Goal: Task Accomplishment & Management: Complete application form

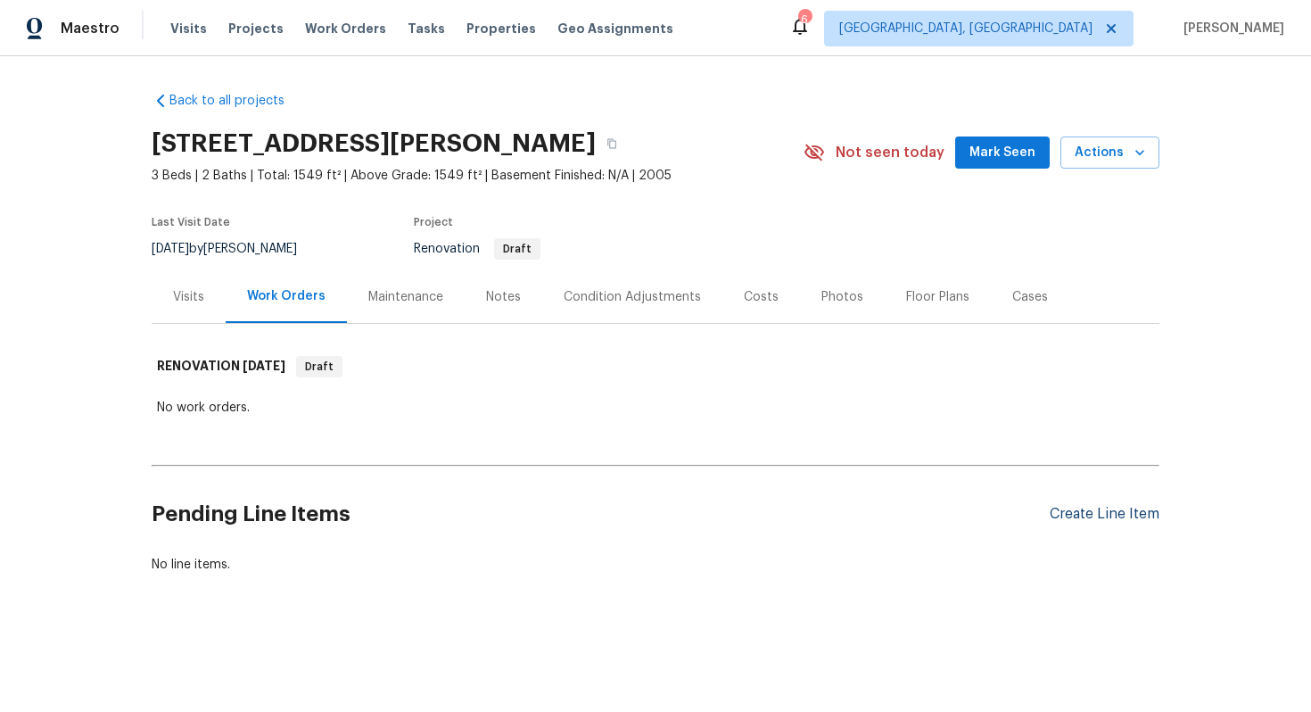
click at [1090, 510] on div "Create Line Item" at bounding box center [1105, 514] width 110 height 17
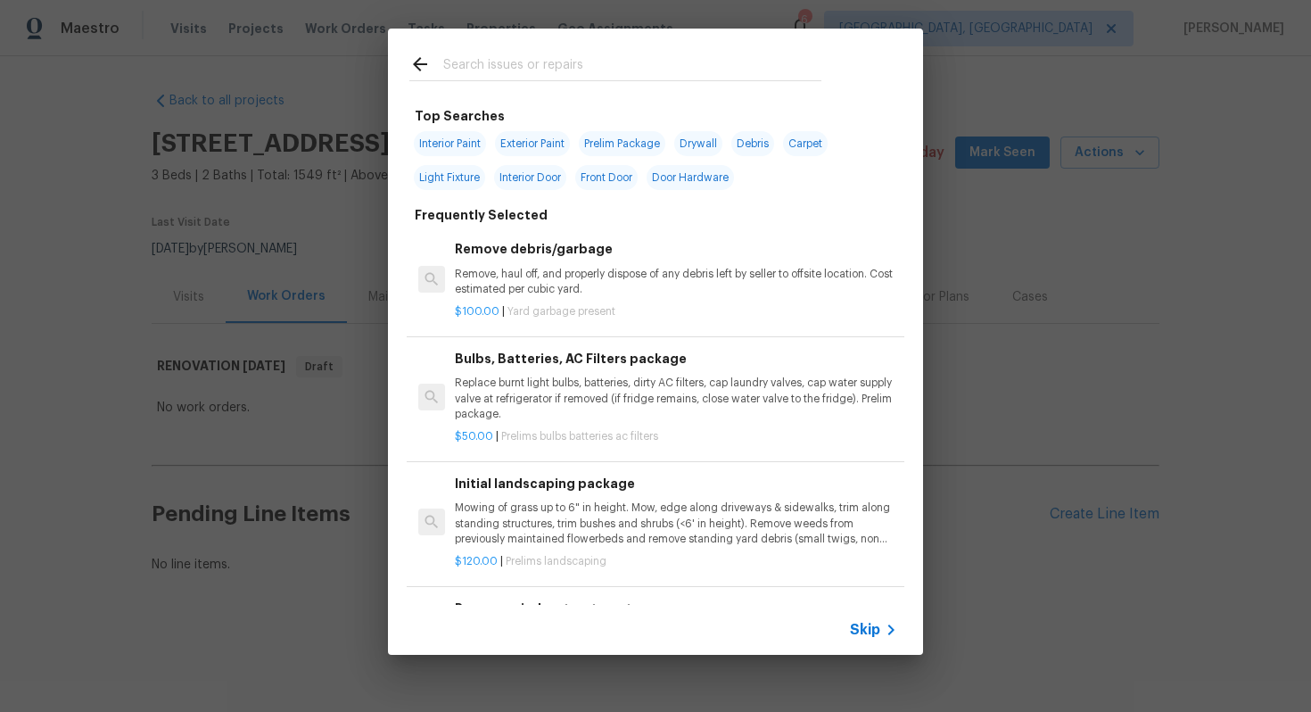
click at [863, 625] on span "Skip" at bounding box center [865, 630] width 30 height 18
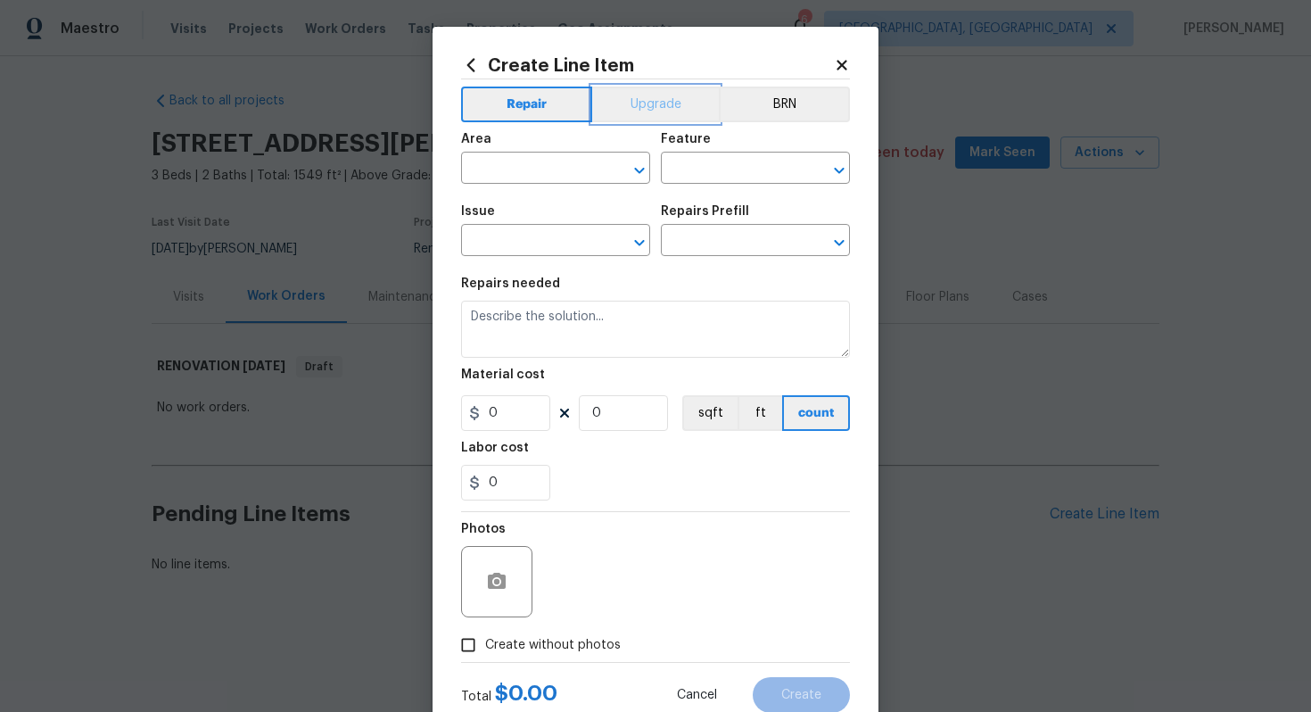
click at [646, 103] on button "Upgrade" at bounding box center [656, 105] width 128 height 36
click at [524, 169] on input "text" at bounding box center [530, 170] width 139 height 28
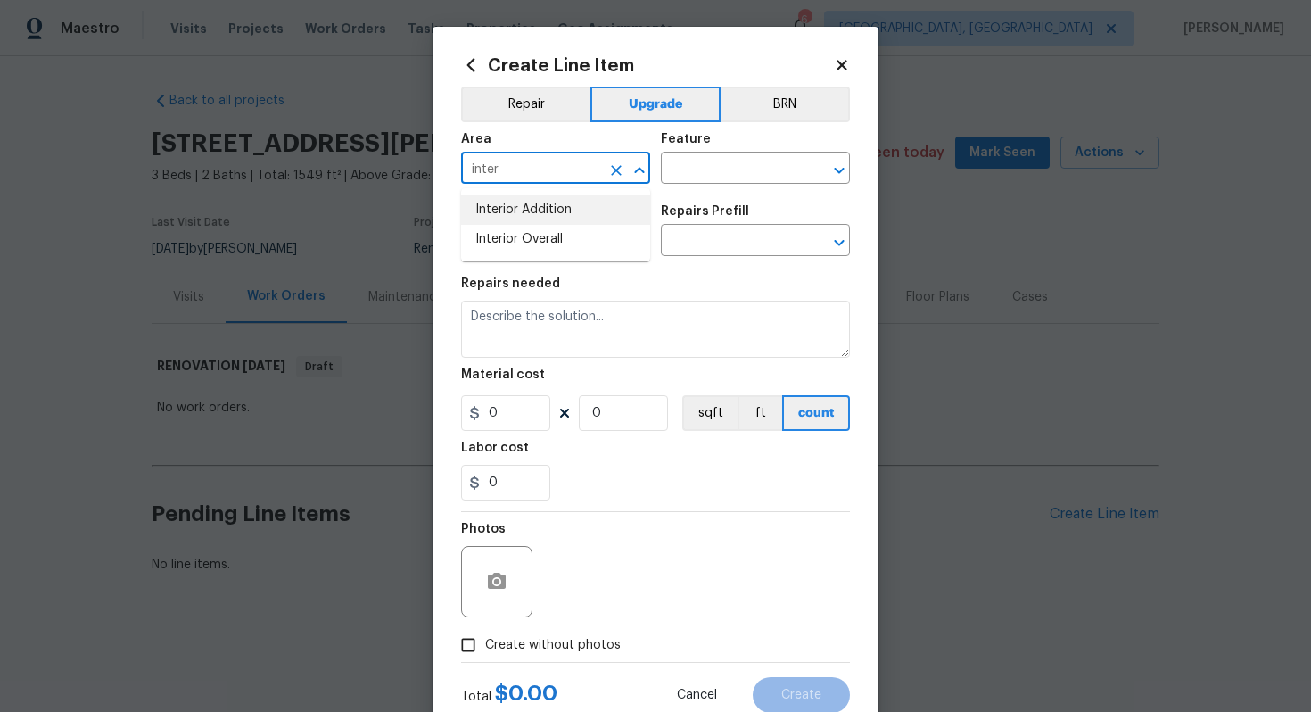
click at [573, 216] on li "Interior Addition" at bounding box center [555, 209] width 189 height 29
type input "Interior Addition"
click at [618, 169] on icon "Clear" at bounding box center [616, 170] width 11 height 11
click at [595, 233] on li "Interior Overall" at bounding box center [555, 239] width 189 height 29
type input "Interior Overall"
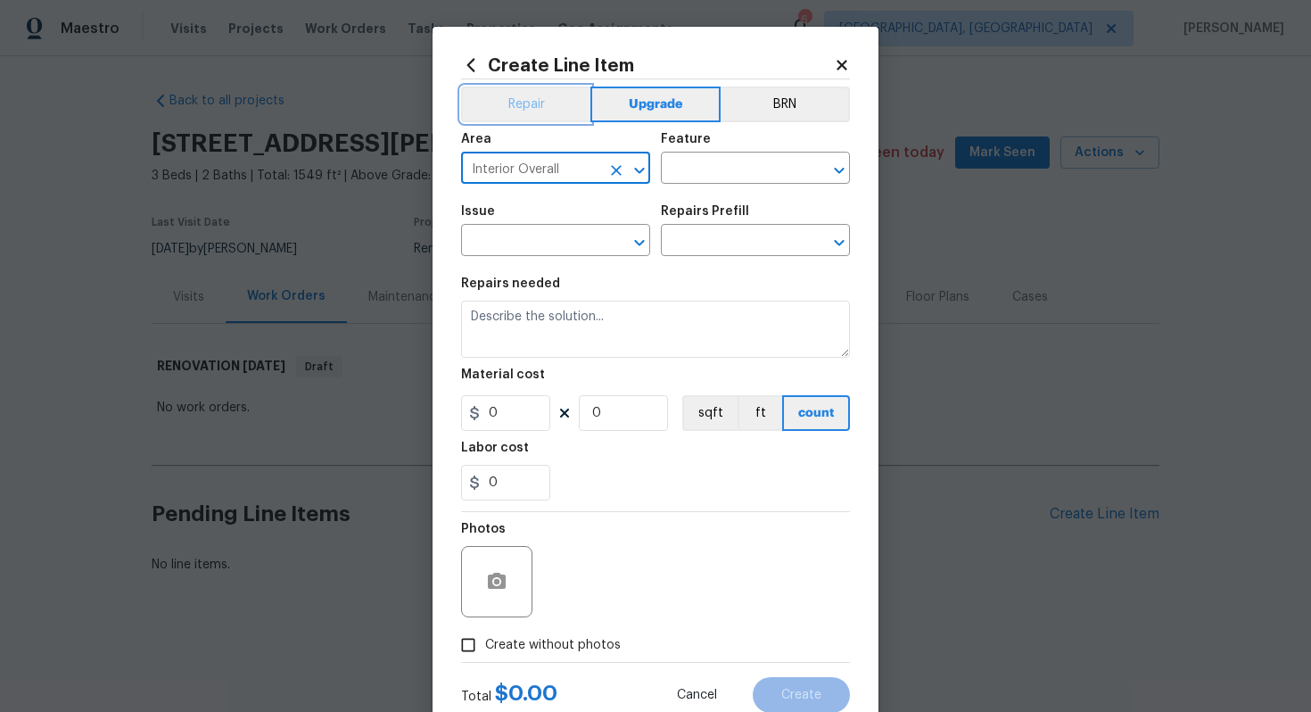
click at [508, 94] on button "Repair" at bounding box center [525, 105] width 129 height 36
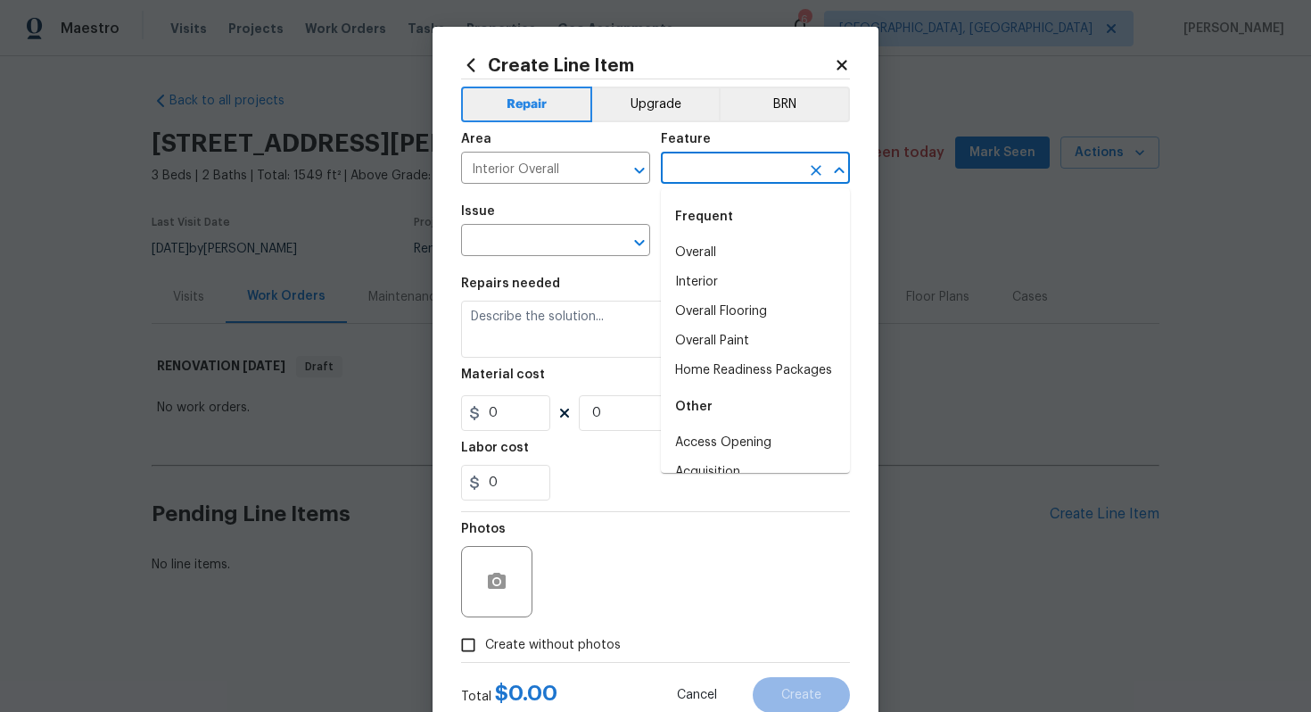
click at [746, 182] on input "text" at bounding box center [730, 170] width 139 height 28
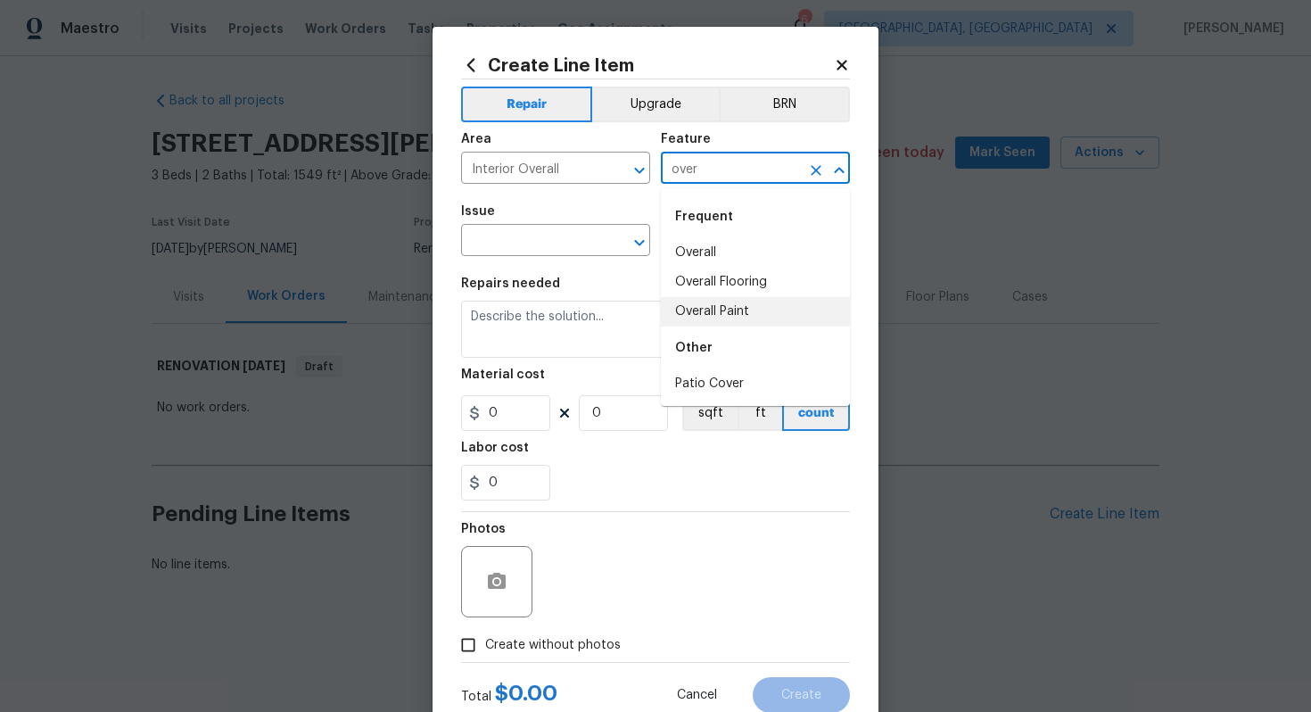
click at [734, 319] on li "Overall Paint" at bounding box center [755, 311] width 189 height 29
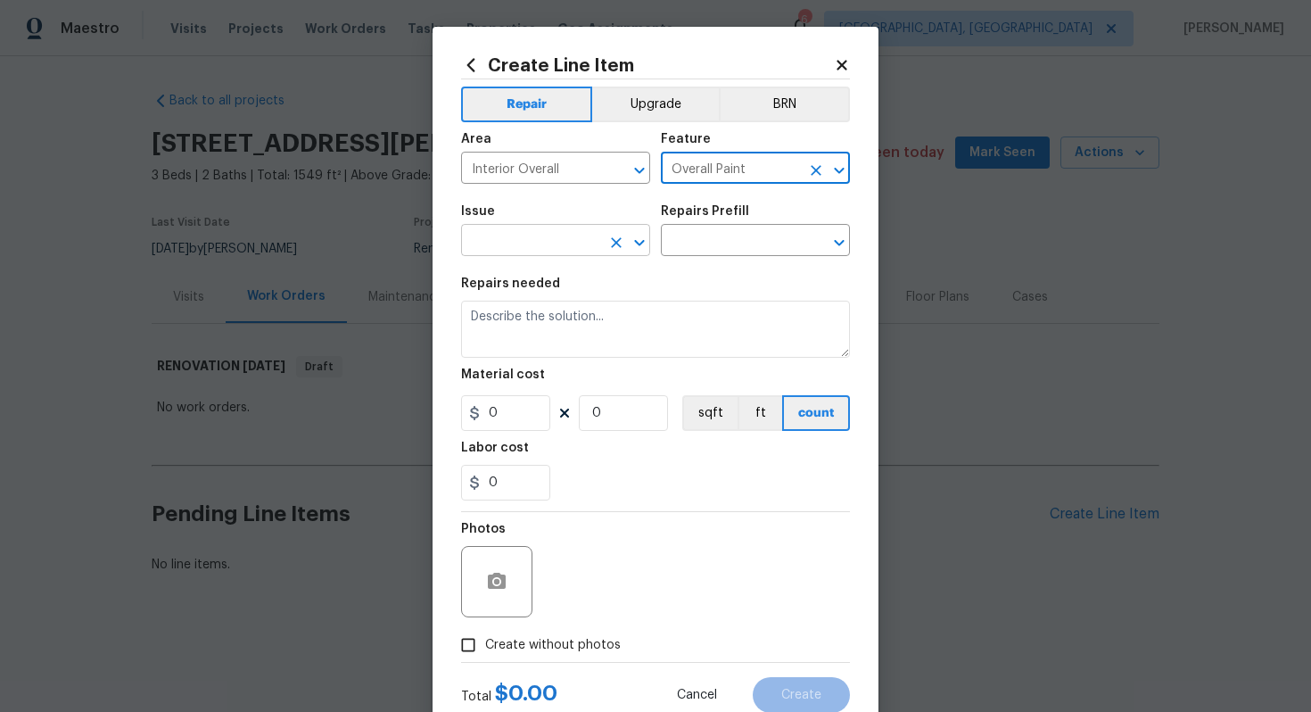
type input "Overall Paint"
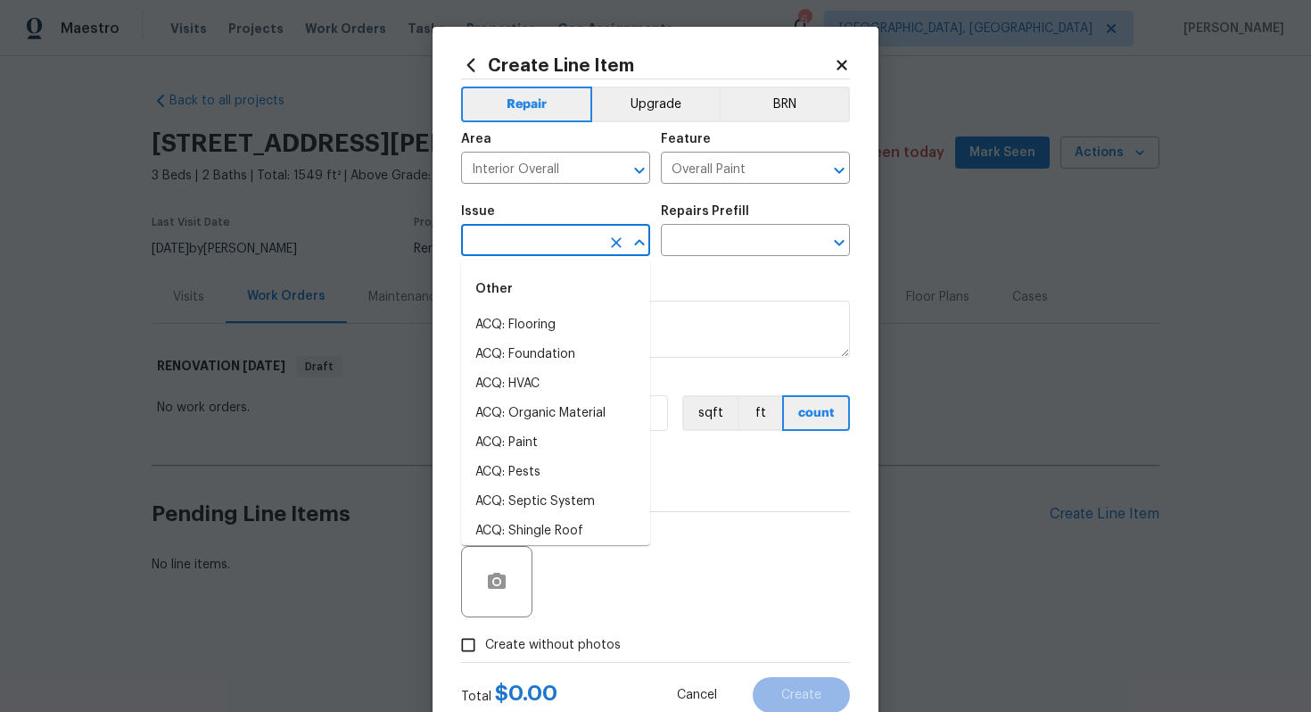
click at [546, 243] on input "text" at bounding box center [530, 242] width 139 height 28
click at [499, 479] on li "Interior Paint" at bounding box center [555, 472] width 189 height 29
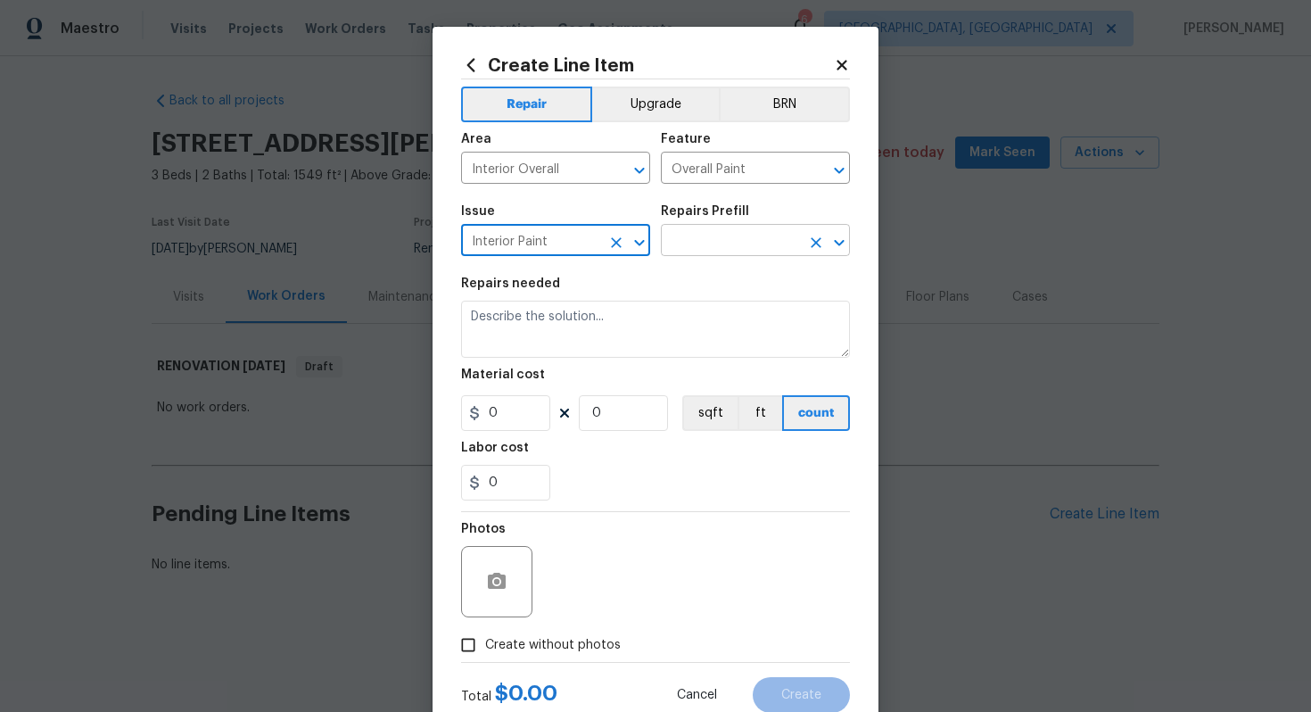
type input "Interior Paint"
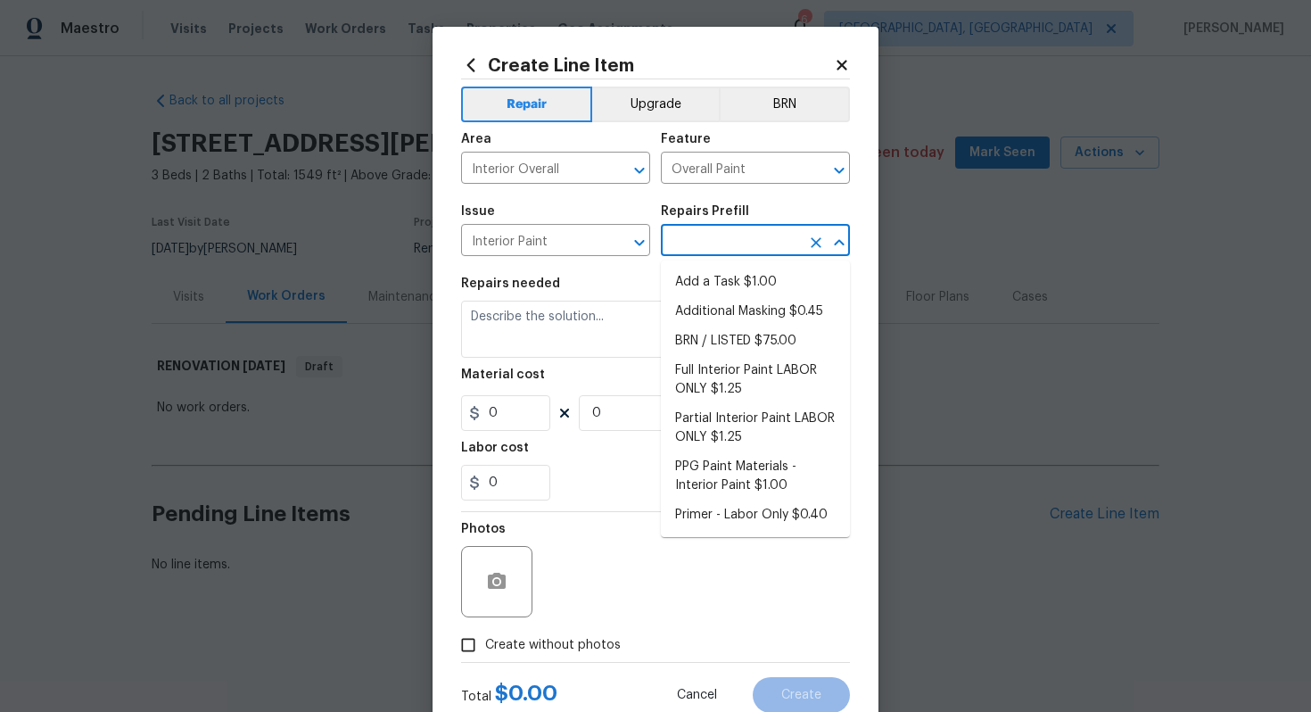
click at [741, 241] on input "text" at bounding box center [730, 242] width 139 height 28
click at [789, 379] on li "Full Interior Paint LABOR ONLY $1.25" at bounding box center [755, 380] width 189 height 48
type input "Full Interior Paint LABOR ONLY $1.25"
type textarea "Full Interior paint - (walls, ceilings, trim, and doors) - PAINT PROVIDED BY OP…"
type input "1.25"
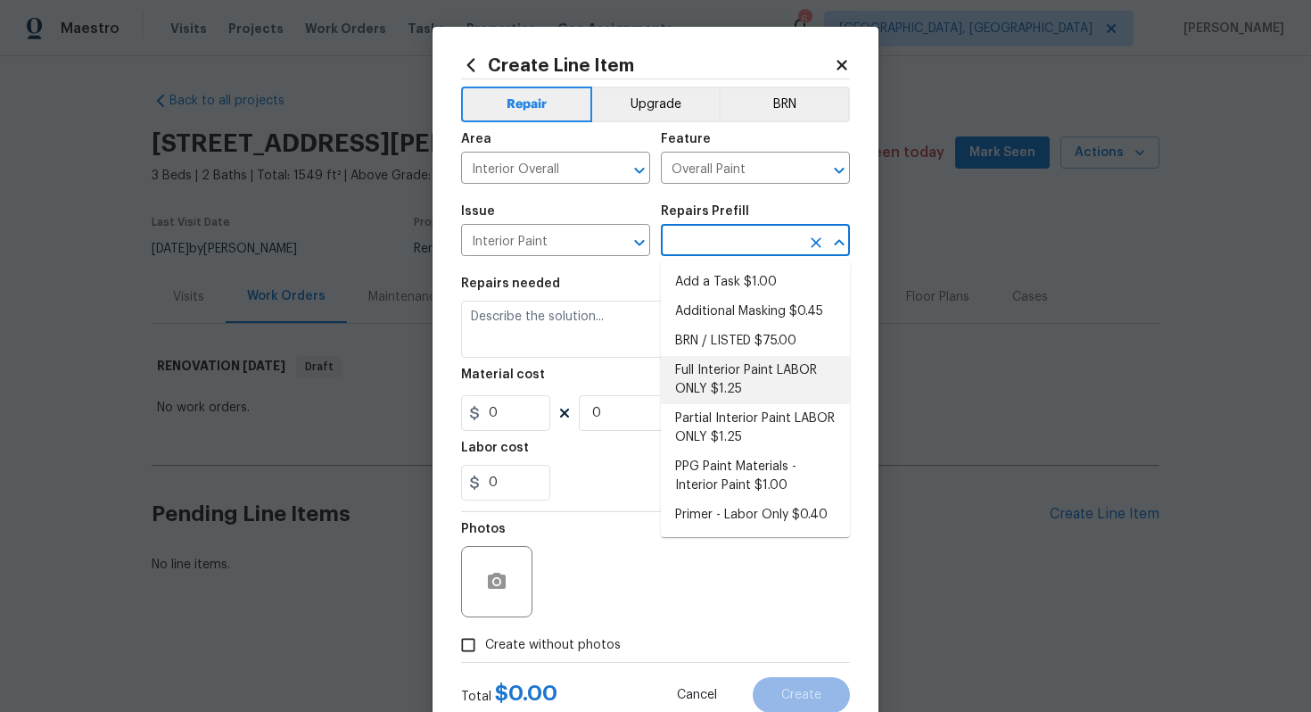
type input "1"
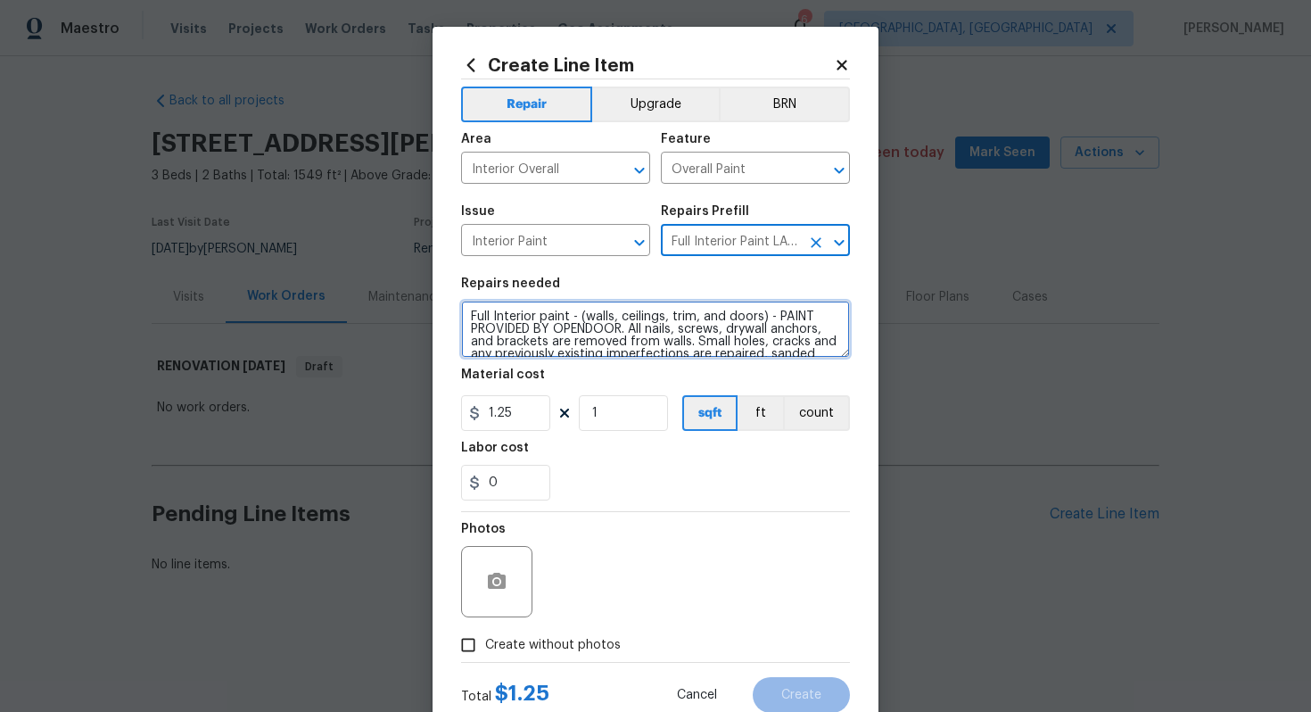
click at [467, 316] on textarea "Full Interior paint - (walls, ceilings, trim, and doors) - PAINT PROVIDED BY OP…" at bounding box center [655, 329] width 389 height 57
type textarea "#sala - Full Interior paint - (walls, ceilings, trim, and doors) - PAINT PROVID…"
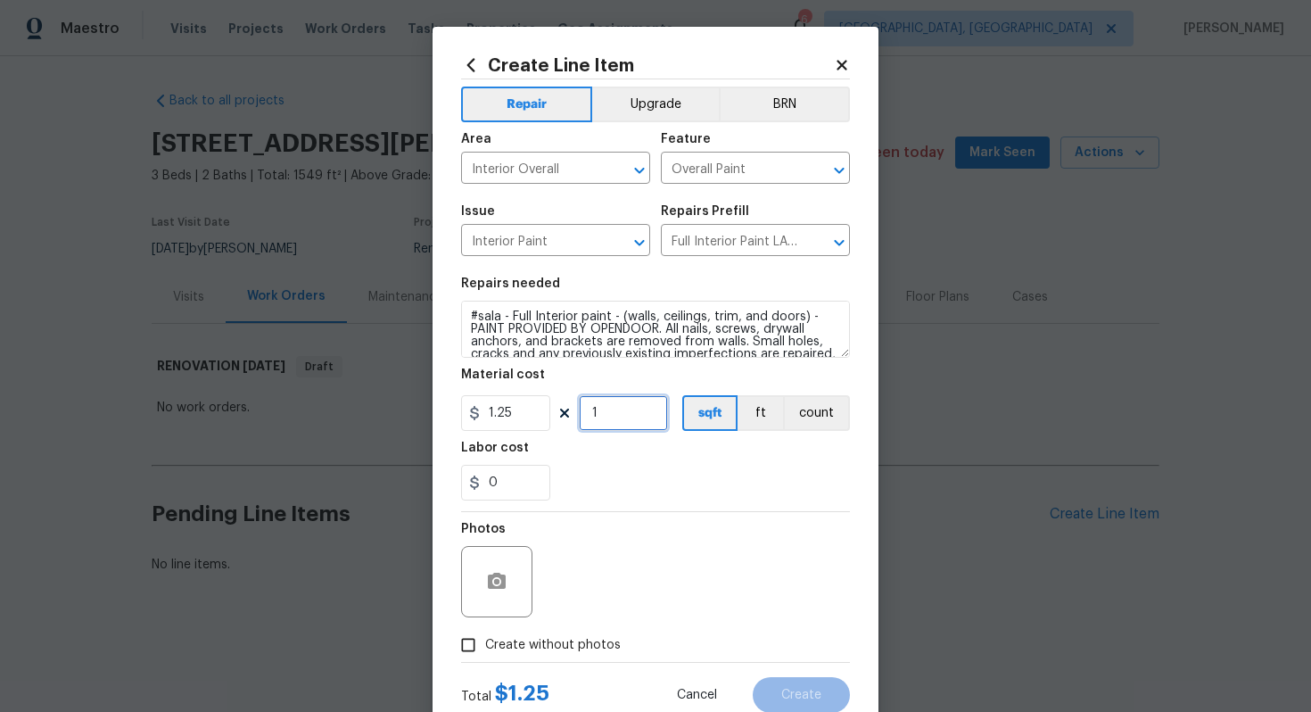
click at [616, 417] on input "1" at bounding box center [623, 413] width 89 height 36
type input "1549"
click at [556, 648] on span "Create without photos" at bounding box center [553, 645] width 136 height 19
click at [485, 648] on input "Create without photos" at bounding box center [468, 645] width 34 height 34
checkbox input "true"
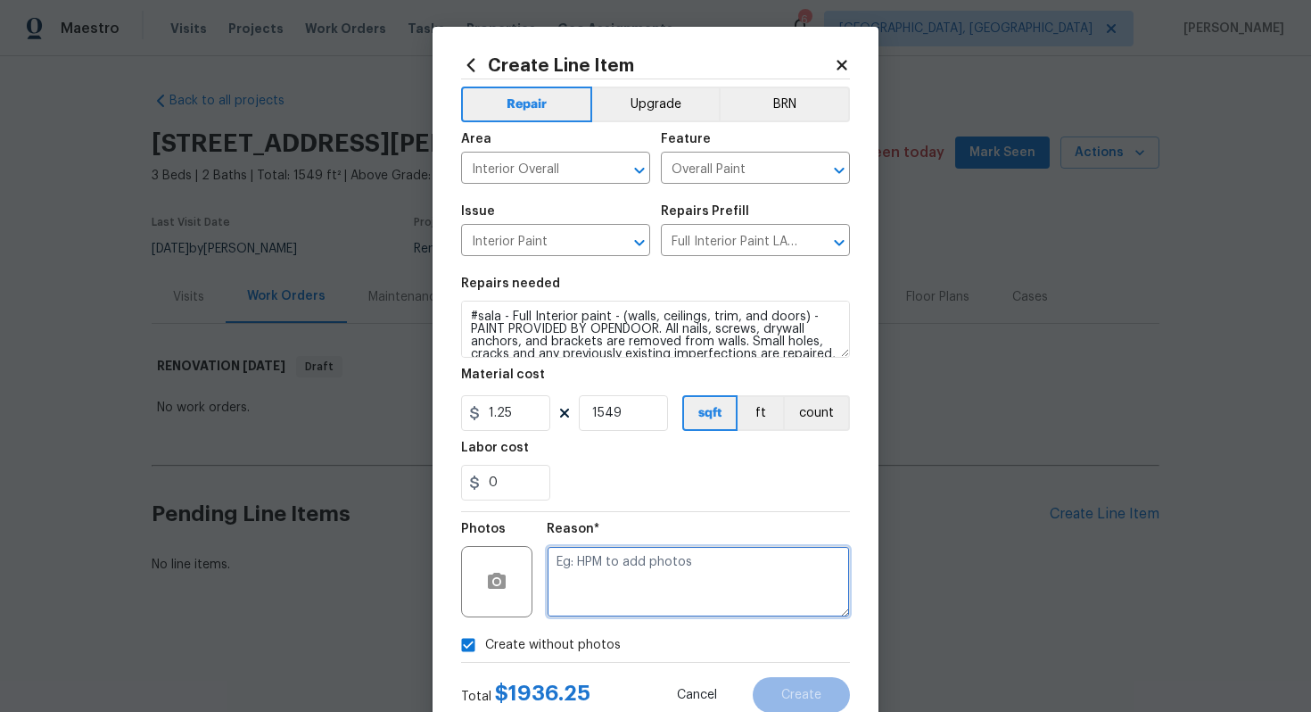
click at [591, 590] on textarea at bounding box center [698, 581] width 303 height 71
type textarea "n/a"
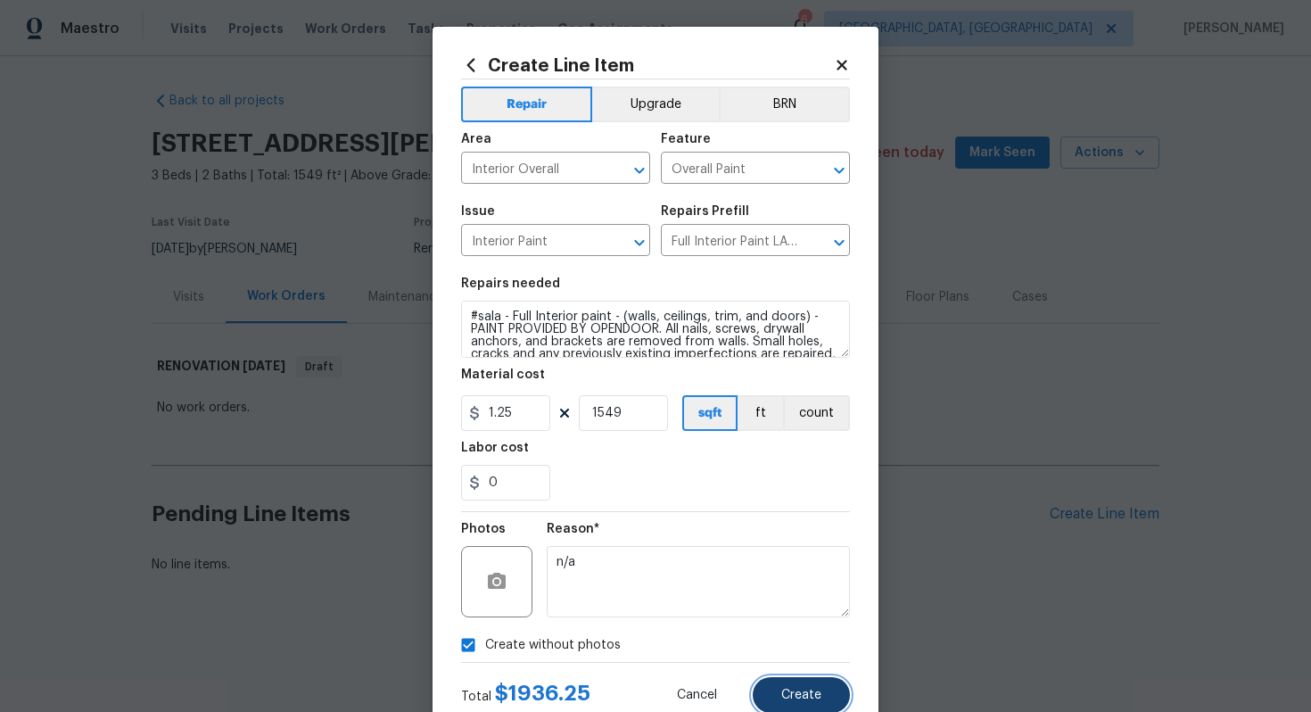
click at [794, 690] on span "Create" at bounding box center [801, 695] width 40 height 13
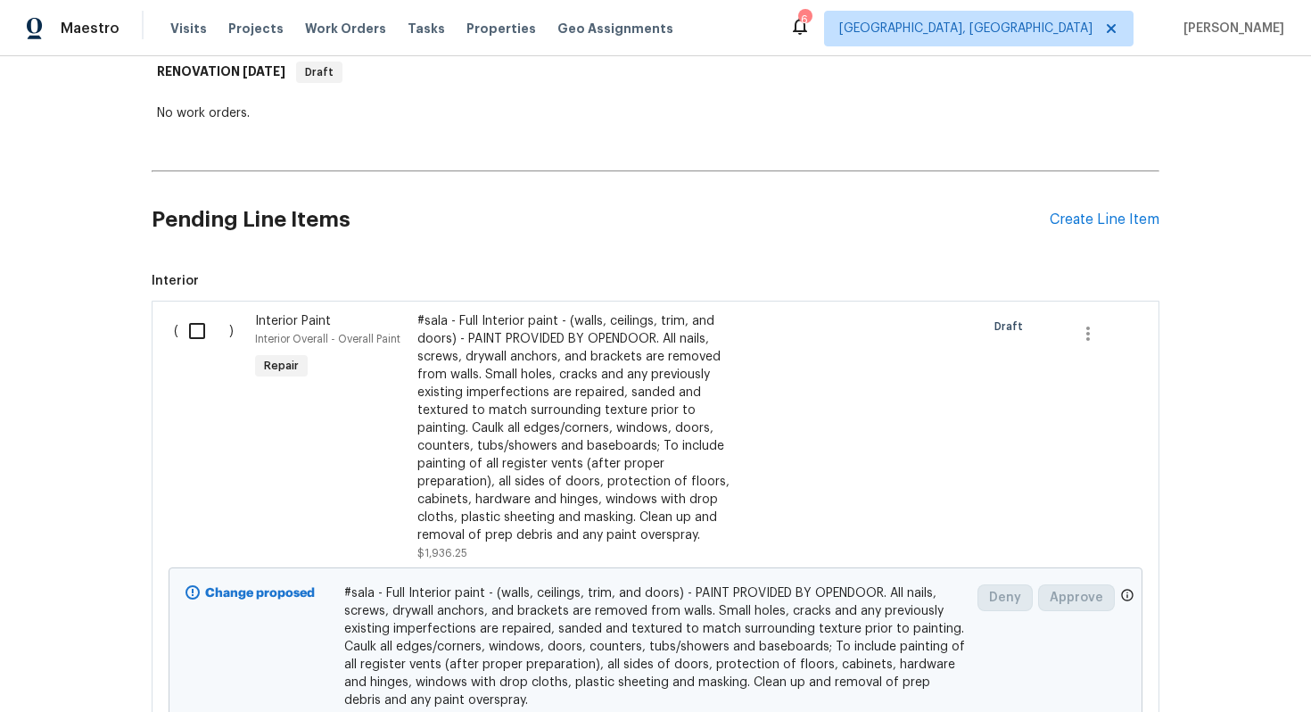
scroll to position [293, 0]
click at [1093, 218] on div "Create Line Item" at bounding box center [1105, 220] width 110 height 17
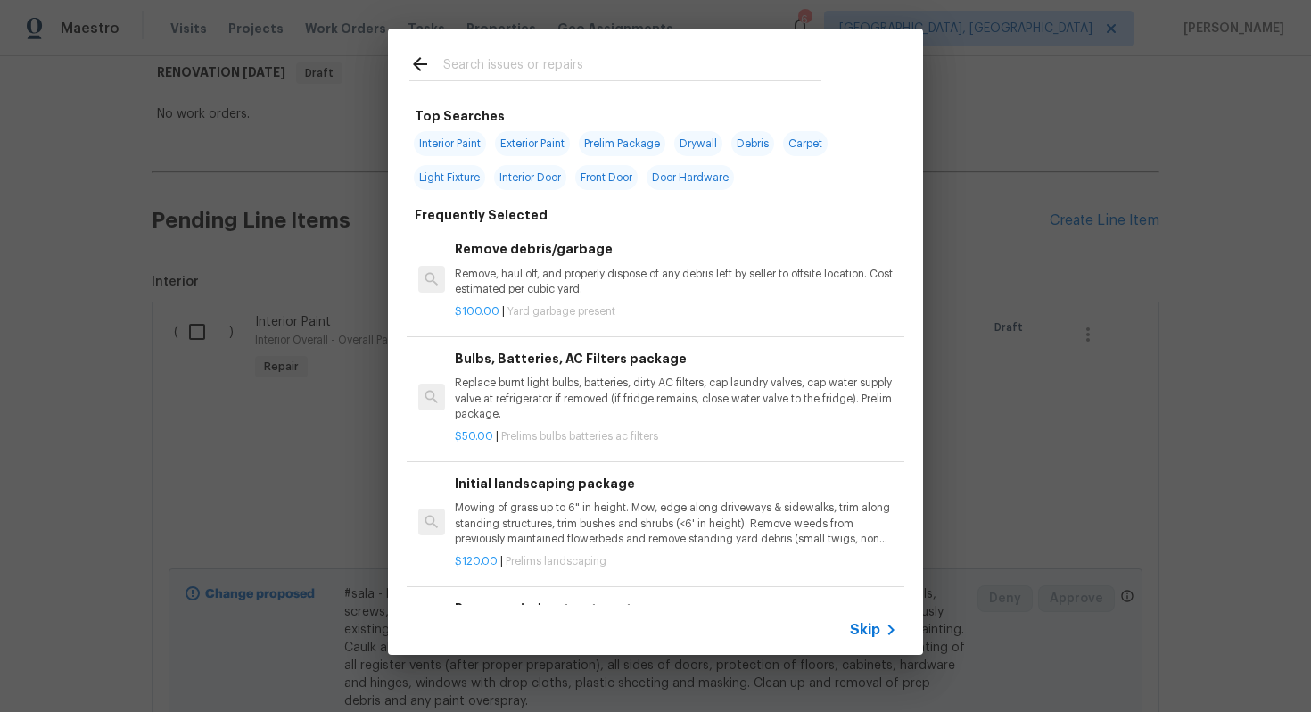
click at [886, 627] on icon at bounding box center [890, 629] width 21 height 21
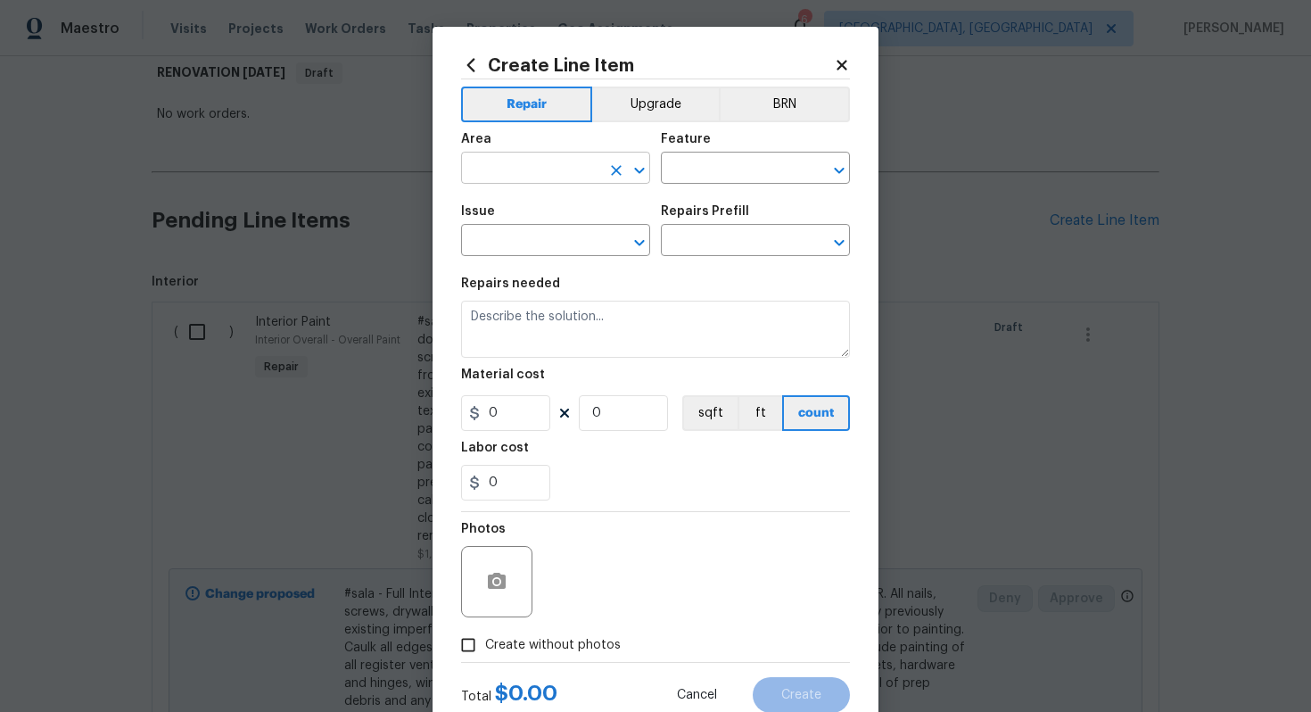
click at [574, 169] on input "text" at bounding box center [530, 170] width 139 height 28
click at [516, 211] on li "Kitchen" at bounding box center [555, 209] width 189 height 29
type input "Kitchen"
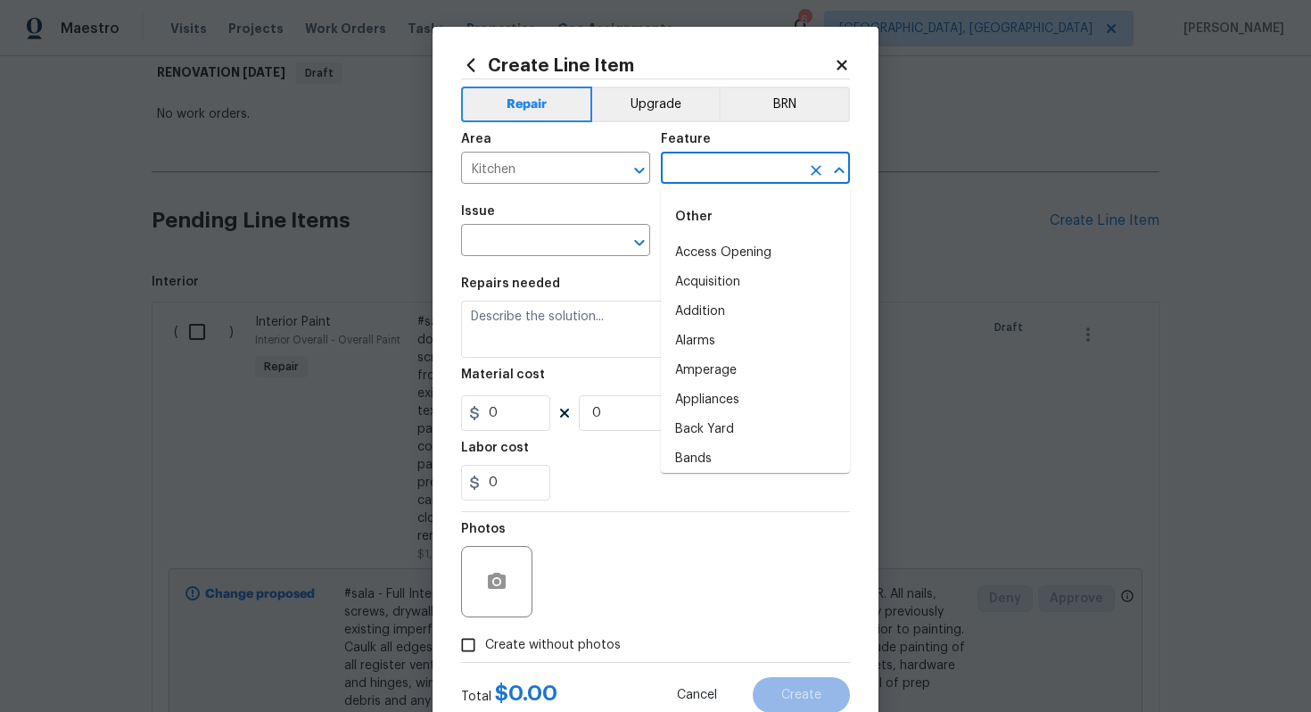
click at [685, 179] on input "text" at bounding box center [730, 170] width 139 height 28
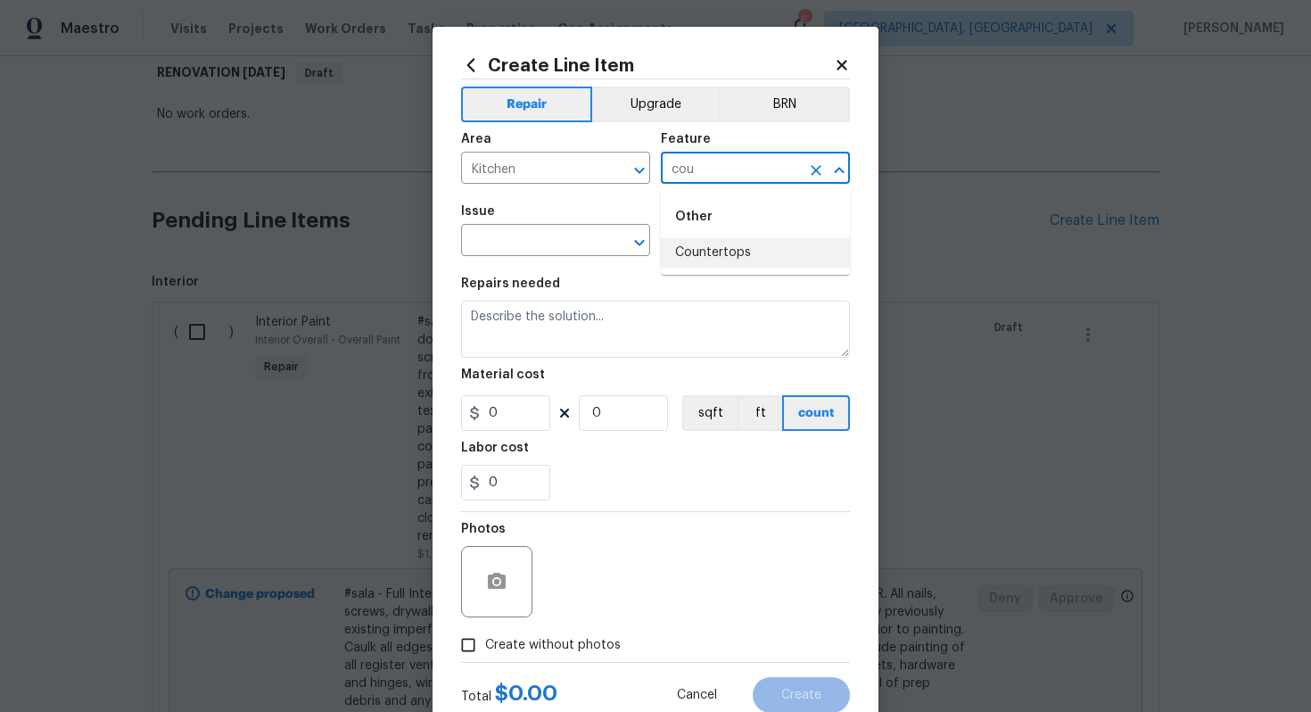
click at [704, 254] on li "Countertops" at bounding box center [755, 252] width 189 height 29
type input "Countertops"
click at [568, 241] on input "text" at bounding box center [530, 242] width 139 height 28
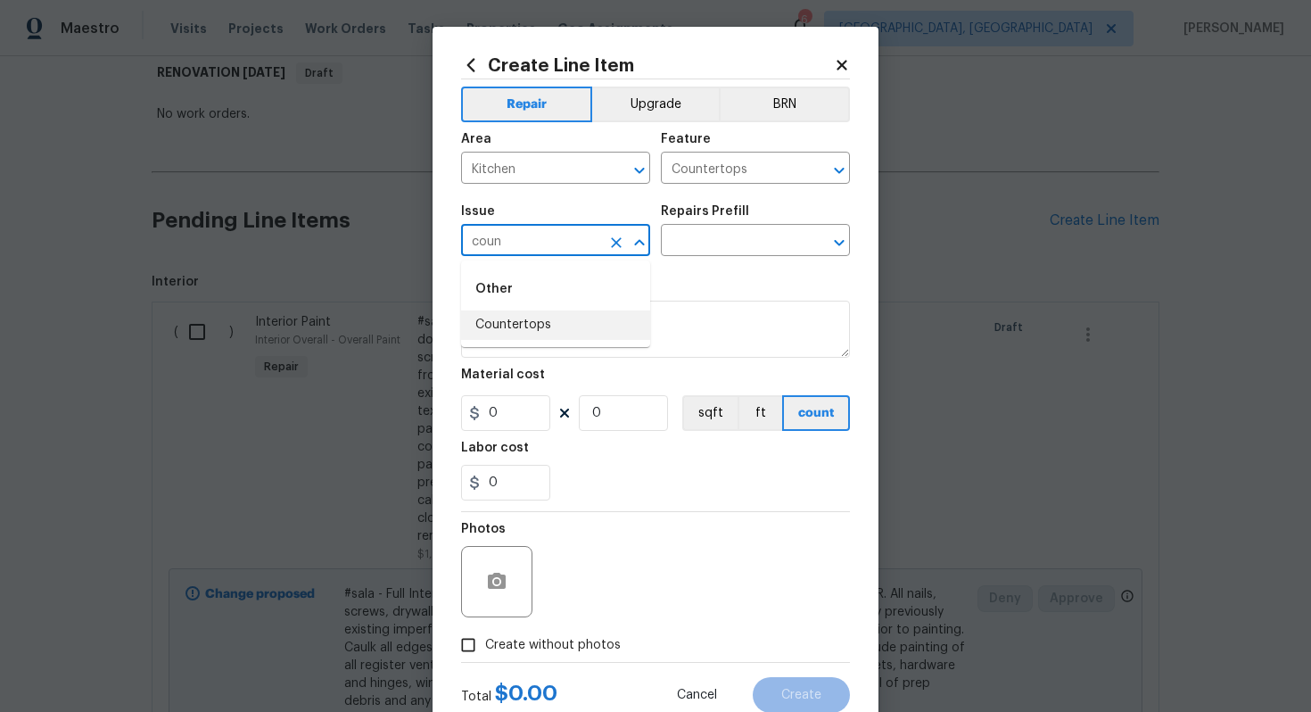
click at [511, 337] on li "Countertops" at bounding box center [555, 324] width 189 height 29
click at [716, 240] on input "text" at bounding box center [730, 242] width 139 height 28
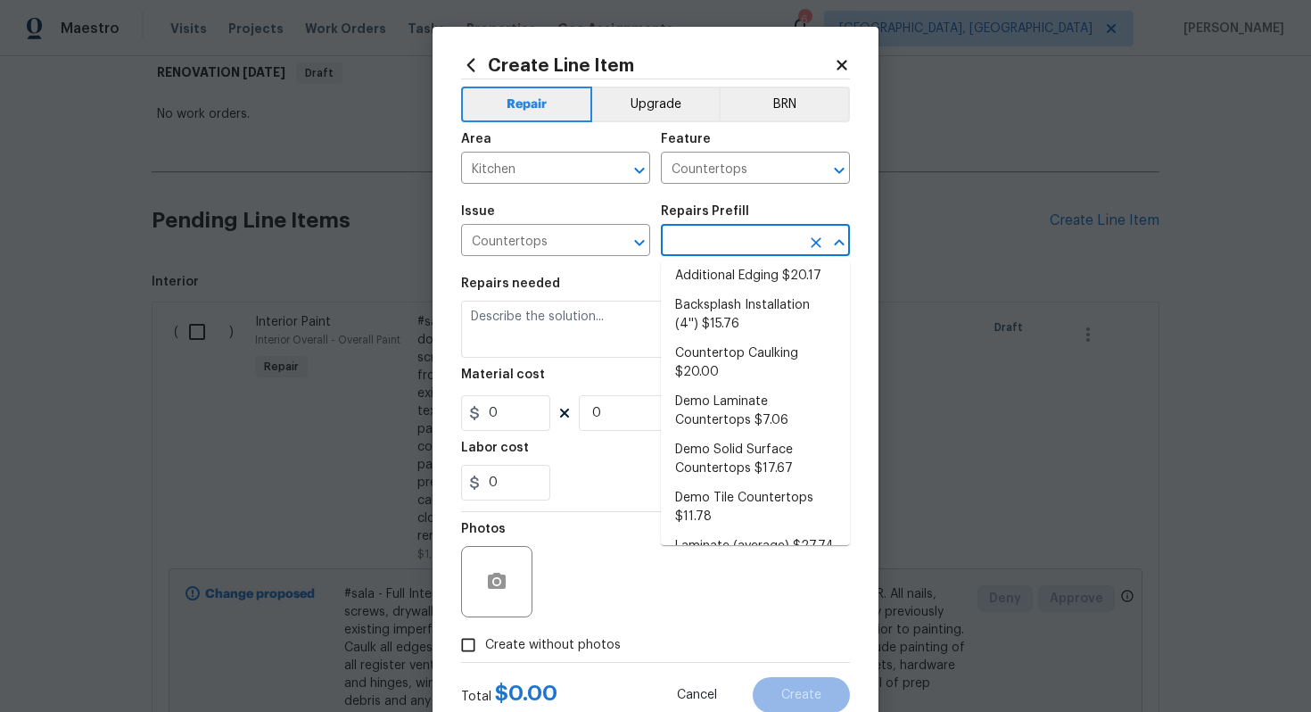
scroll to position [0, 0]
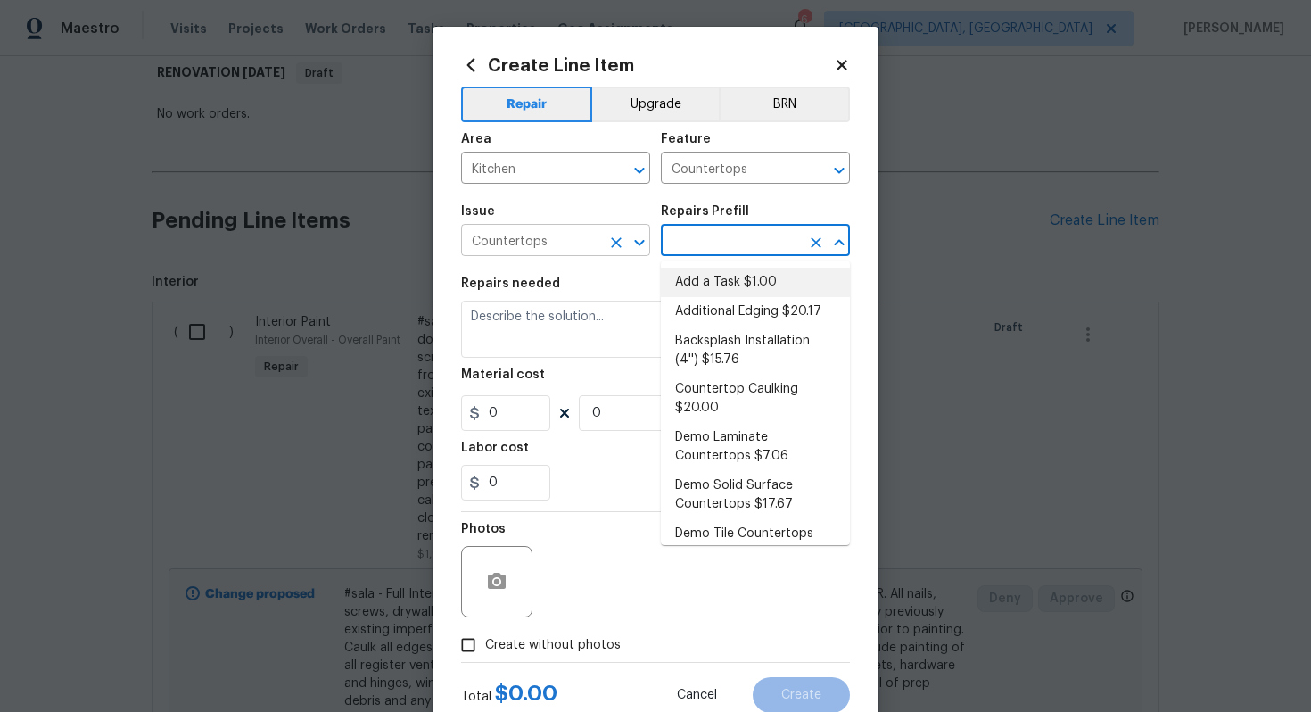
click at [533, 251] on input "Countertops" at bounding box center [530, 242] width 139 height 28
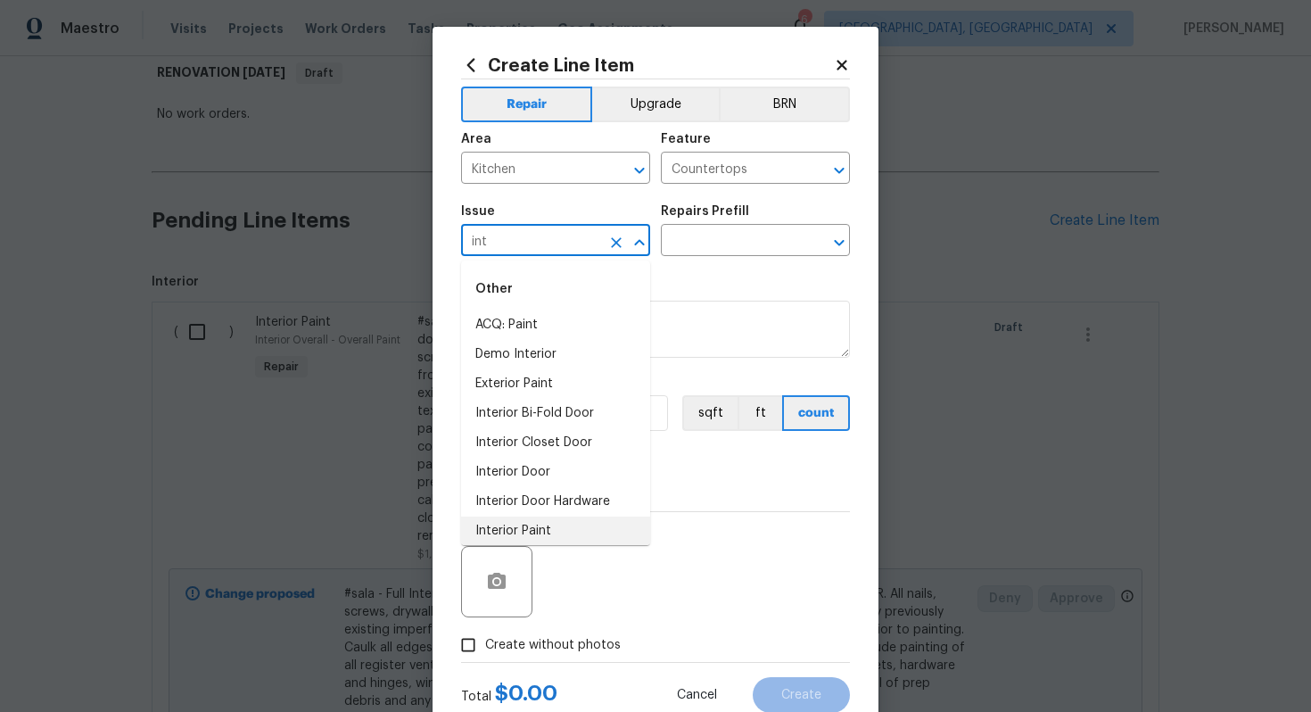
scroll to position [96, 0]
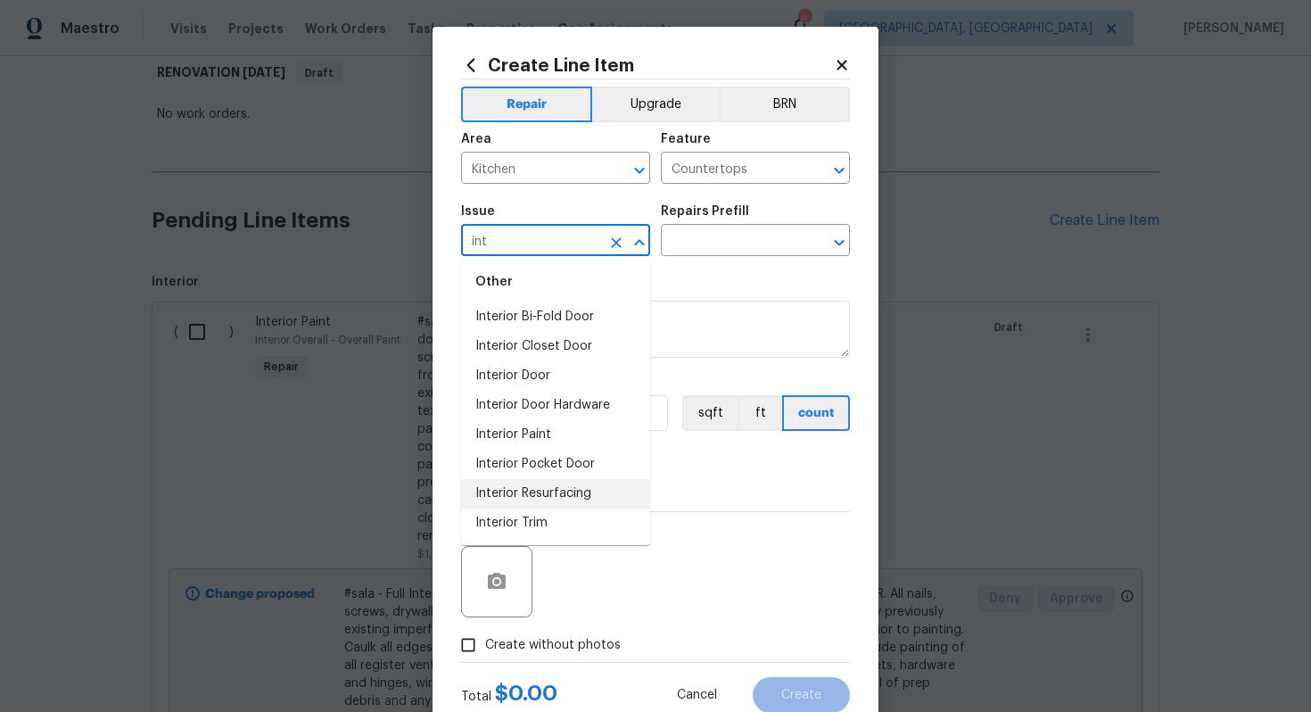
click at [532, 495] on li "Interior Resurfacing" at bounding box center [555, 493] width 189 height 29
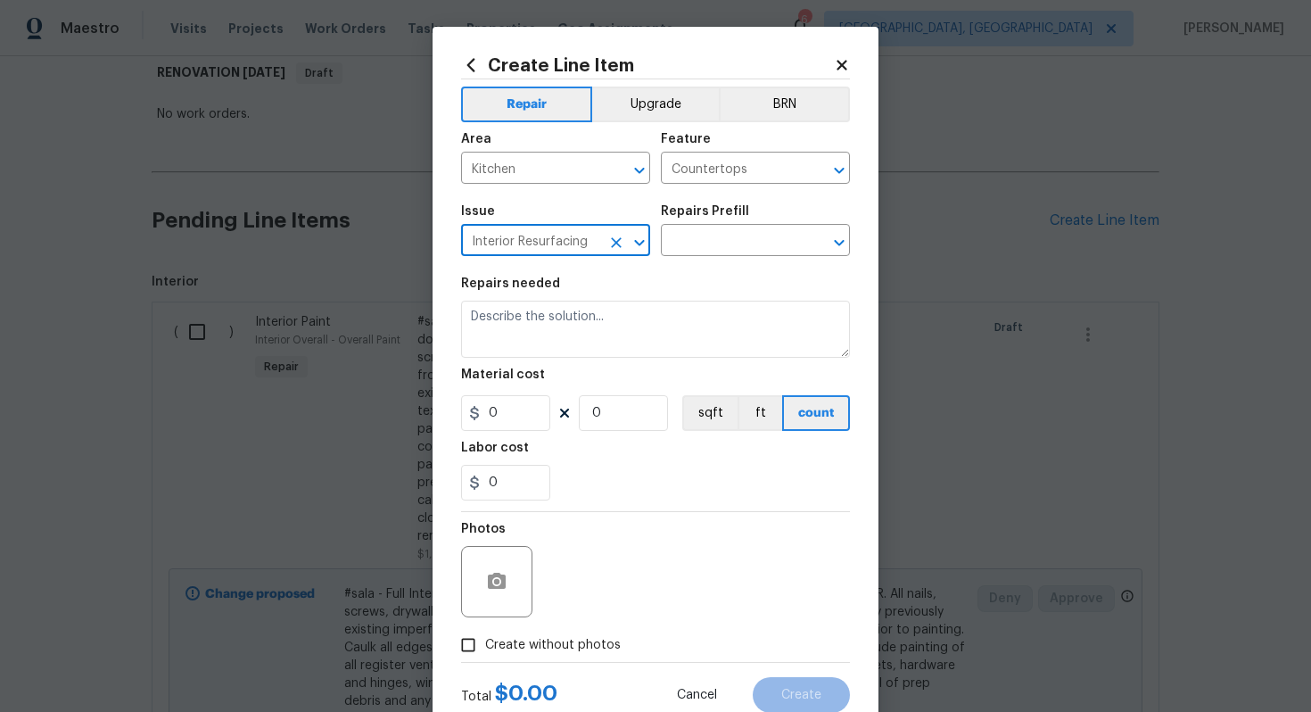
type input "Interior Resurfacing"
click at [718, 227] on div "Repairs Prefill" at bounding box center [755, 216] width 189 height 23
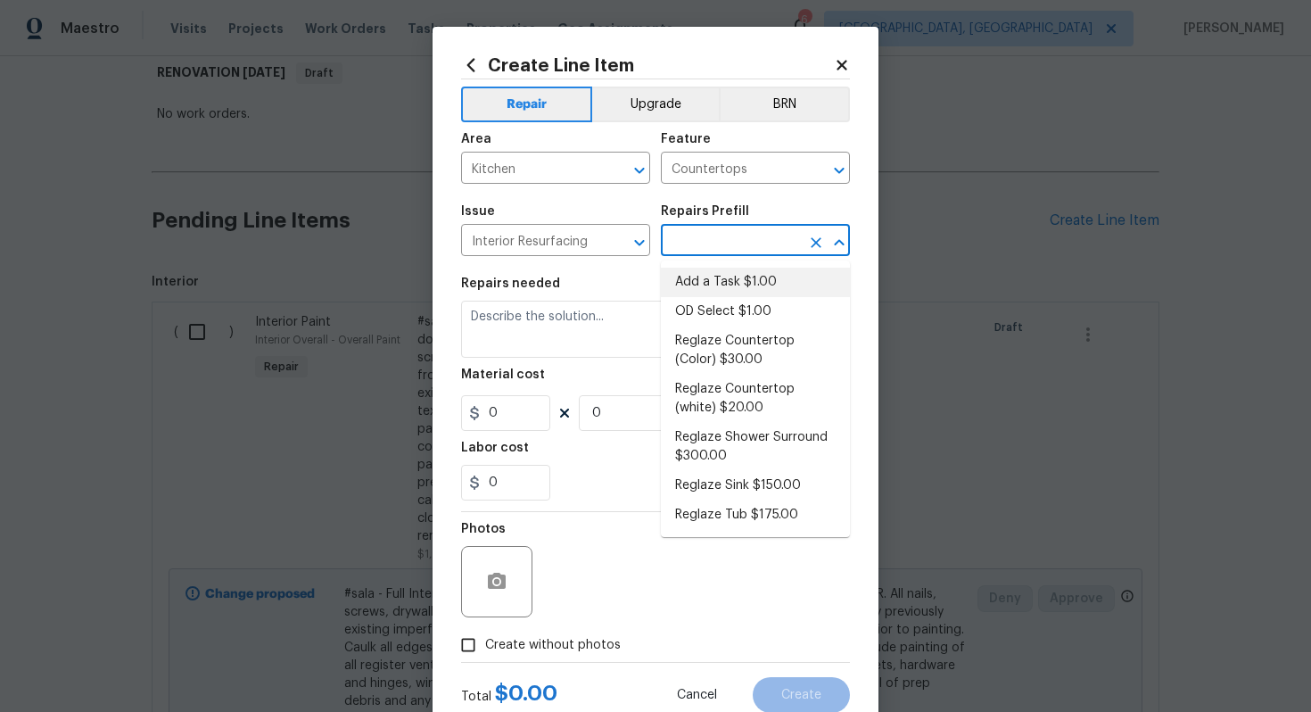
click at [705, 249] on input "text" at bounding box center [730, 242] width 139 height 28
click at [700, 387] on li "Reglaze Countertop (white) $20.00" at bounding box center [755, 399] width 189 height 48
type input "Reglaze Countertop (white) $20.00"
type textarea "Prep, mask and reglaze finish the countertop (white). Ensure that the finish is…"
type input "20"
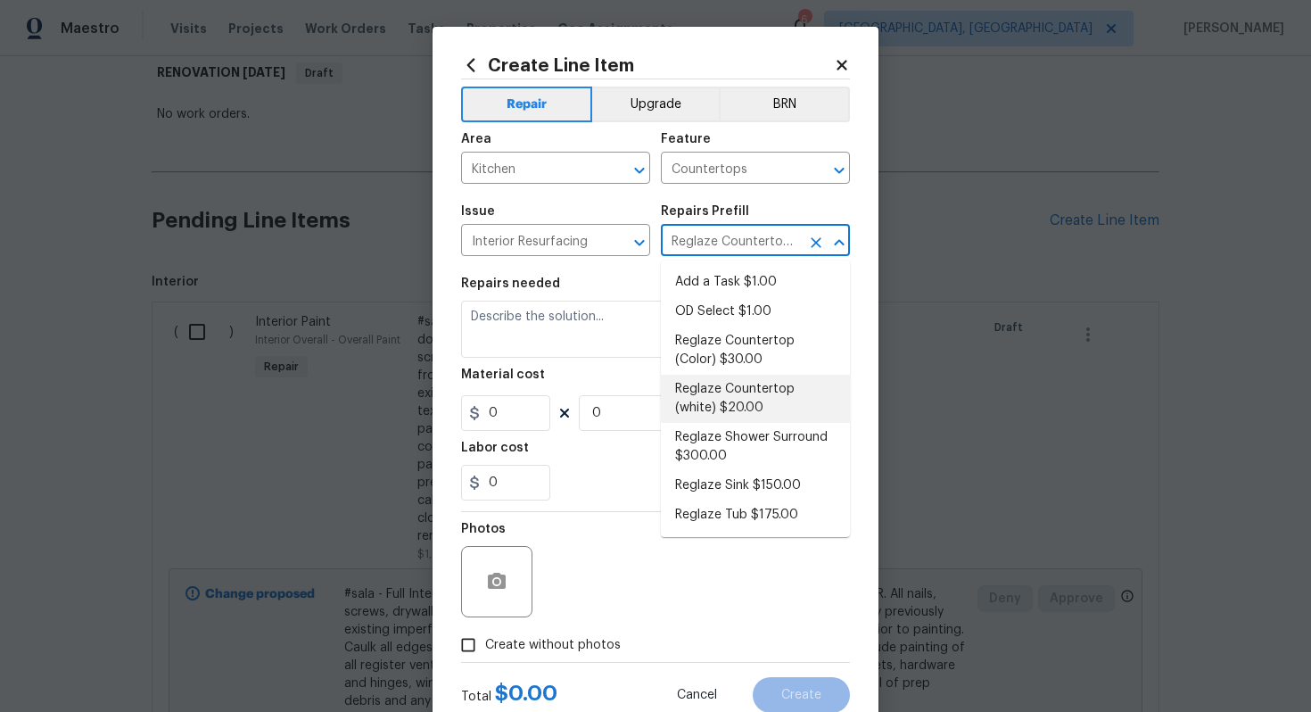
type input "1"
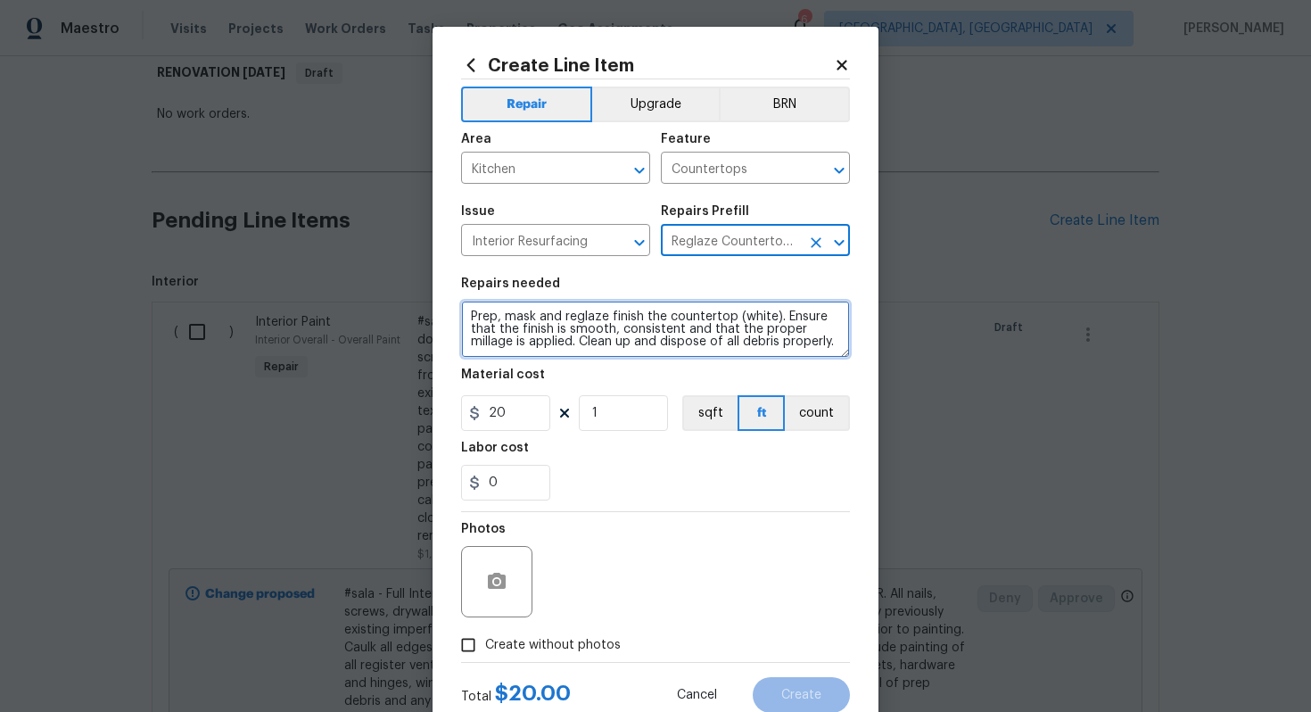
click at [468, 311] on textarea "Prep, mask and reglaze finish the countertop (white). Ensure that the finish is…" at bounding box center [655, 329] width 389 height 57
type textarea "#sala - Prep, mask and reglaze finish the countertop (white). Ensure that the f…"
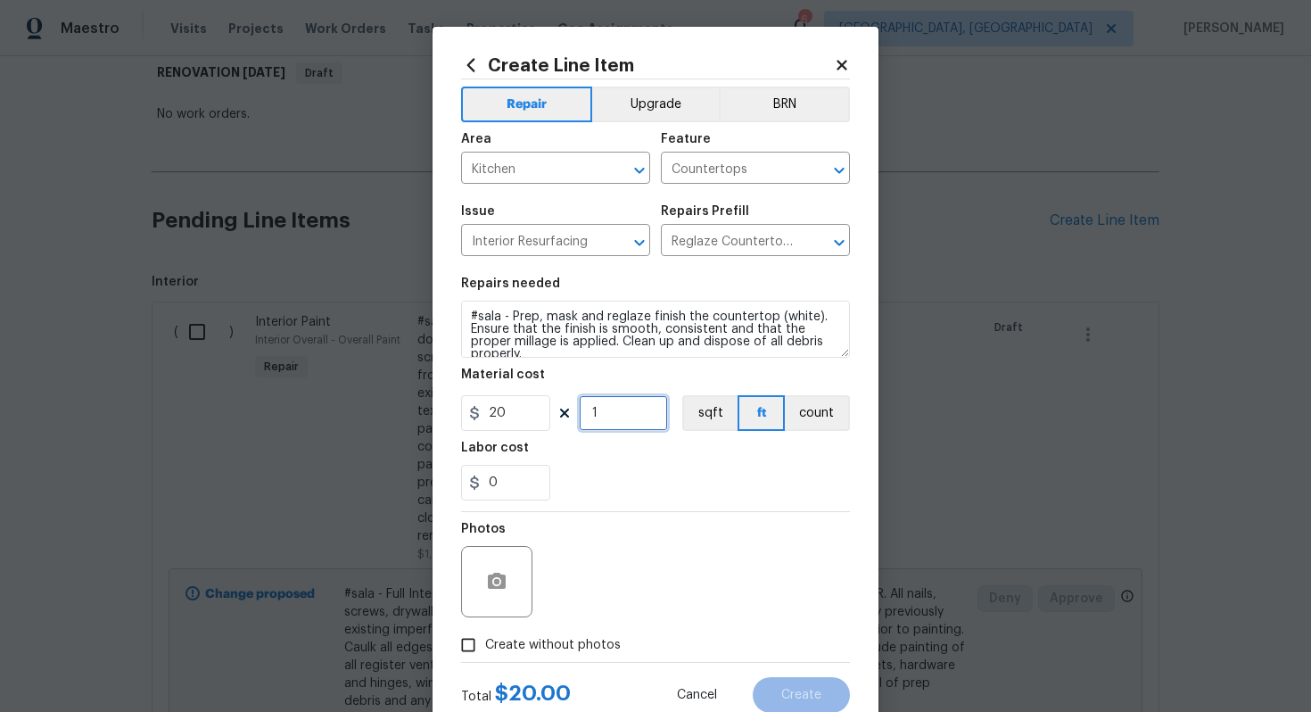
click at [616, 425] on input "1" at bounding box center [623, 413] width 89 height 36
type input "20"
click at [576, 639] on span "Create without photos" at bounding box center [553, 645] width 136 height 19
click at [485, 639] on input "Create without photos" at bounding box center [468, 645] width 34 height 34
checkbox input "true"
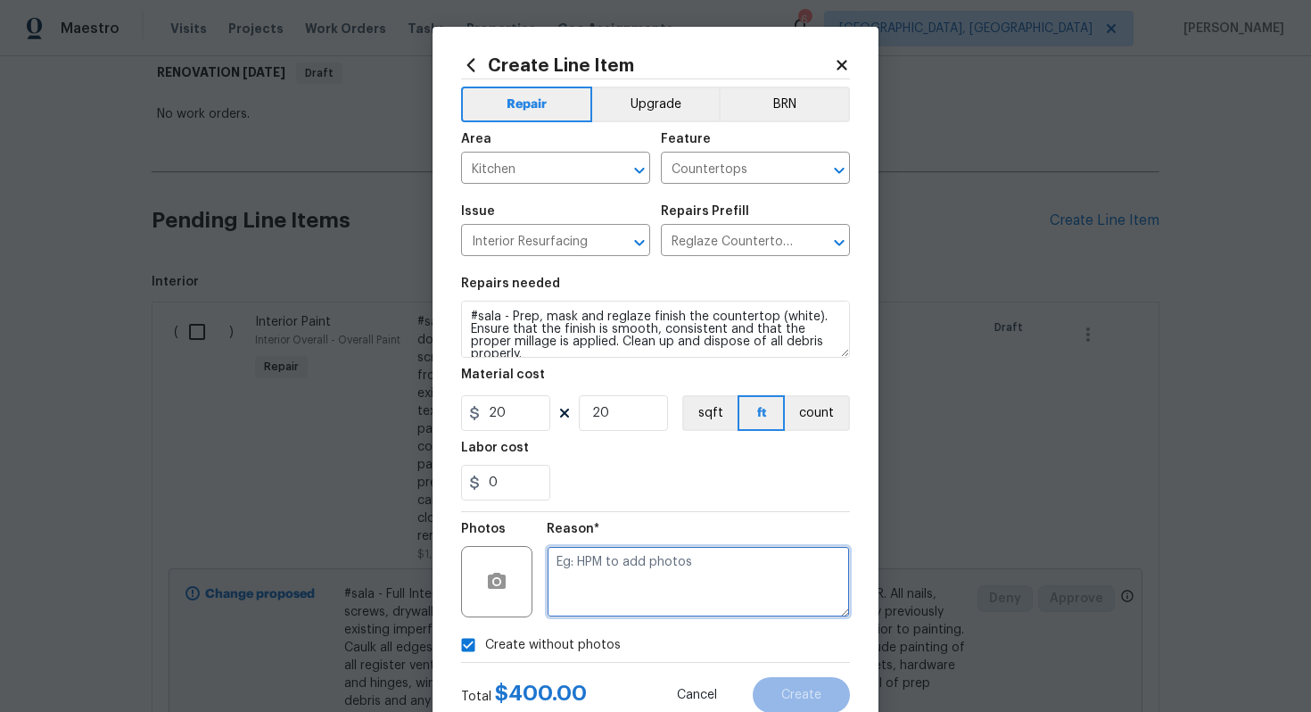
click at [595, 614] on textarea at bounding box center [698, 581] width 303 height 71
type textarea "n/a"
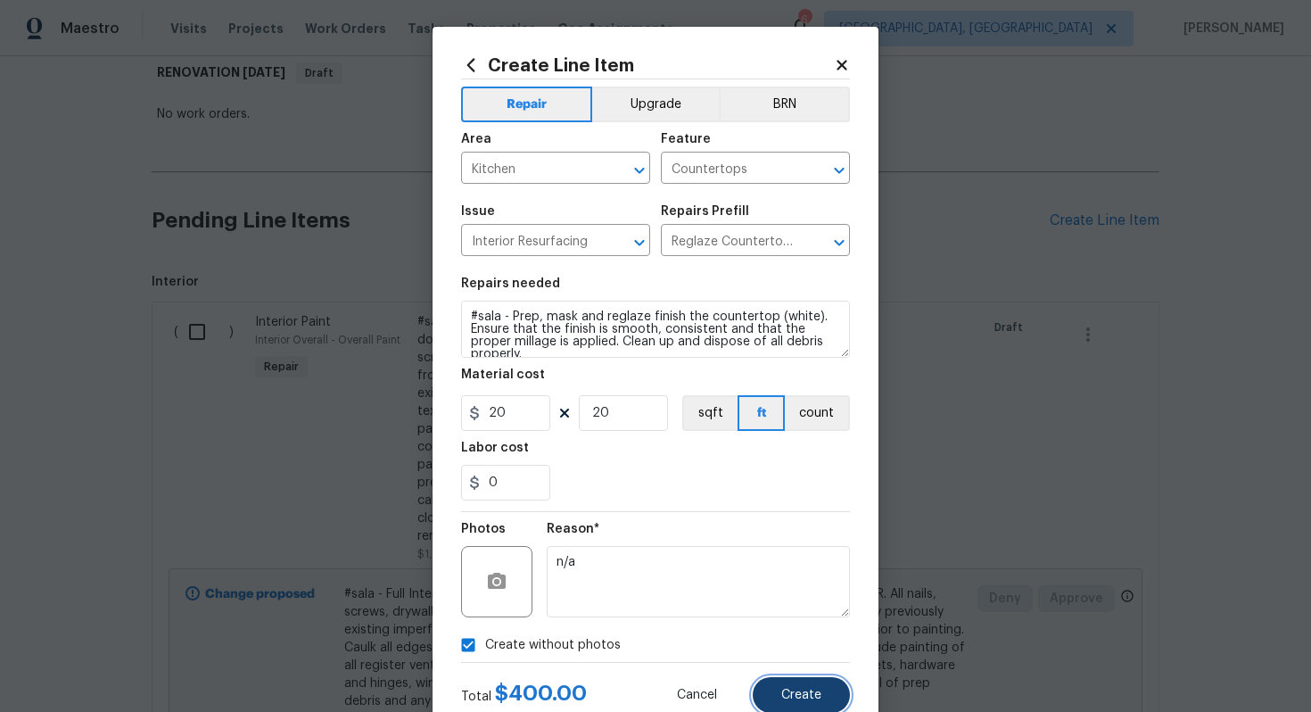
click at [811, 692] on span "Create" at bounding box center [801, 695] width 40 height 13
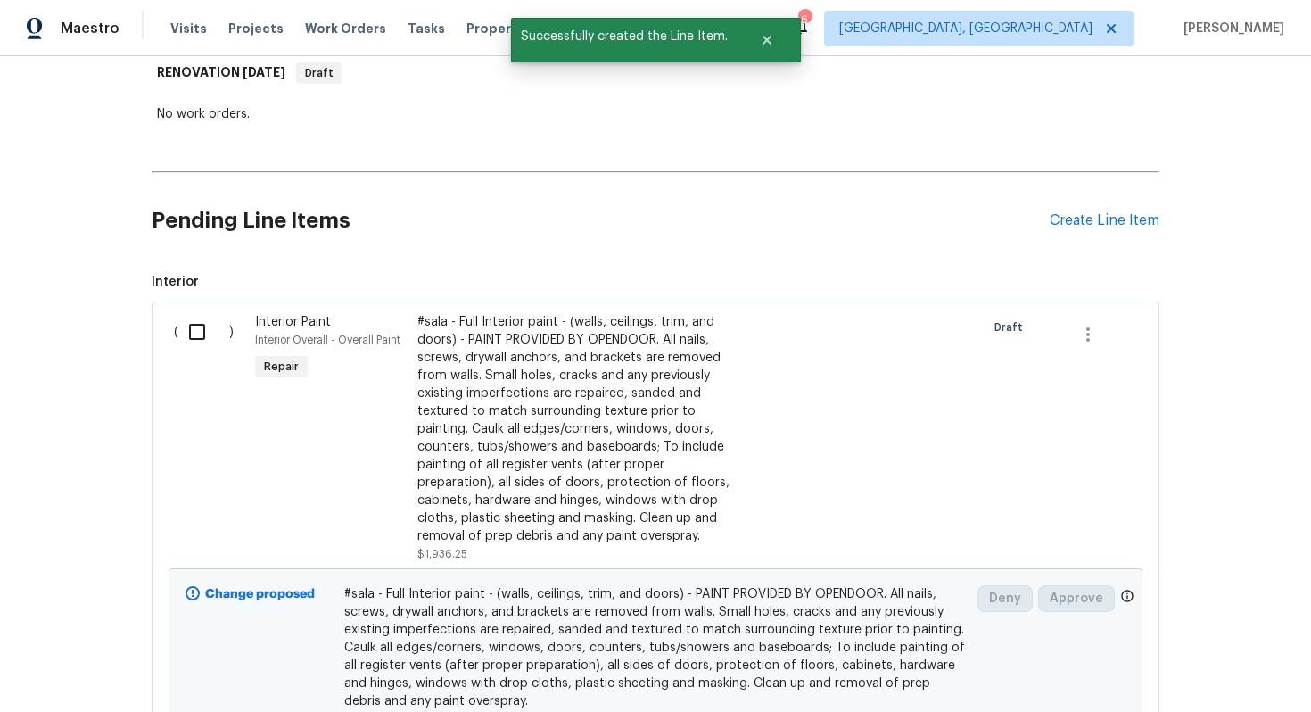
scroll to position [0, 0]
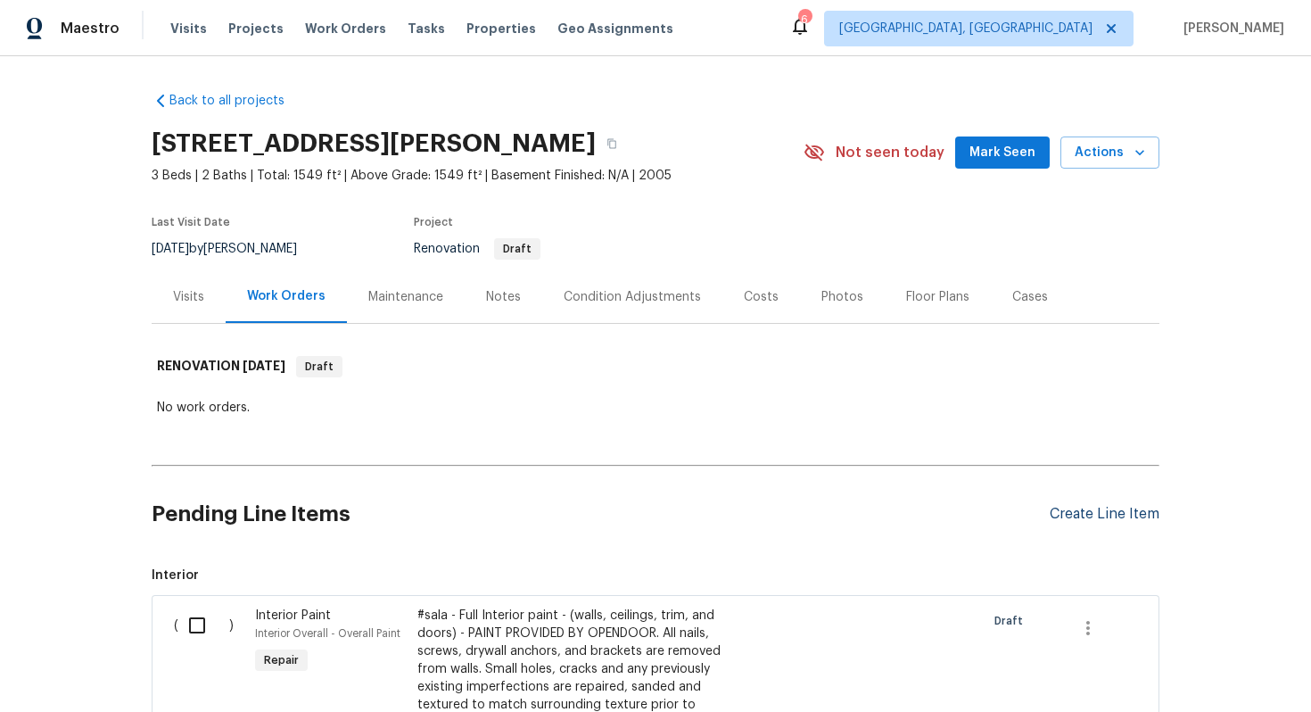
click at [1093, 515] on div "Create Line Item" at bounding box center [1105, 514] width 110 height 17
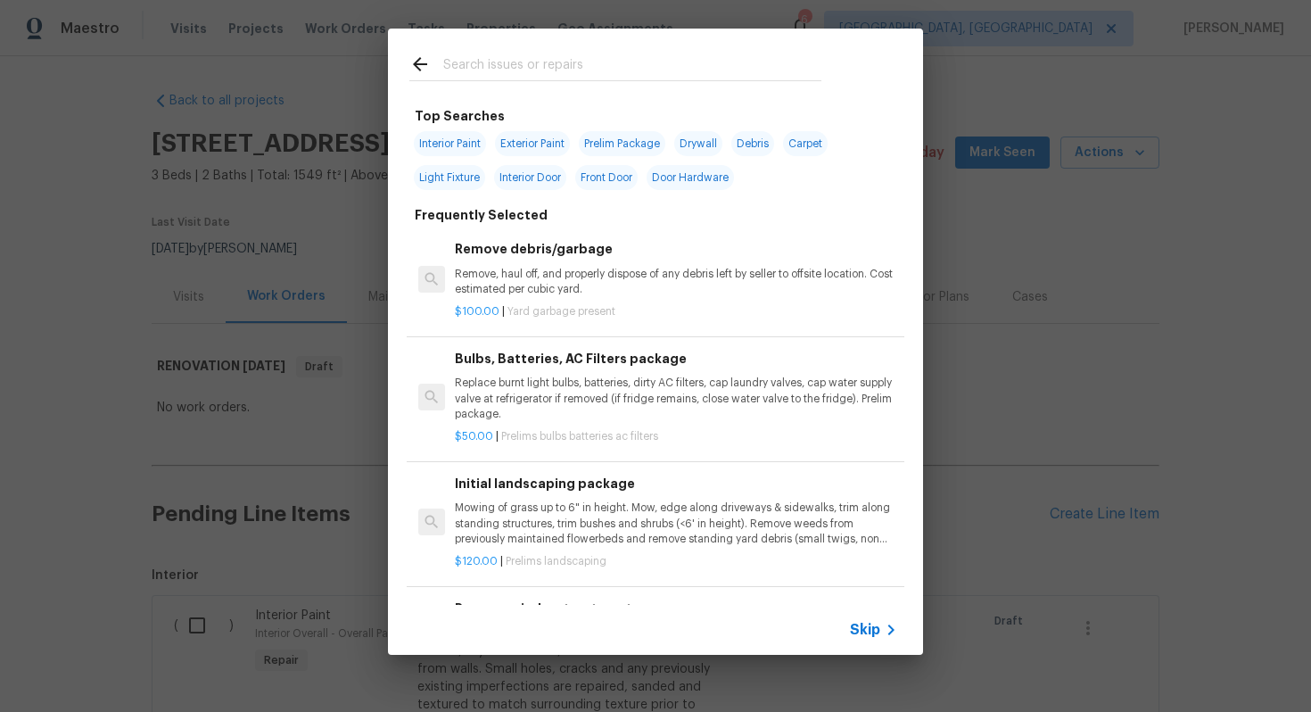
click at [863, 621] on span "Skip" at bounding box center [865, 630] width 30 height 18
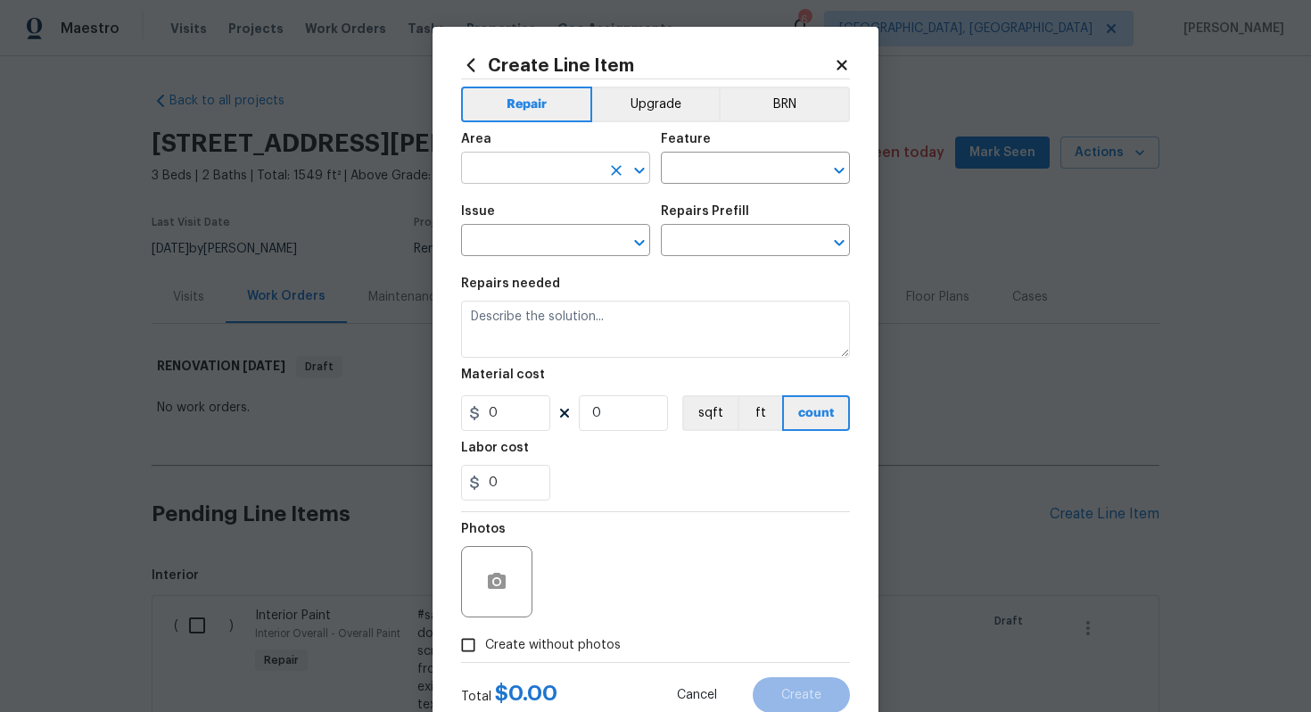
click at [537, 169] on input "text" at bounding box center [530, 170] width 139 height 28
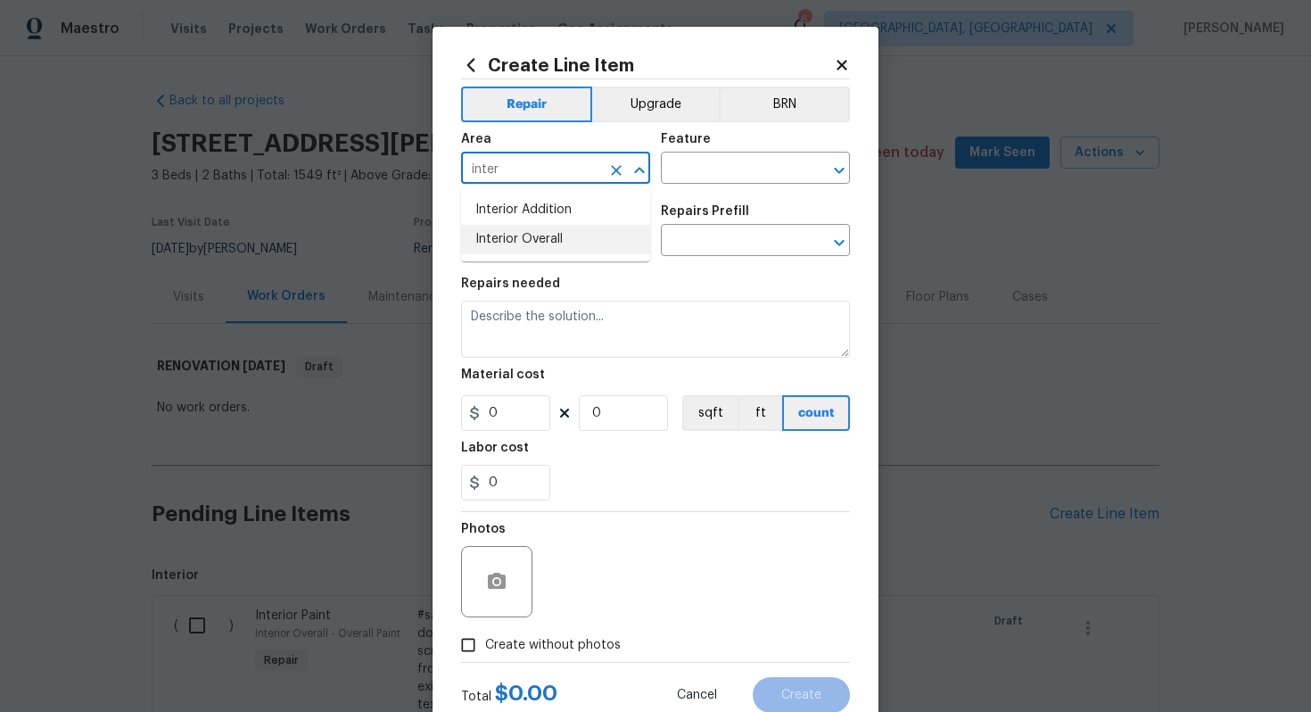
click at [538, 235] on li "Interior Overall" at bounding box center [555, 239] width 189 height 29
type input "Interior Overall"
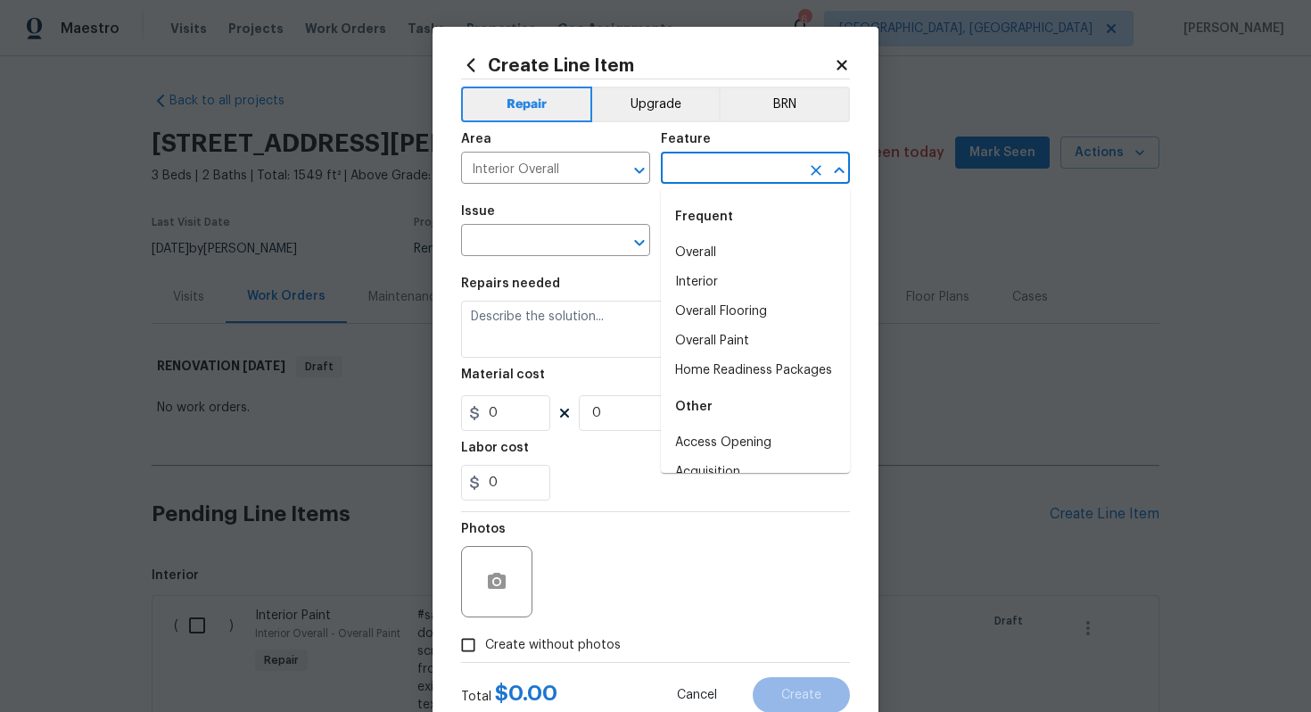
click at [727, 170] on input "text" at bounding box center [730, 170] width 139 height 28
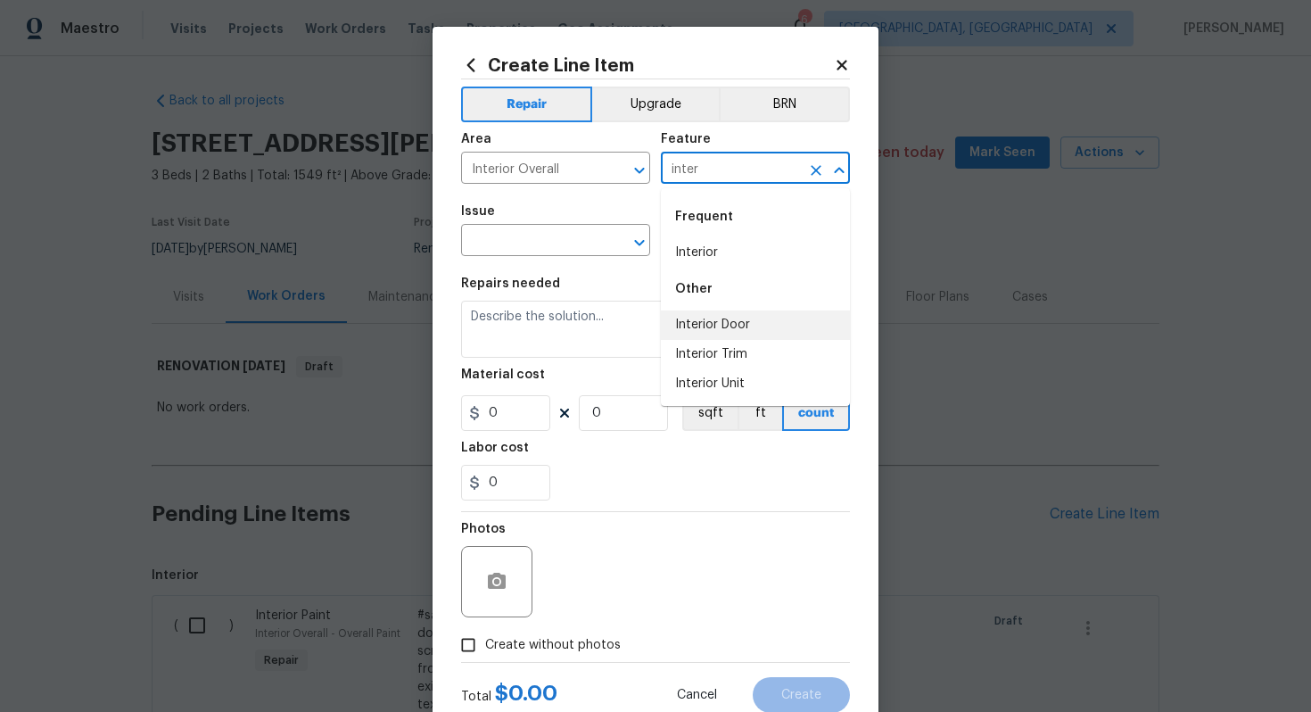
click at [723, 336] on li "Interior Door" at bounding box center [755, 324] width 189 height 29
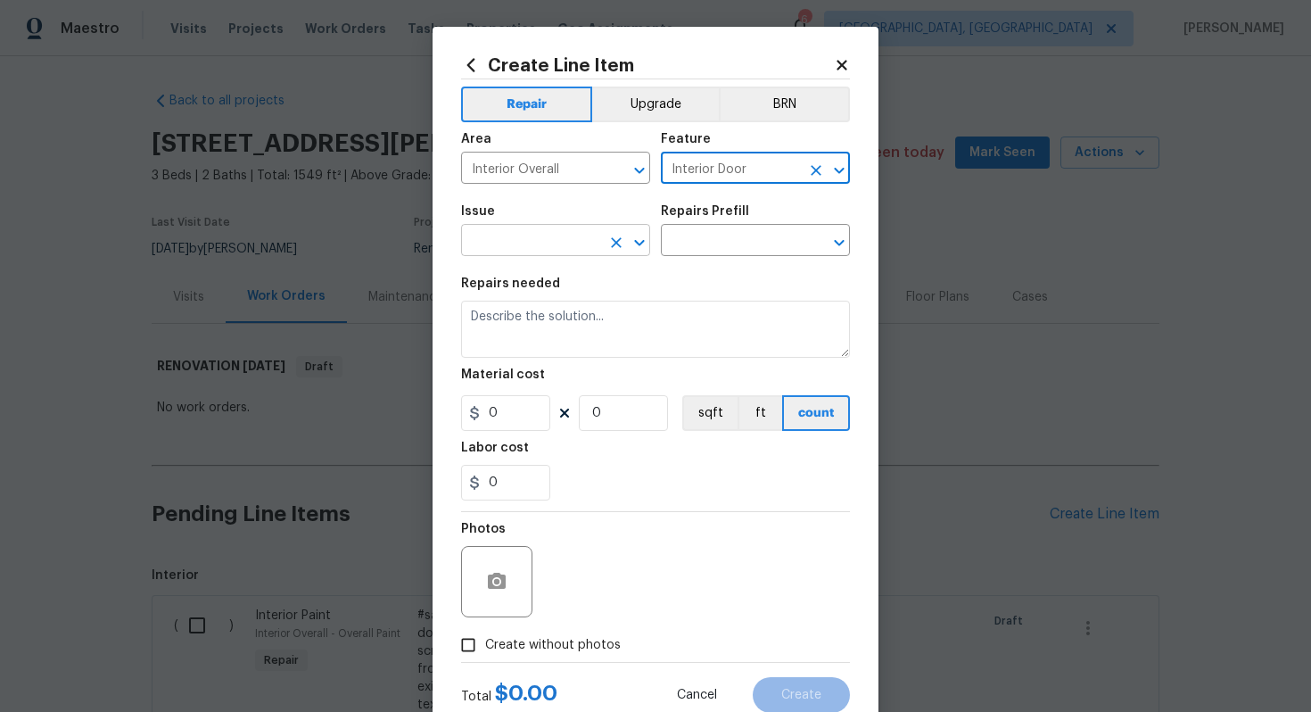
type input "Interior Door"
click at [505, 235] on input "text" at bounding box center [530, 242] width 139 height 28
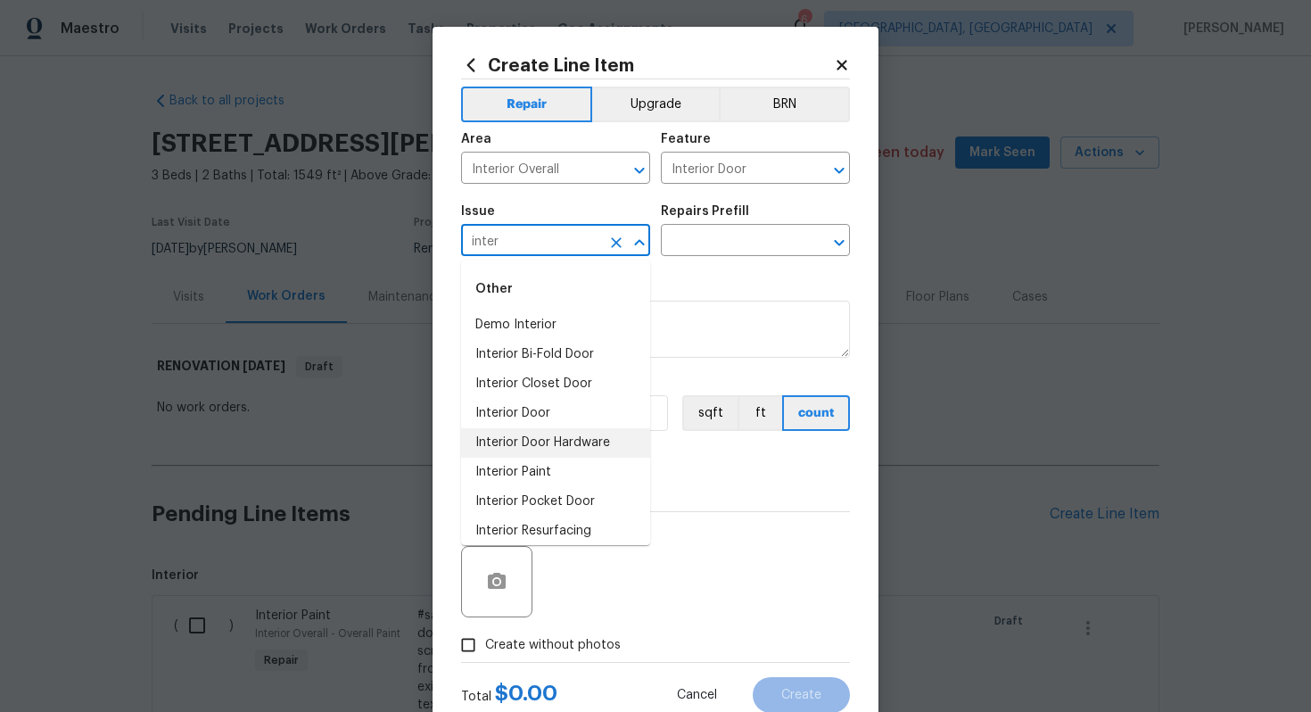
click at [589, 446] on li "Interior Door Hardware" at bounding box center [555, 442] width 189 height 29
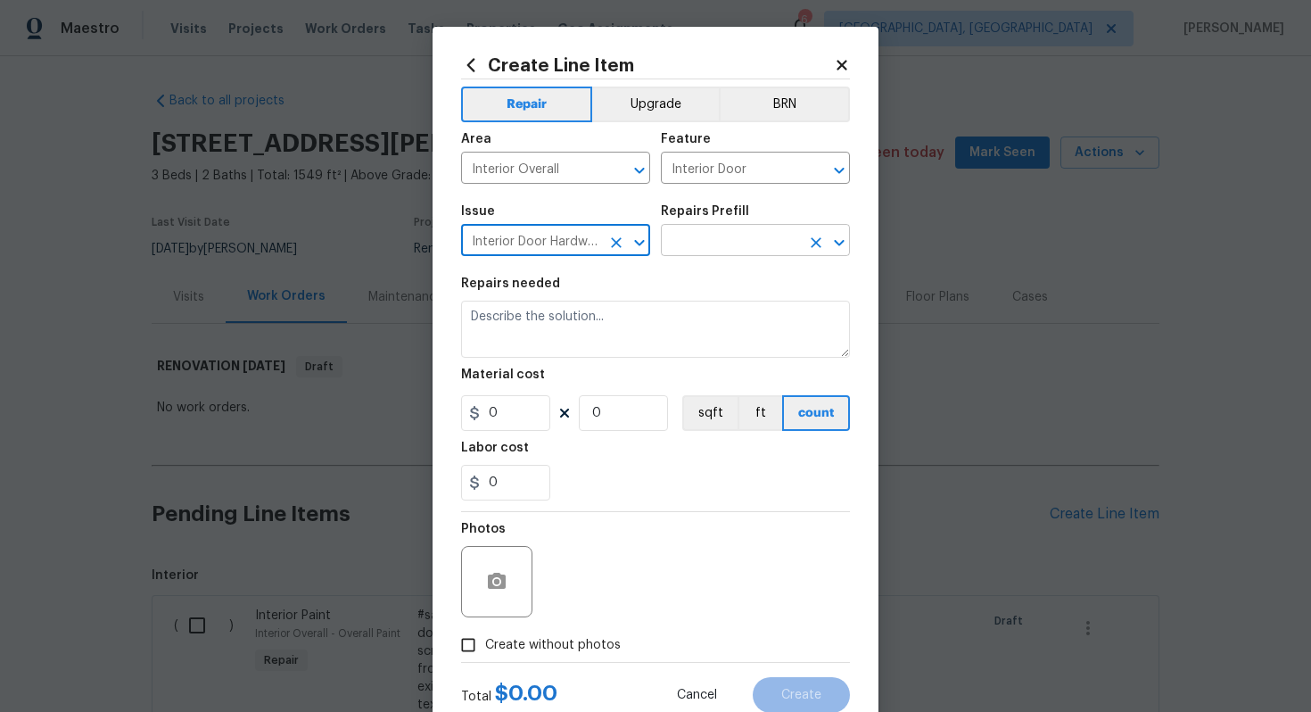
type input "Interior Door Hardware"
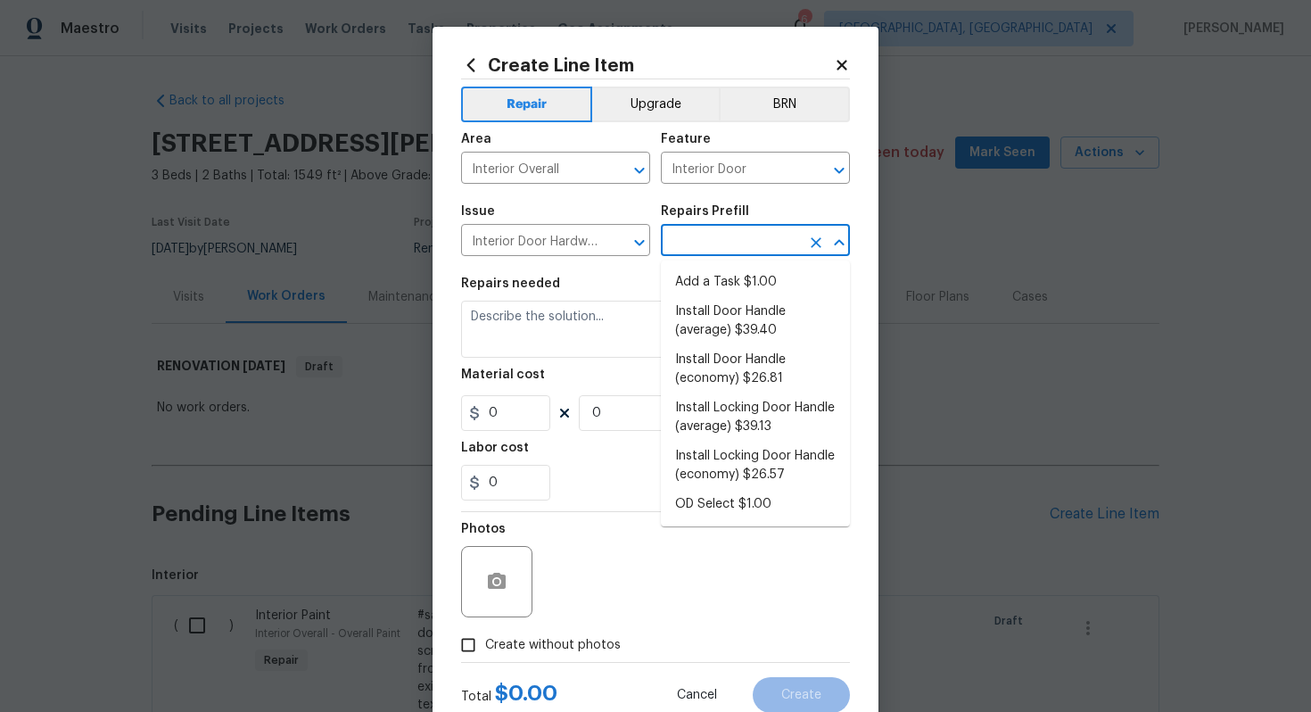
click at [707, 245] on input "text" at bounding box center [730, 242] width 139 height 28
click at [713, 334] on li "Install Door Handle (average) $39.40" at bounding box center [755, 321] width 189 height 48
type input "Install Door Handle (average) $39.40"
type textarea "Remove the existing interior door handle (if present). Install a new (average) …"
type input "39.4"
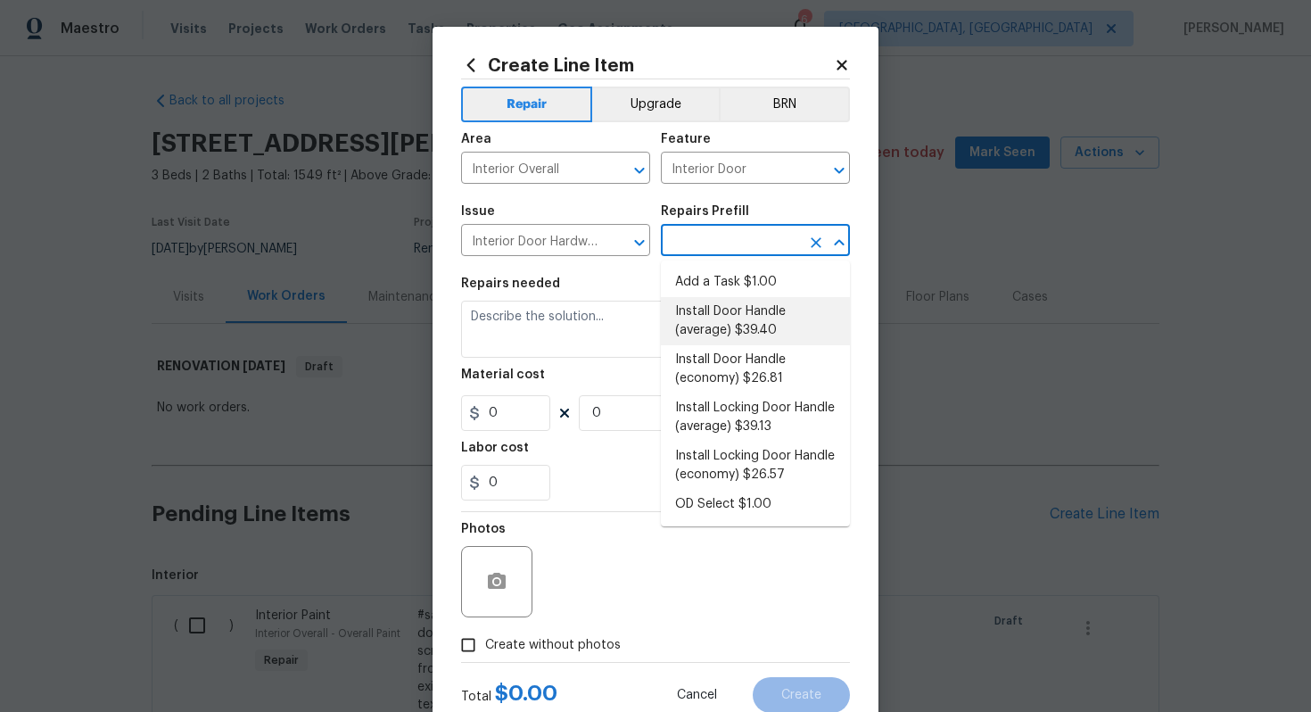
type input "1"
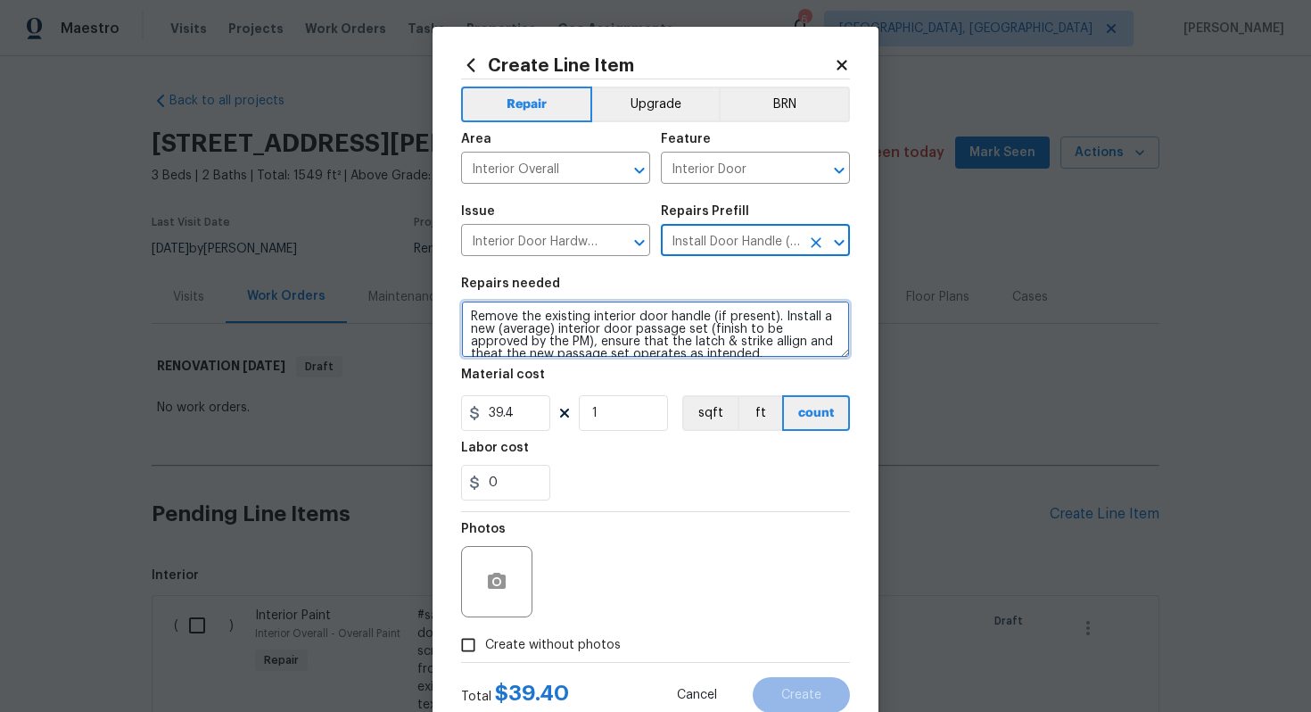
click at [463, 316] on textarea "Remove the existing interior door handle (if present). Install a new (average) …" at bounding box center [655, 329] width 389 height 57
type textarea "#sala - Remove the existing interior door handle (if present). Install a new (a…"
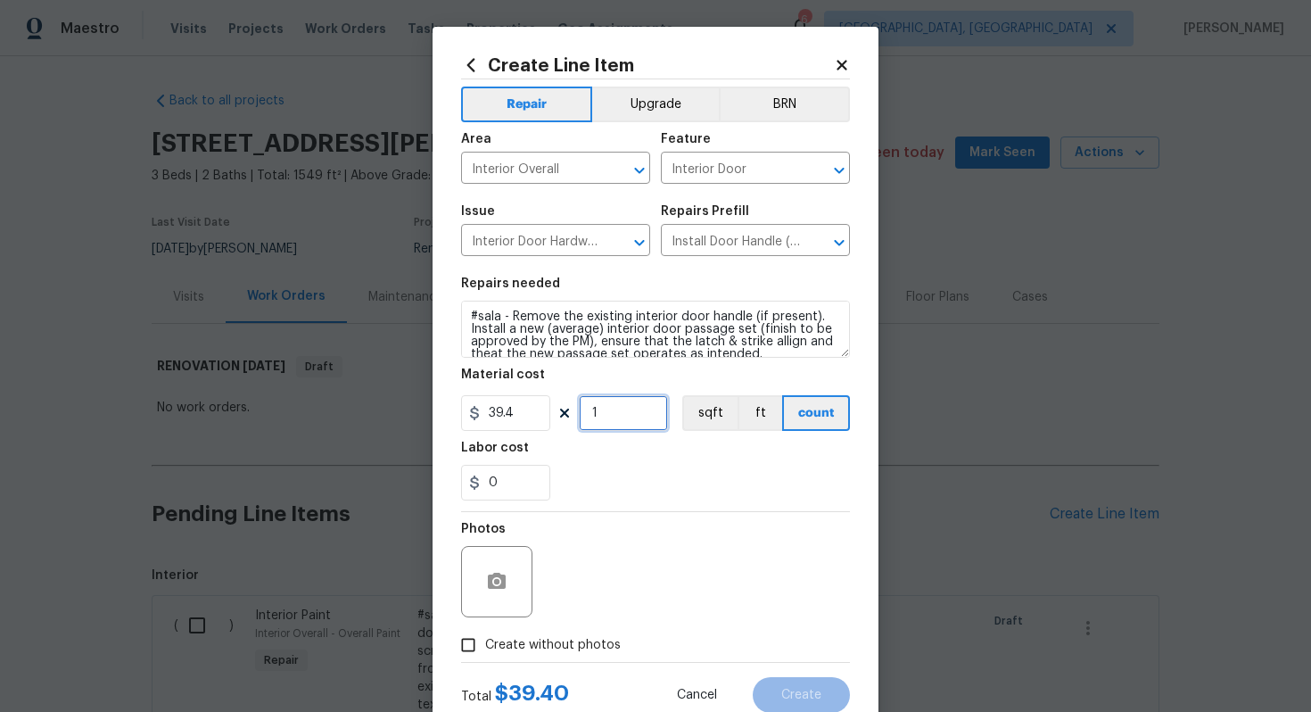
click at [615, 415] on input "1" at bounding box center [623, 413] width 89 height 36
type input "15"
click at [555, 650] on span "Create without photos" at bounding box center [553, 645] width 136 height 19
click at [485, 650] on input "Create without photos" at bounding box center [468, 645] width 34 height 34
checkbox input "true"
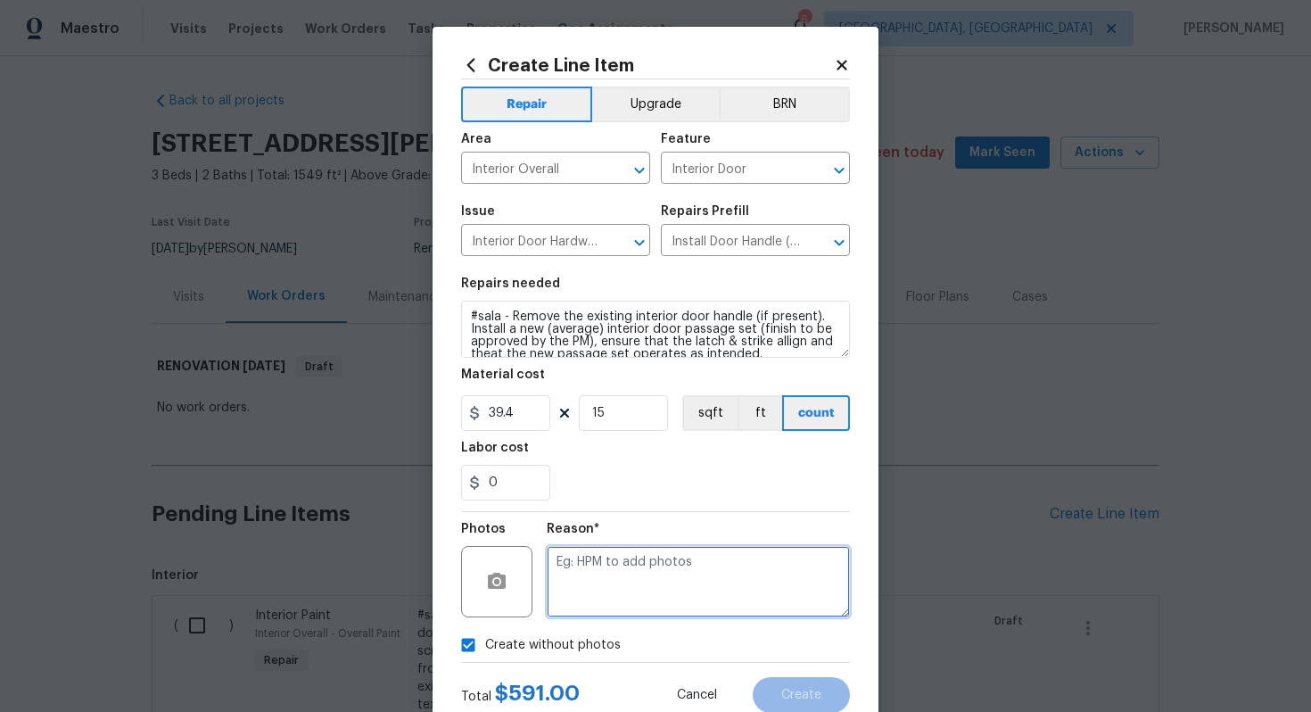
click at [610, 571] on textarea at bounding box center [698, 581] width 303 height 71
type textarea "n/a"
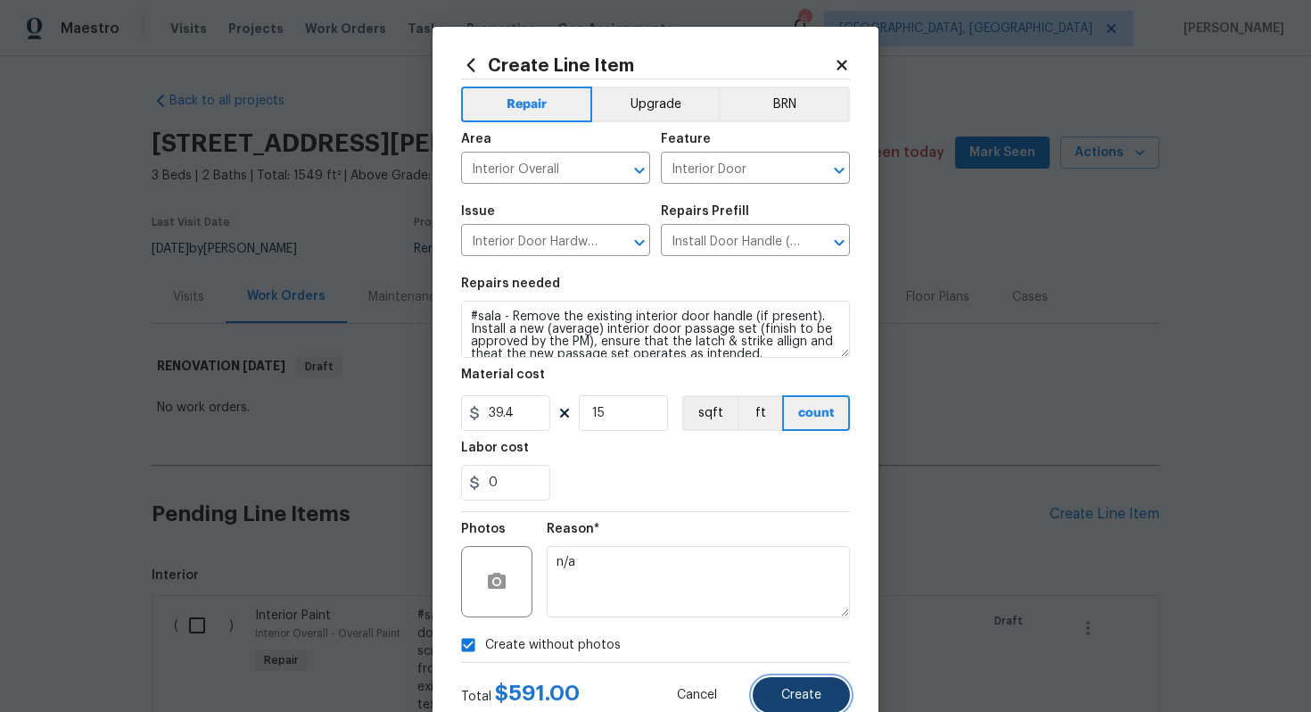
click at [804, 682] on button "Create" at bounding box center [801, 695] width 97 height 36
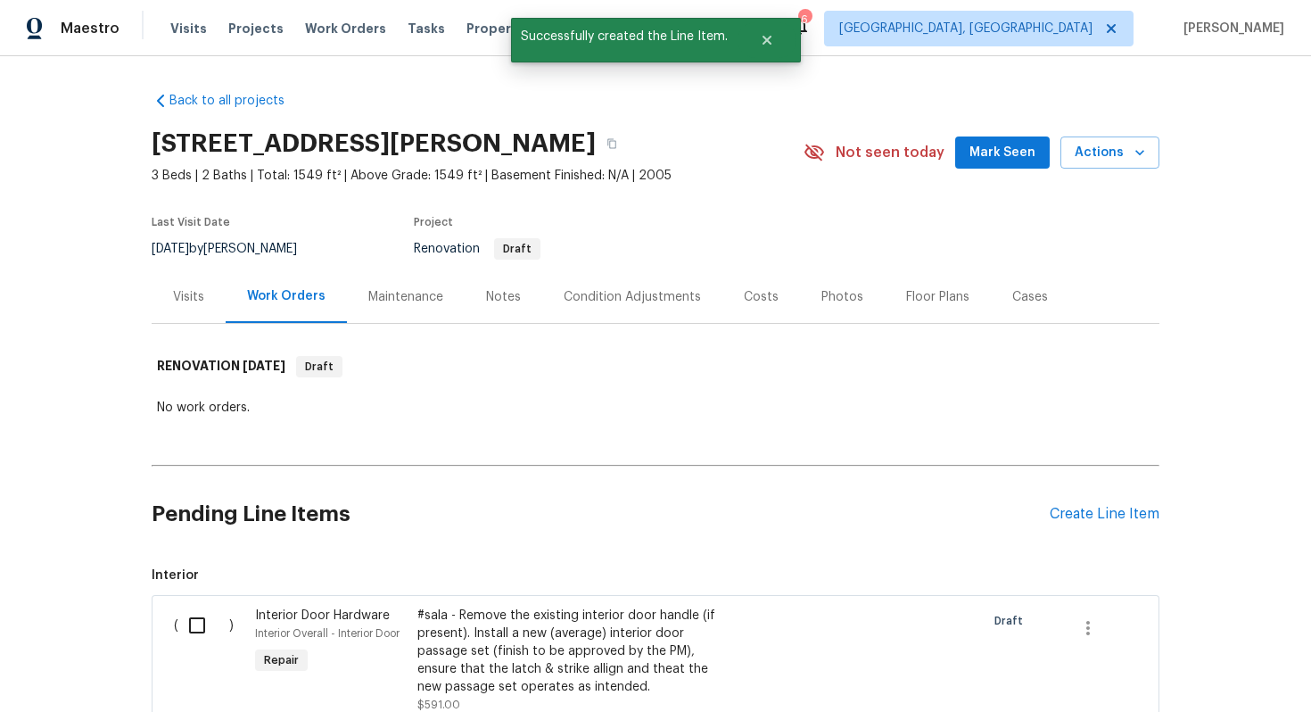
click at [1089, 504] on div "Pending Line Items Create Line Item" at bounding box center [656, 514] width 1008 height 83
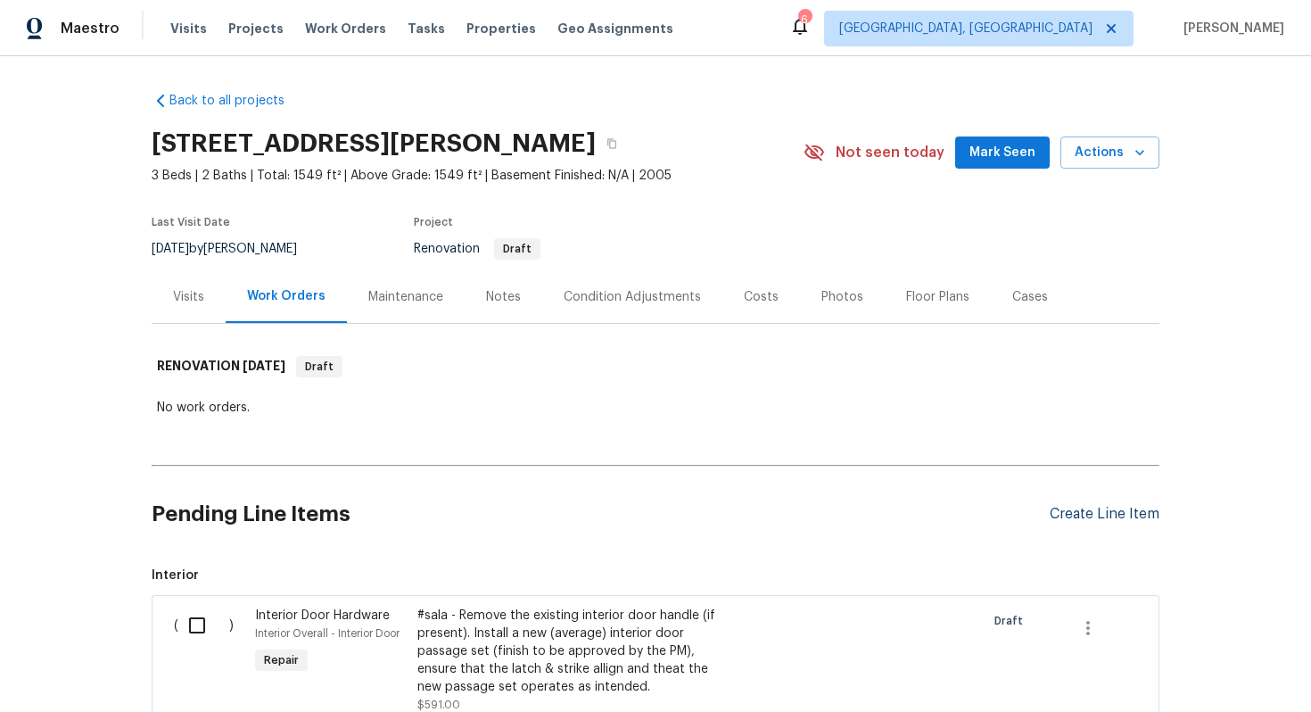
click at [1072, 513] on div "Create Line Item" at bounding box center [1105, 514] width 110 height 17
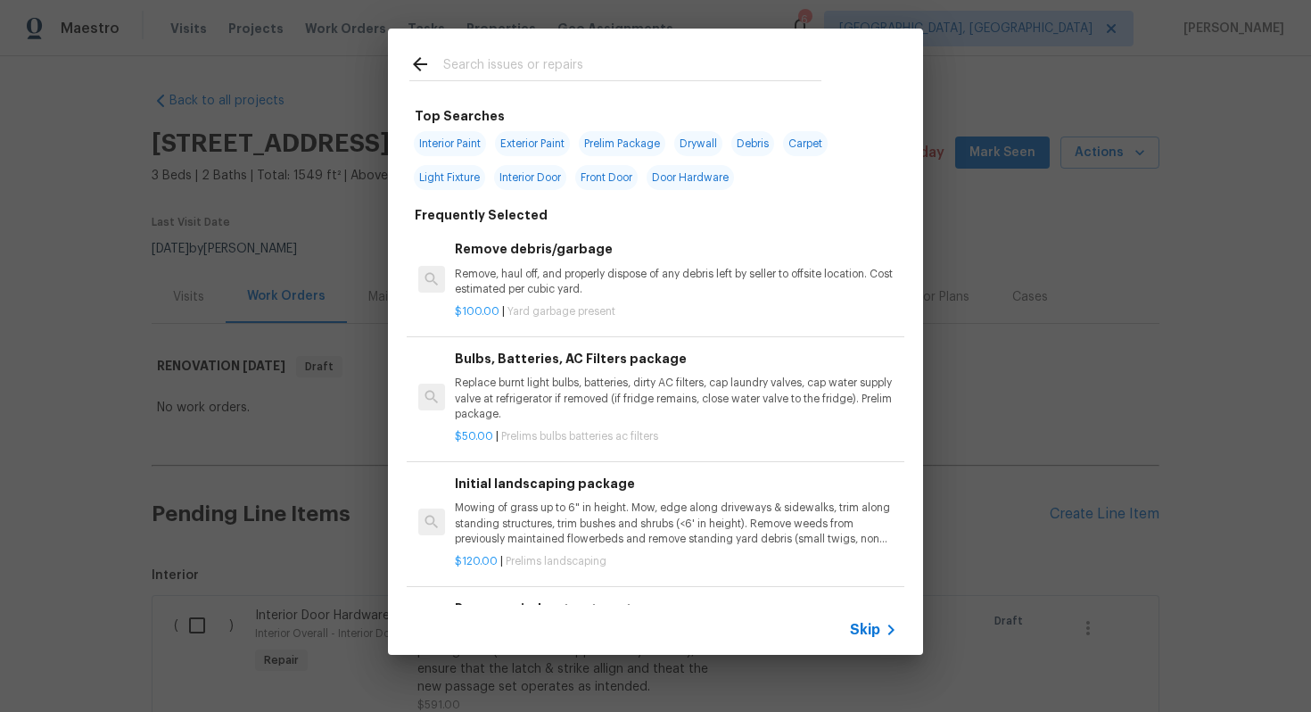
click at [868, 624] on span "Skip" at bounding box center [865, 630] width 30 height 18
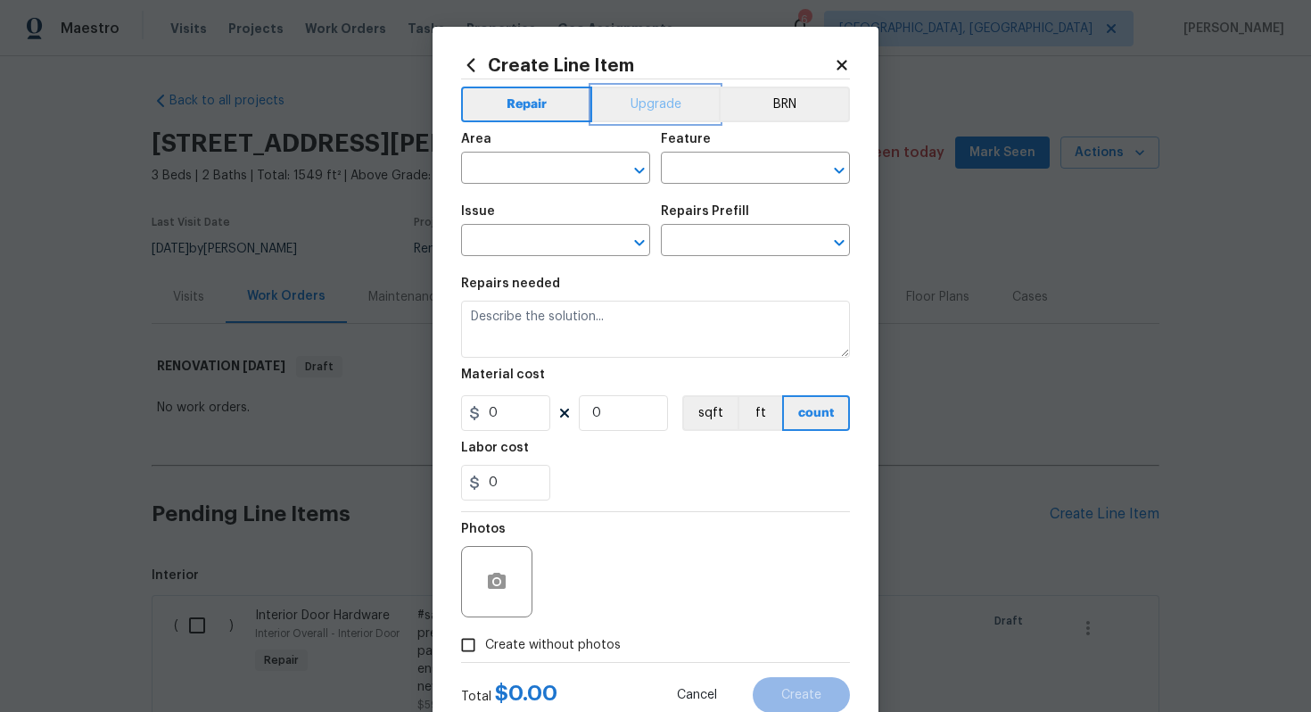
click at [670, 120] on button "Upgrade" at bounding box center [656, 105] width 128 height 36
click at [544, 153] on div "Area" at bounding box center [555, 144] width 189 height 23
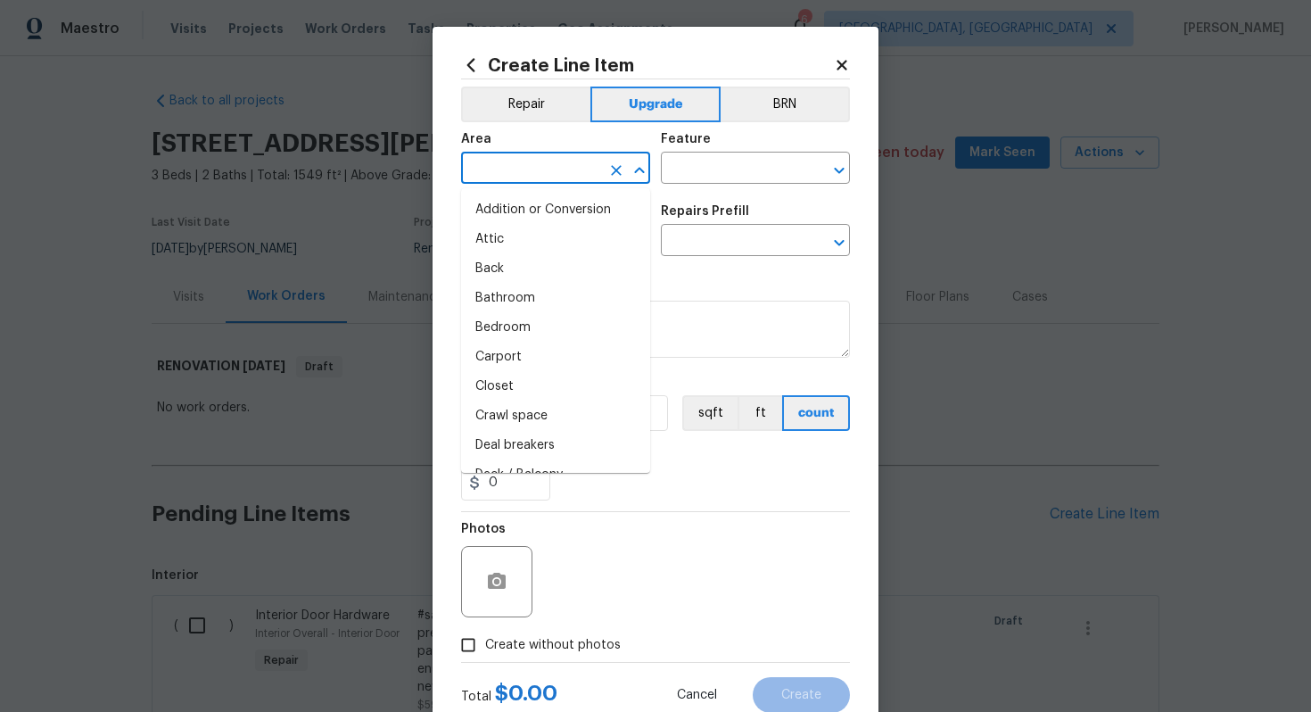
click at [526, 172] on input "text" at bounding box center [530, 170] width 139 height 28
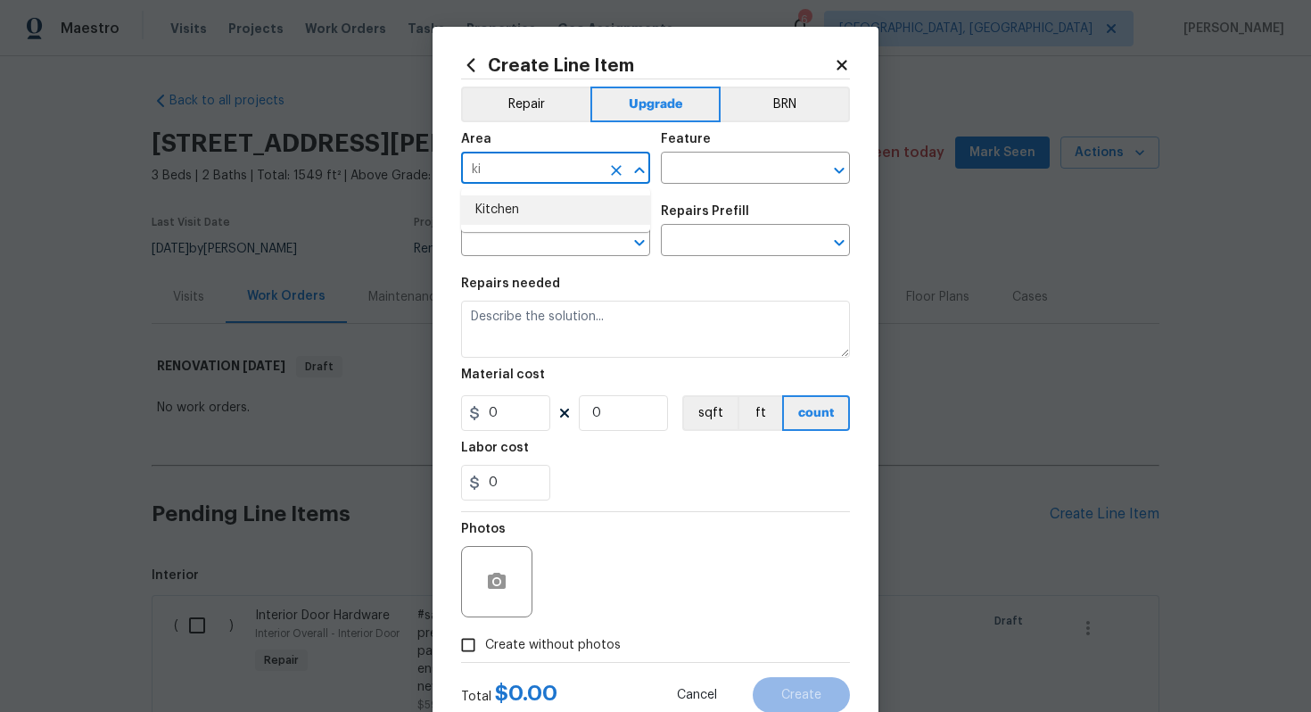
click at [505, 222] on li "Kitchen" at bounding box center [555, 209] width 189 height 29
type input "Kitchen"
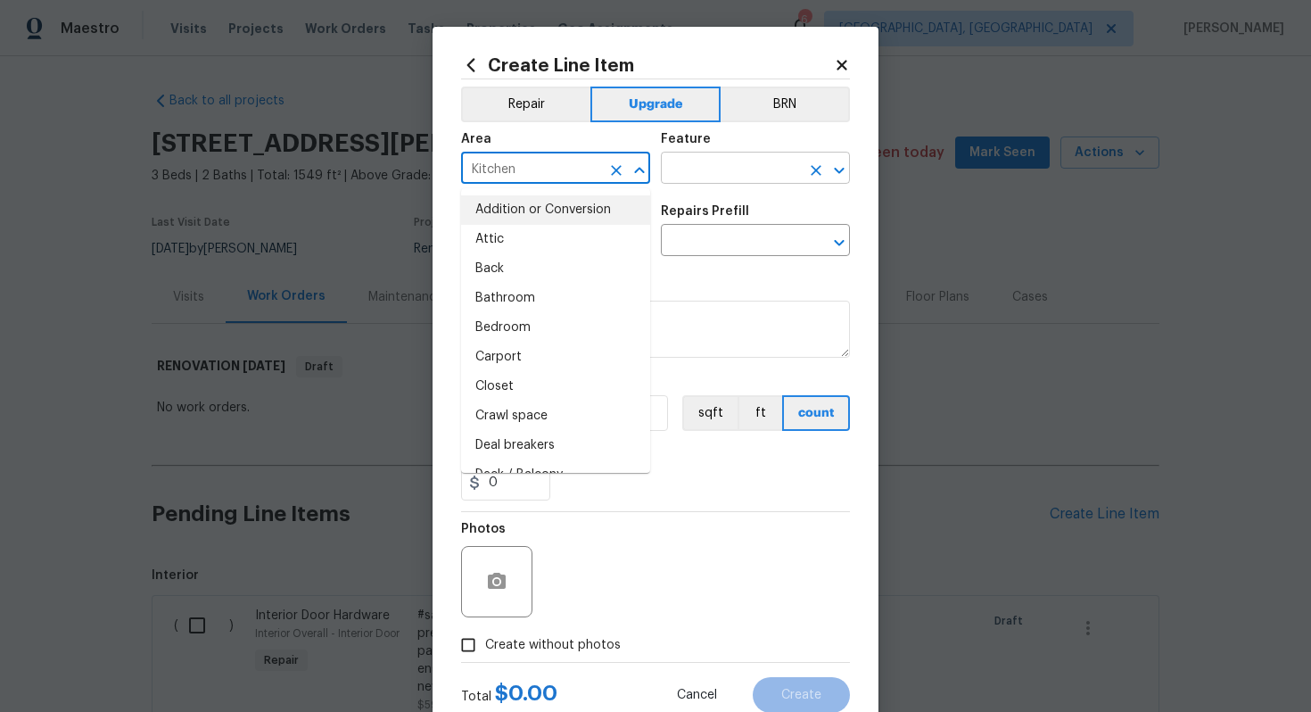
click at [700, 178] on input "text" at bounding box center [730, 170] width 139 height 28
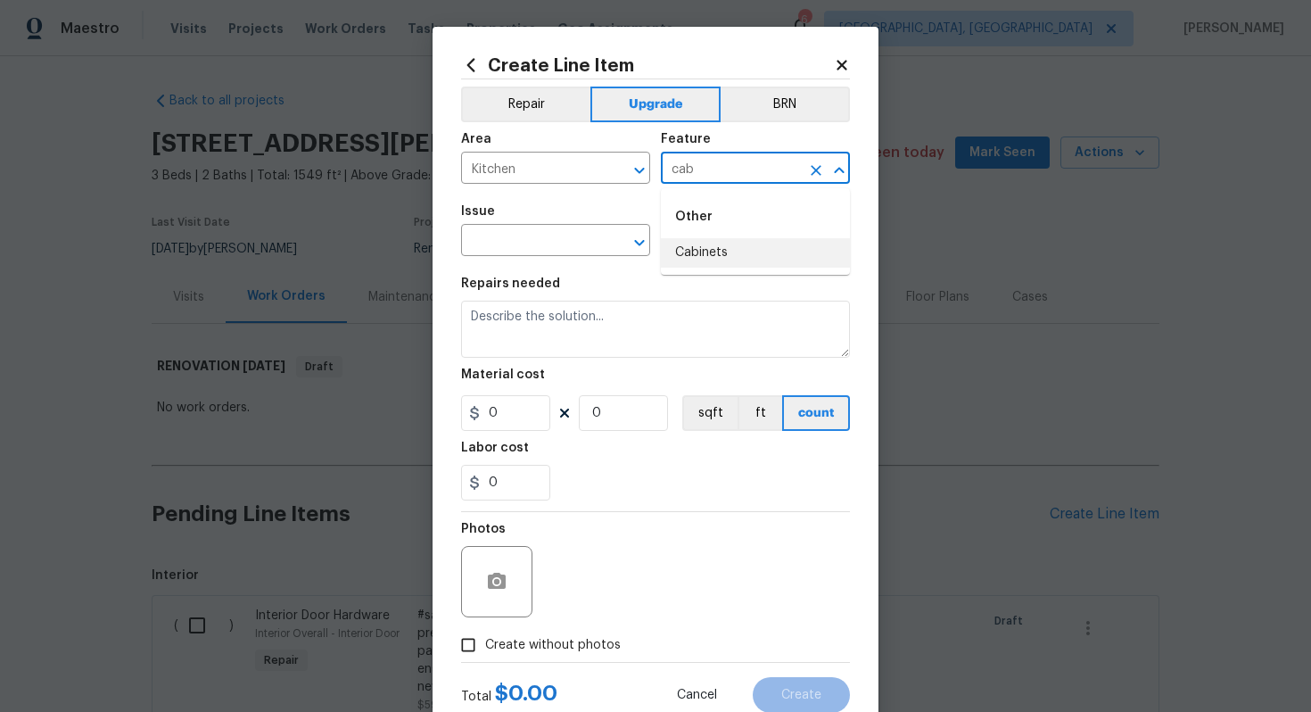
click at [695, 255] on li "Cabinets" at bounding box center [755, 252] width 189 height 29
type input "Cabinets"
click at [551, 244] on input "text" at bounding box center [530, 242] width 139 height 28
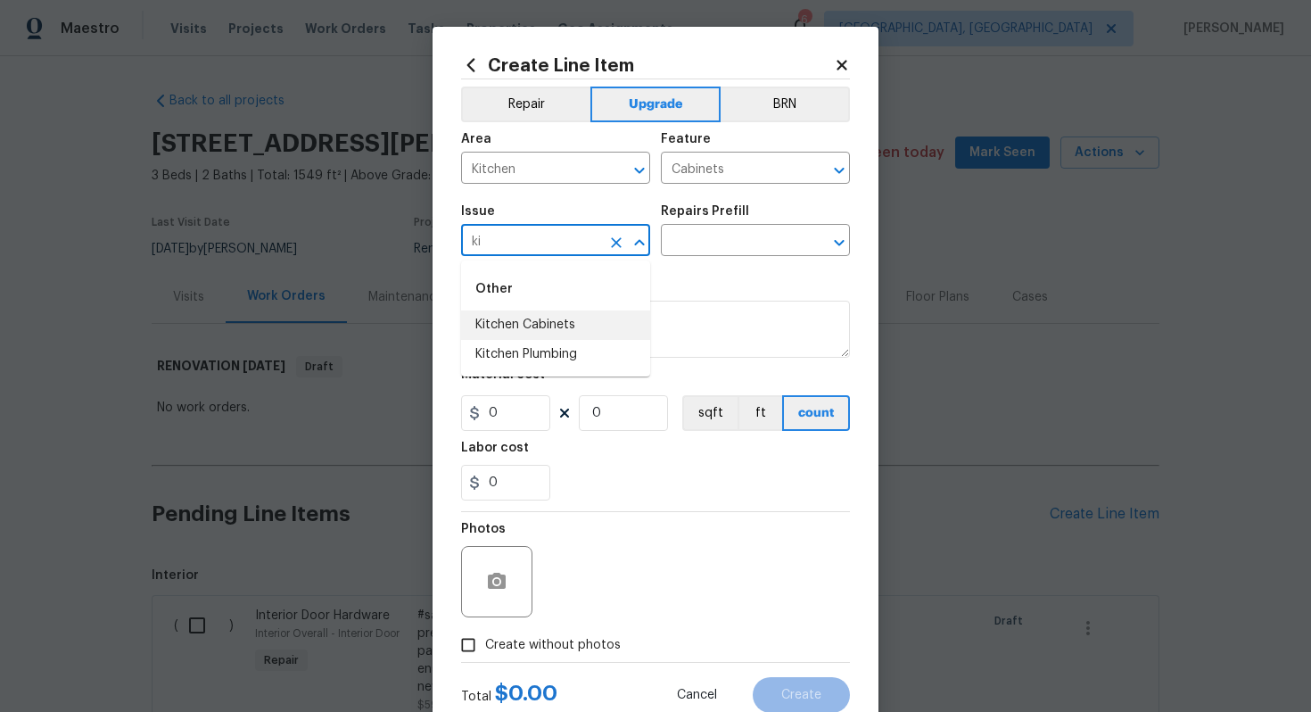
click at [600, 336] on li "Kitchen Cabinets" at bounding box center [555, 324] width 189 height 29
type input "Kitchen Cabinets"
click at [715, 234] on input "text" at bounding box center [730, 242] width 139 height 28
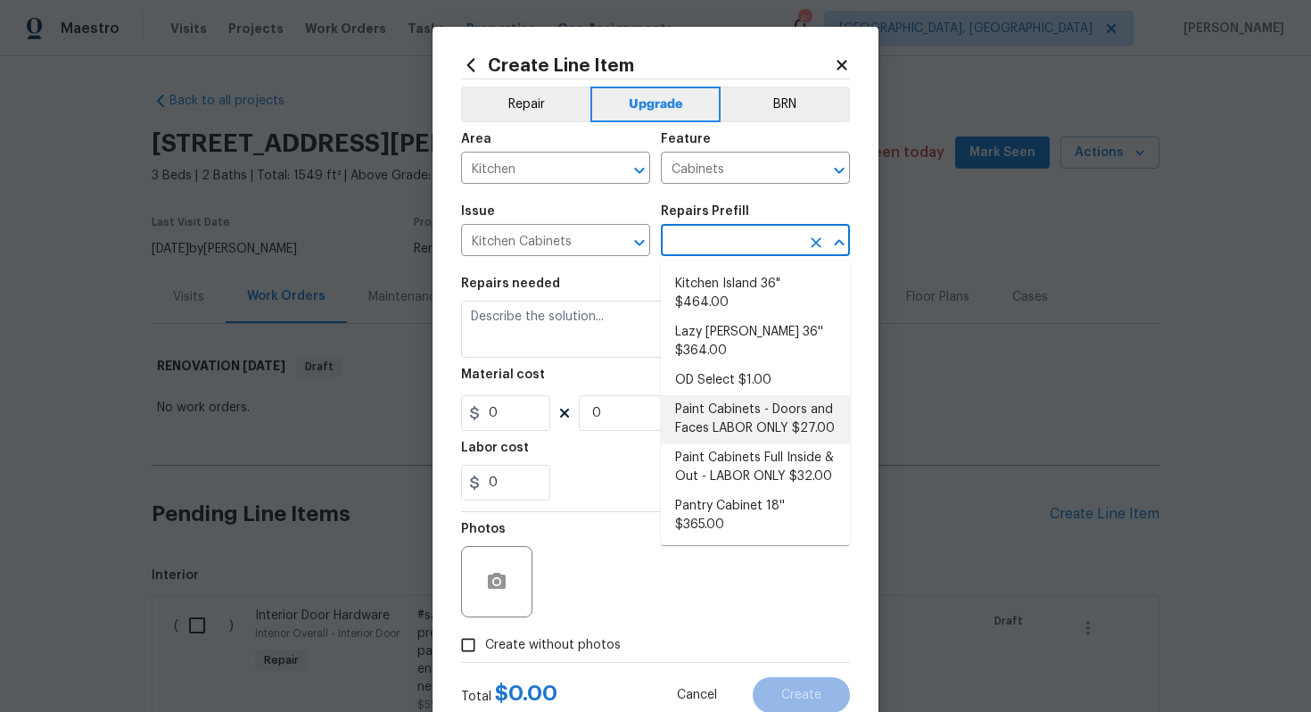
scroll to position [159, 0]
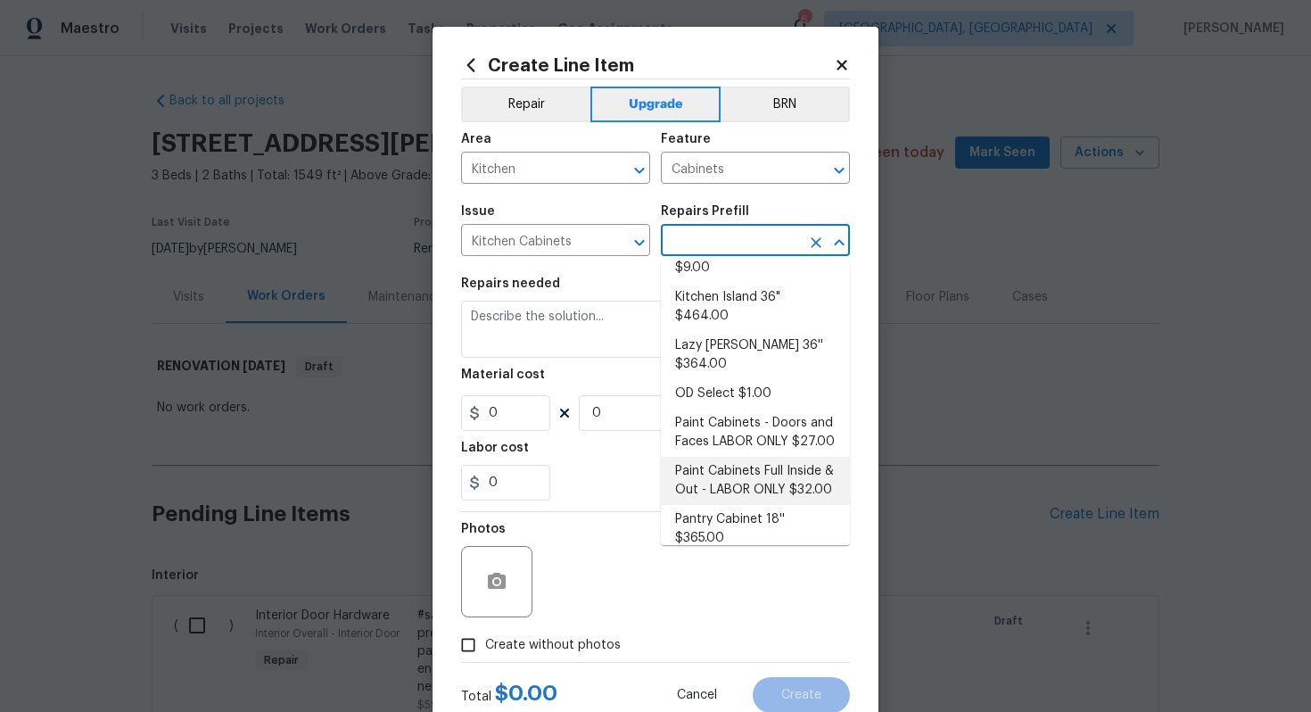
click at [763, 457] on li "Paint Cabinets Full Inside & Out - LABOR ONLY $32.00" at bounding box center [755, 481] width 189 height 48
type input "Paint Cabinets Full Inside & Out - LABOR ONLY $32.00"
type textarea "Prep, sand, mask and apply 2 coats of paint to the kitchen cabinet doors, inter…"
type input "32"
type input "1"
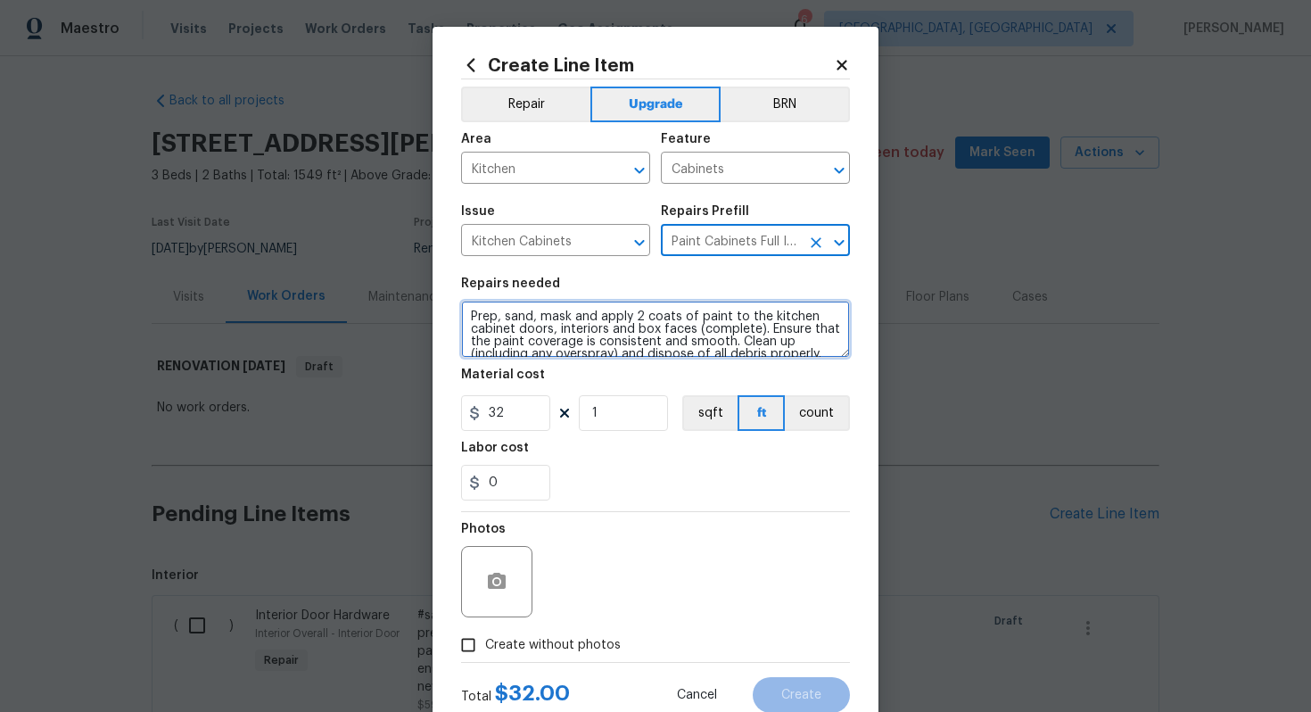
click at [464, 318] on textarea "Prep, sand, mask and apply 2 coats of paint to the kitchen cabinet doors, inter…" at bounding box center [655, 329] width 389 height 57
type textarea "#sala - Prep, sand, mask and apply 2 coats of paint to the kitchen cabinet door…"
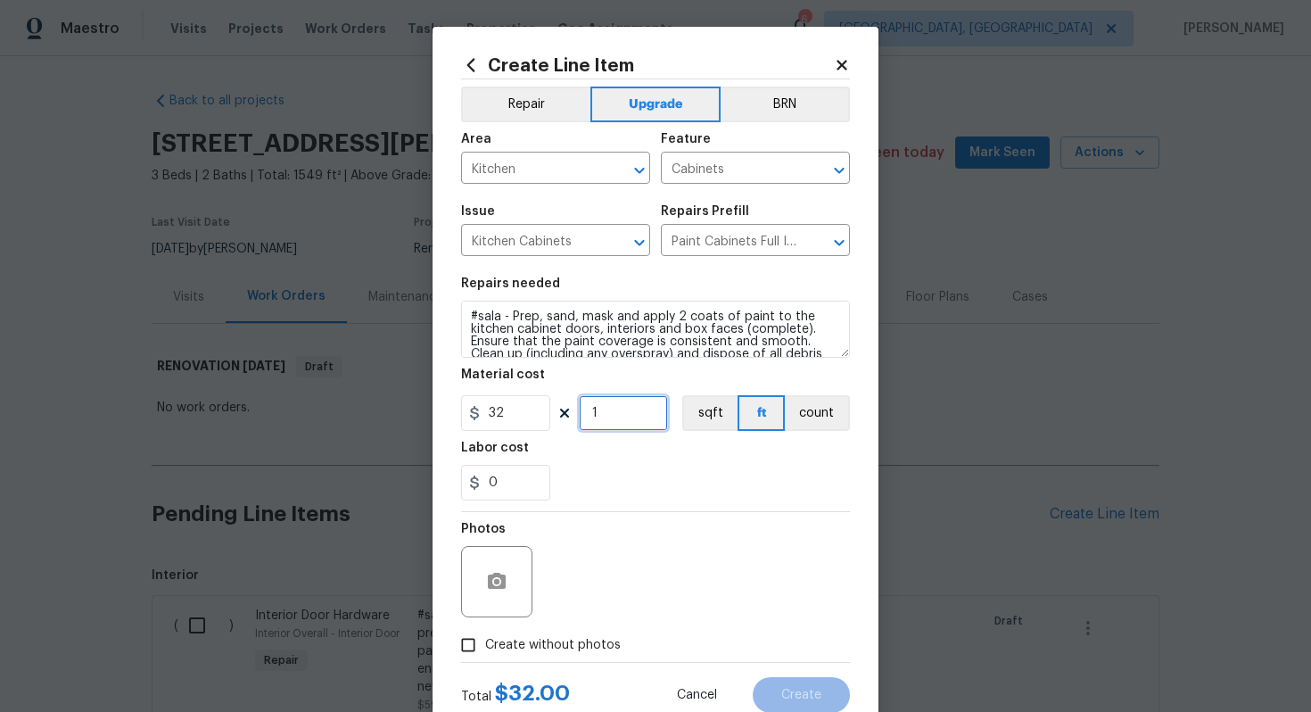
click at [628, 407] on input "1" at bounding box center [623, 413] width 89 height 36
type input "60"
click at [565, 638] on span "Create without photos" at bounding box center [553, 645] width 136 height 19
click at [485, 638] on input "Create without photos" at bounding box center [468, 645] width 34 height 34
checkbox input "true"
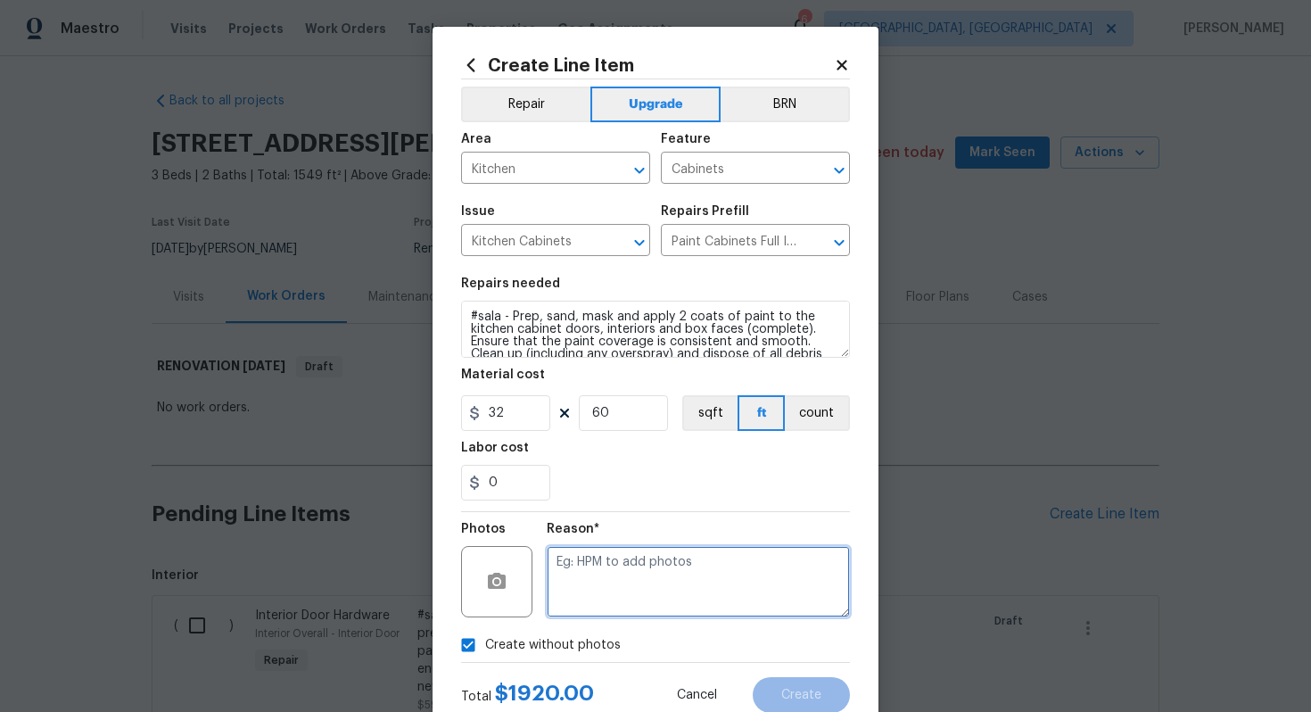
click at [597, 598] on textarea at bounding box center [698, 581] width 303 height 71
type textarea "n/a"
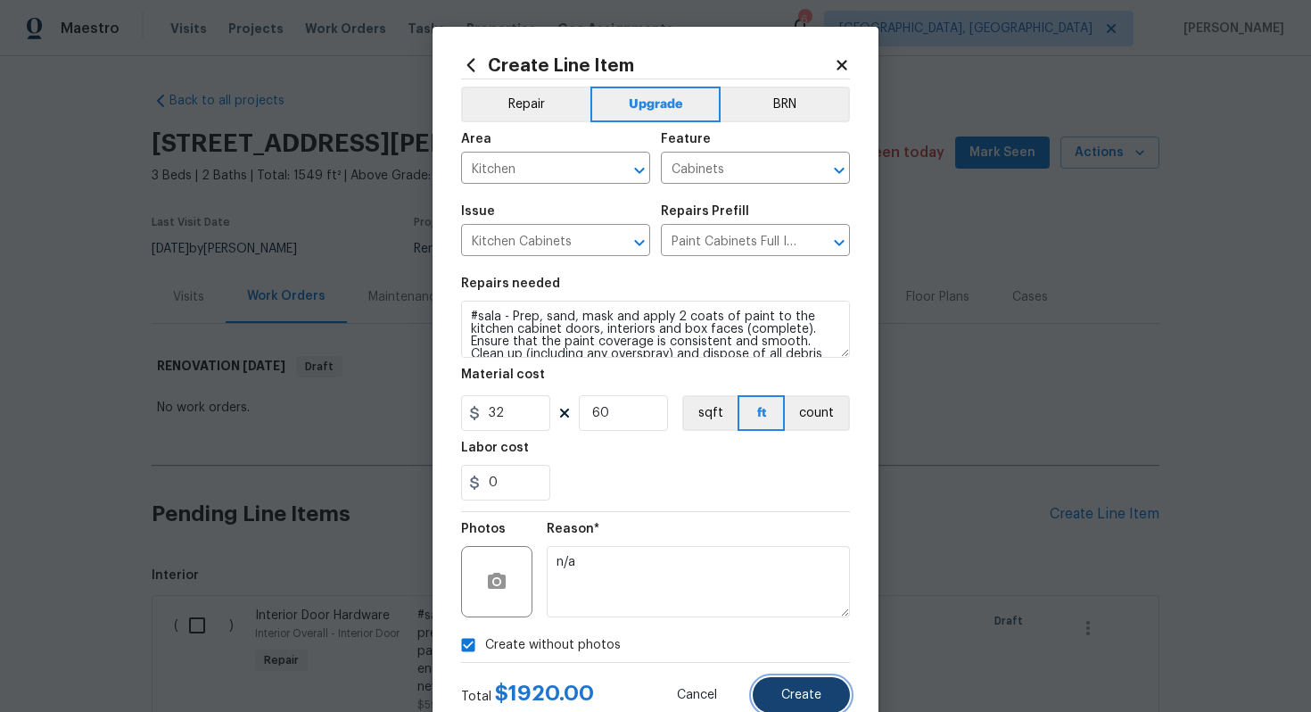
click at [810, 693] on span "Create" at bounding box center [801, 695] width 40 height 13
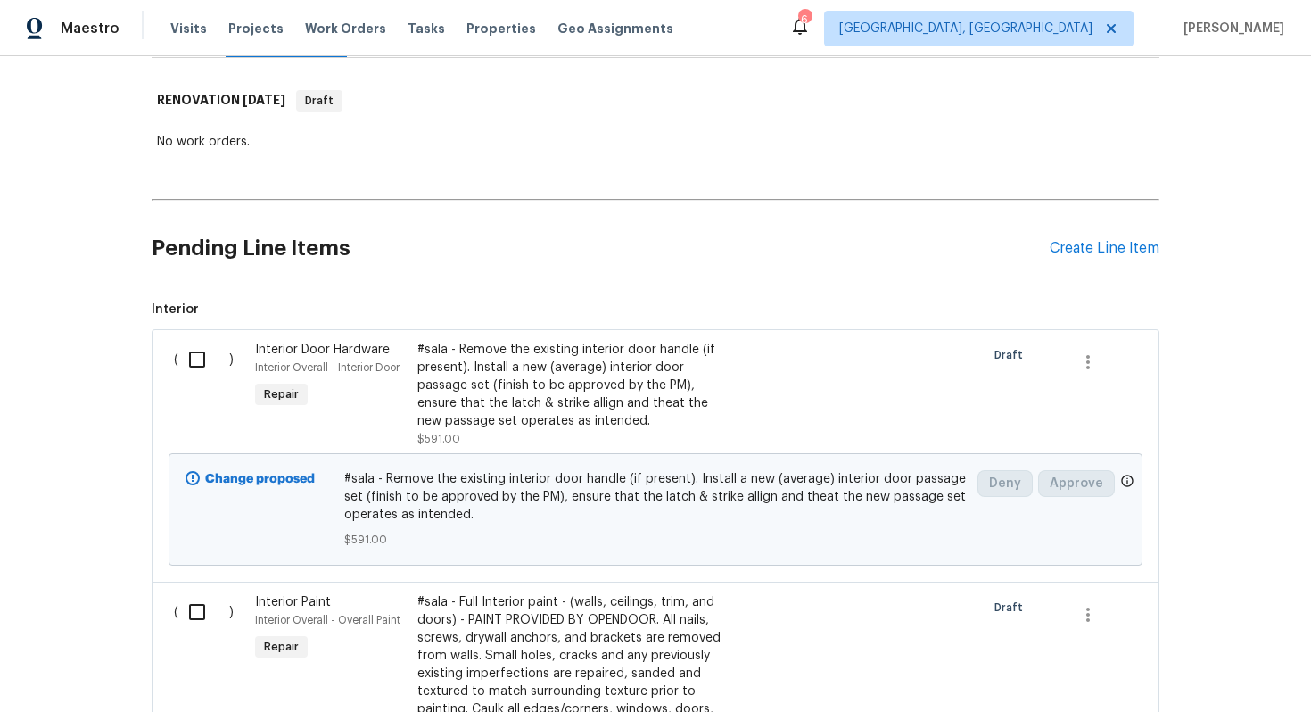
scroll to position [180, 0]
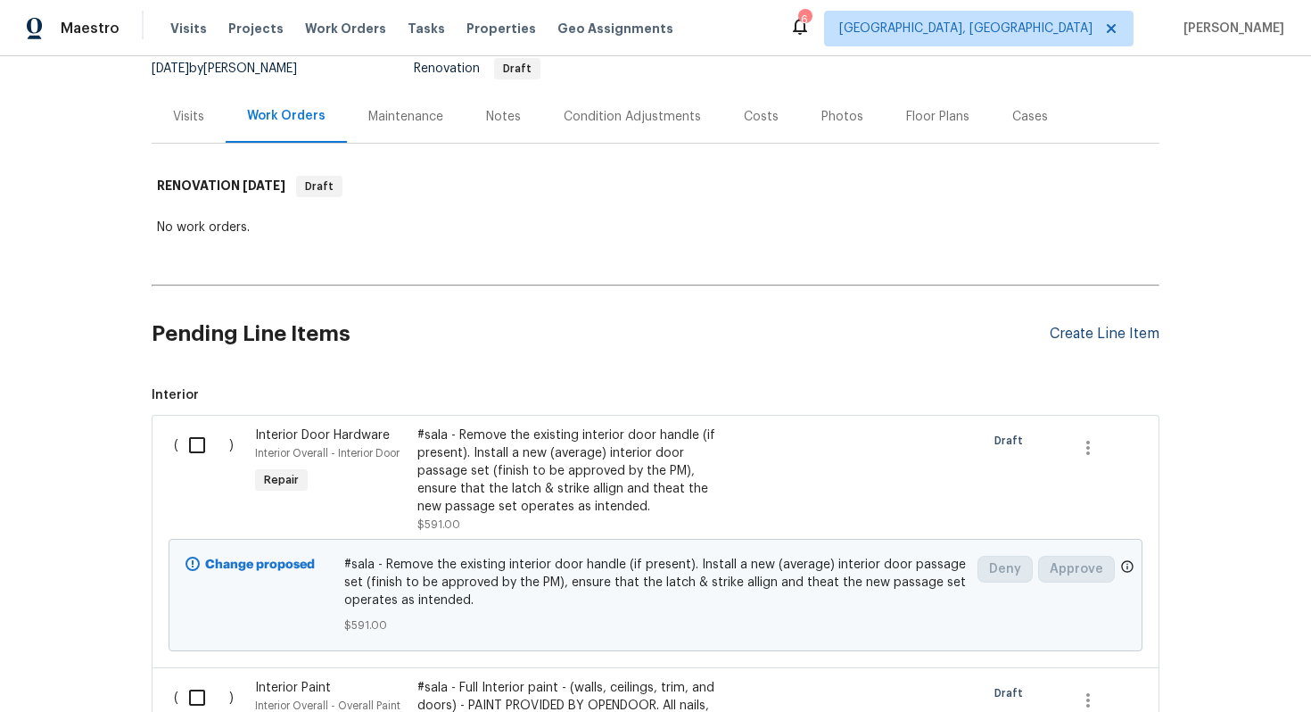
click at [1102, 339] on div "Create Line Item" at bounding box center [1105, 334] width 110 height 17
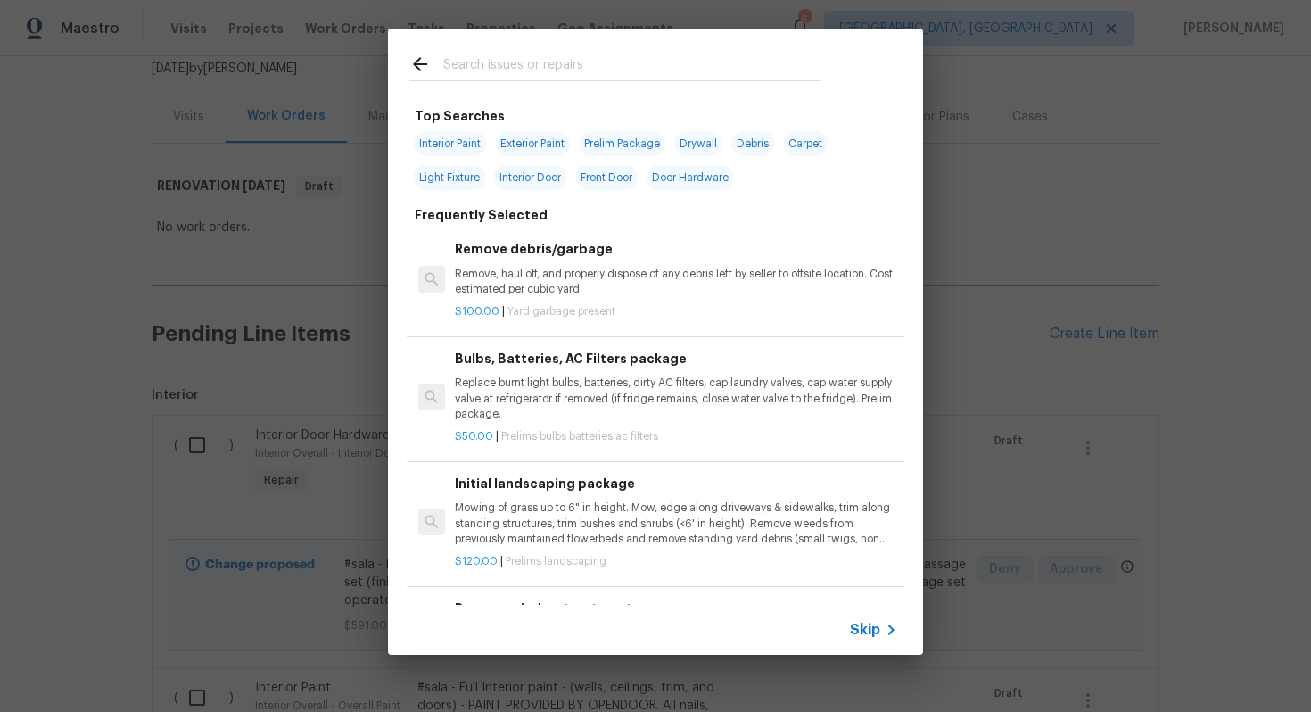
click at [871, 627] on span "Skip" at bounding box center [865, 630] width 30 height 18
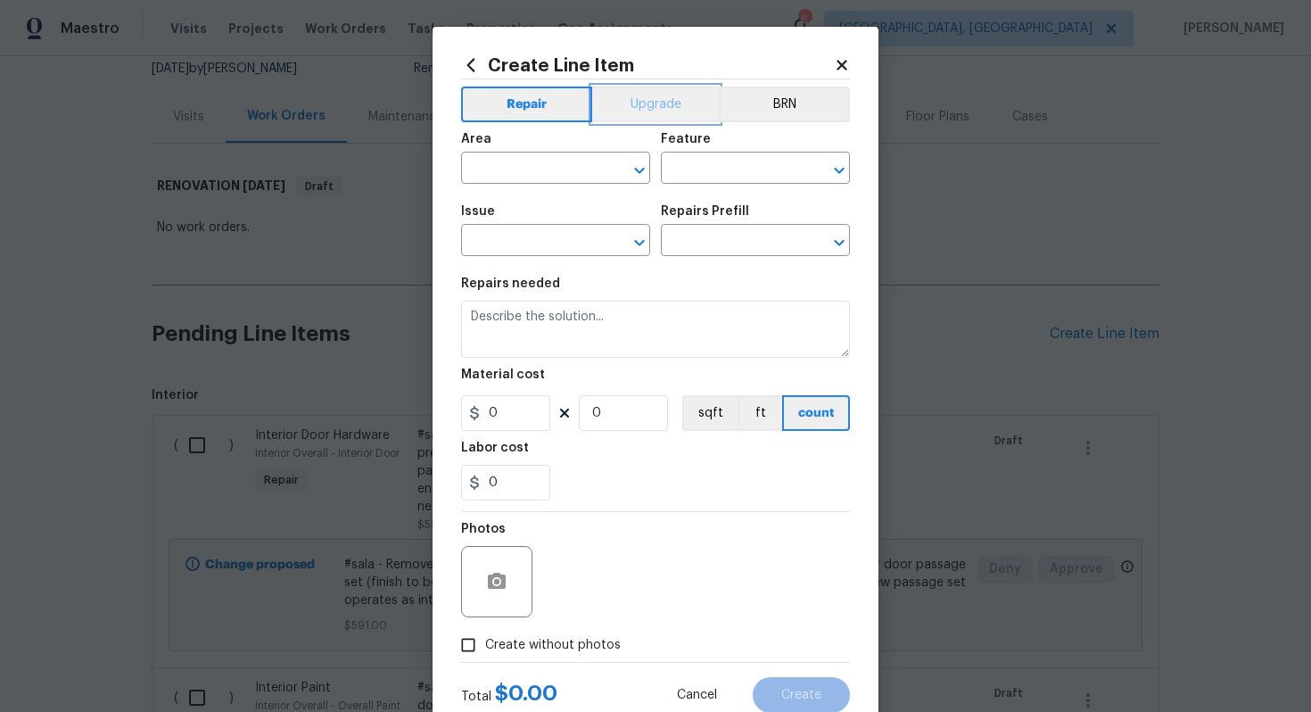
click at [640, 96] on button "Upgrade" at bounding box center [656, 105] width 128 height 36
click at [483, 162] on input "text" at bounding box center [530, 170] width 139 height 28
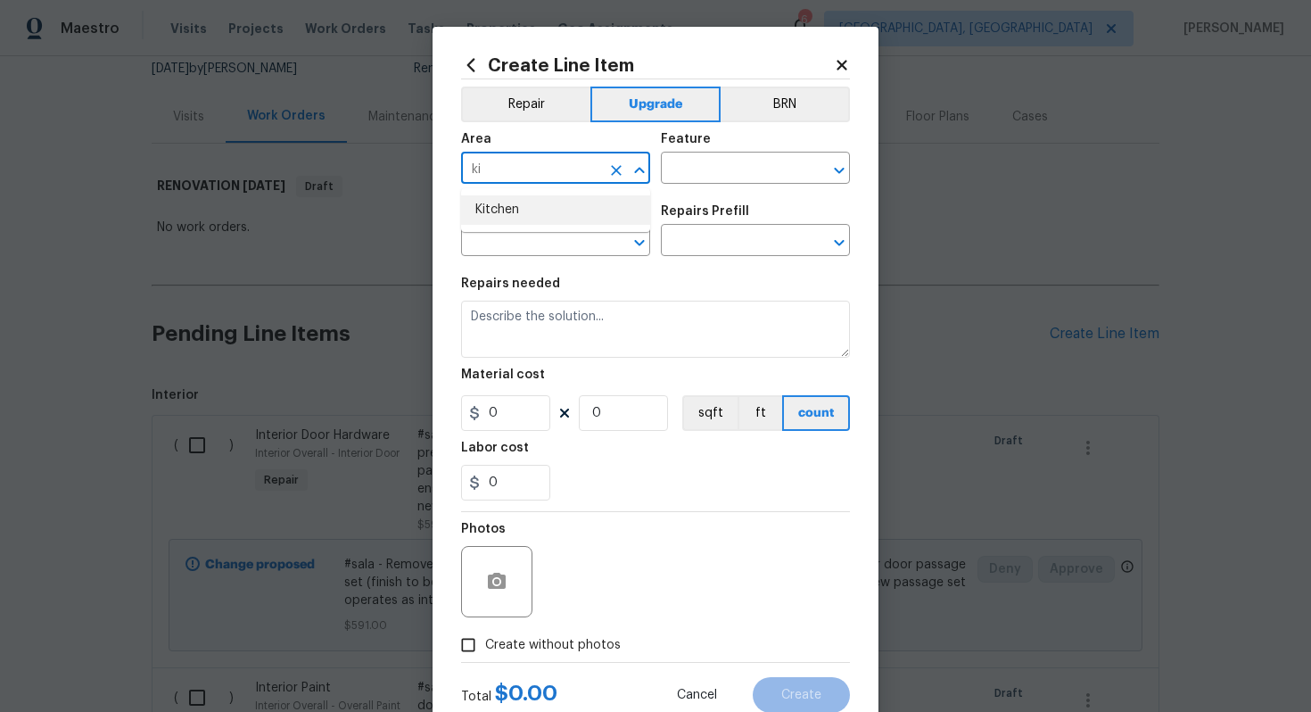
click at [496, 200] on li "Kitchen" at bounding box center [555, 209] width 189 height 29
type input "Kitchen"
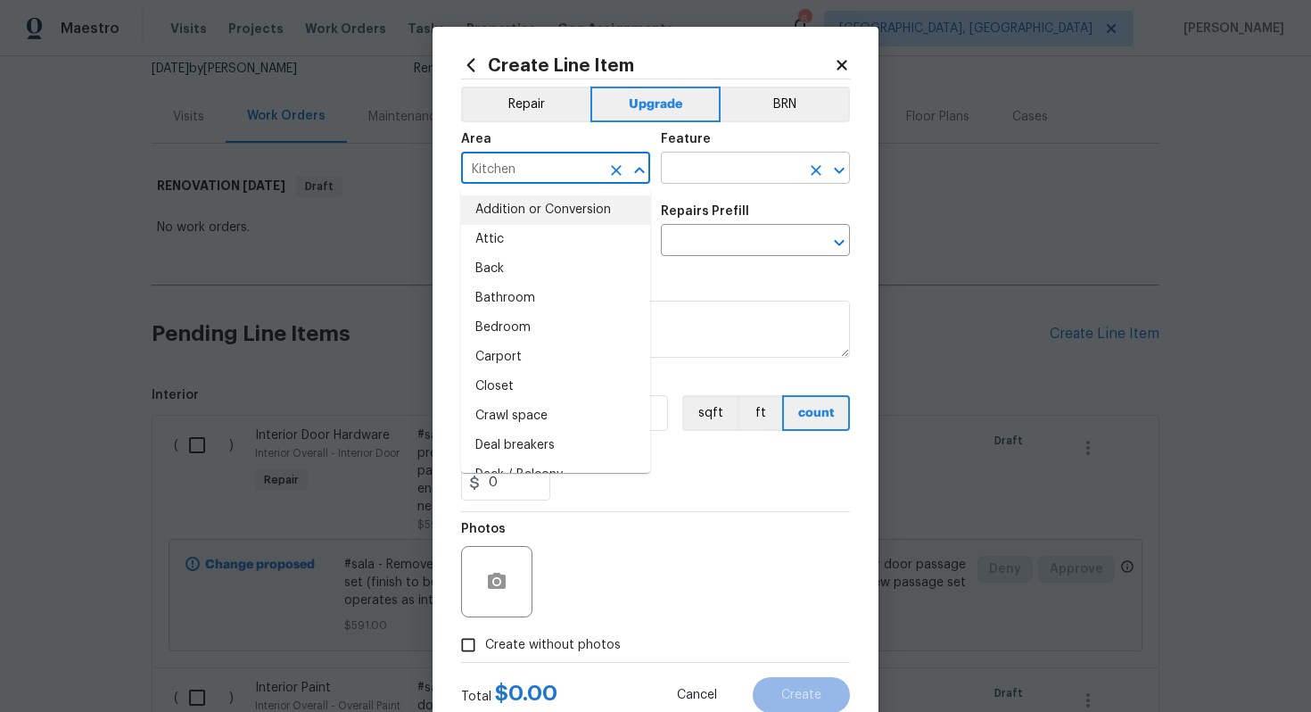
click at [682, 169] on input "text" at bounding box center [730, 170] width 139 height 28
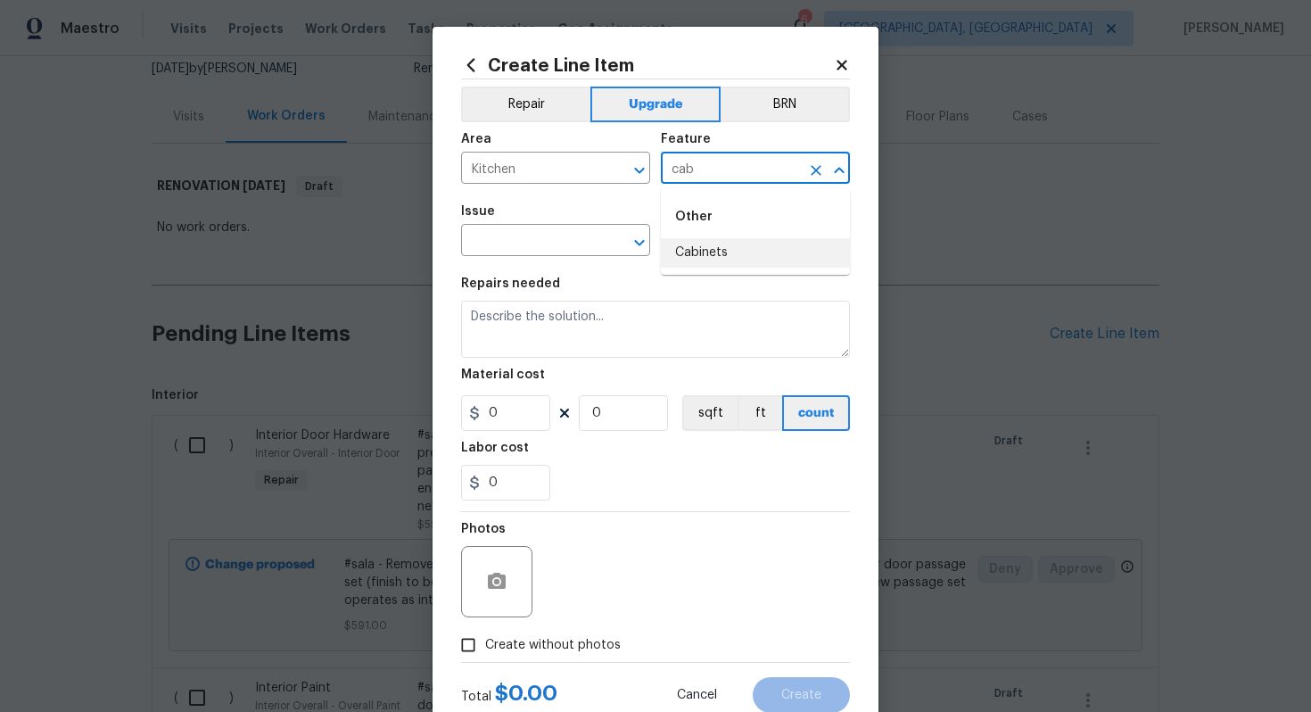
click at [712, 269] on ul "Other Cabinets" at bounding box center [755, 231] width 189 height 87
click at [703, 244] on li "Cabinets" at bounding box center [755, 252] width 189 height 29
type input "Cabinets"
click at [533, 250] on input "text" at bounding box center [530, 242] width 139 height 28
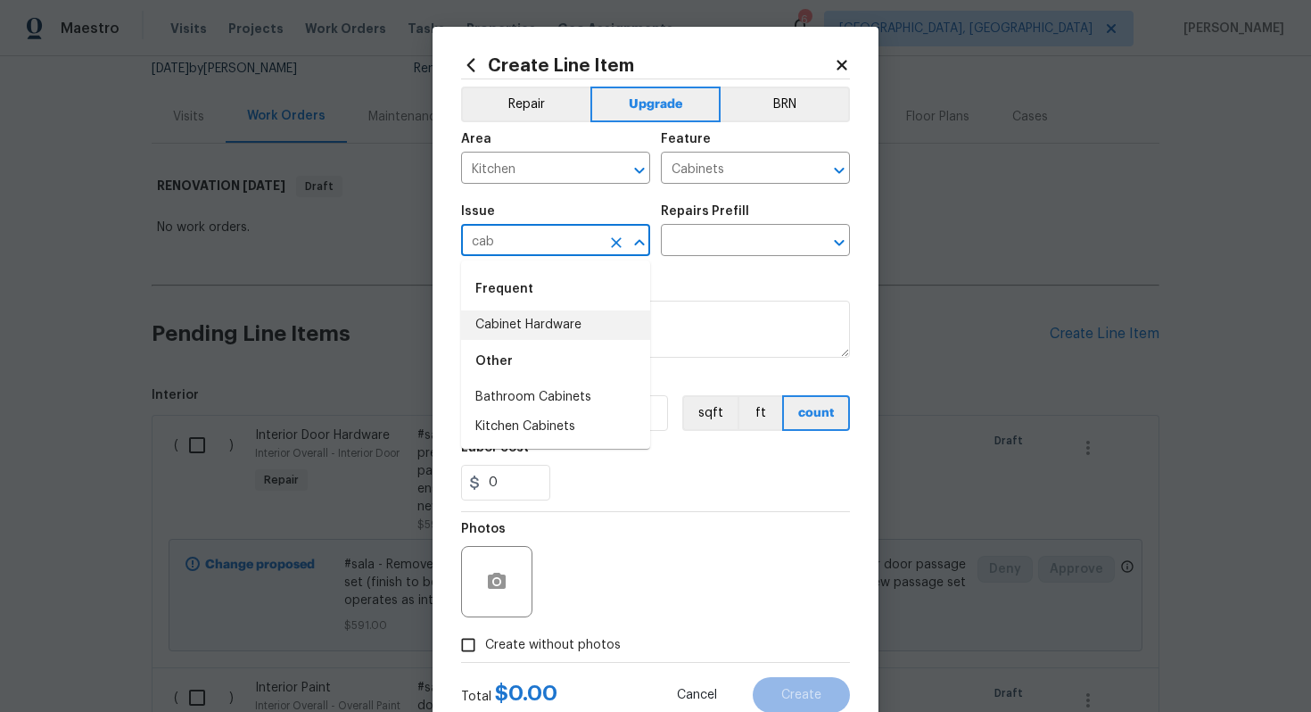
click at [534, 326] on li "Cabinet Hardware" at bounding box center [555, 324] width 189 height 29
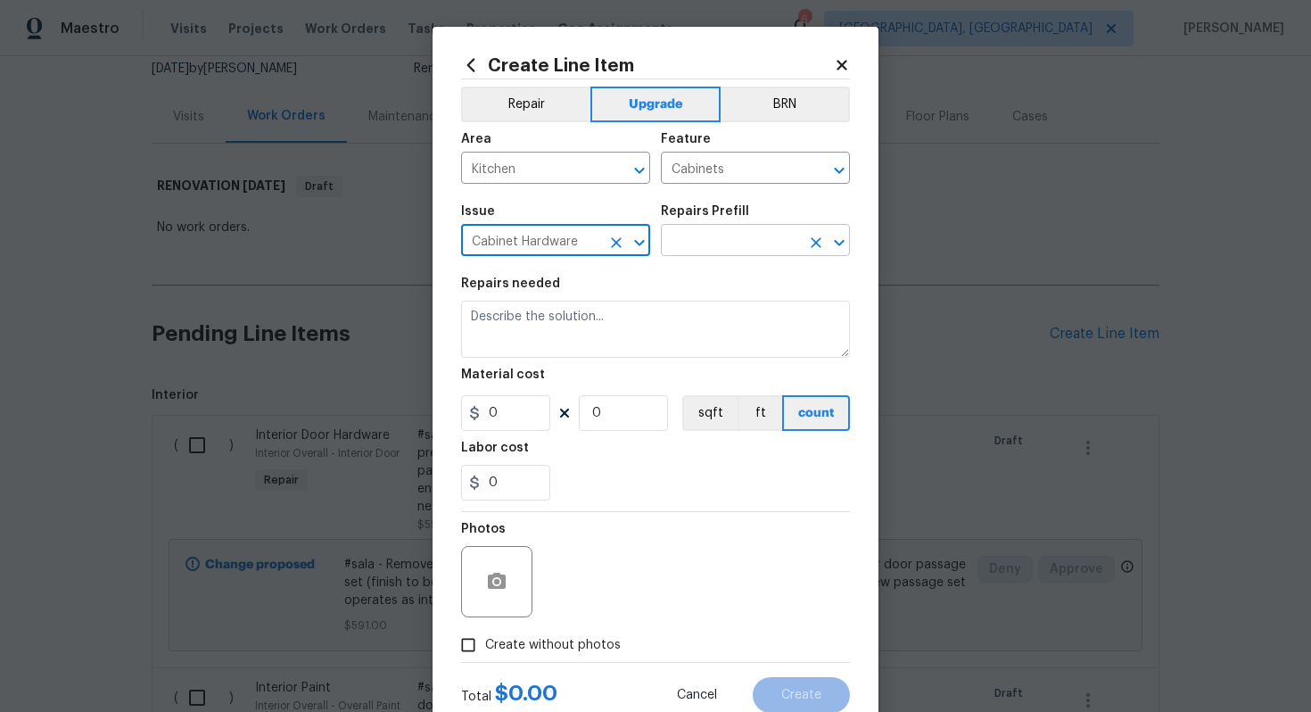
type input "Cabinet Hardware"
click at [699, 242] on input "text" at bounding box center [730, 242] width 139 height 28
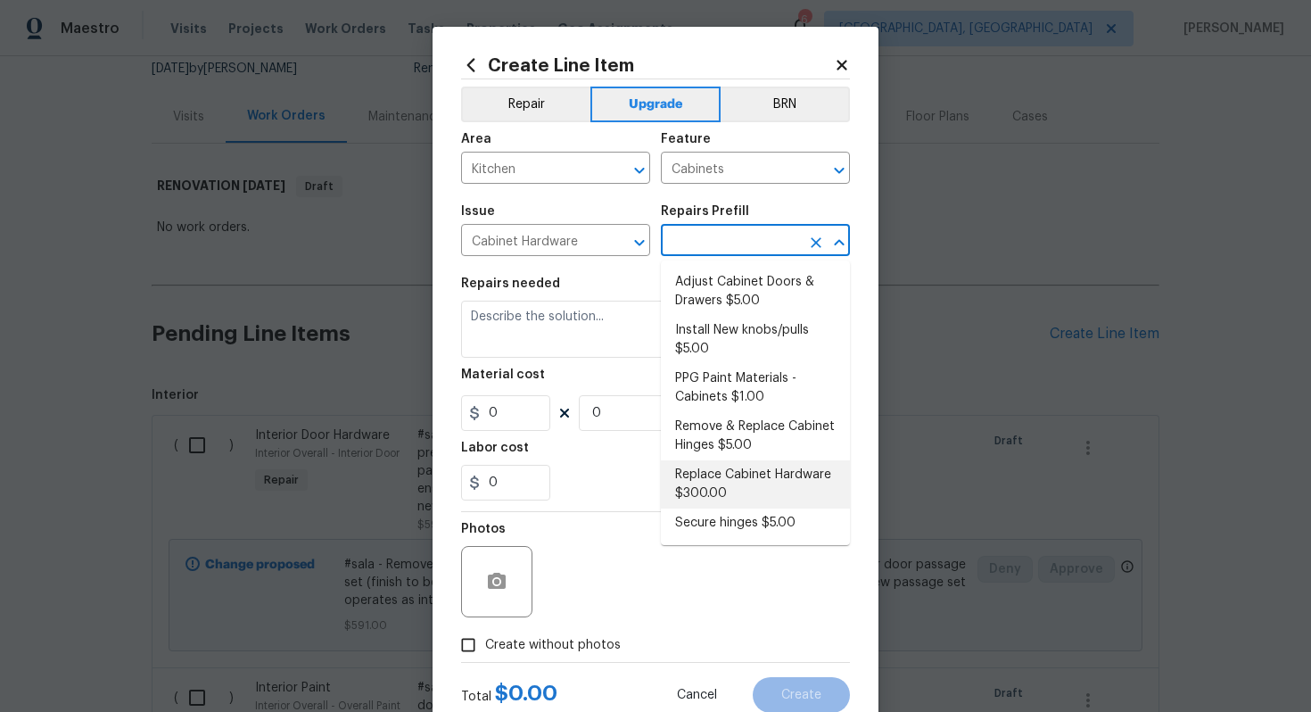
click at [731, 475] on li "Replace Cabinet Hardware $300.00" at bounding box center [755, 484] width 189 height 48
type input "Replace Cabinet Hardware $300.00"
type textarea "Replace cabinet hardware with new hinges and pulls. HPM to provide specs"
type input "300"
type input "1"
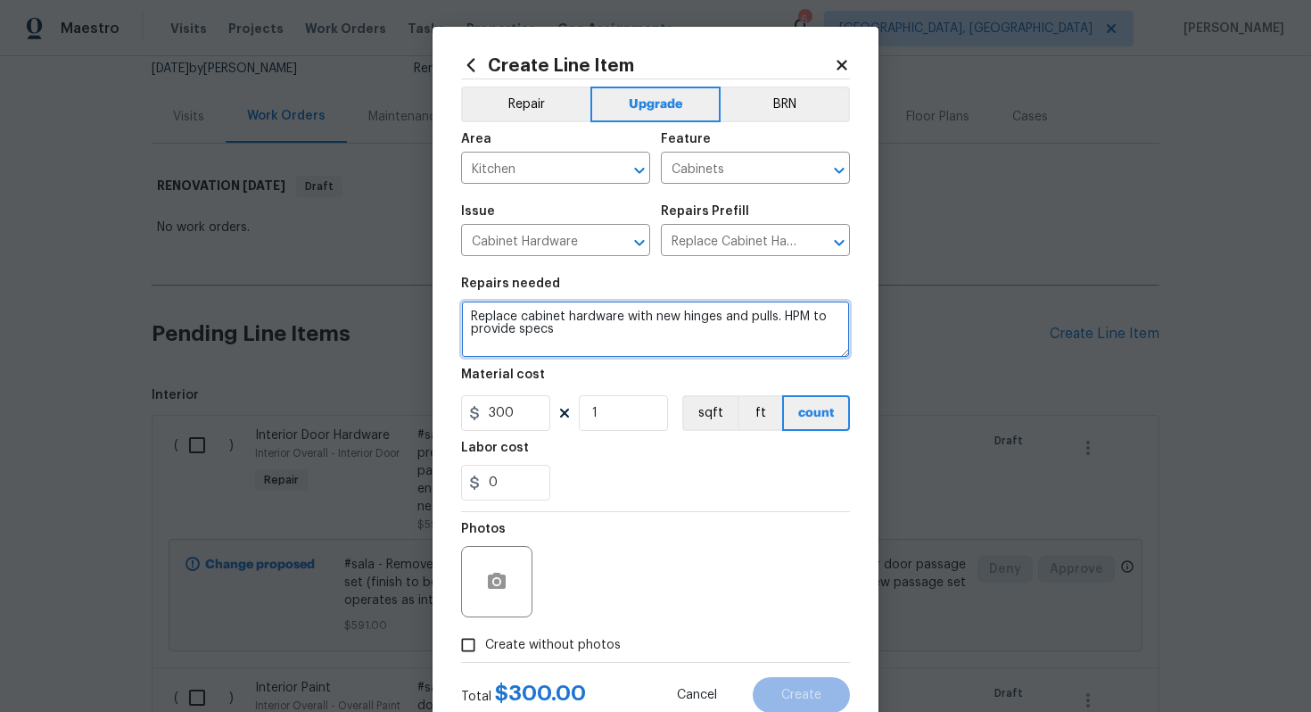
click at [468, 314] on textarea "Replace cabinet hardware with new hinges and pulls. HPM to provide specs" at bounding box center [655, 329] width 389 height 57
type textarea "#sala - Replace cabinet hardware with new hinges and pulls. HPM to provide specs"
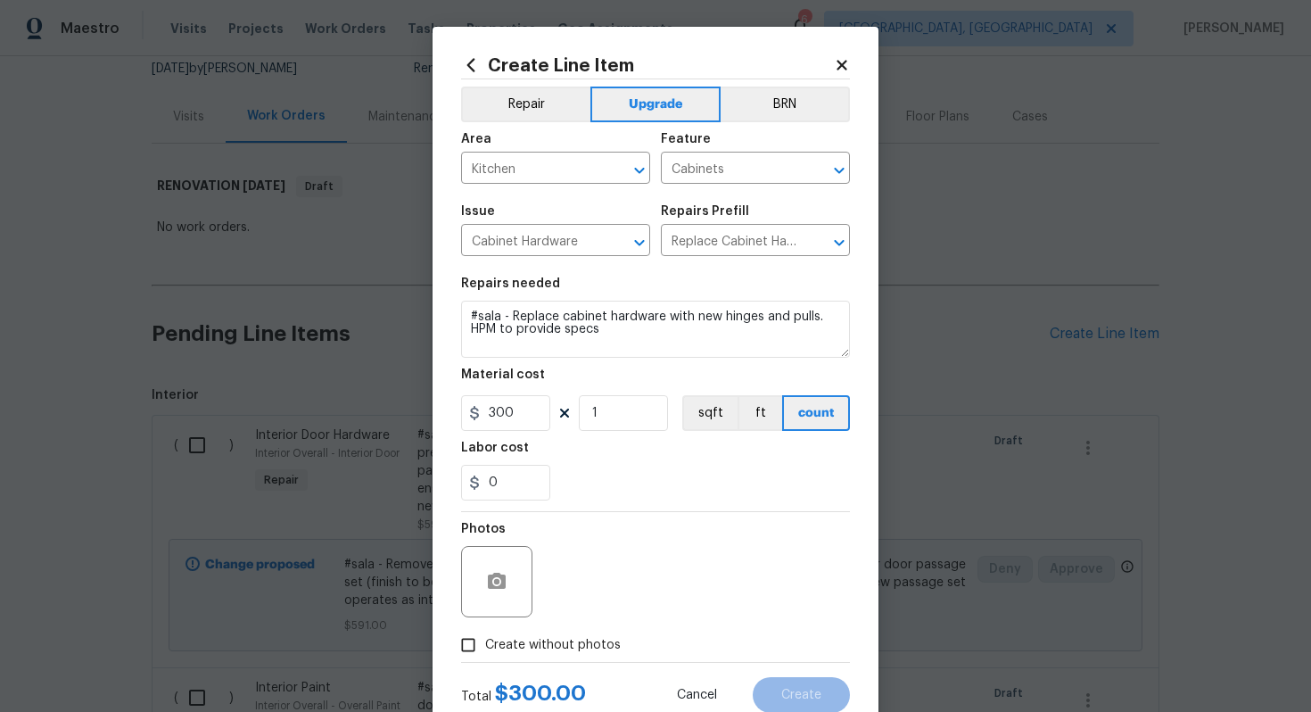
click at [553, 644] on span "Create without photos" at bounding box center [553, 645] width 136 height 19
click at [485, 644] on input "Create without photos" at bounding box center [468, 645] width 34 height 34
checkbox input "true"
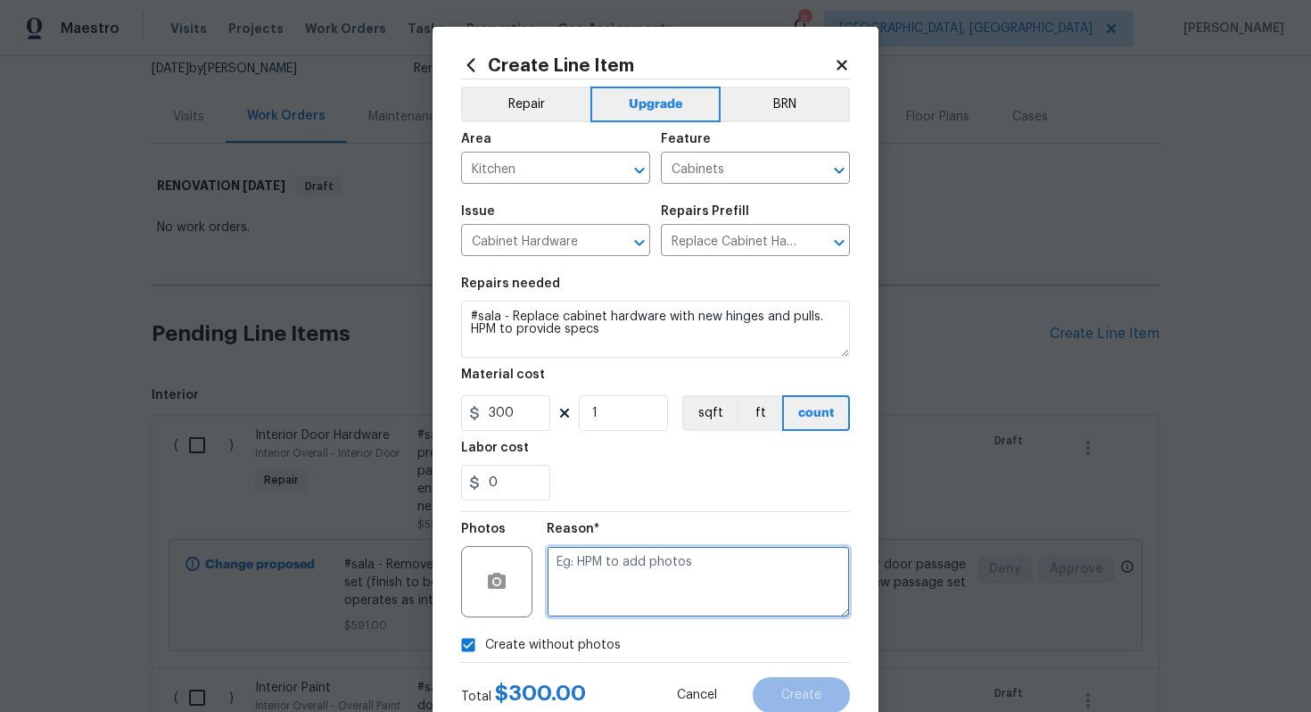
click at [608, 575] on textarea at bounding box center [698, 581] width 303 height 71
type textarea "n/a"
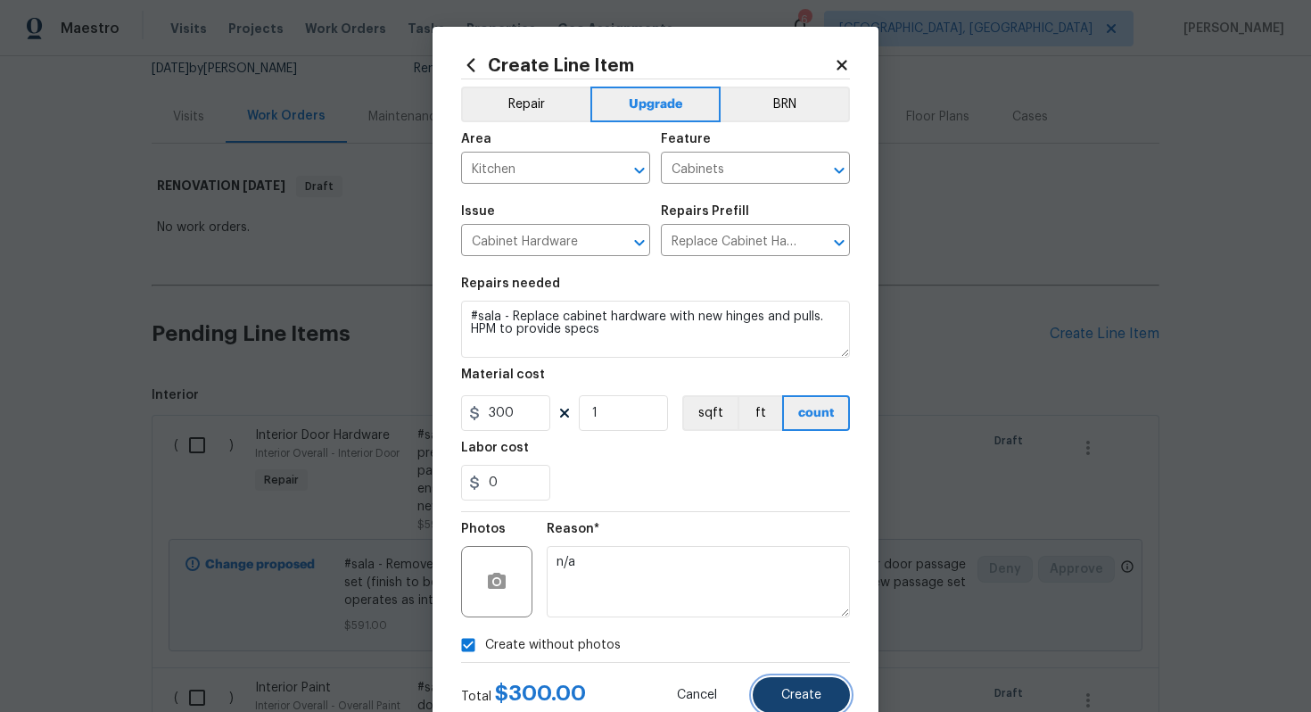
click at [806, 690] on span "Create" at bounding box center [801, 695] width 40 height 13
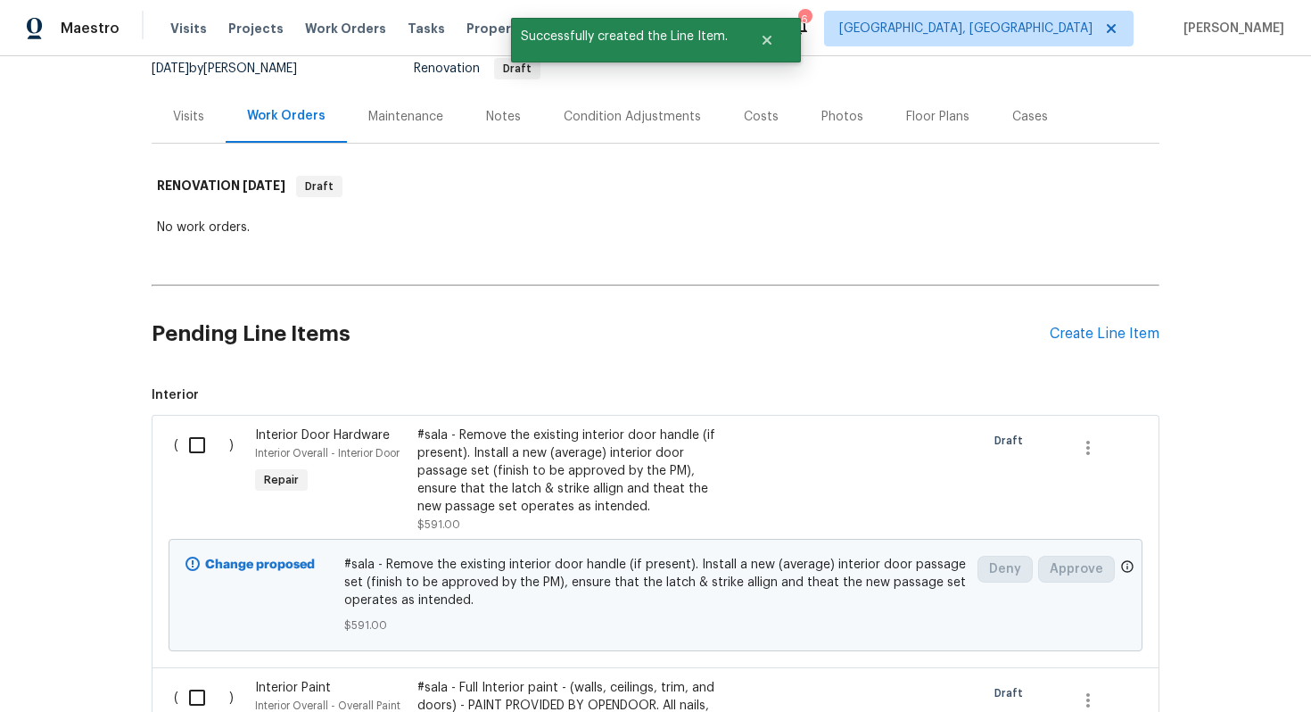
click at [1063, 343] on div "Pending Line Items Create Line Item" at bounding box center [656, 334] width 1008 height 83
click at [1082, 334] on div "Create Line Item" at bounding box center [1105, 334] width 110 height 17
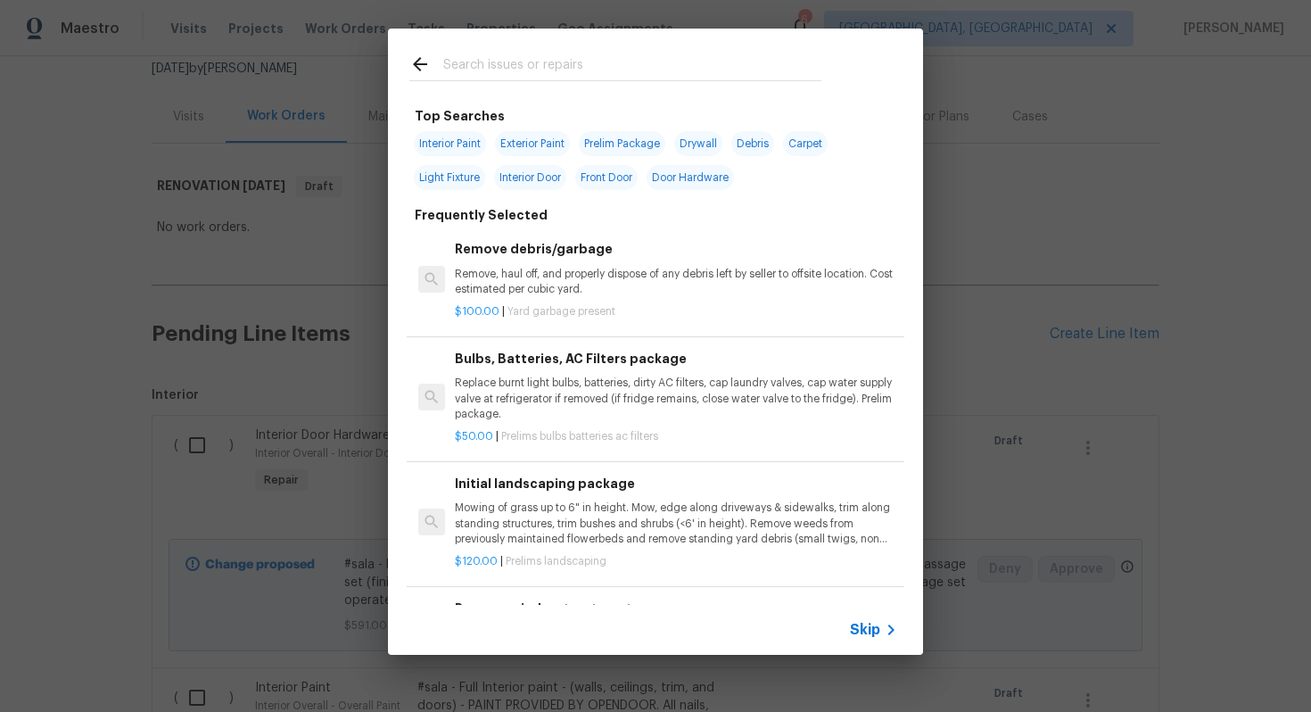
click at [842, 630] on div "Skip" at bounding box center [655, 630] width 535 height 50
click at [866, 630] on span "Skip" at bounding box center [865, 630] width 30 height 18
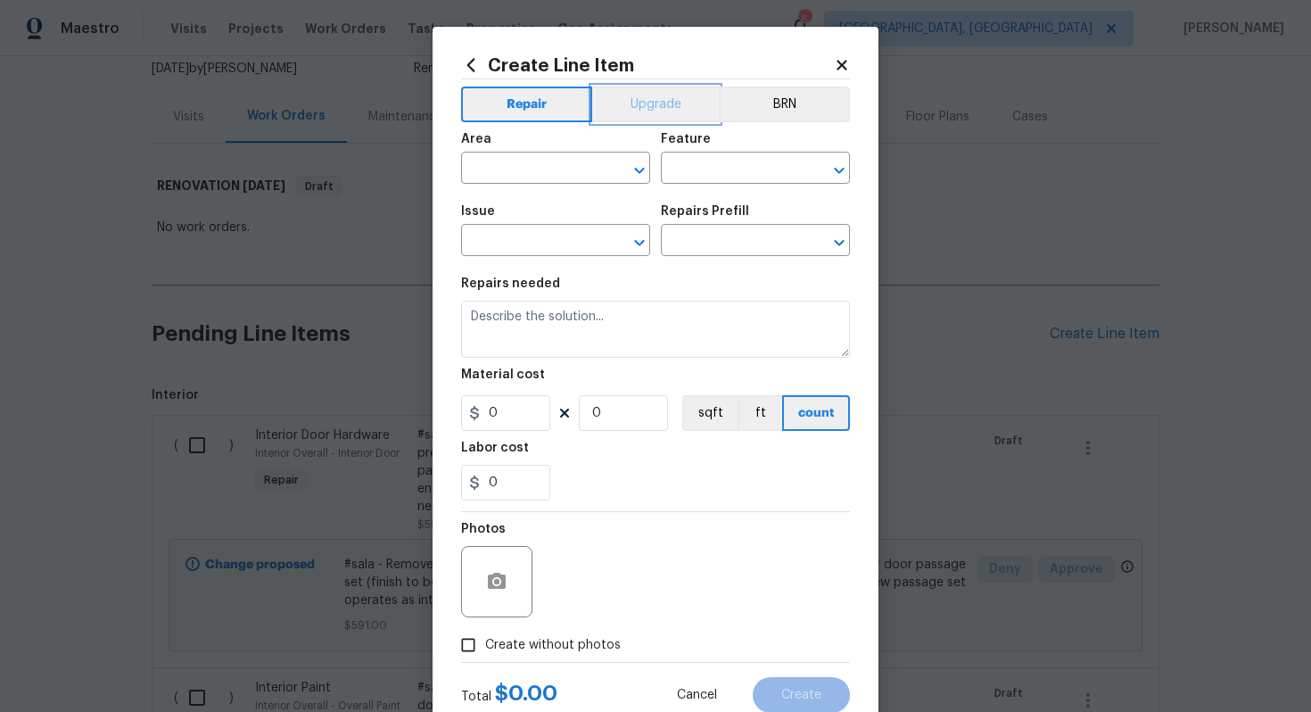
click at [648, 96] on button "Upgrade" at bounding box center [656, 105] width 128 height 36
click at [553, 186] on span "Area ​" at bounding box center [555, 158] width 189 height 72
click at [515, 164] on input "text" at bounding box center [530, 170] width 139 height 28
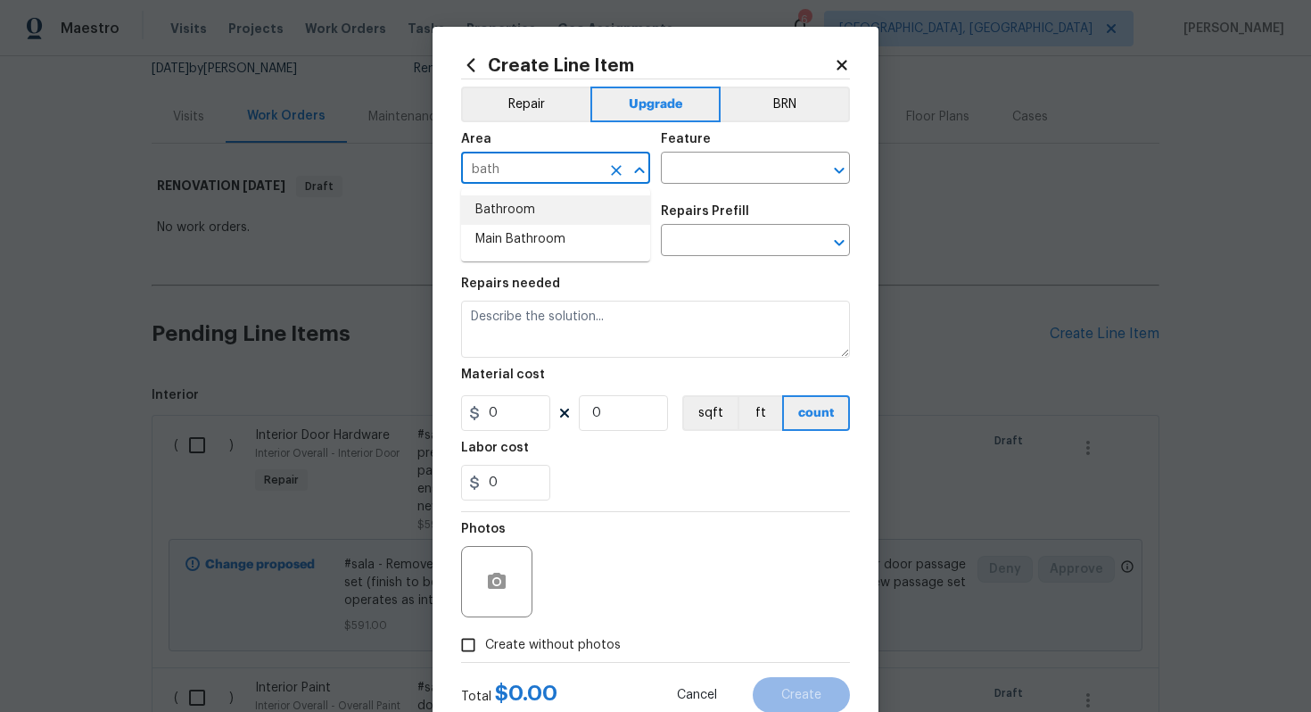
click at [503, 205] on li "Bathroom" at bounding box center [555, 209] width 189 height 29
type input "Bathroom"
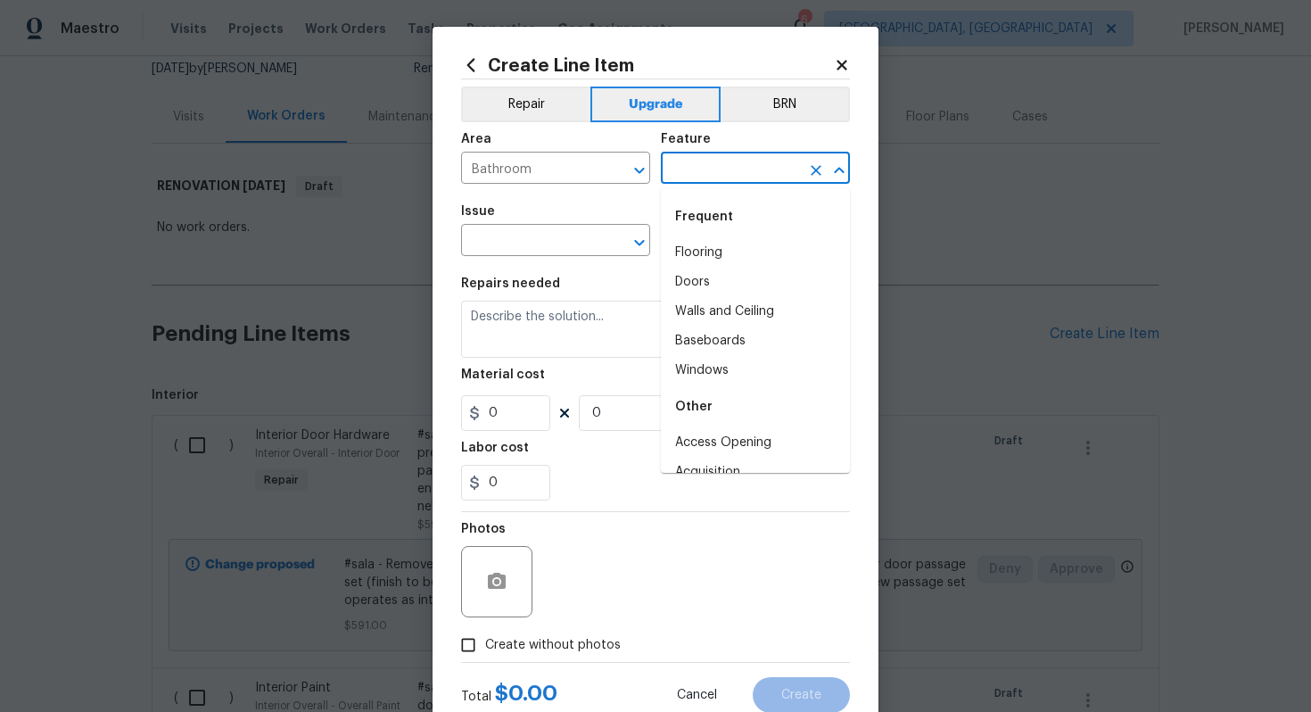
click at [680, 168] on input "text" at bounding box center [730, 170] width 139 height 28
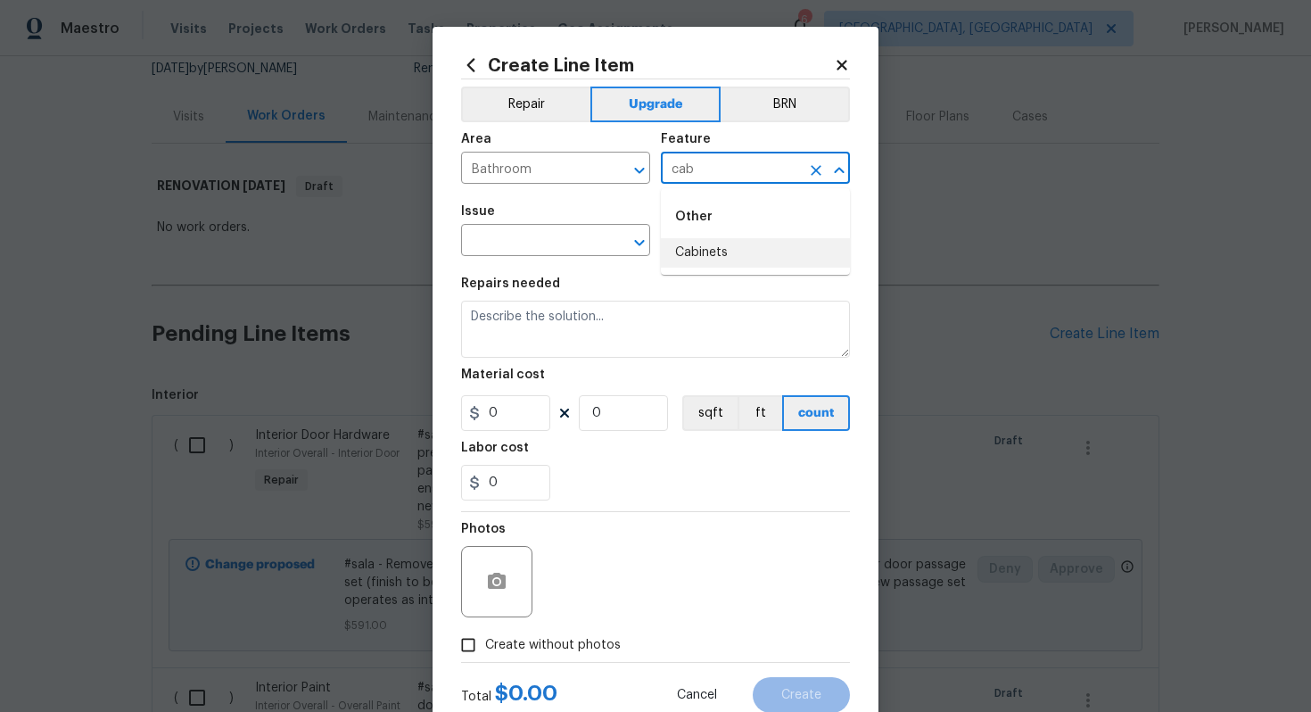
click at [689, 253] on li "Cabinets" at bounding box center [755, 252] width 189 height 29
type input "Cabinets"
click at [561, 251] on input "text" at bounding box center [530, 242] width 139 height 28
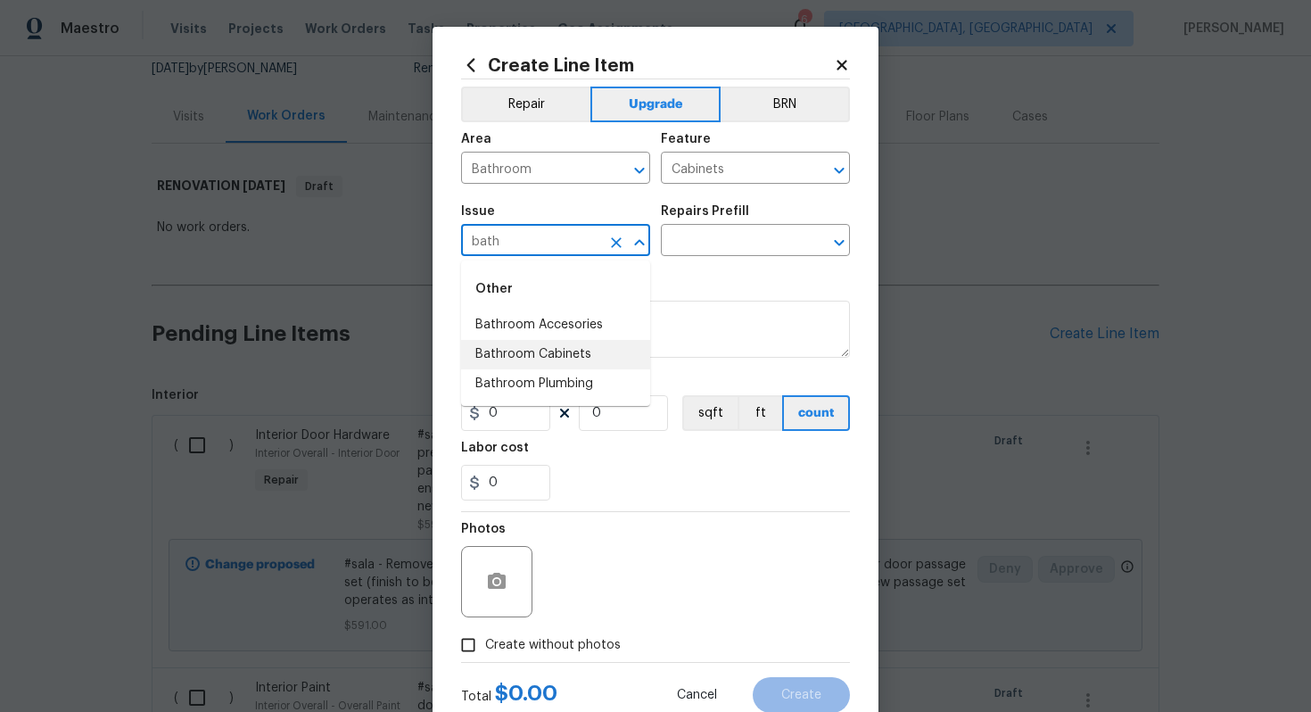
click at [610, 353] on li "Bathroom Cabinets" at bounding box center [555, 354] width 189 height 29
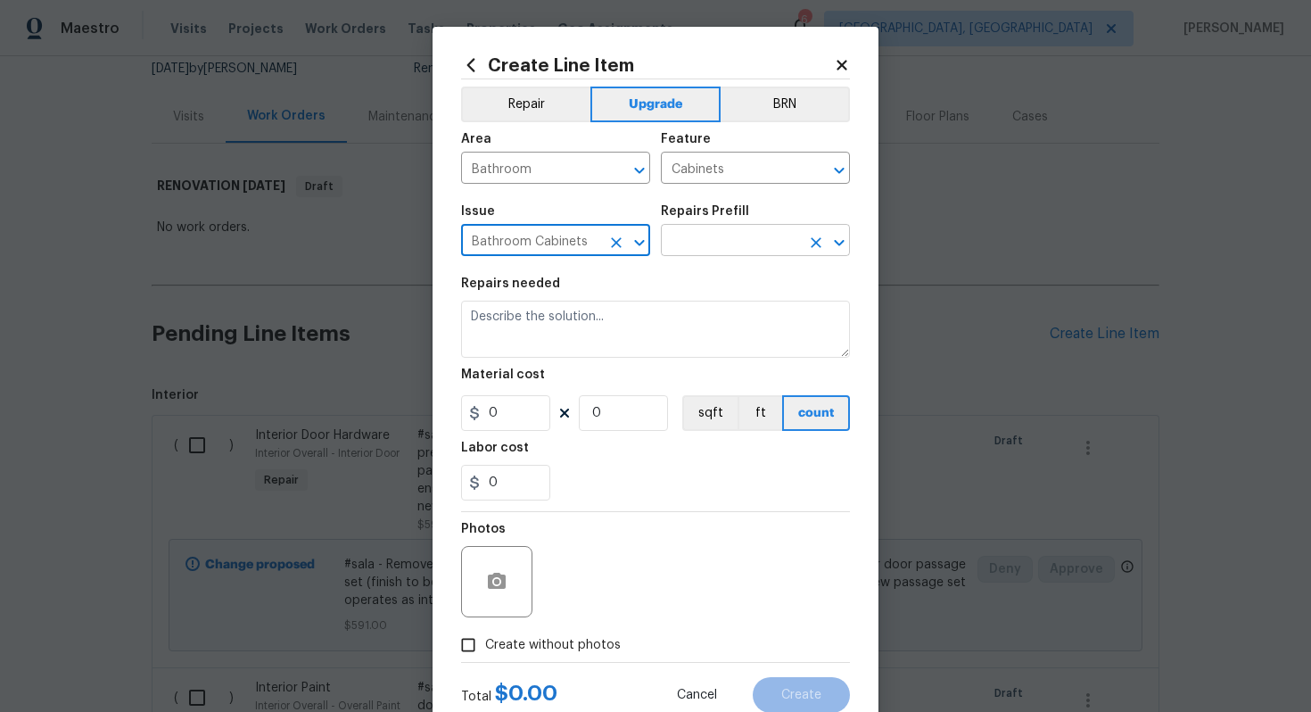
type input "Bathroom Cabinets"
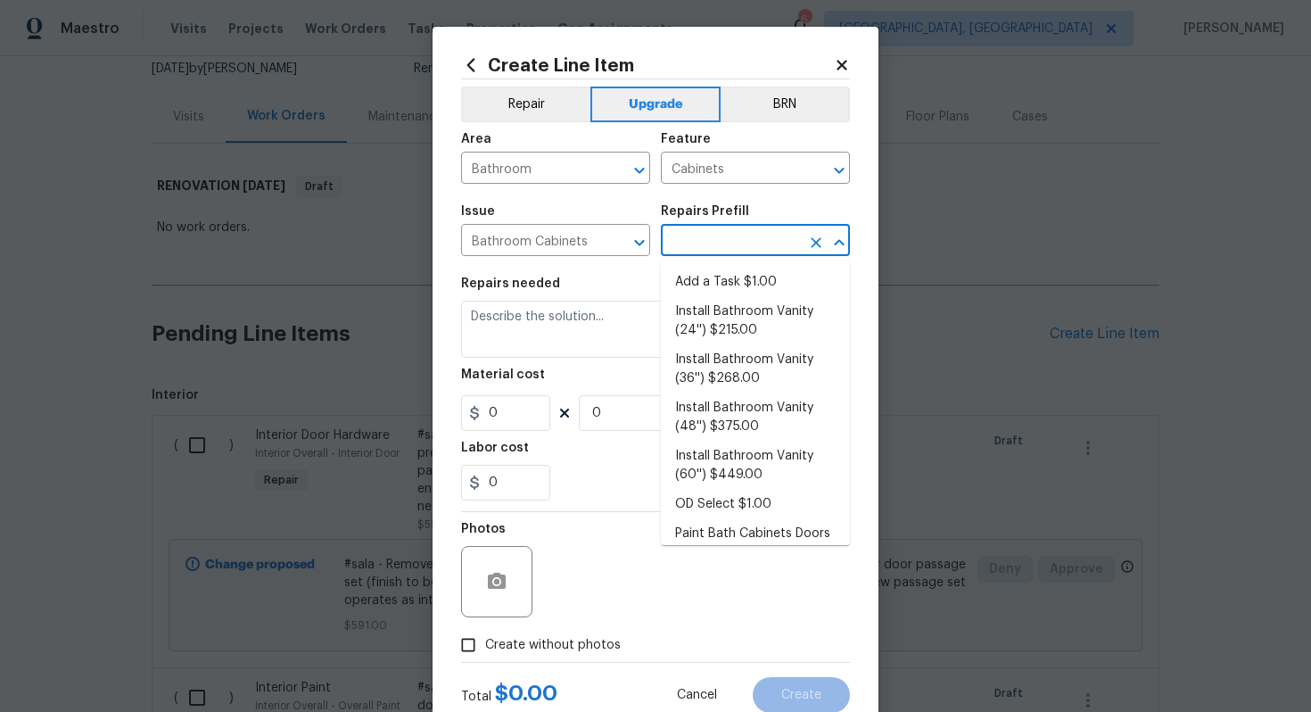
click at [713, 236] on input "text" at bounding box center [730, 242] width 139 height 28
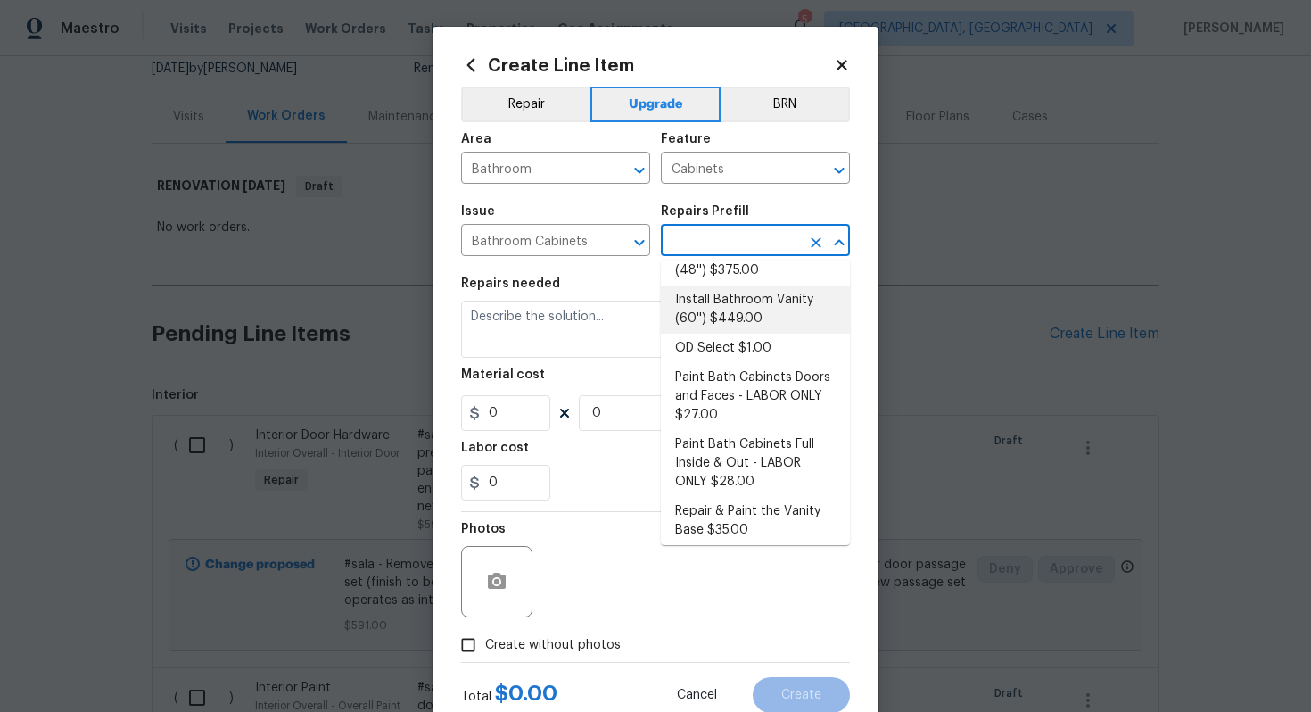
scroll to position [211, 0]
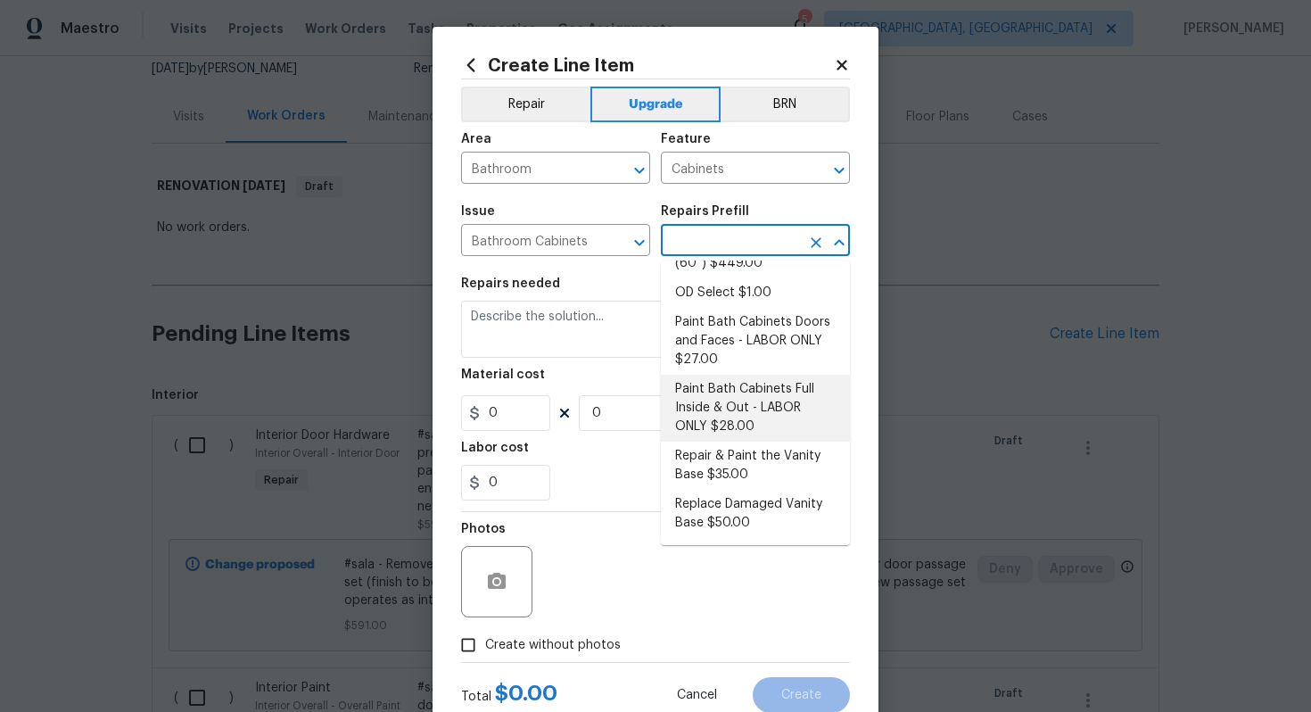
click at [725, 421] on li "Paint Bath Cabinets Full Inside & Out - LABOR ONLY $28.00" at bounding box center [755, 408] width 189 height 67
type input "Paint Bath Cabinets Full Inside & Out - LABOR ONLY $28.00"
type textarea "Prep, sand, mask and apply 2 coats of paint to the bathroom cabinet doors, inte…"
type input "28"
type input "1"
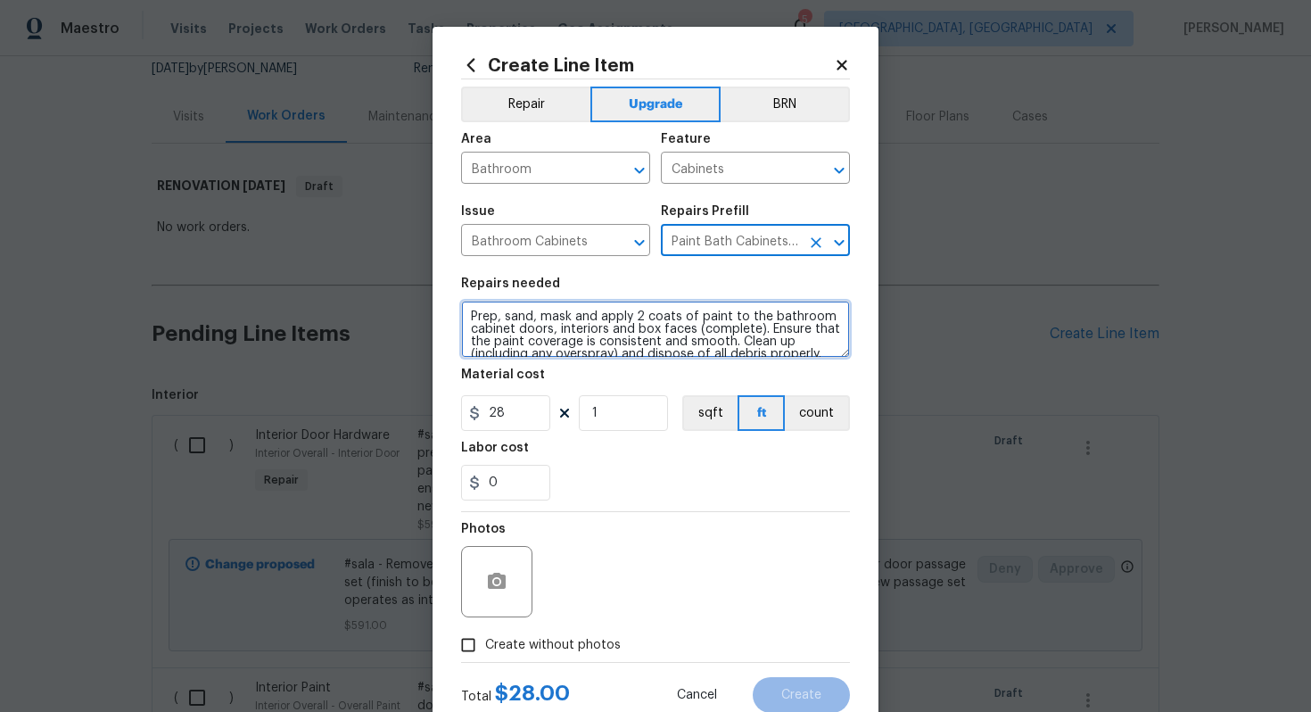
click at [464, 316] on textarea "Prep, sand, mask and apply 2 coats of paint to the bathroom cabinet doors, inte…" at bounding box center [655, 329] width 389 height 57
type textarea "#sala - Prep, sand, mask and apply 2 coats of paint to the bathroom cabinet doo…"
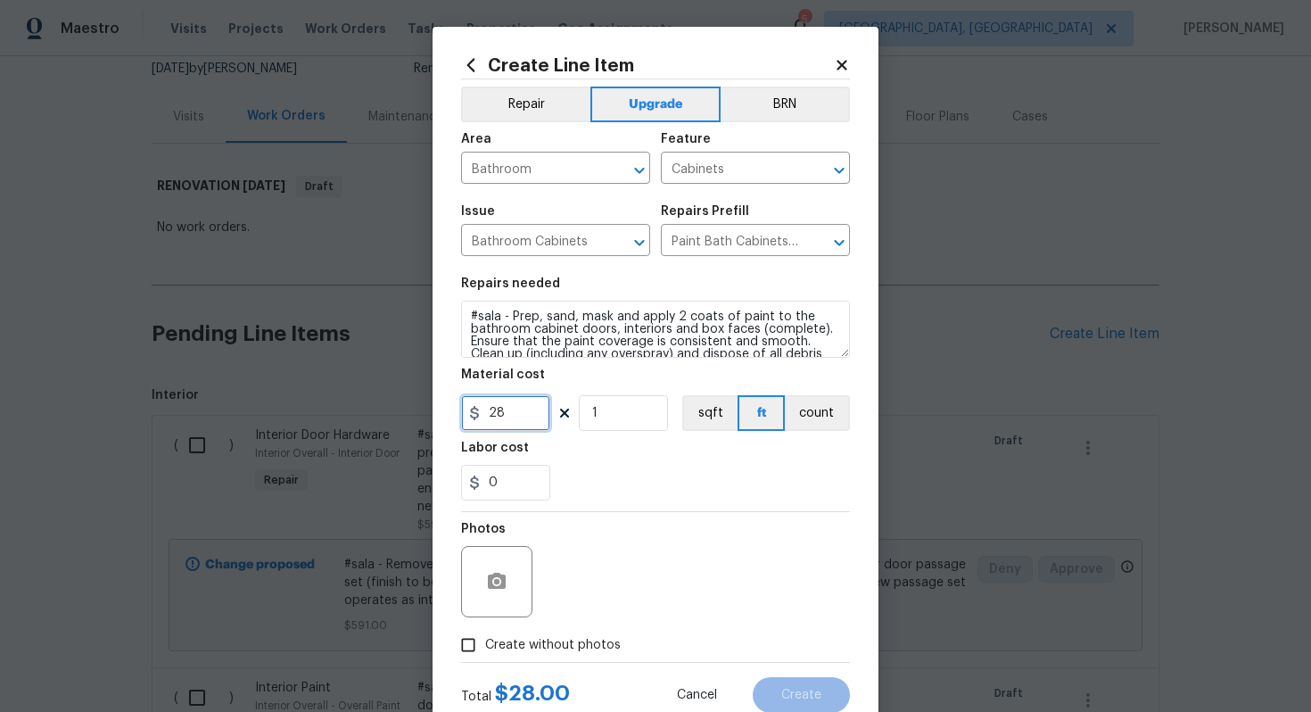
click at [533, 425] on input "28" at bounding box center [505, 413] width 89 height 36
type input "25"
type input "24"
click at [564, 650] on span "Create without photos" at bounding box center [553, 645] width 136 height 19
click at [485, 650] on input "Create without photos" at bounding box center [468, 645] width 34 height 34
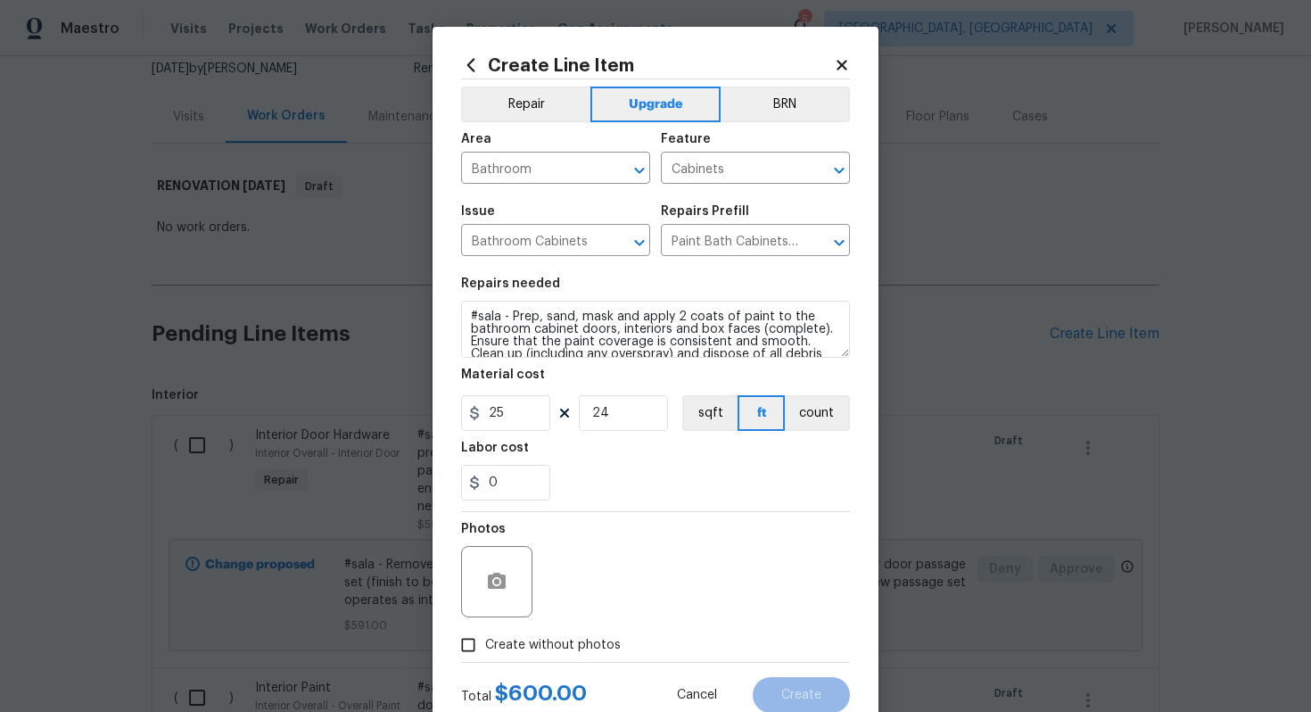
checkbox input "true"
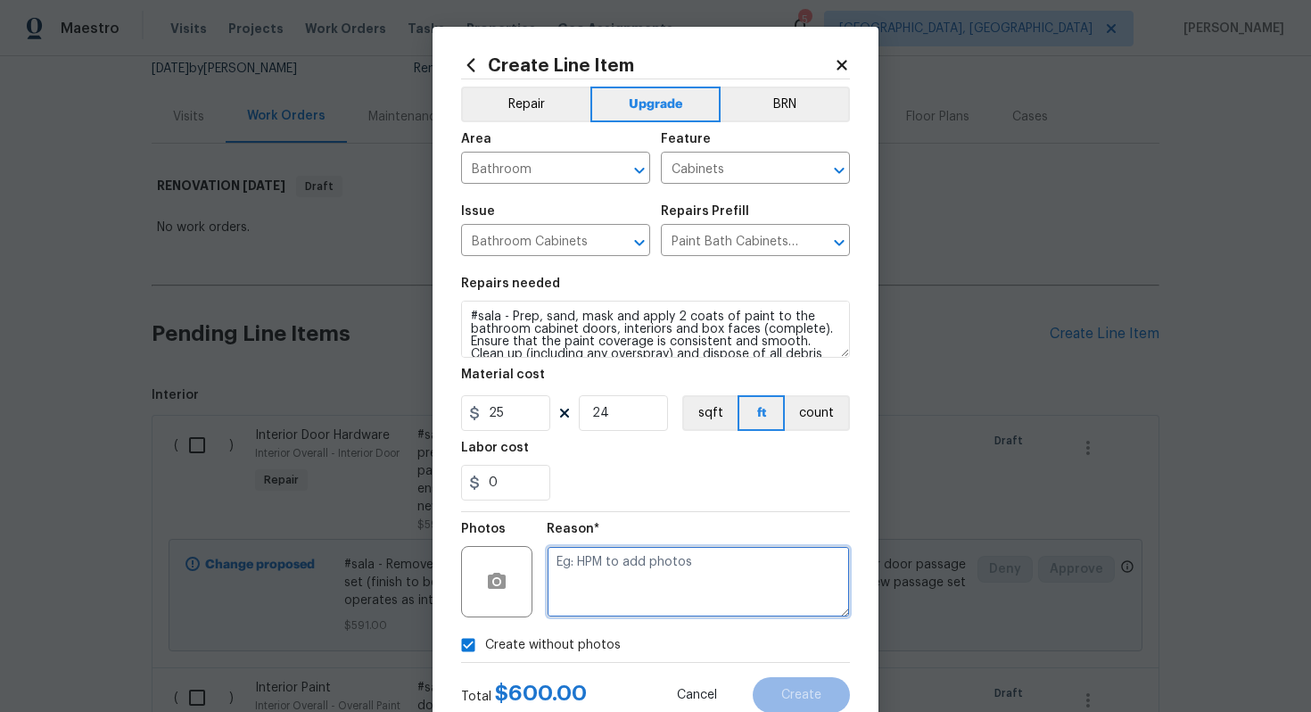
click at [626, 593] on textarea at bounding box center [698, 581] width 303 height 71
type textarea "n/a"
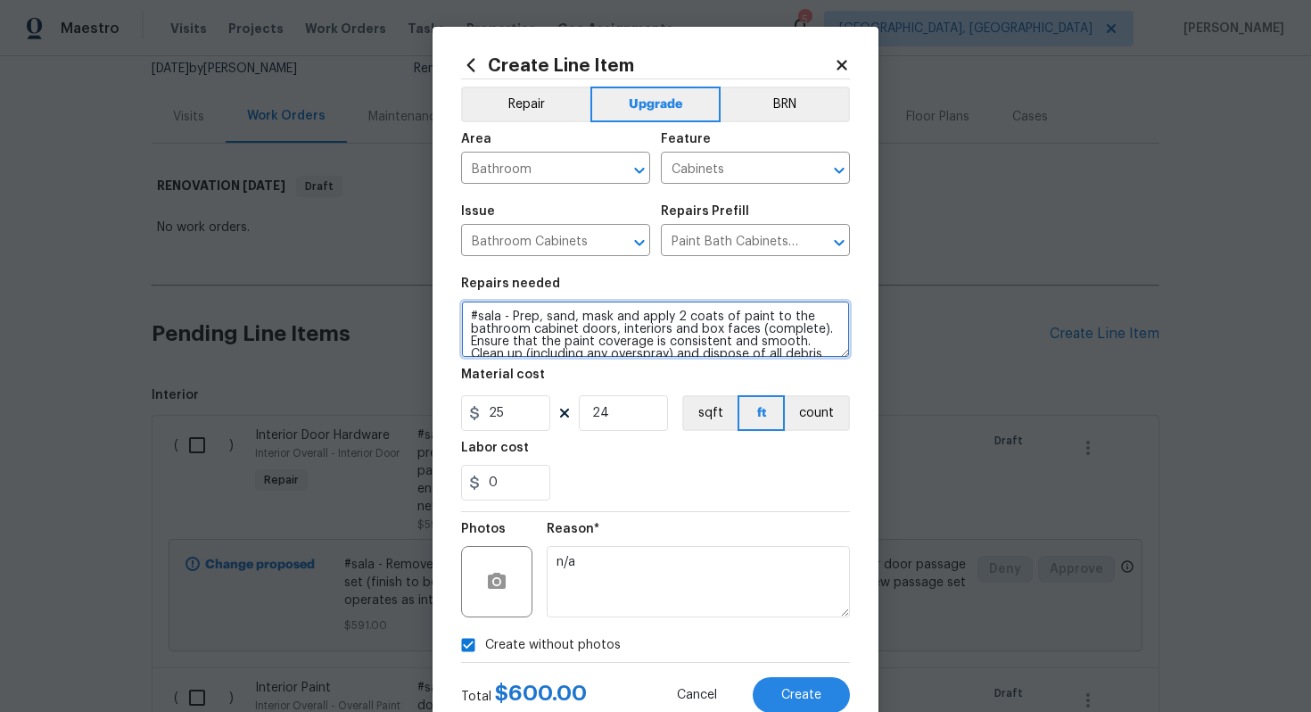
click at [510, 317] on textarea "#sala - Prep, sand, mask and apply 2 coats of paint to the bathroom cabinet doo…" at bounding box center [655, 329] width 389 height 57
paste textarea "Both bathrooms"
type textarea "#sala - Both bathrooms - Prep, sand, mask and apply 2 coats of paint to the bat…"
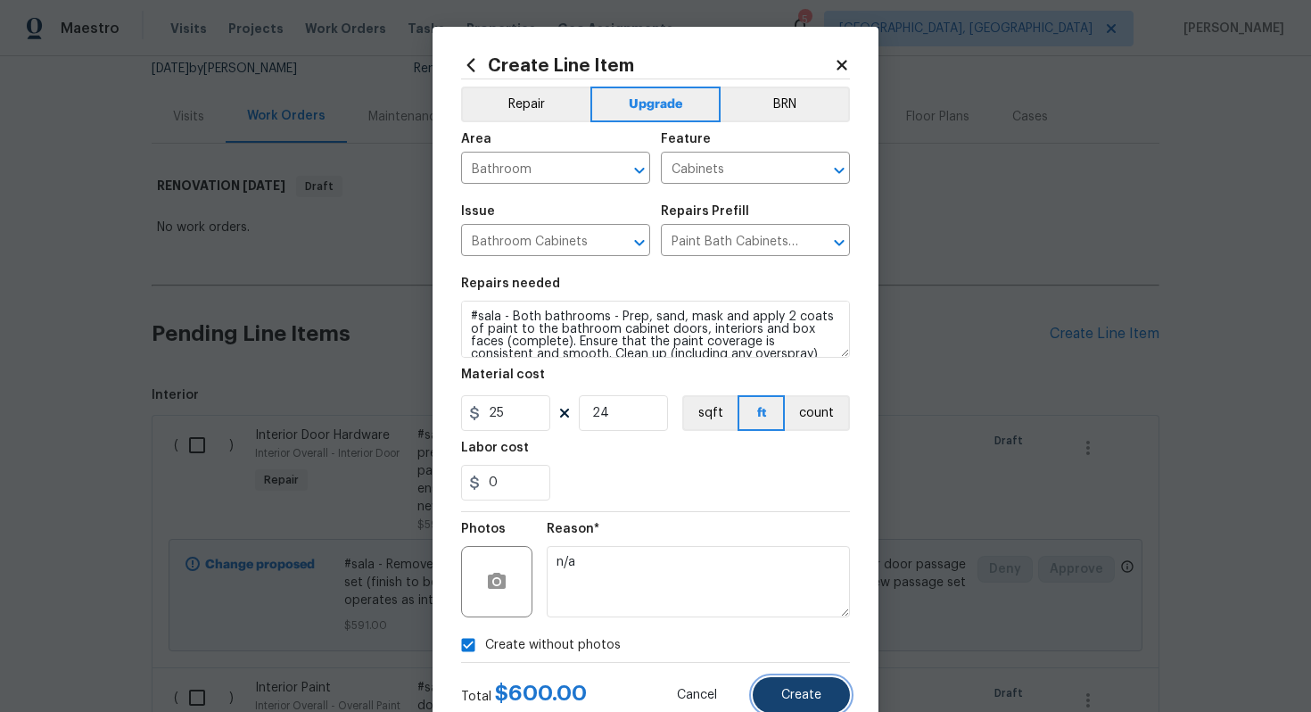
click at [792, 698] on span "Create" at bounding box center [801, 695] width 40 height 13
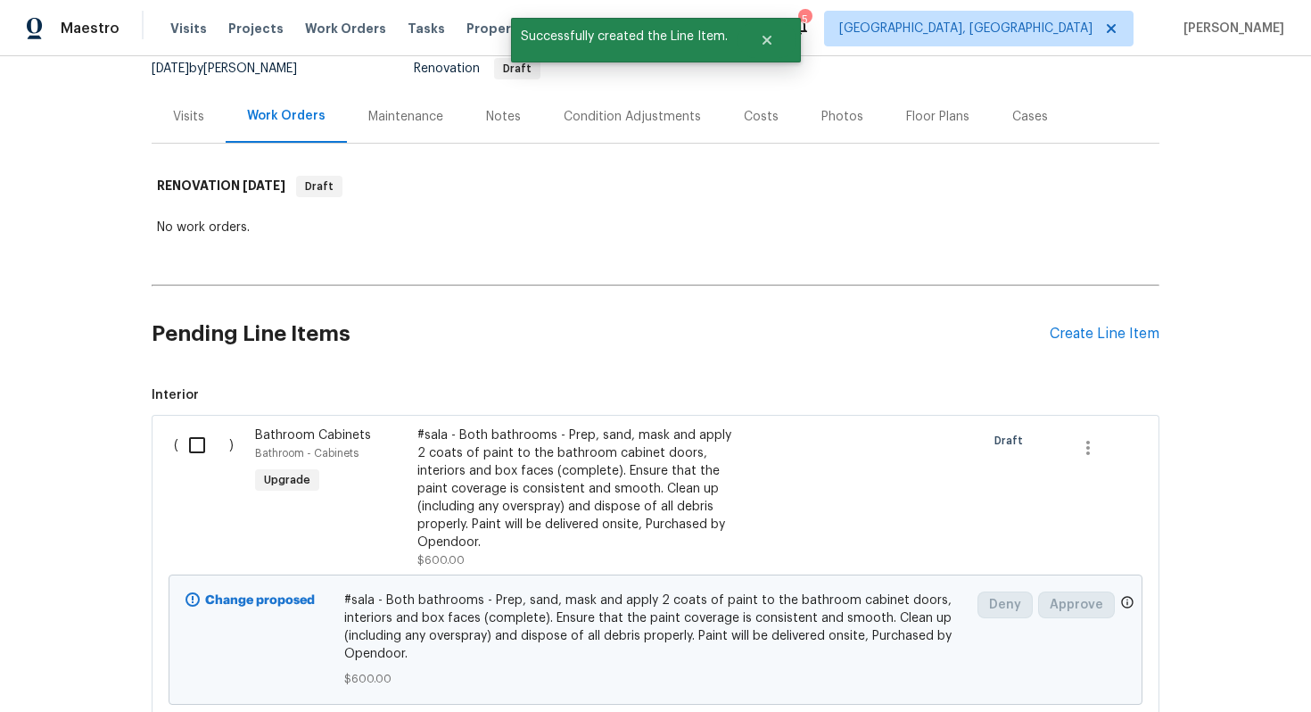
click at [1104, 324] on div "Pending Line Items Create Line Item" at bounding box center [656, 334] width 1008 height 83
click at [1070, 340] on div "Create Line Item" at bounding box center [1105, 334] width 110 height 17
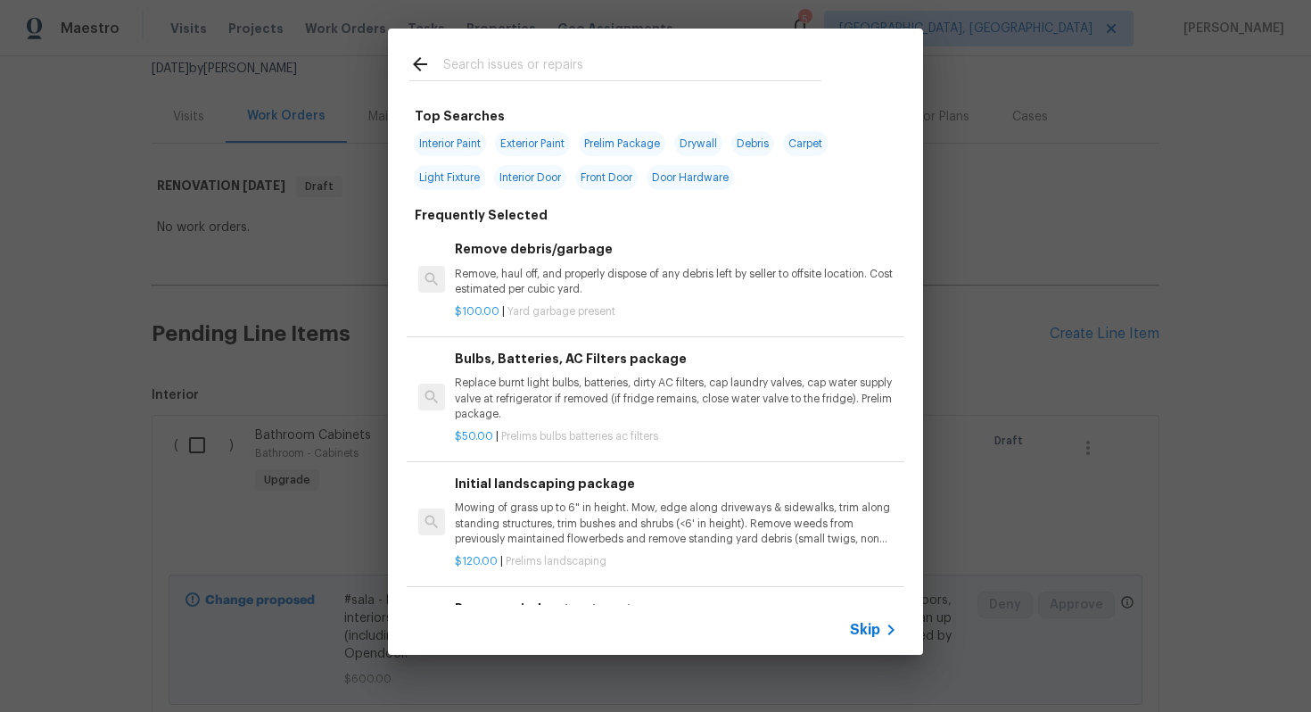
click at [858, 625] on span "Skip" at bounding box center [865, 630] width 30 height 18
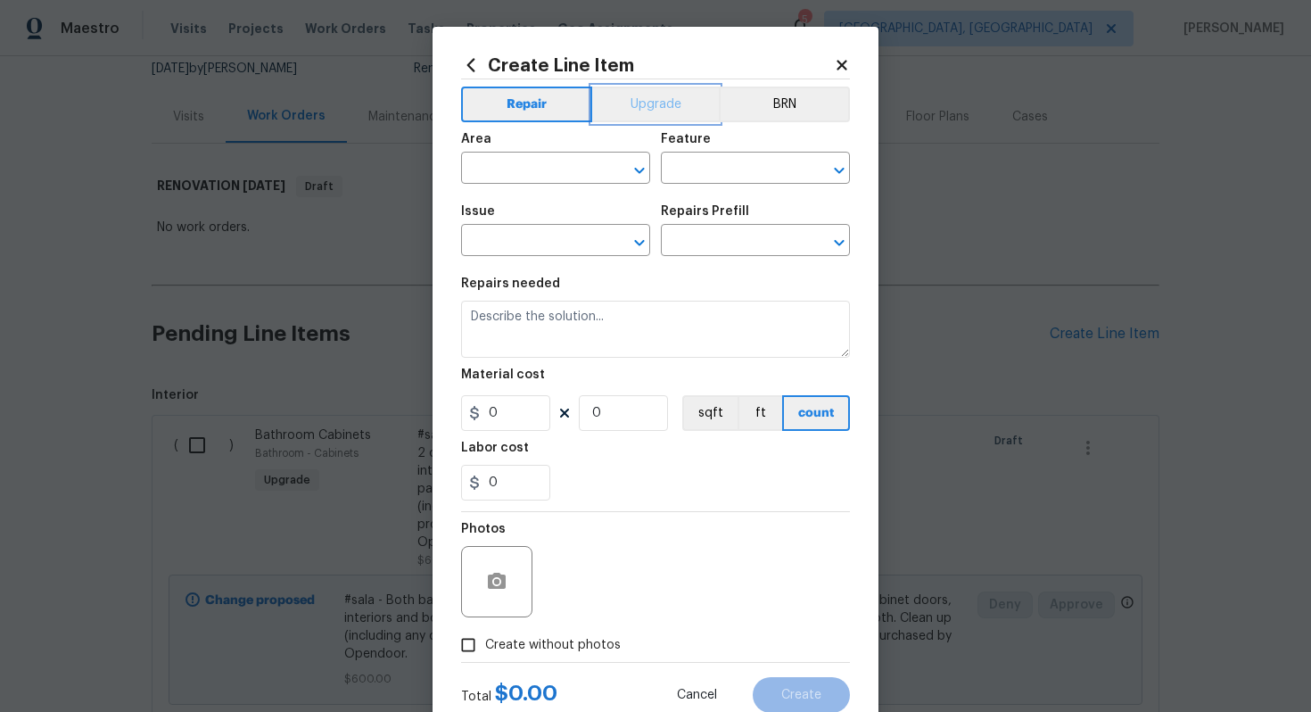
click at [663, 117] on button "Upgrade" at bounding box center [656, 105] width 128 height 36
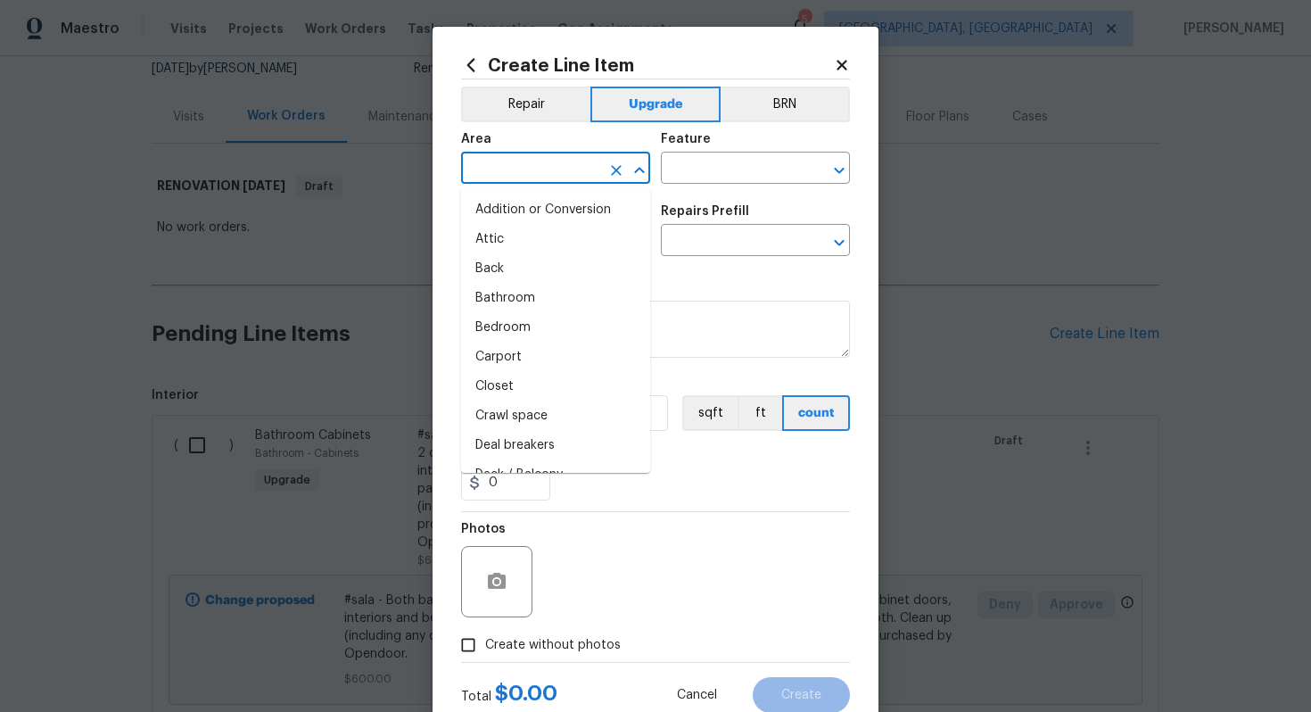
click at [561, 176] on input "text" at bounding box center [530, 170] width 139 height 28
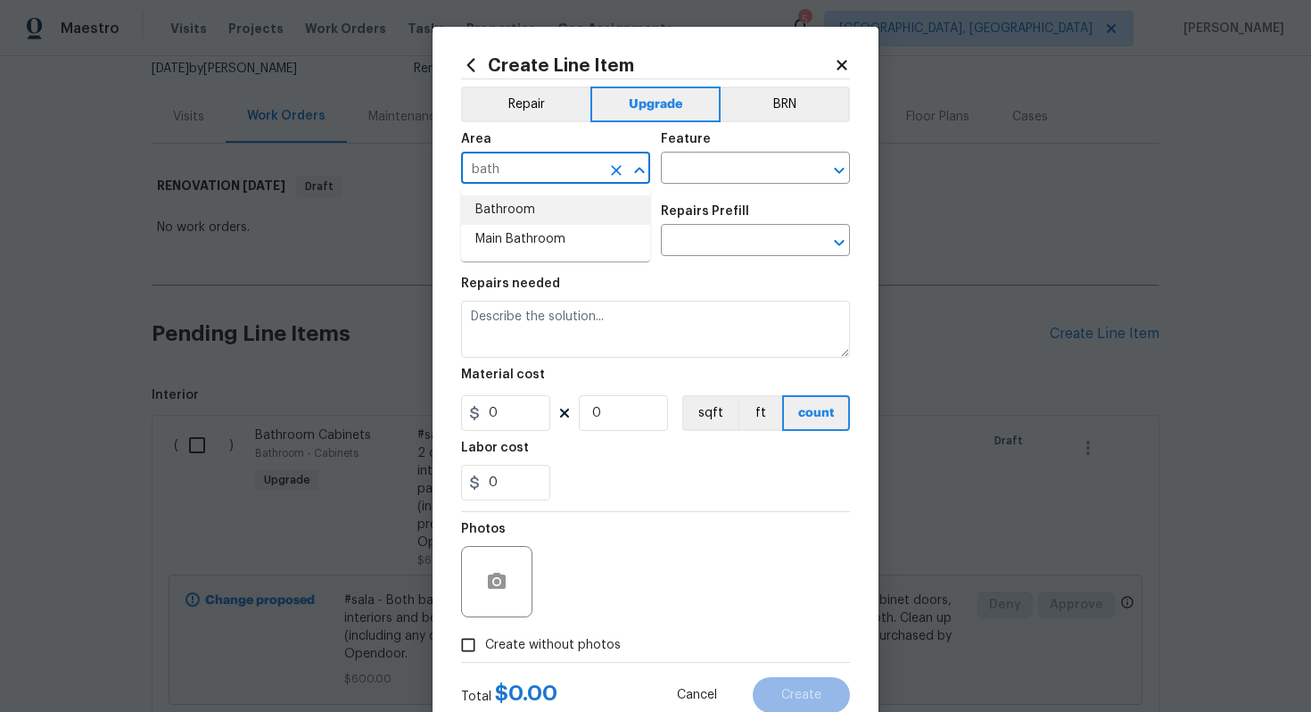
click at [567, 193] on ul "Bathroom Main Bathroom" at bounding box center [555, 224] width 189 height 73
click at [579, 215] on li "Bathroom" at bounding box center [555, 209] width 189 height 29
type input "Bathroom"
click at [687, 174] on input "text" at bounding box center [730, 170] width 139 height 28
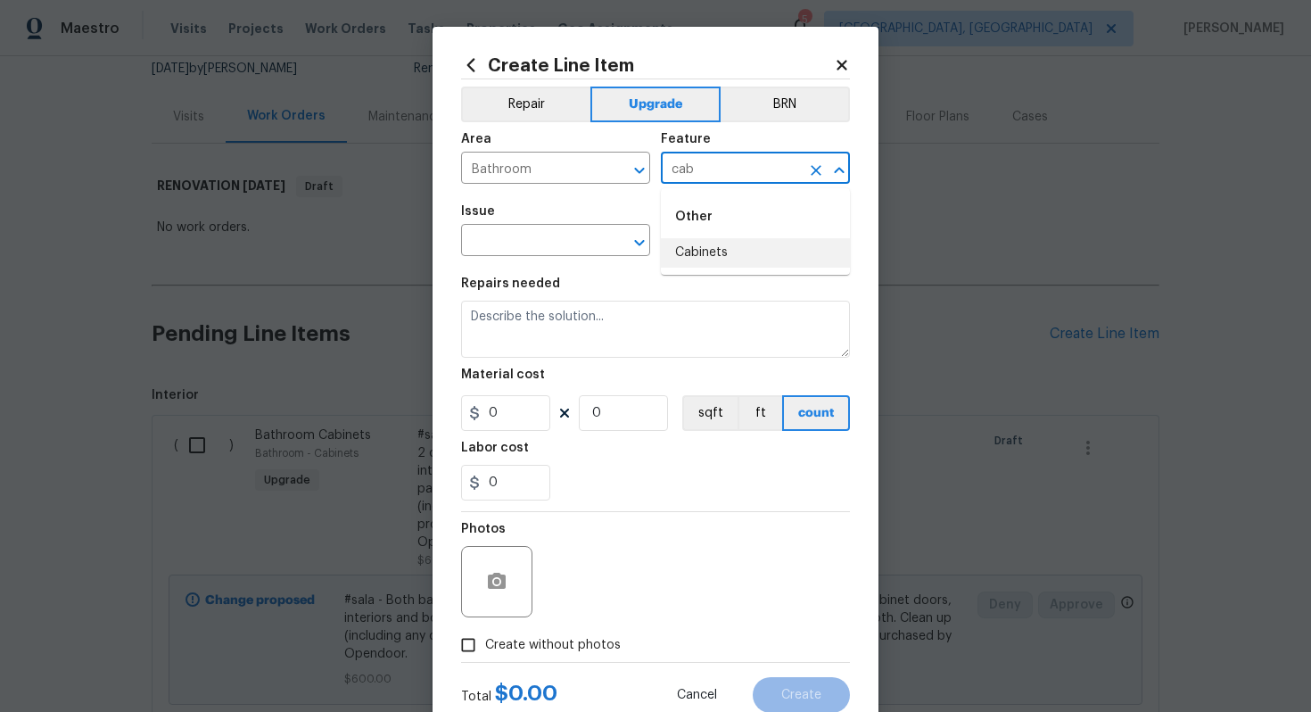
click at [682, 274] on ul "Other Cabinets" at bounding box center [755, 231] width 189 height 87
click at [692, 239] on li "Cabinets" at bounding box center [755, 252] width 189 height 29
type input "Cabinets"
click at [547, 245] on input "text" at bounding box center [530, 242] width 139 height 28
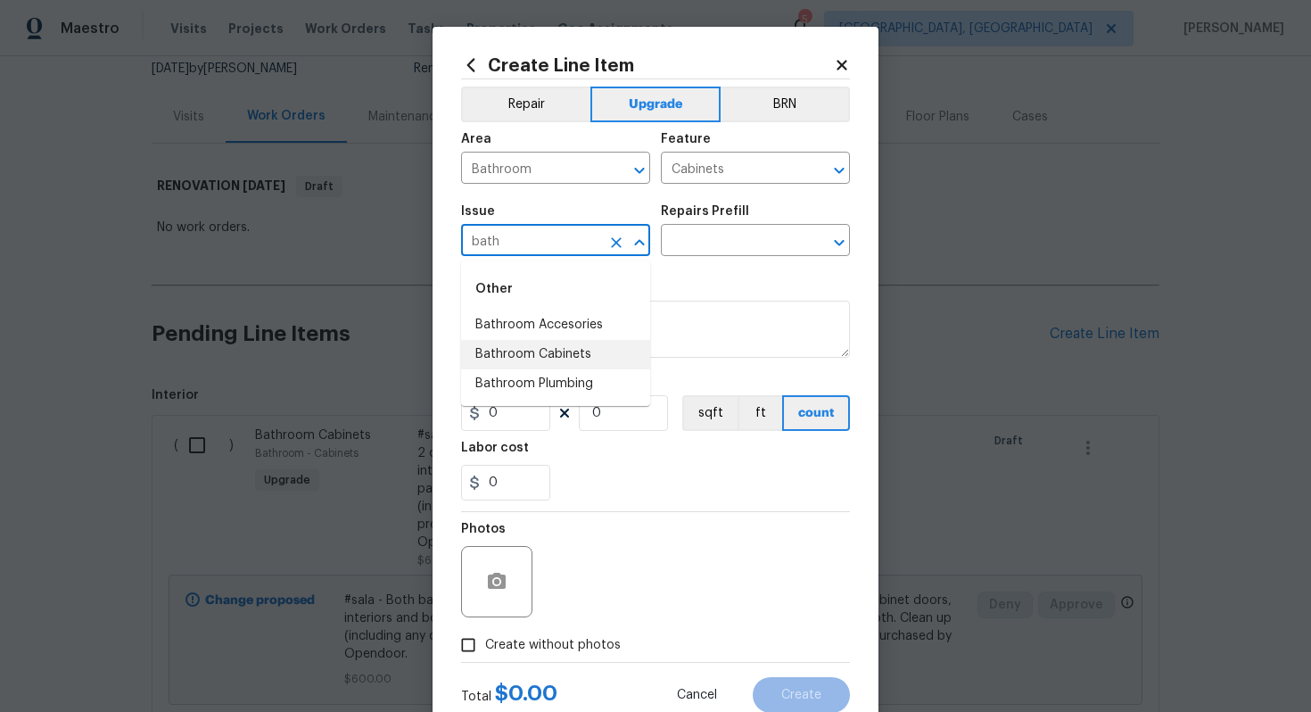
click at [577, 349] on li "Bathroom Cabinets" at bounding box center [555, 354] width 189 height 29
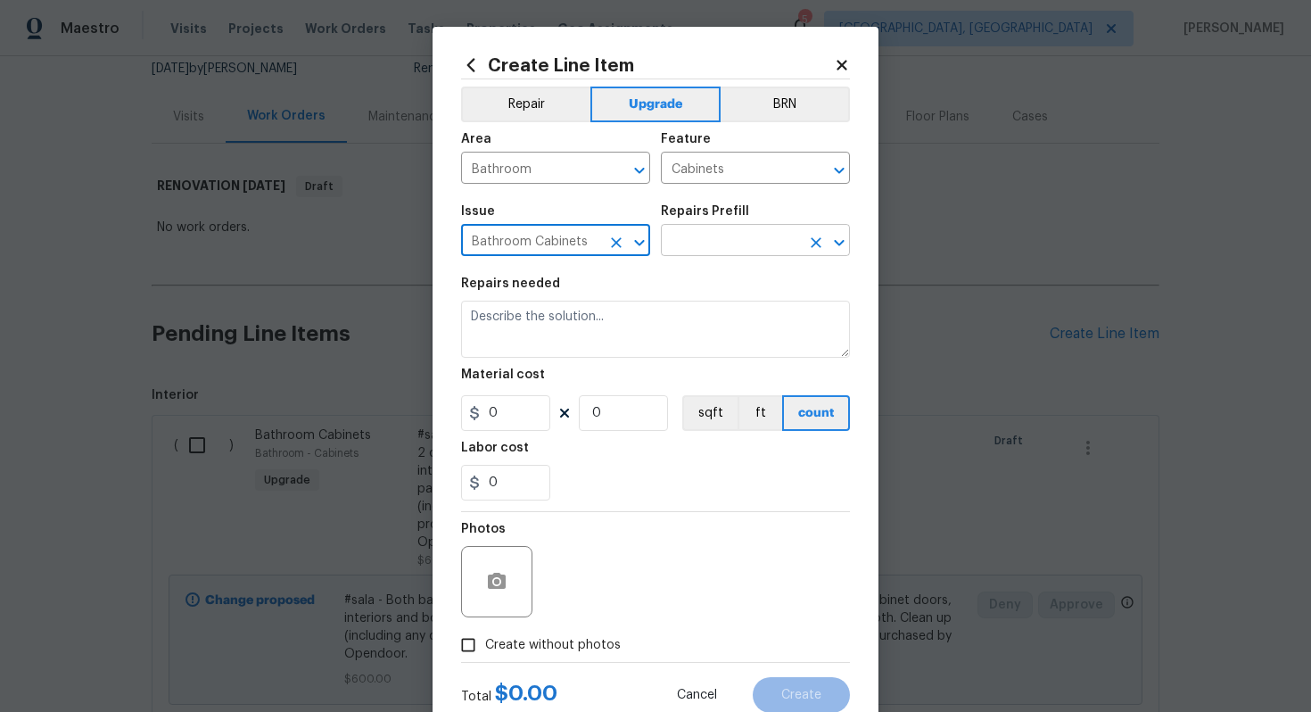
type input "Bathroom Cabinets"
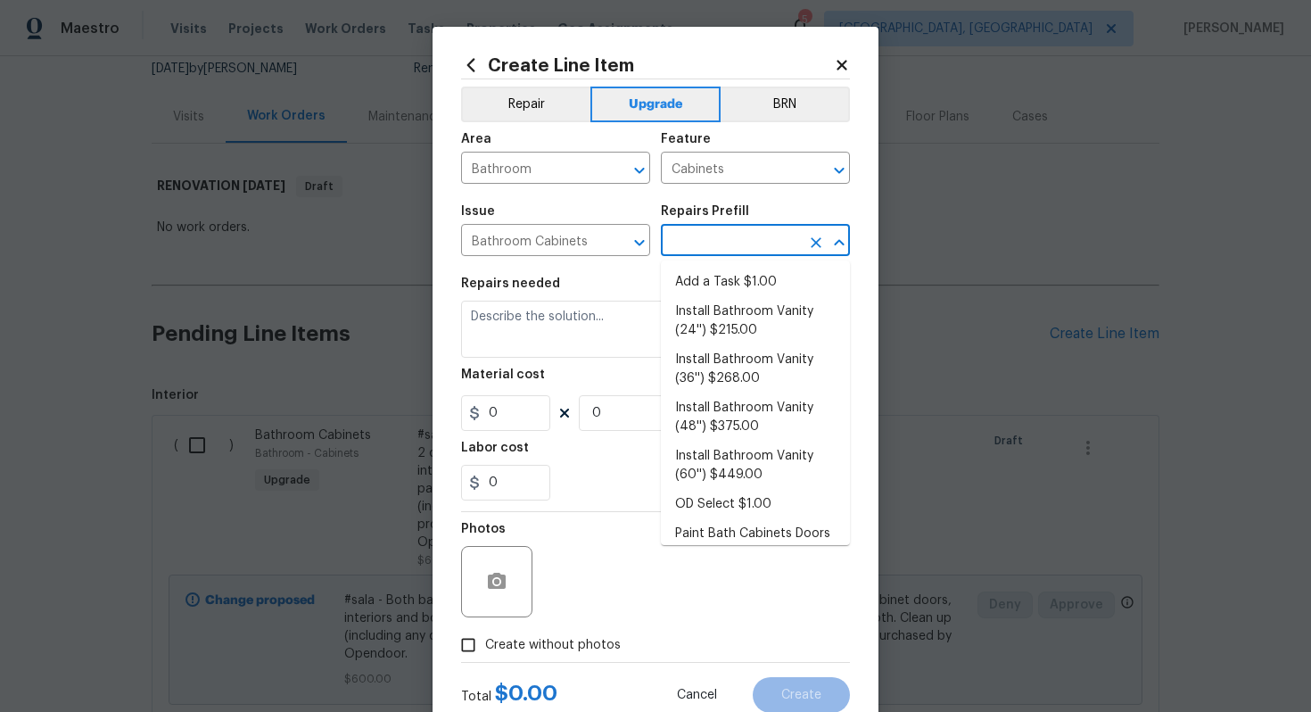
click at [725, 228] on input "text" at bounding box center [730, 242] width 139 height 28
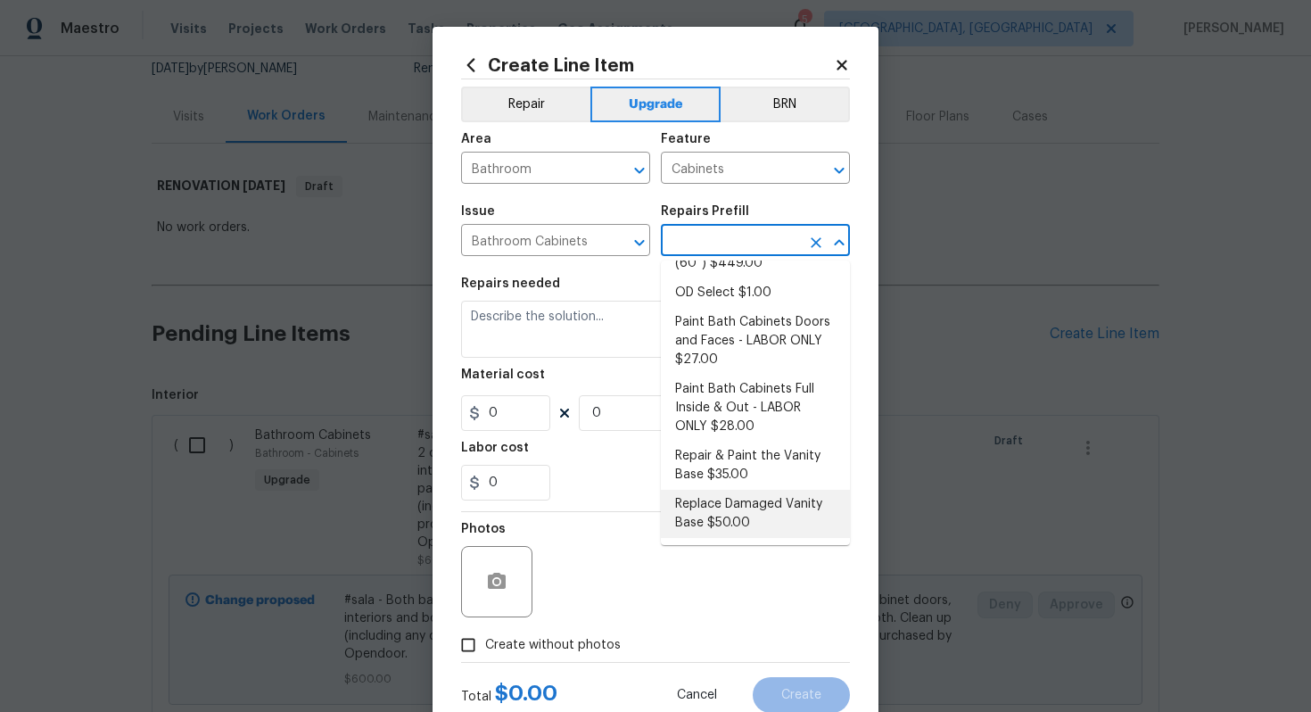
click at [721, 524] on li "Replace Damaged Vanity Base $50.00" at bounding box center [755, 514] width 189 height 48
type input "Replace Damaged Vanity Base $50.00"
type textarea "Remove the existing/damage cabinet base and replace with new. Ensure that the n…"
type input "50"
type input "1"
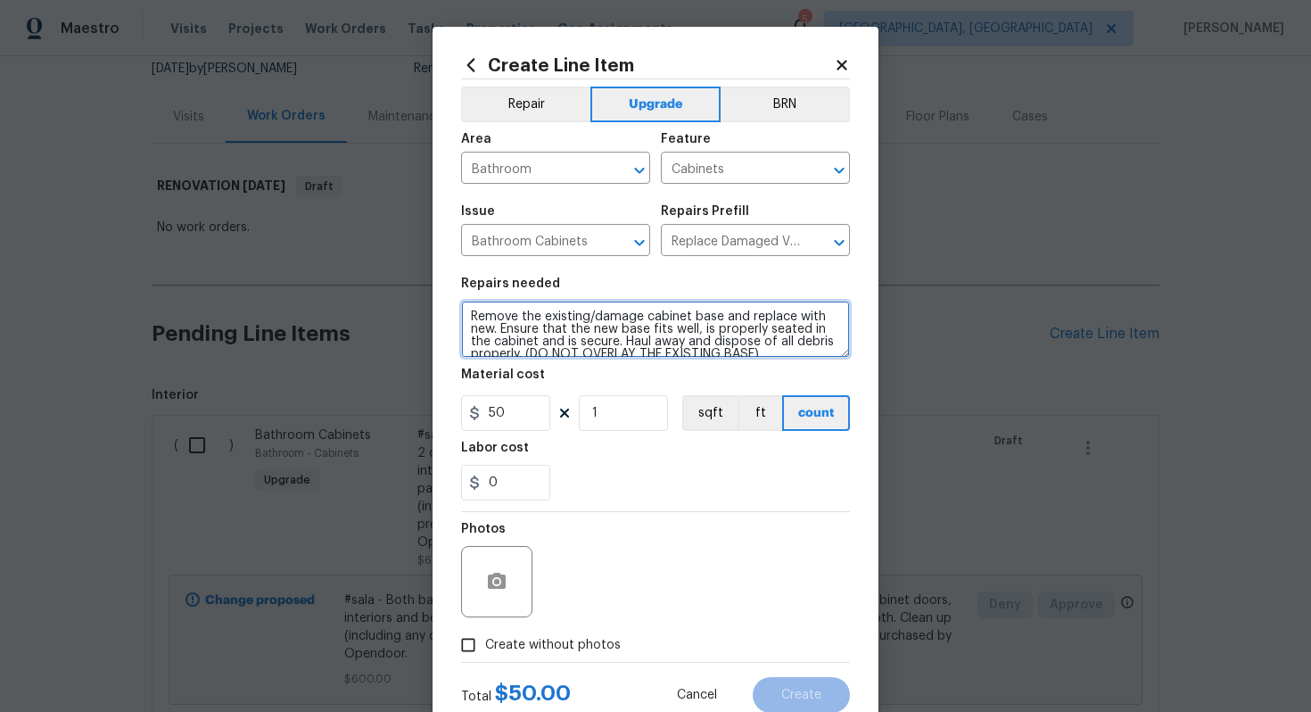
click at [467, 317] on textarea "Remove the existing/damage cabinet base and replace with new. Ensure that the n…" at bounding box center [655, 329] width 389 height 57
type textarea "#sala - Remove the existing/damage cabinet base and replace with new. Ensure th…"
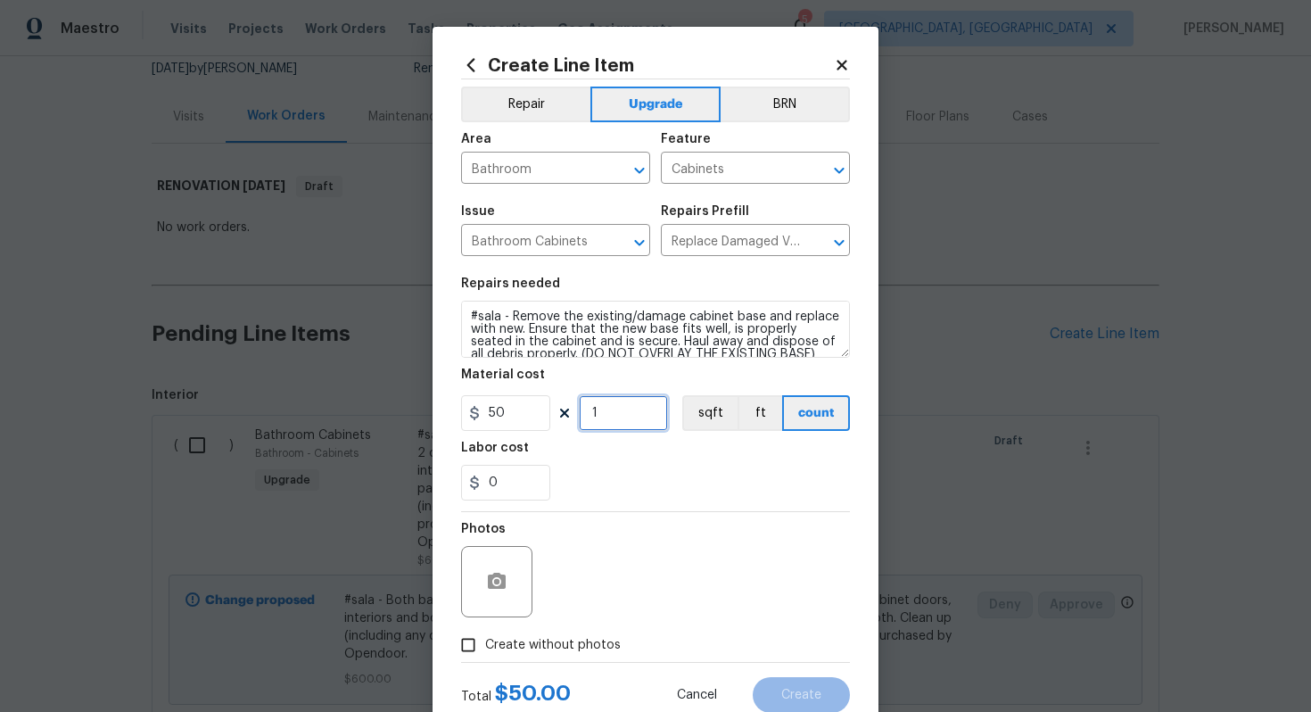
click at [624, 405] on input "1" at bounding box center [623, 413] width 89 height 36
type input "2"
click at [554, 641] on span "Create without photos" at bounding box center [553, 645] width 136 height 19
click at [485, 641] on input "Create without photos" at bounding box center [468, 645] width 34 height 34
checkbox input "true"
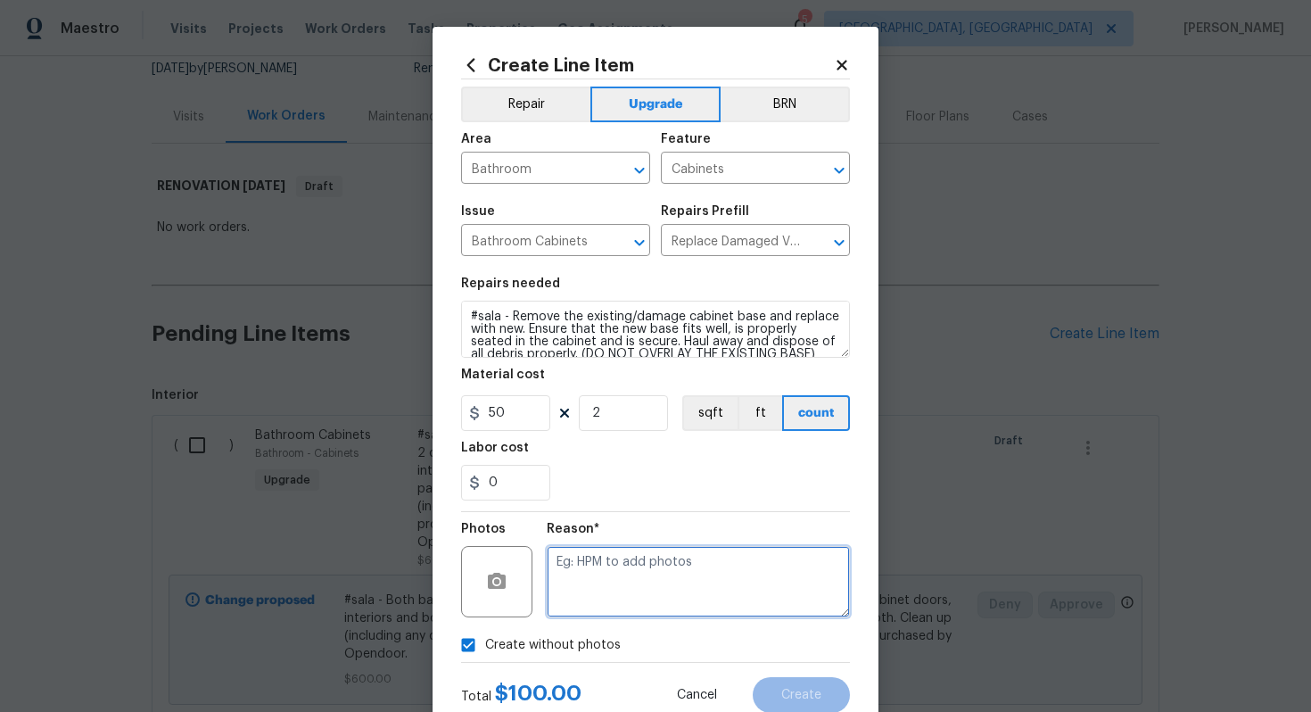
click at [618, 550] on textarea at bounding box center [698, 581] width 303 height 71
type textarea "n/a"
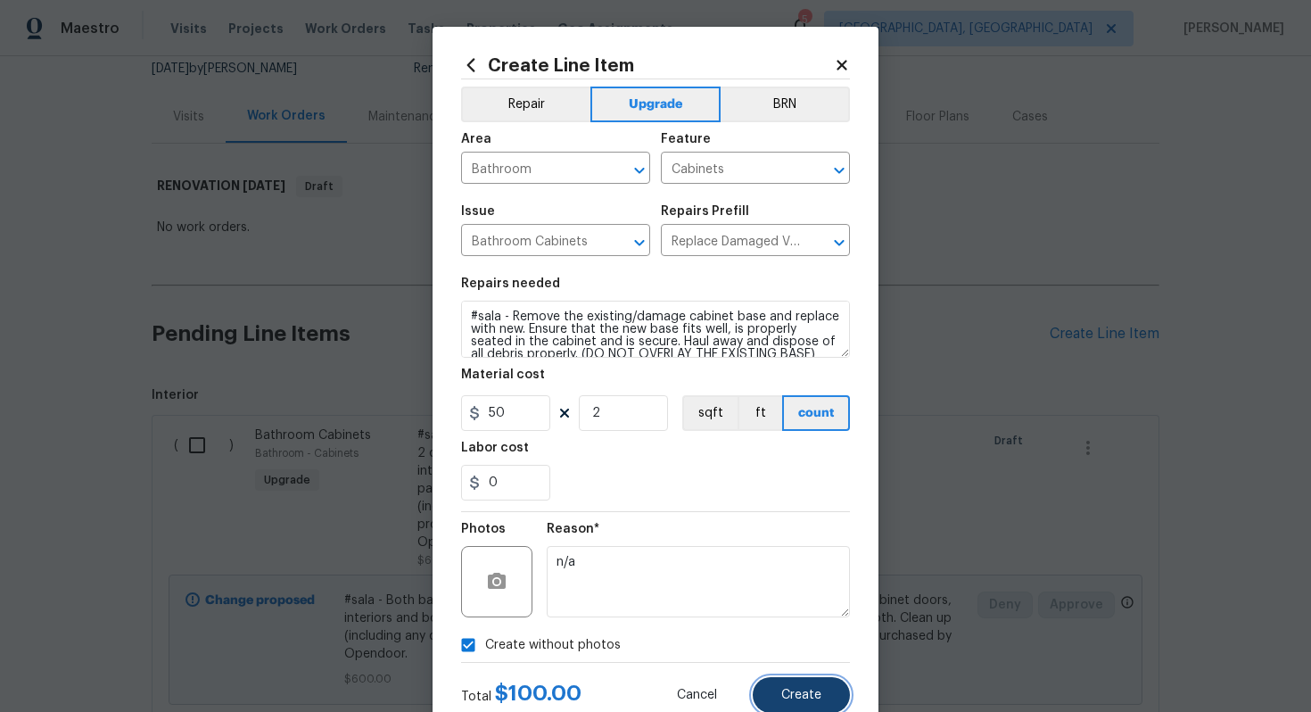
click at [794, 681] on button "Create" at bounding box center [801, 695] width 97 height 36
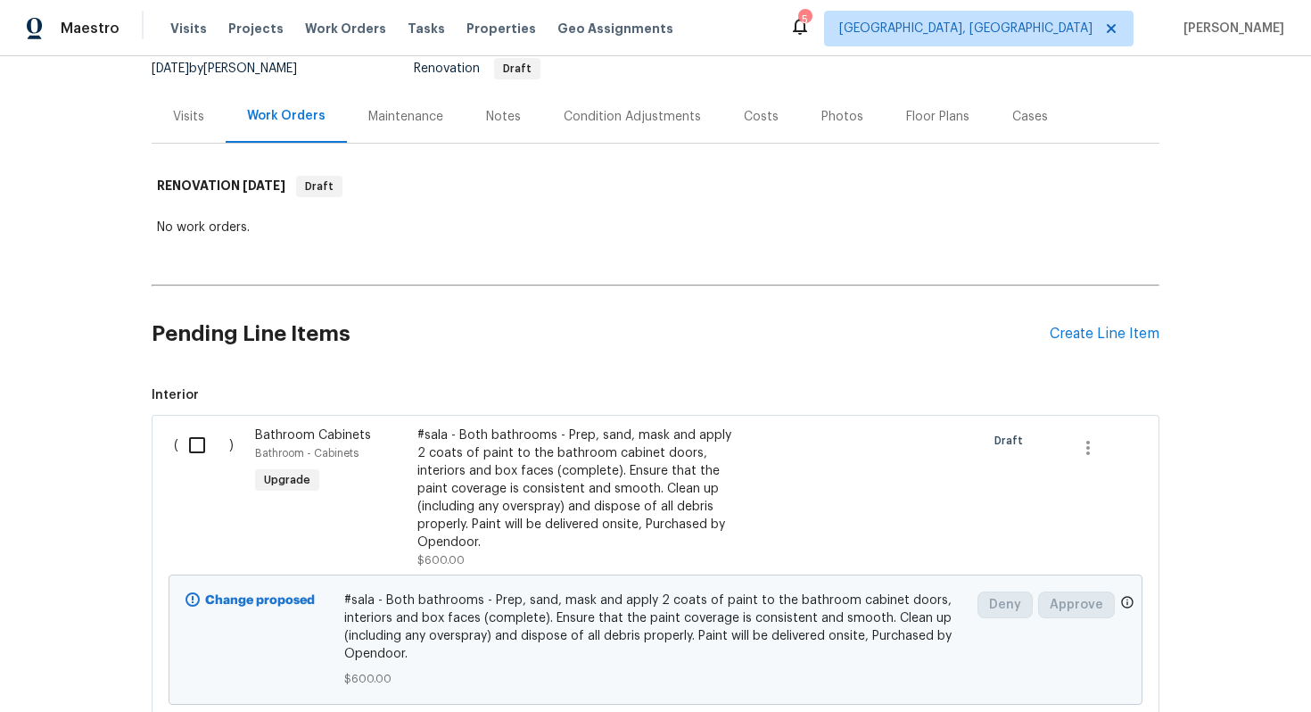
scroll to position [0, 0]
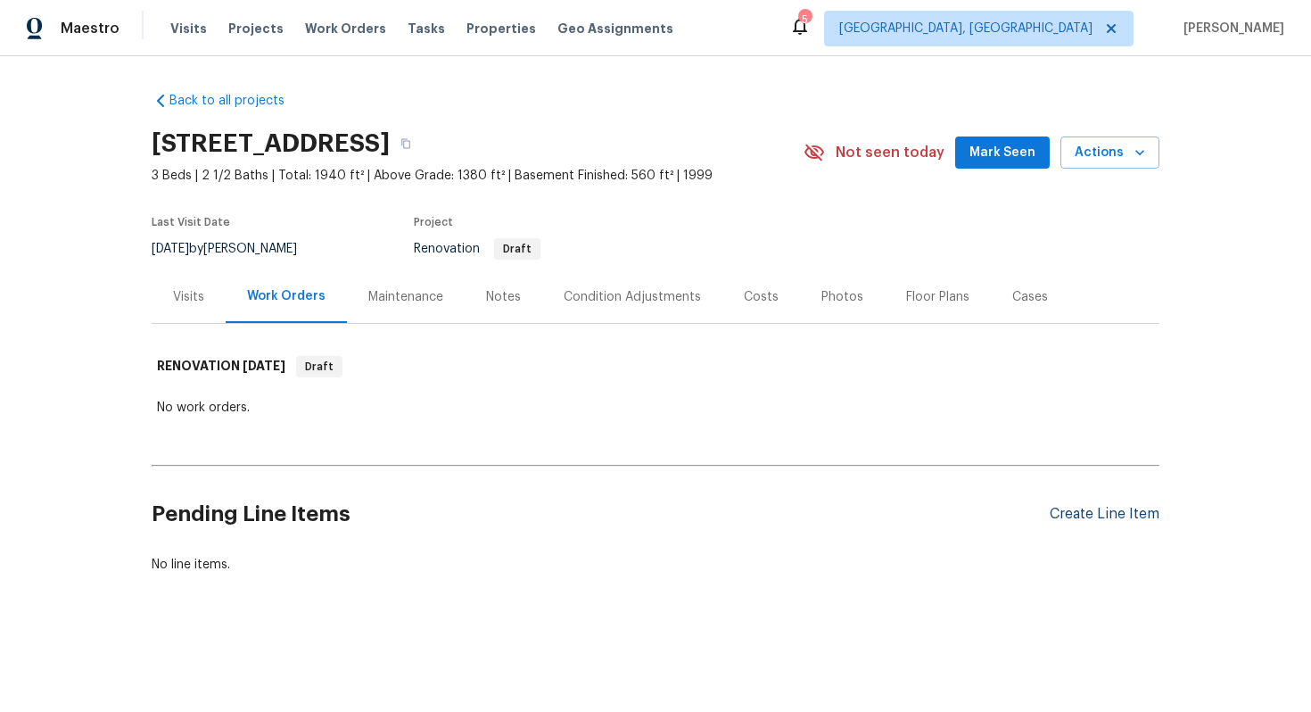
click at [1074, 521] on div "Create Line Item" at bounding box center [1105, 514] width 110 height 17
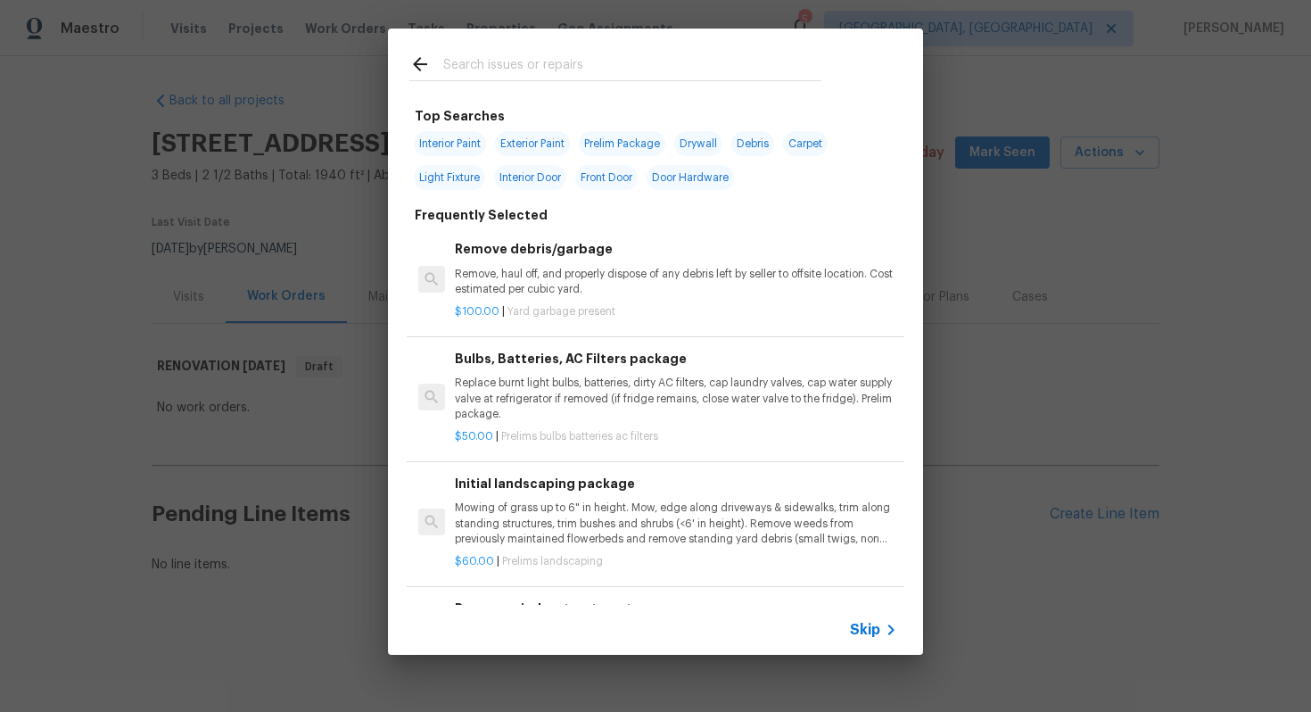
click at [878, 636] on span "Skip" at bounding box center [865, 630] width 30 height 18
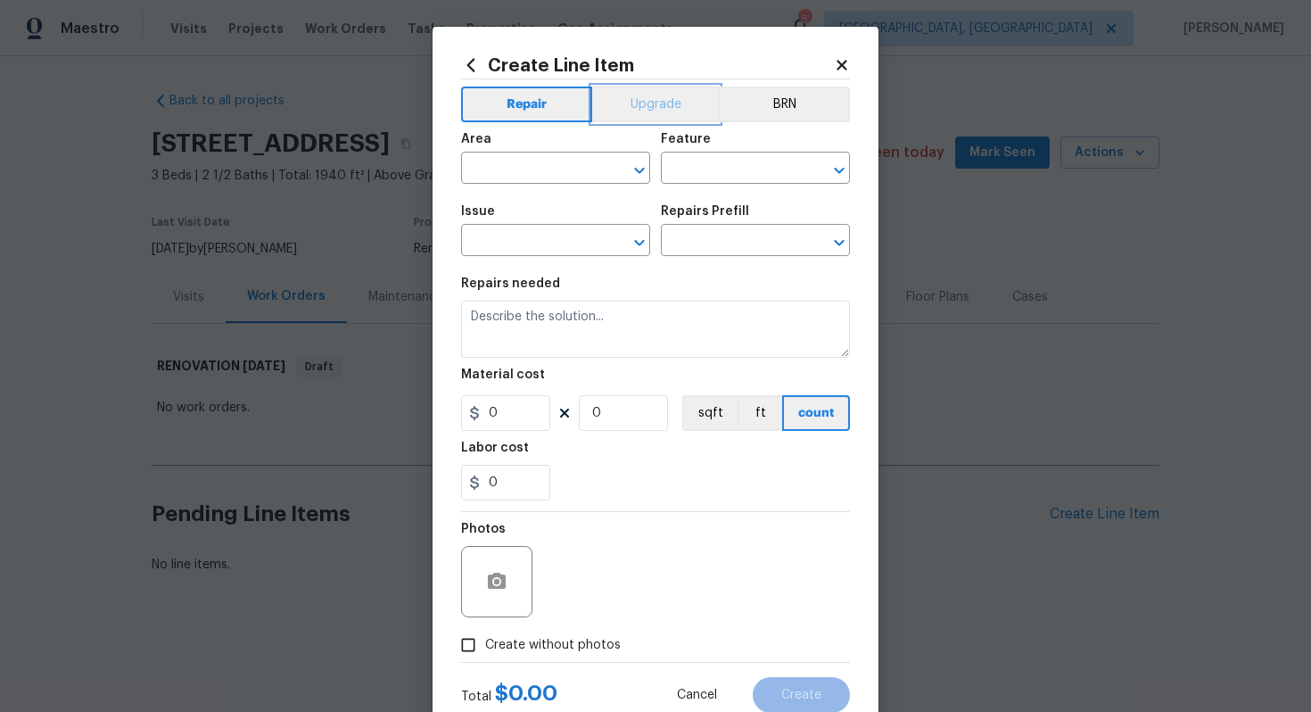
click at [657, 107] on button "Upgrade" at bounding box center [656, 105] width 128 height 36
click at [534, 92] on button "Repair" at bounding box center [525, 105] width 129 height 36
click at [491, 164] on input "text" at bounding box center [530, 170] width 139 height 28
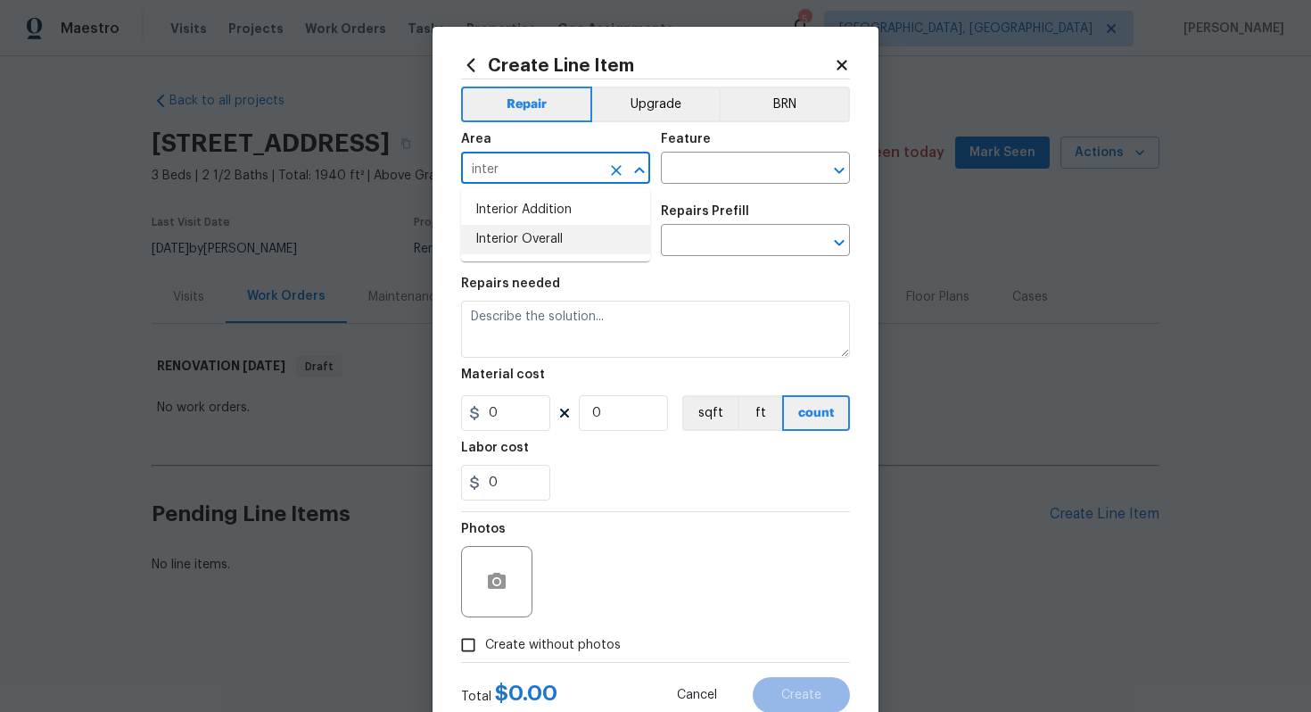
click at [557, 230] on li "Interior Overall" at bounding box center [555, 239] width 189 height 29
type input "Interior Overall"
click at [716, 172] on input "text" at bounding box center [730, 170] width 139 height 28
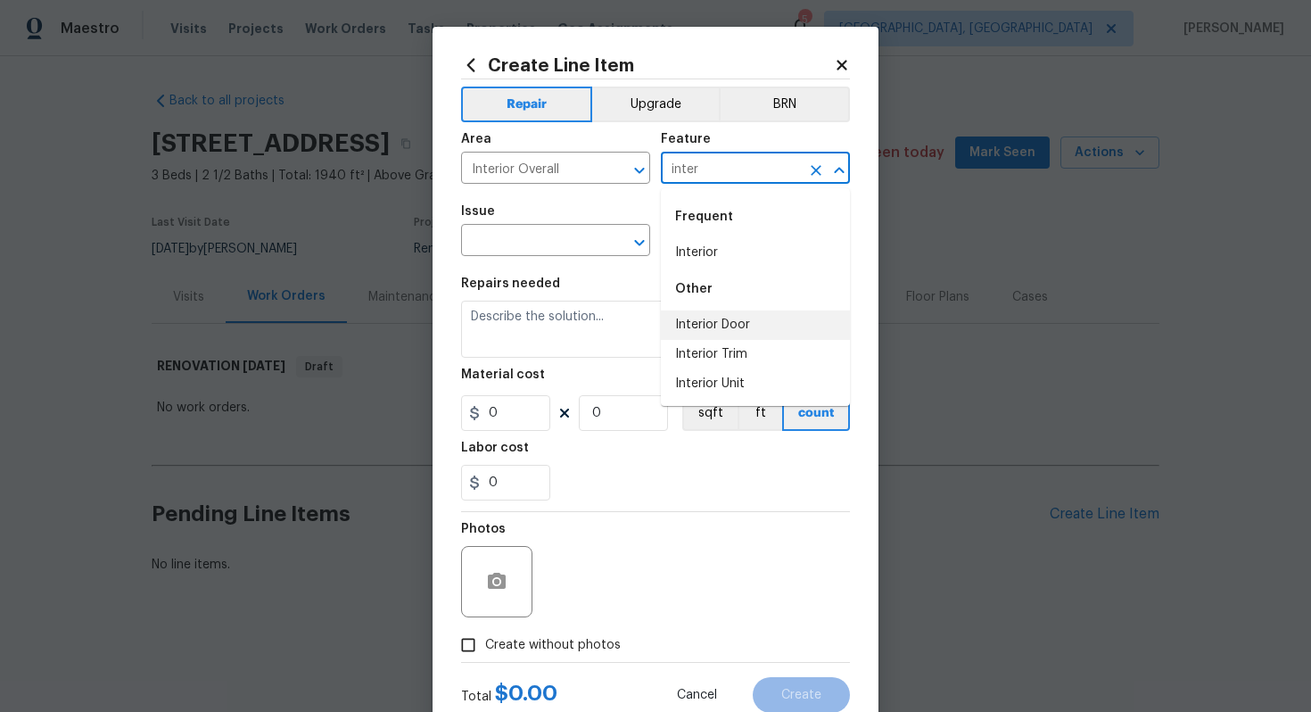
click at [714, 326] on li "Interior Door" at bounding box center [755, 324] width 189 height 29
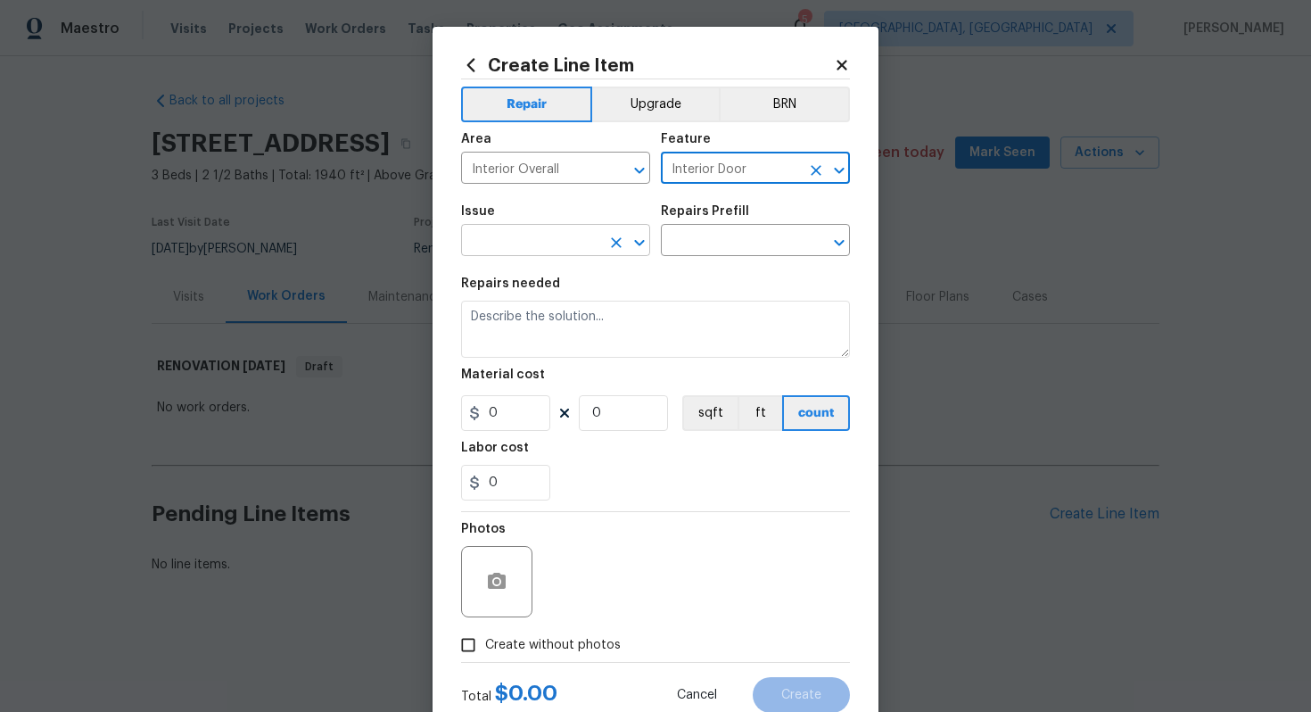
type input "Interior Door"
click at [522, 252] on input "text" at bounding box center [530, 242] width 139 height 28
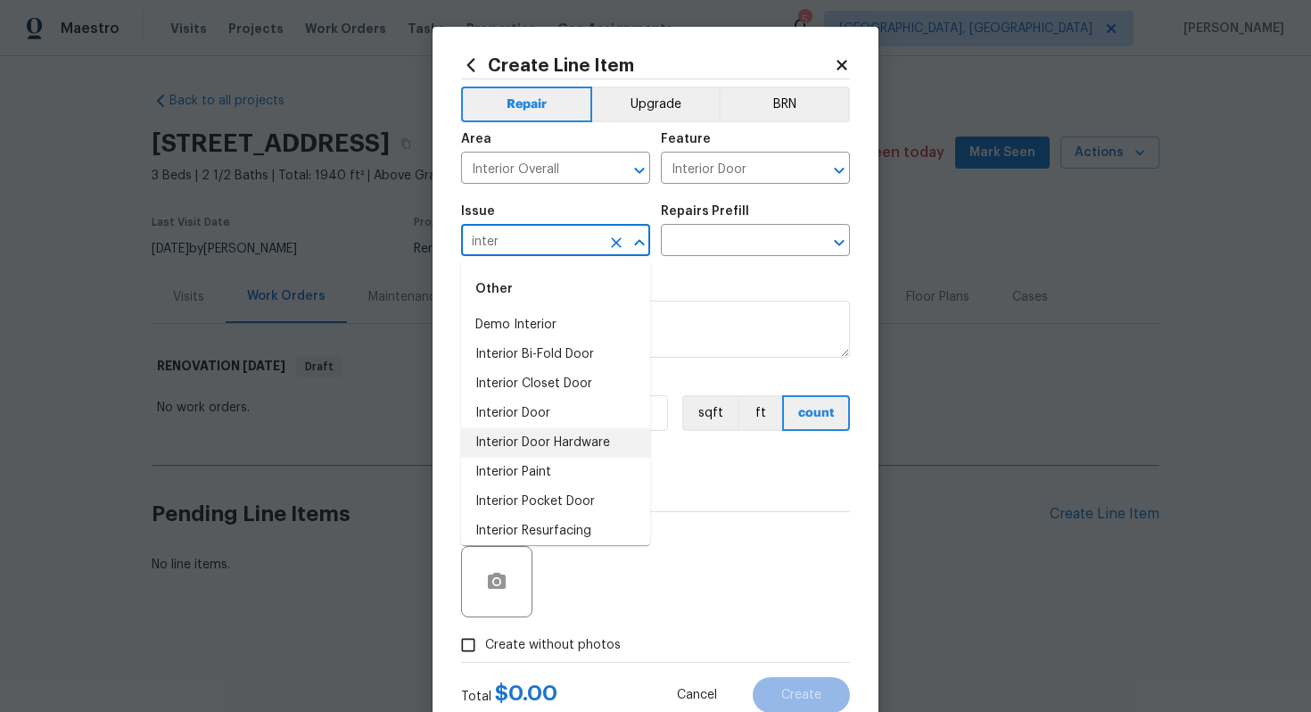
click at [558, 431] on li "Interior Door Hardware" at bounding box center [555, 442] width 189 height 29
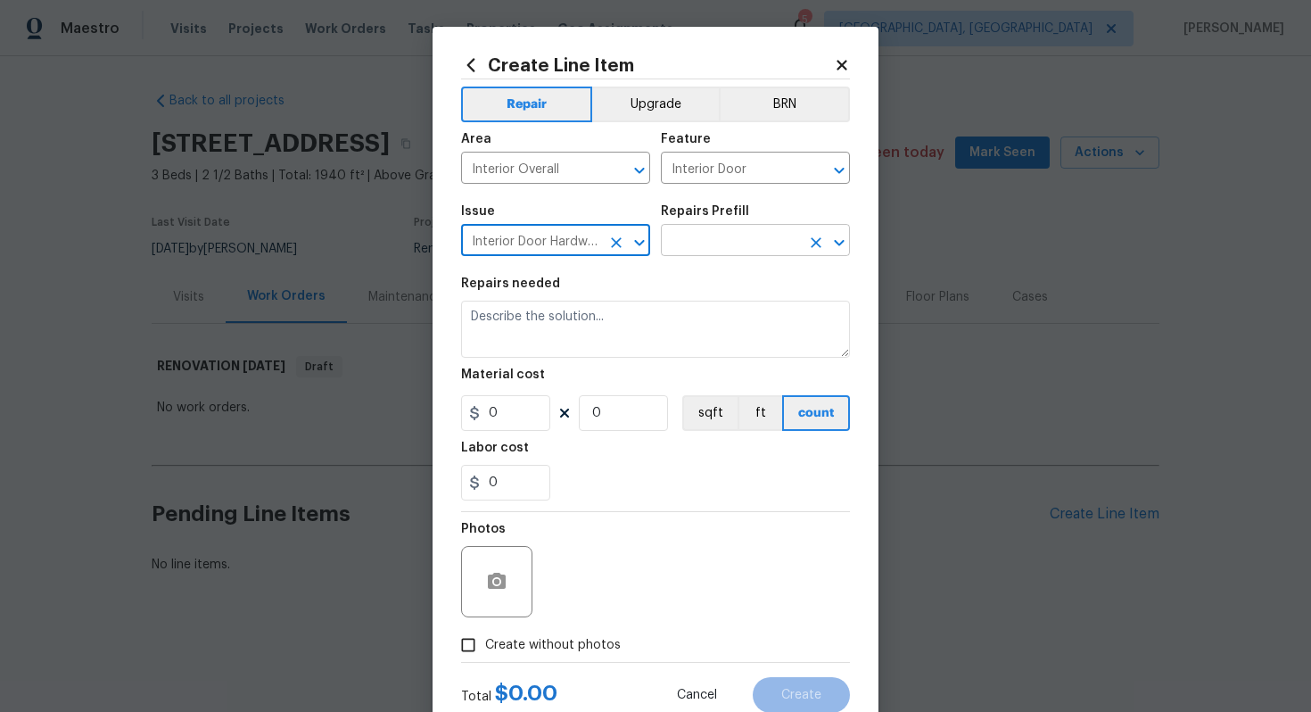
type input "Interior Door Hardware"
click at [714, 237] on input "text" at bounding box center [730, 242] width 139 height 28
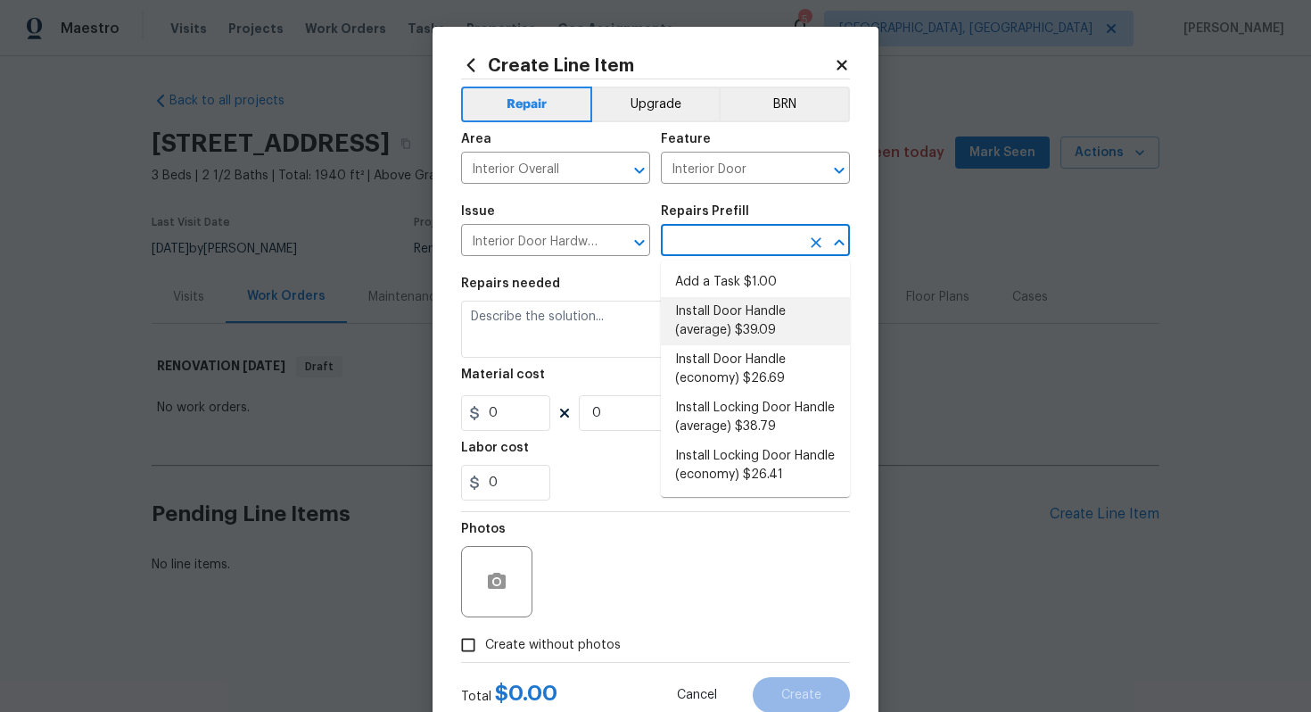
click at [729, 326] on li "Install Door Handle (average) $39.09" at bounding box center [755, 321] width 189 height 48
type input "Install Door Handle (average) $39.09"
type textarea "Remove the existing interior door handle (if present). Install a new (average) …"
type input "39.09"
type input "1"
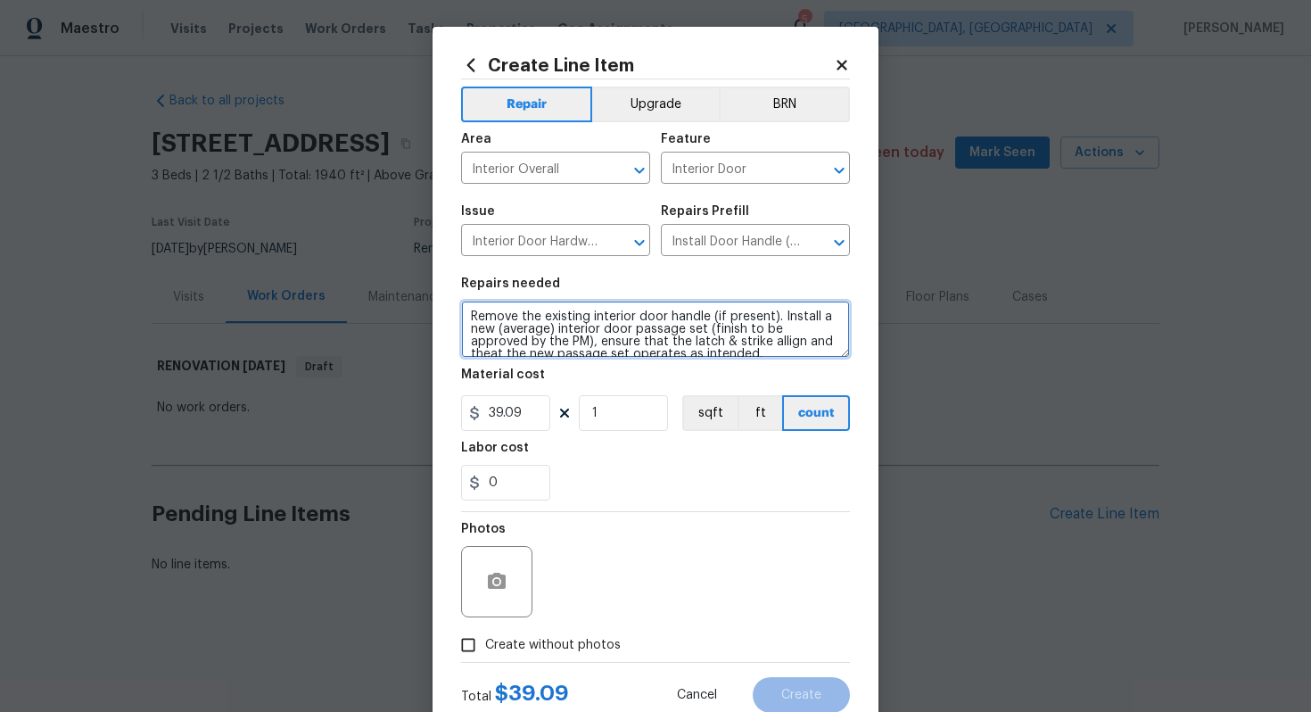
click at [467, 319] on textarea "Remove the existing interior door handle (if present). Install a new (average) …" at bounding box center [655, 329] width 389 height 57
type textarea "#sala - Remove the existing interior door handle (if present). Install a new (a…"
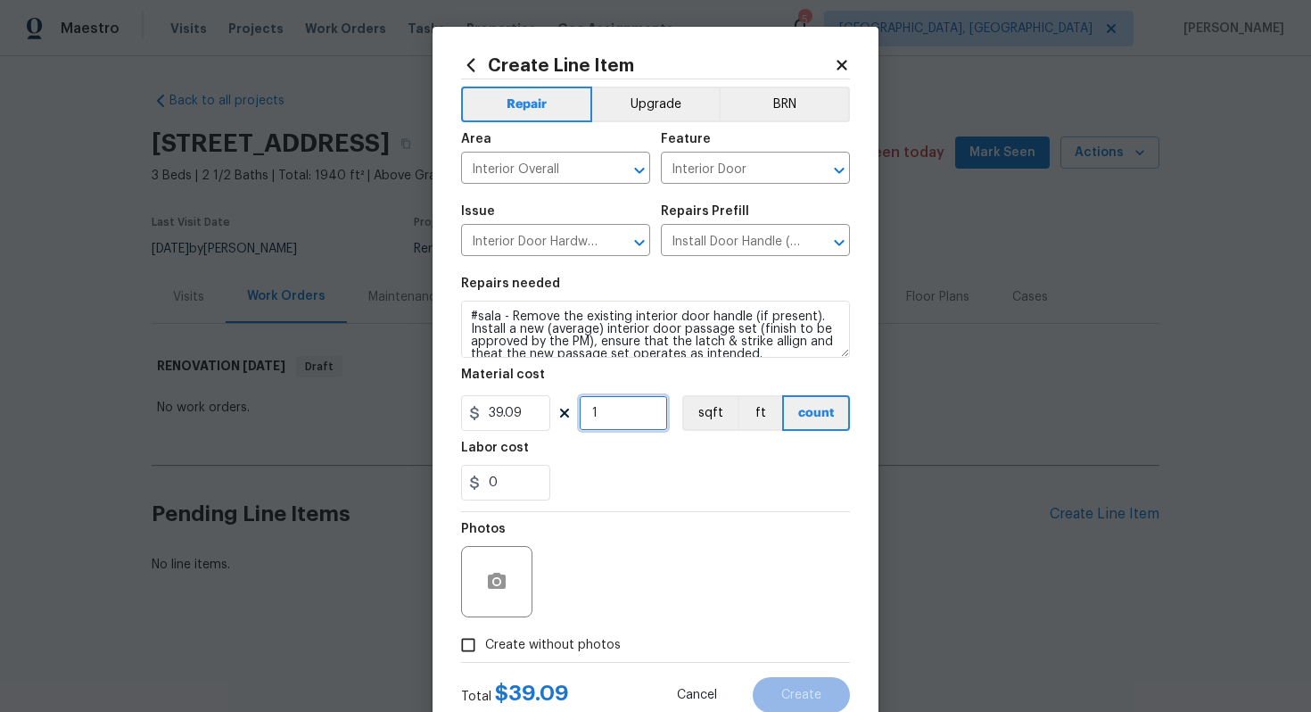
click at [649, 409] on input "1" at bounding box center [623, 413] width 89 height 36
type input "15"
click at [571, 638] on span "Create without photos" at bounding box center [553, 645] width 136 height 19
click at [485, 638] on input "Create without photos" at bounding box center [468, 645] width 34 height 34
checkbox input "true"
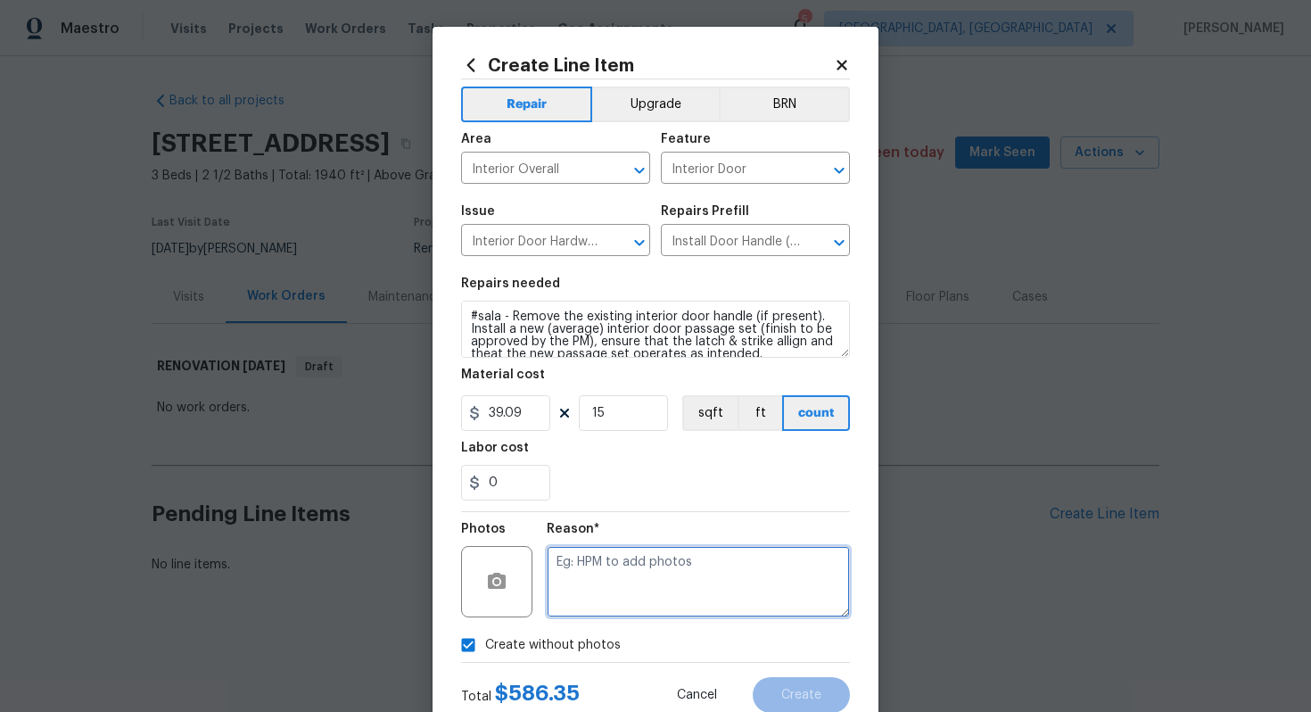
click at [597, 589] on textarea at bounding box center [698, 581] width 303 height 71
type textarea "n/a"
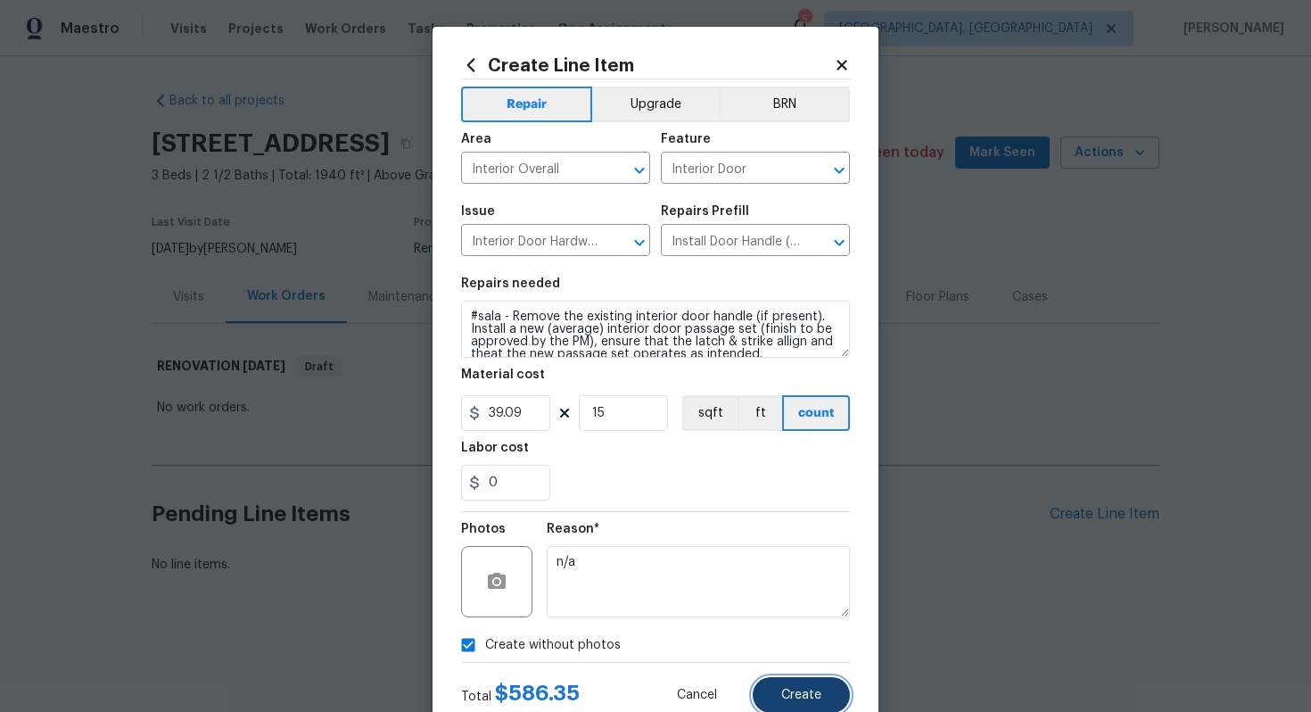
click at [816, 700] on span "Create" at bounding box center [801, 695] width 40 height 13
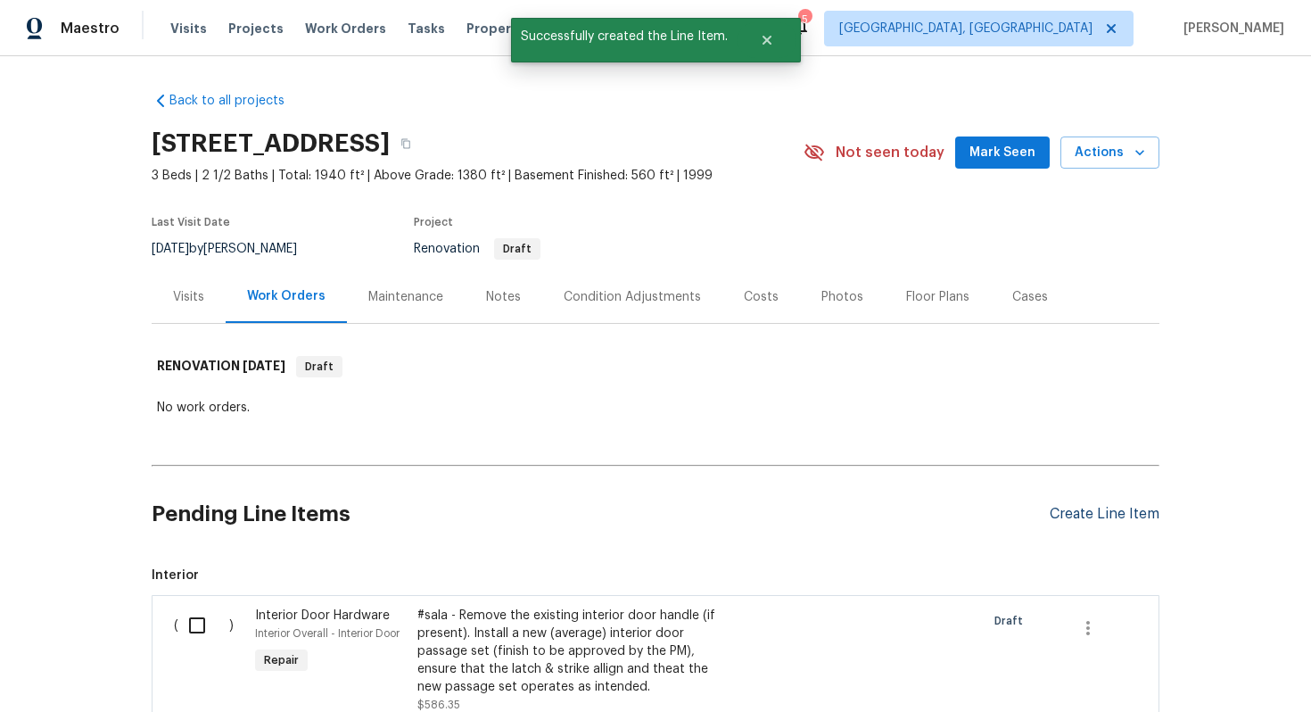
click at [1097, 509] on div "Create Line Item" at bounding box center [1105, 514] width 110 height 17
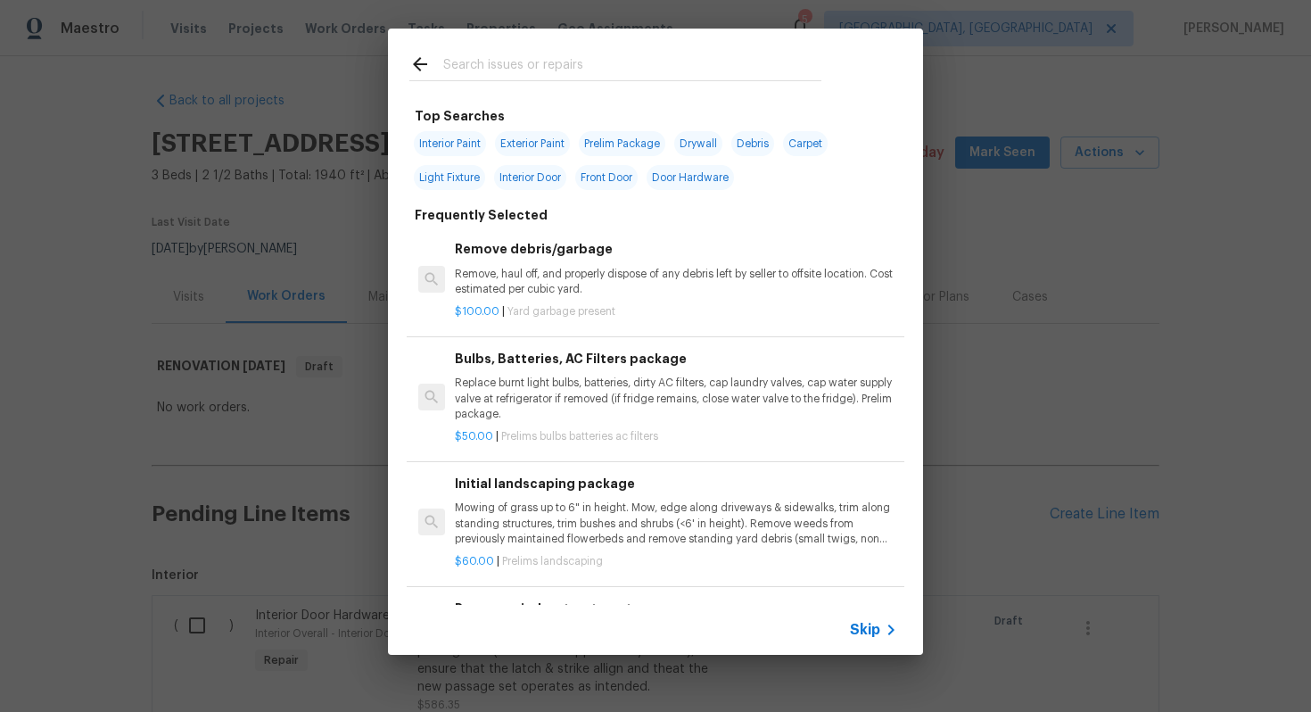
click at [859, 630] on span "Skip" at bounding box center [865, 630] width 30 height 18
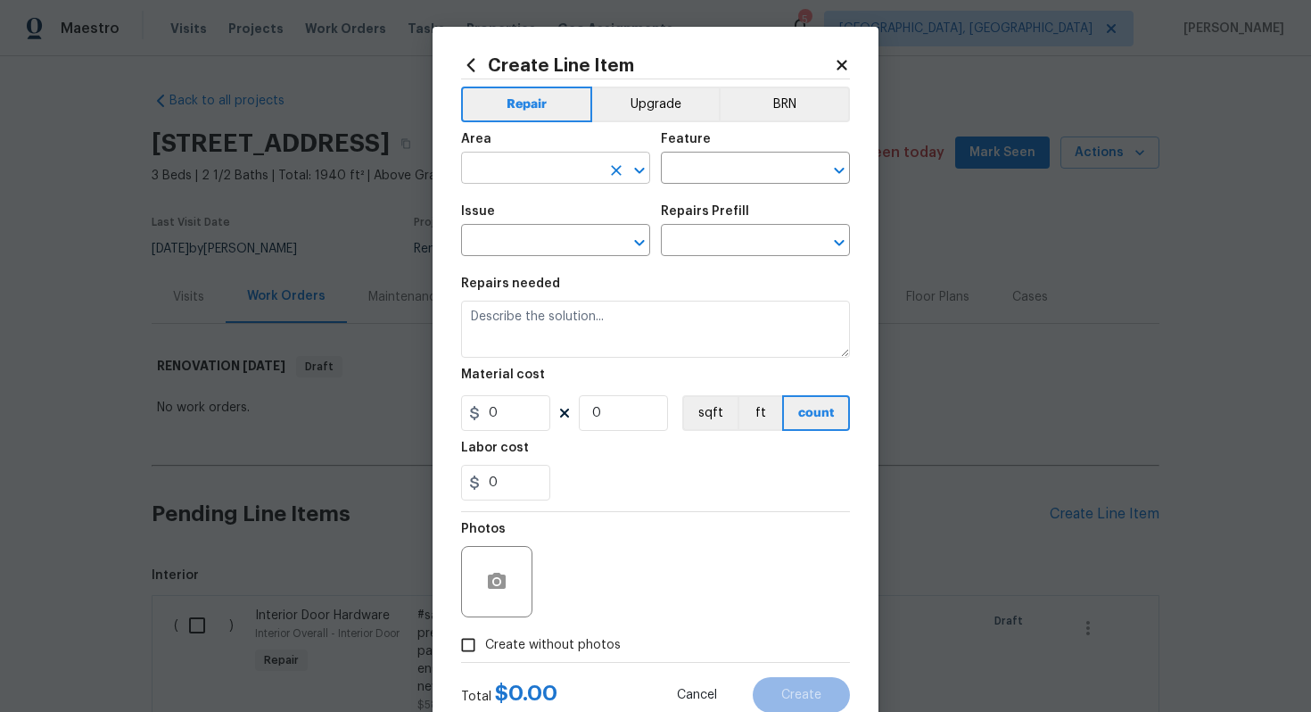
click at [540, 167] on input "text" at bounding box center [530, 170] width 139 height 28
click at [541, 209] on li "Kitchen" at bounding box center [555, 209] width 189 height 29
type input "Kitchen"
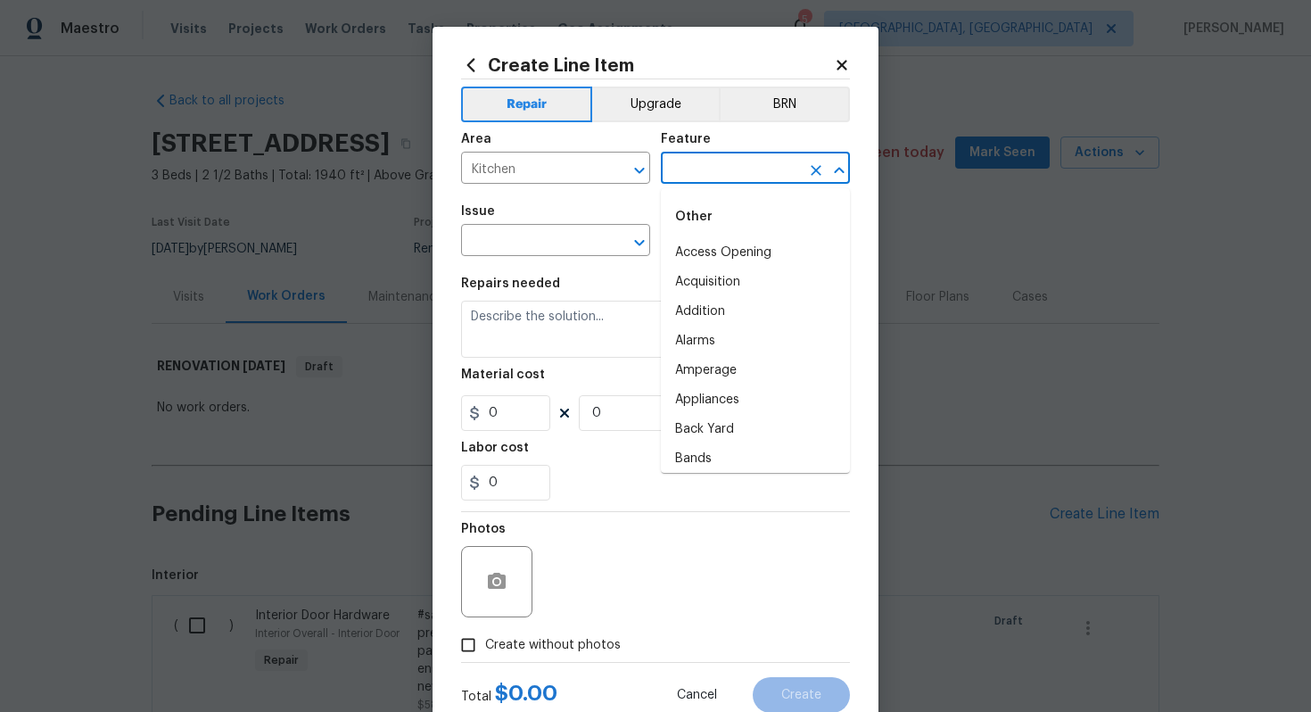
click at [698, 169] on input "text" at bounding box center [730, 170] width 139 height 28
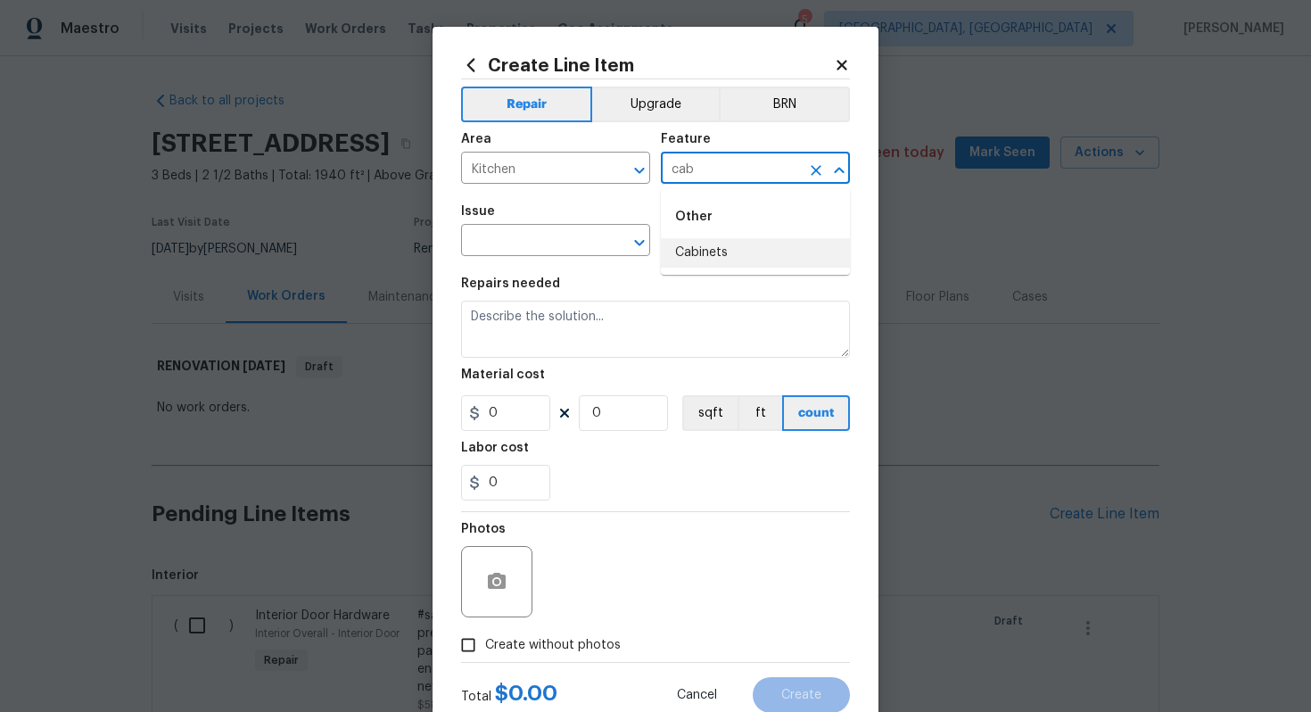
click at [695, 244] on li "Cabinets" at bounding box center [755, 252] width 189 height 29
type input "Cabinets"
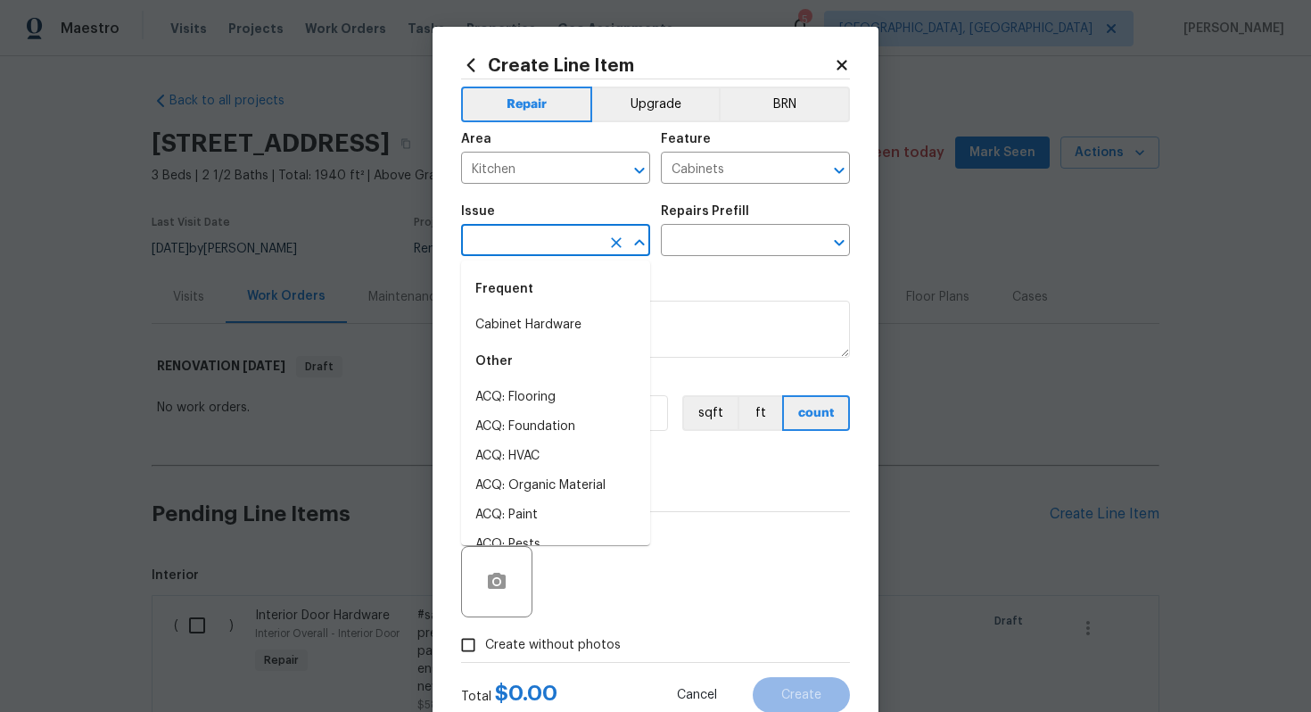
click at [532, 250] on input "text" at bounding box center [530, 242] width 139 height 28
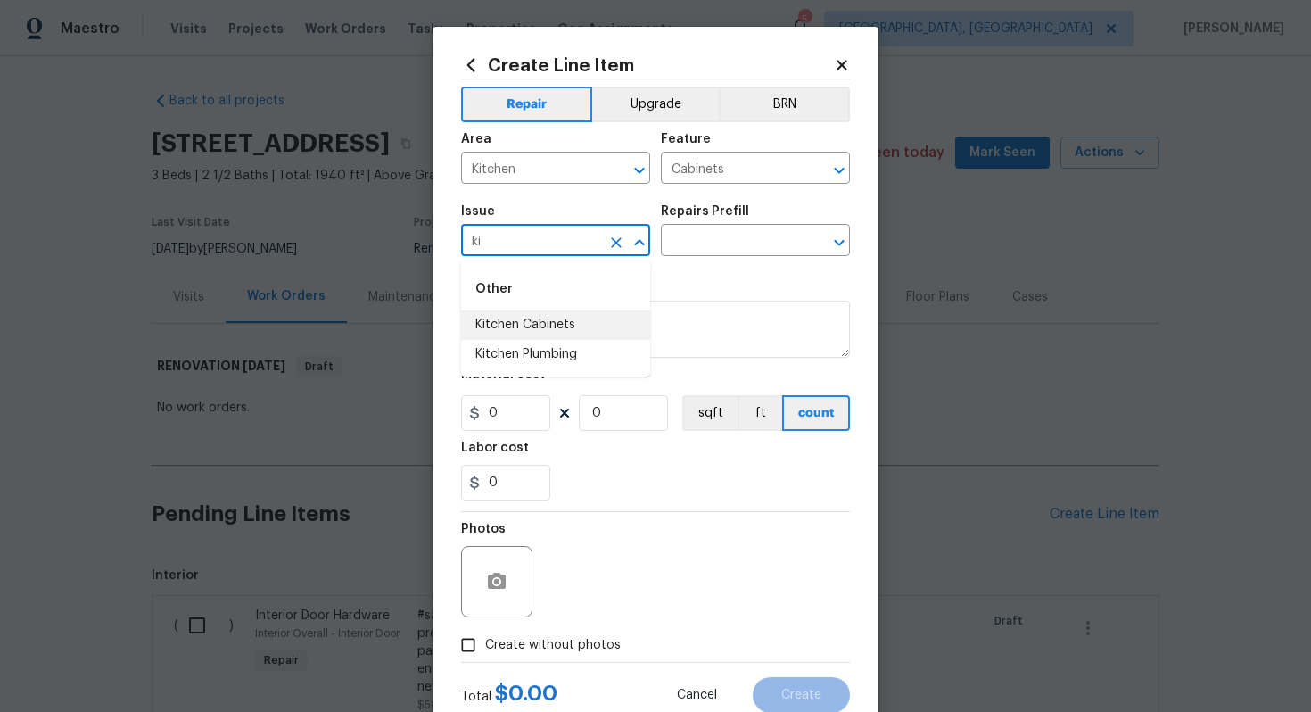
click at [585, 322] on li "Kitchen Cabinets" at bounding box center [555, 324] width 189 height 29
type input "Kitchen Cabinets"
click at [708, 227] on div "Repairs Prefill" at bounding box center [755, 216] width 189 height 23
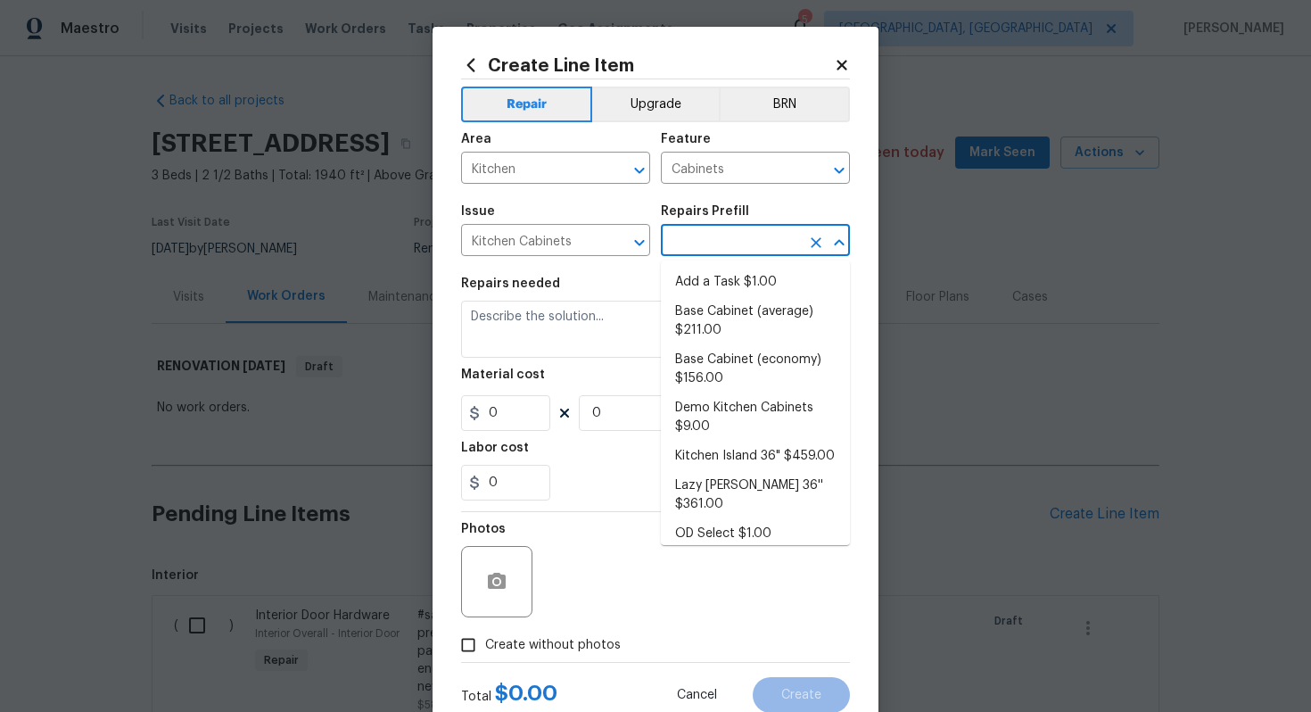
click at [695, 243] on input "text" at bounding box center [730, 242] width 139 height 28
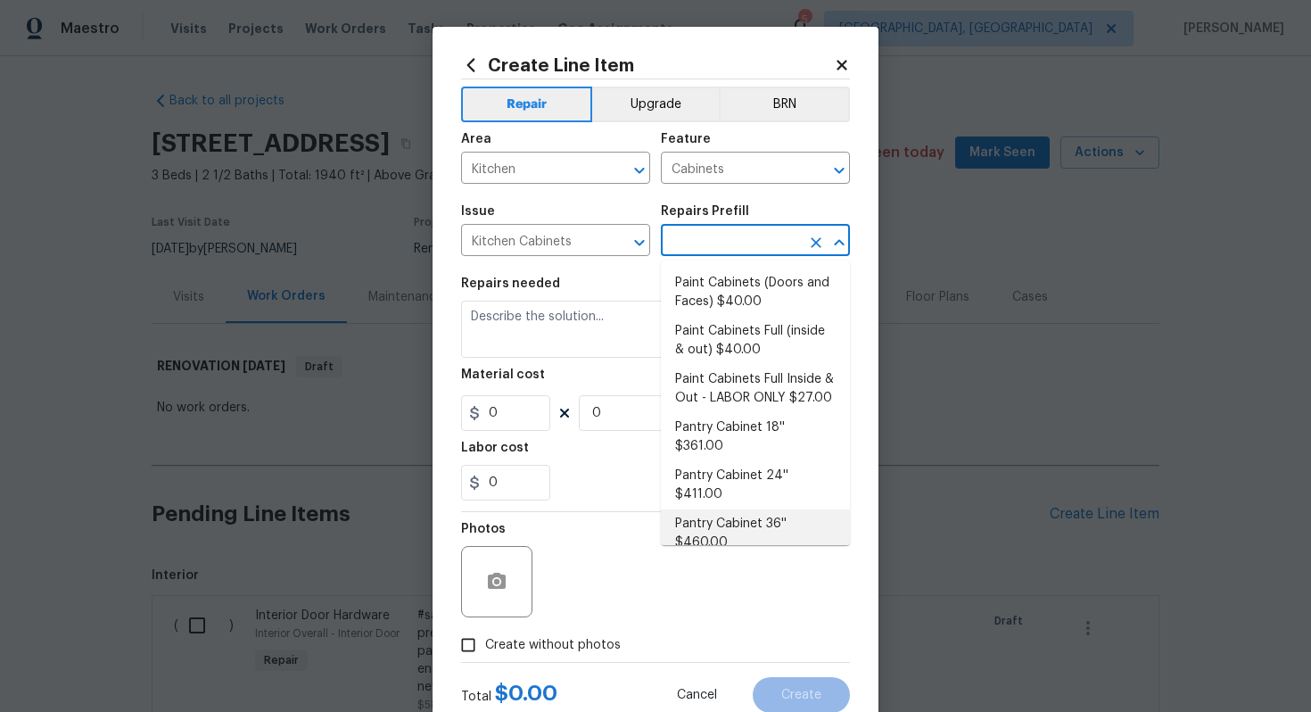
scroll to position [308, 0]
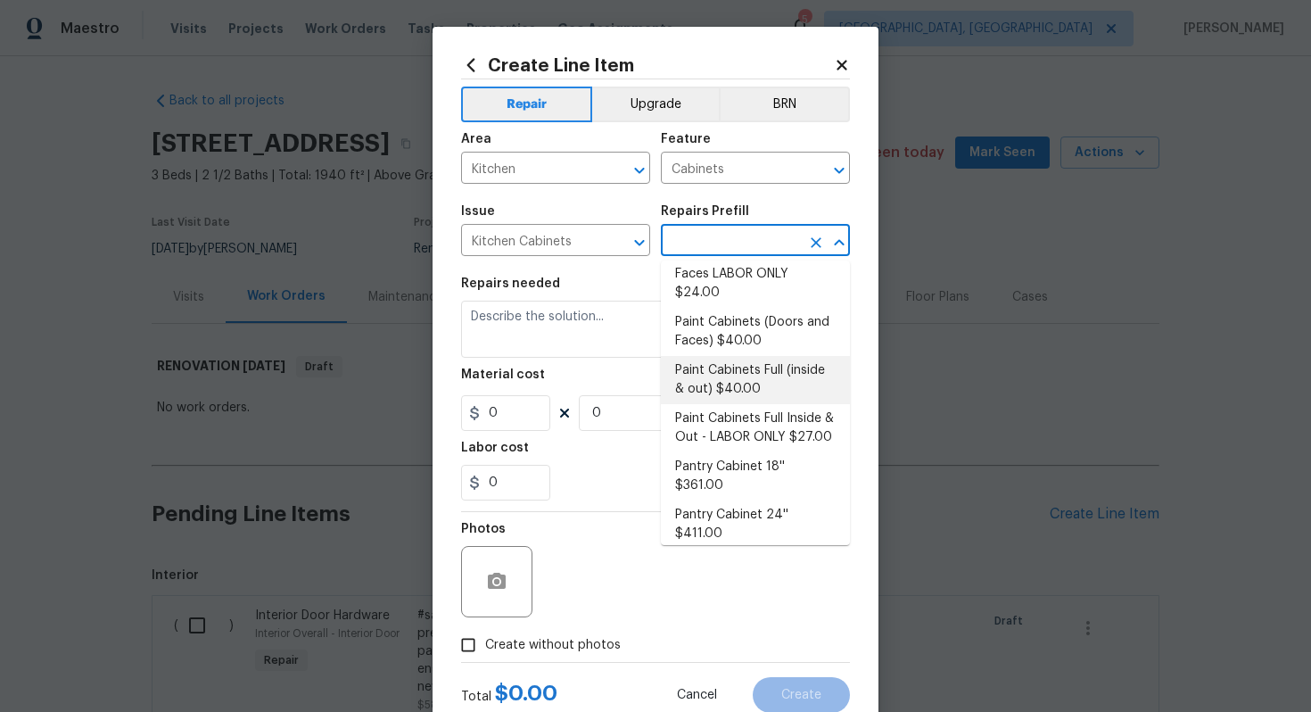
click at [764, 356] on li "Paint Cabinets Full (inside & out) $40.00" at bounding box center [755, 380] width 189 height 48
type input "Paint Cabinets Full (inside & out) $40.00"
type textarea "Prep, sand, mask and apply 2 coats of paint to the kitchen cabinet doors, inter…"
type input "40"
type input "1"
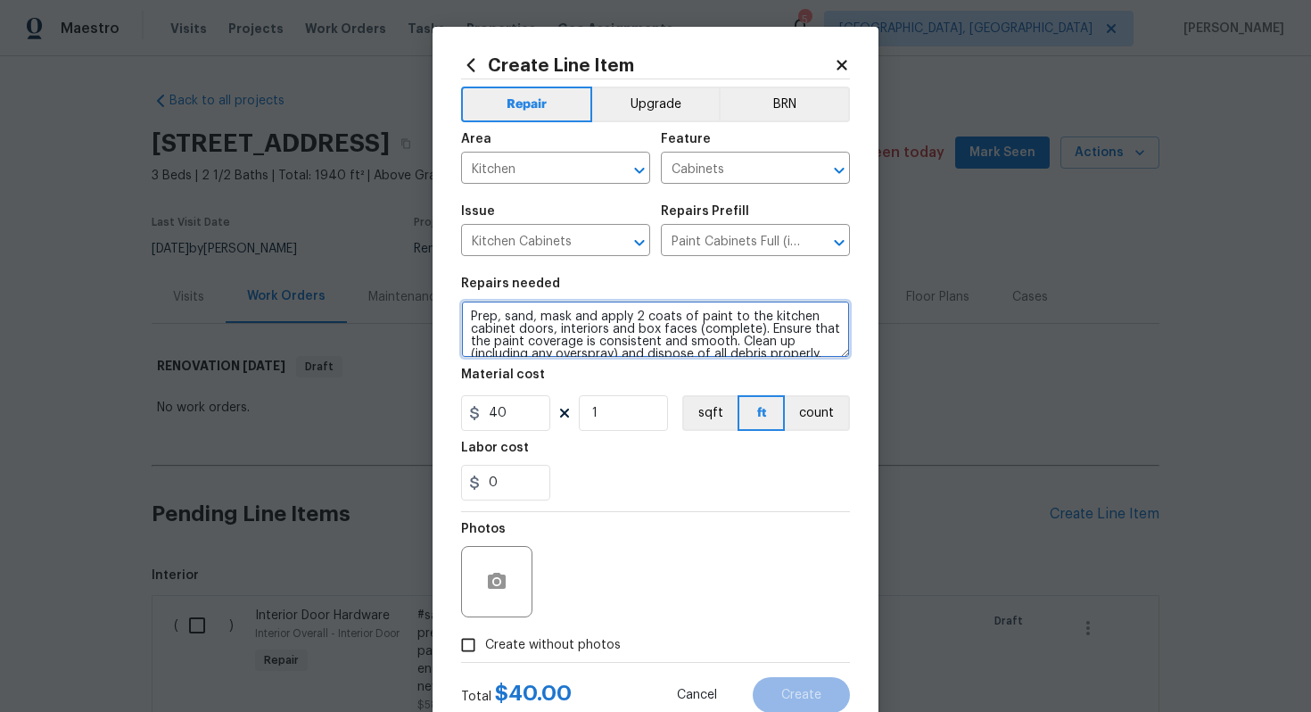
click at [465, 318] on textarea "Prep, sand, mask and apply 2 coats of paint to the kitchen cabinet doors, inter…" at bounding box center [655, 329] width 389 height 57
type textarea "#sala - Prep, sand, mask and apply 2 coats of paint to the kitchen cabinet door…"
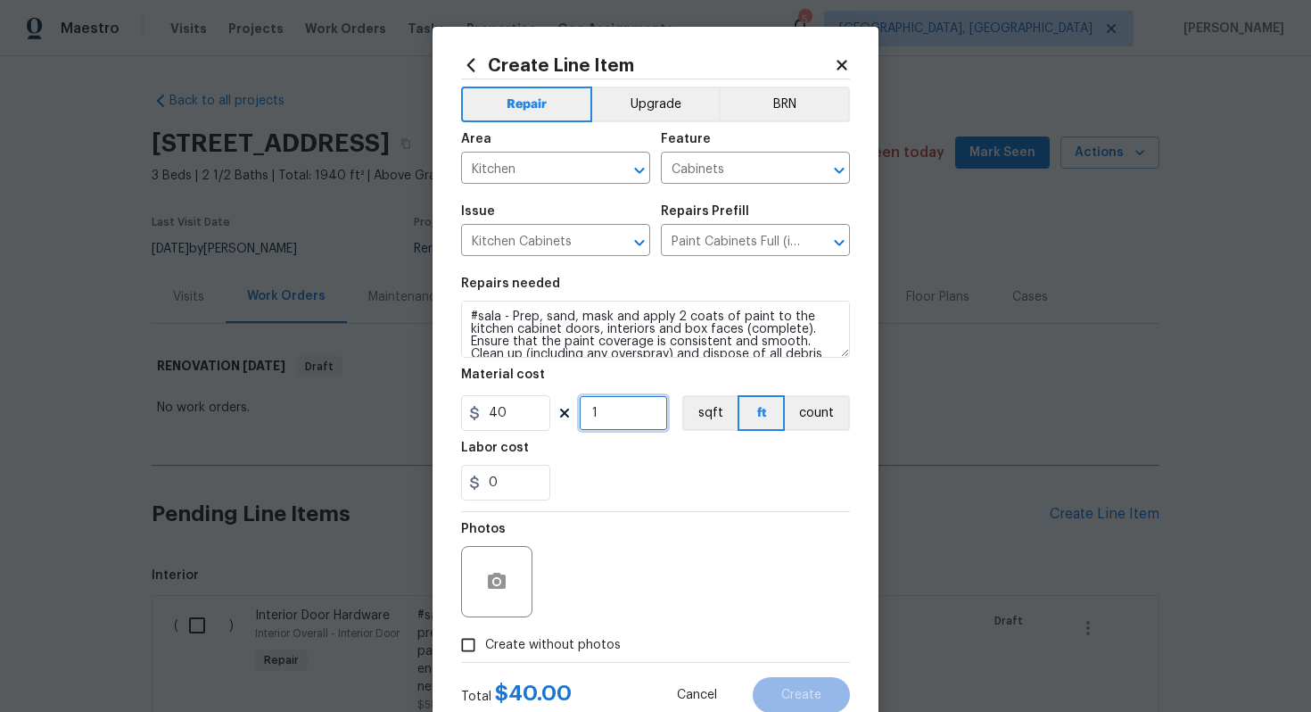
click at [636, 409] on input "1" at bounding box center [623, 413] width 89 height 36
type input "60"
click at [533, 646] on span "Create without photos" at bounding box center [553, 645] width 136 height 19
click at [485, 646] on input "Create without photos" at bounding box center [468, 645] width 34 height 34
checkbox input "true"
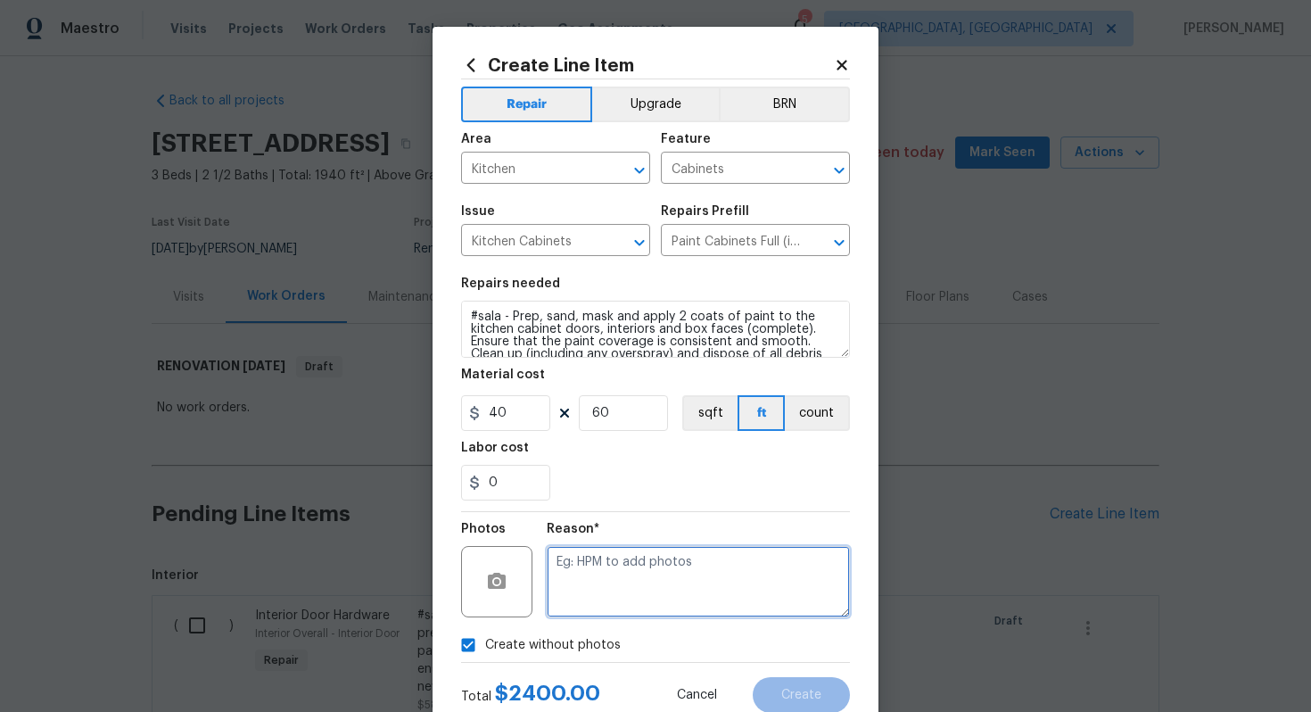
click at [597, 612] on textarea at bounding box center [698, 581] width 303 height 71
type textarea "n/a"
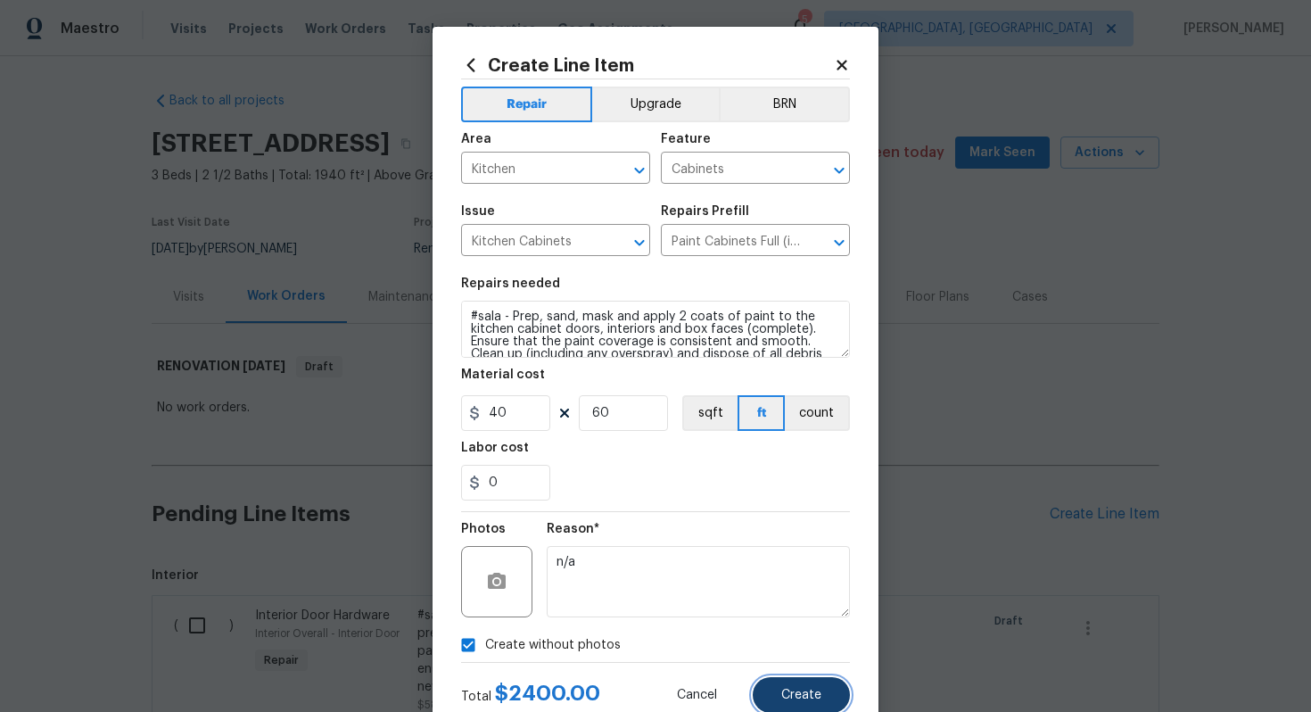
click at [797, 697] on span "Create" at bounding box center [801, 695] width 40 height 13
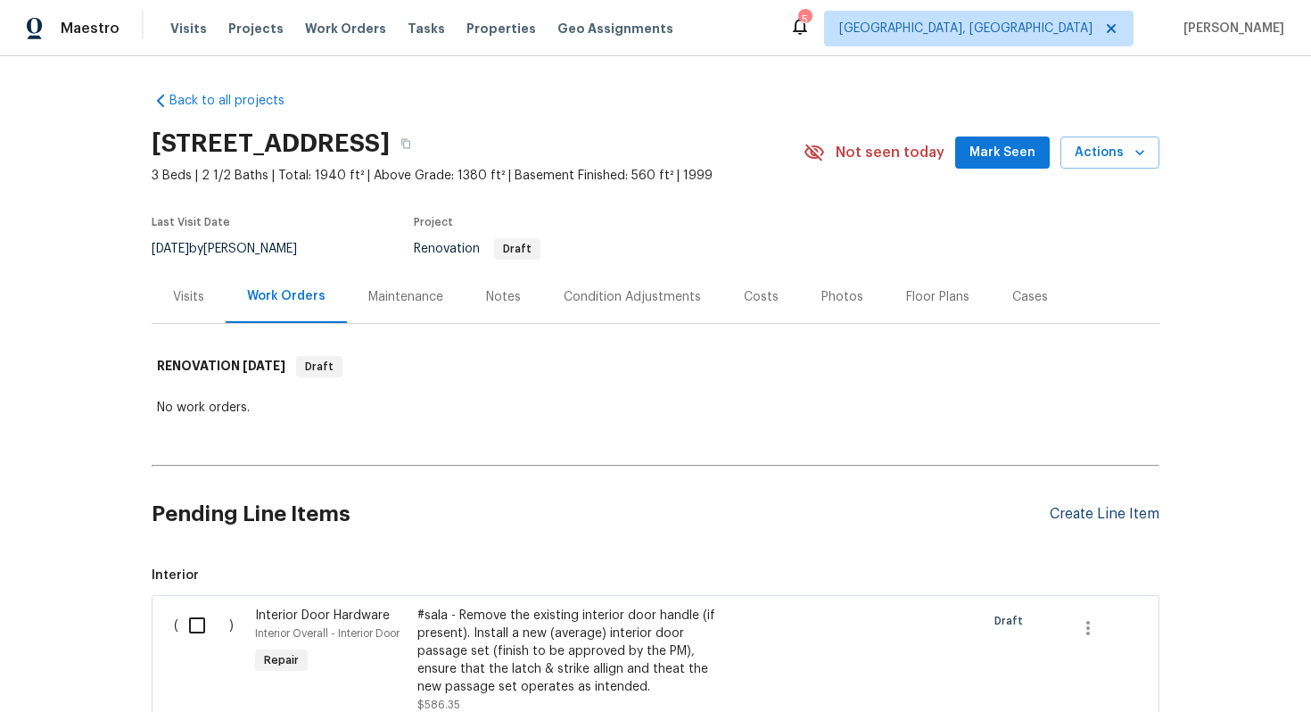
click at [1083, 516] on div "Create Line Item" at bounding box center [1105, 514] width 110 height 17
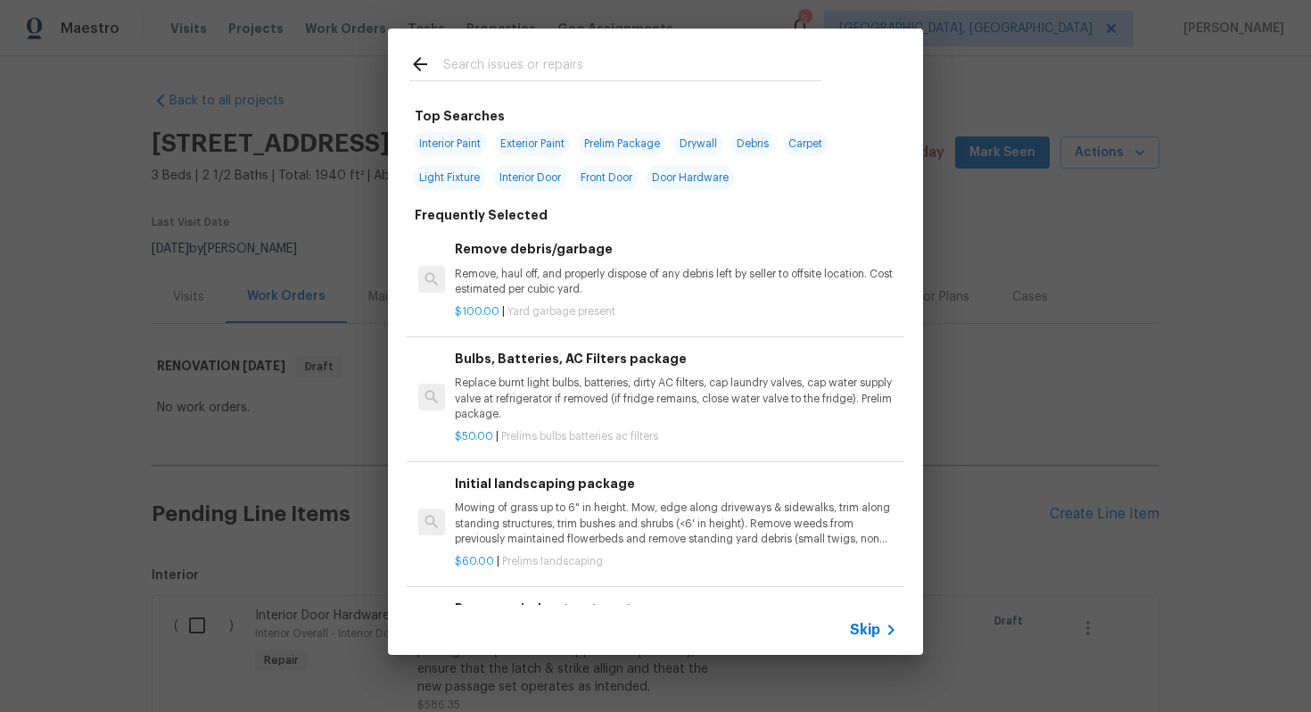
click at [863, 623] on span "Skip" at bounding box center [865, 630] width 30 height 18
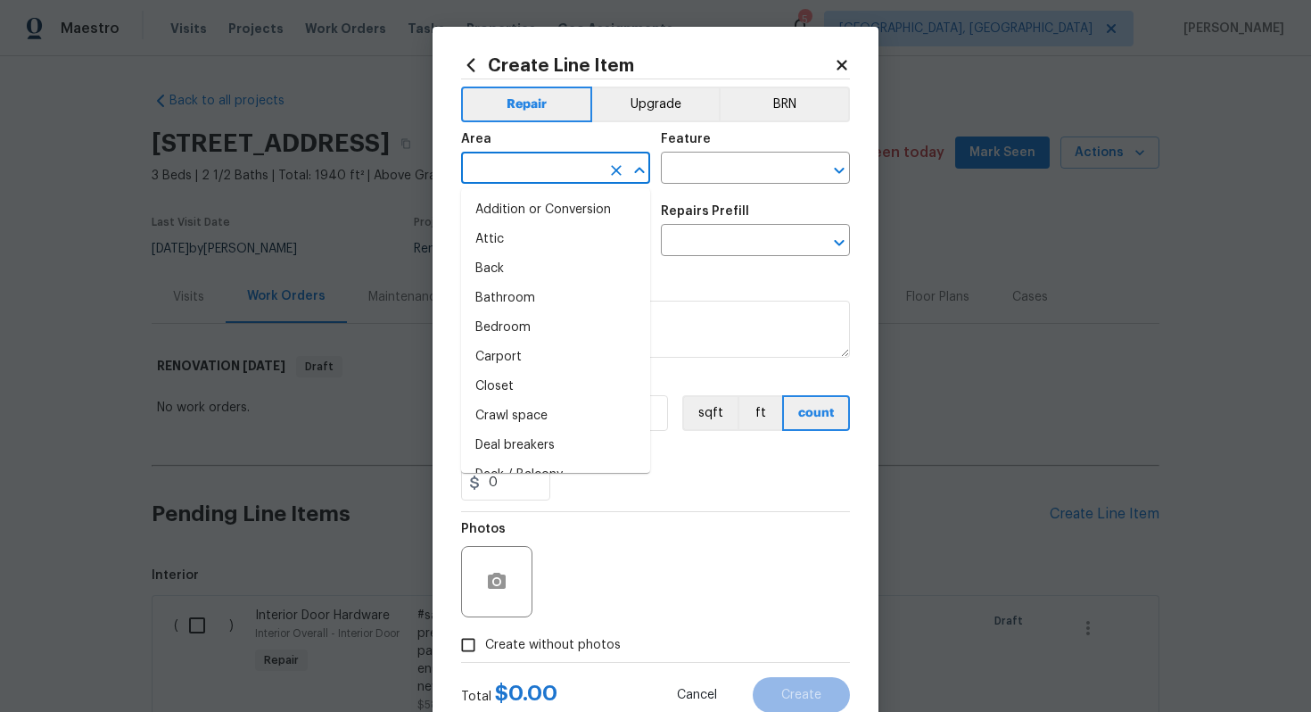
click at [532, 172] on input "text" at bounding box center [530, 170] width 139 height 28
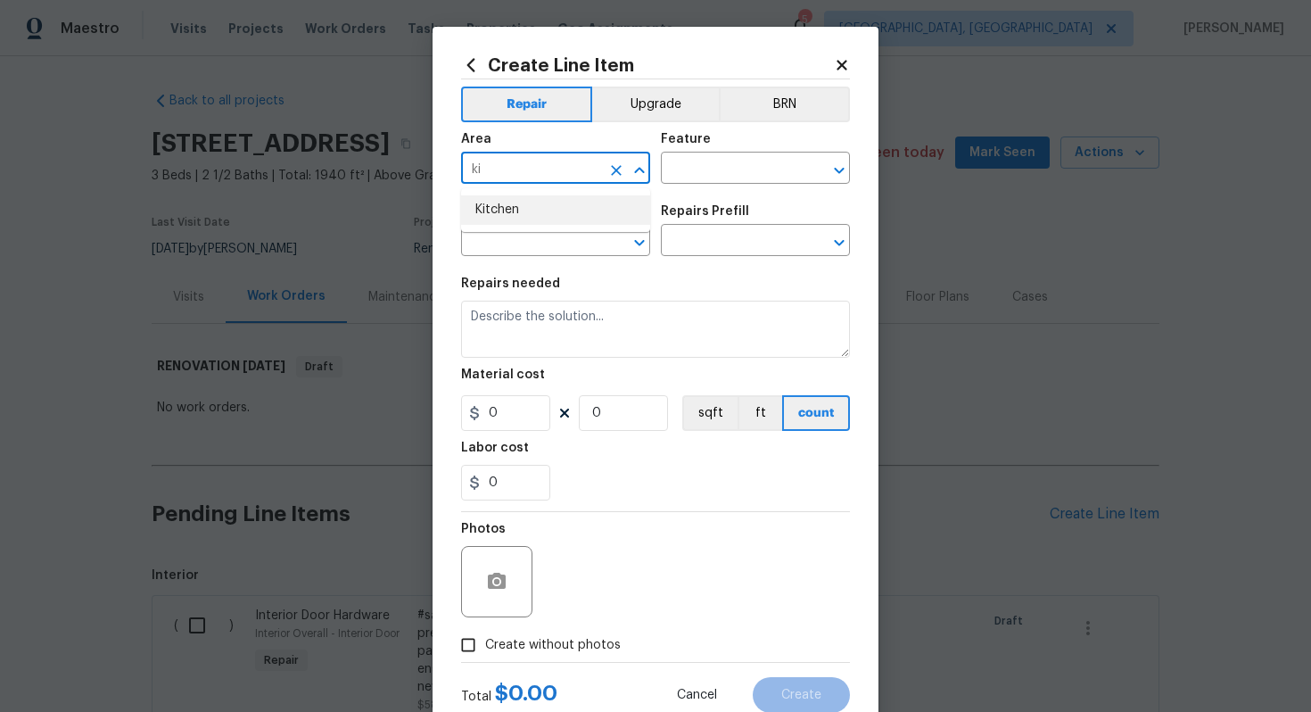
click at [541, 212] on li "Kitchen" at bounding box center [555, 209] width 189 height 29
type input "Kitchen"
click at [684, 168] on input "text" at bounding box center [730, 170] width 139 height 28
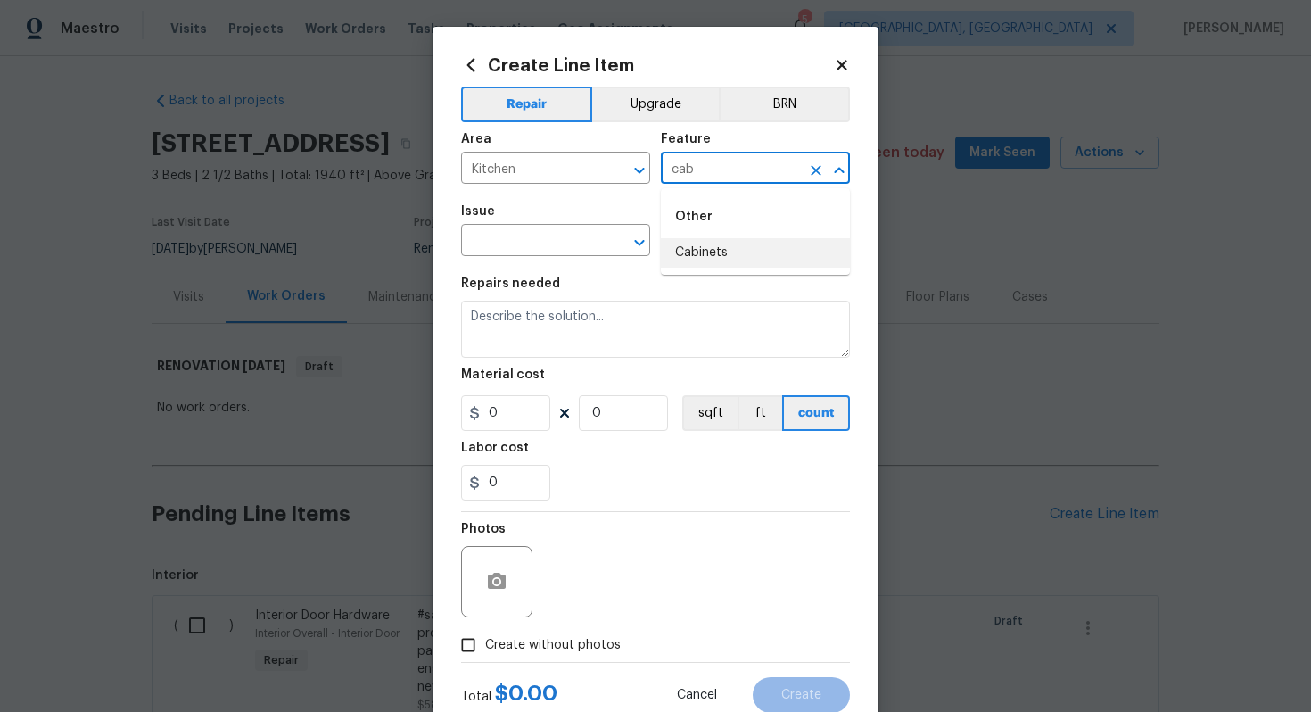
click at [709, 260] on li "Cabinets" at bounding box center [755, 252] width 189 height 29
type input "Cabinets"
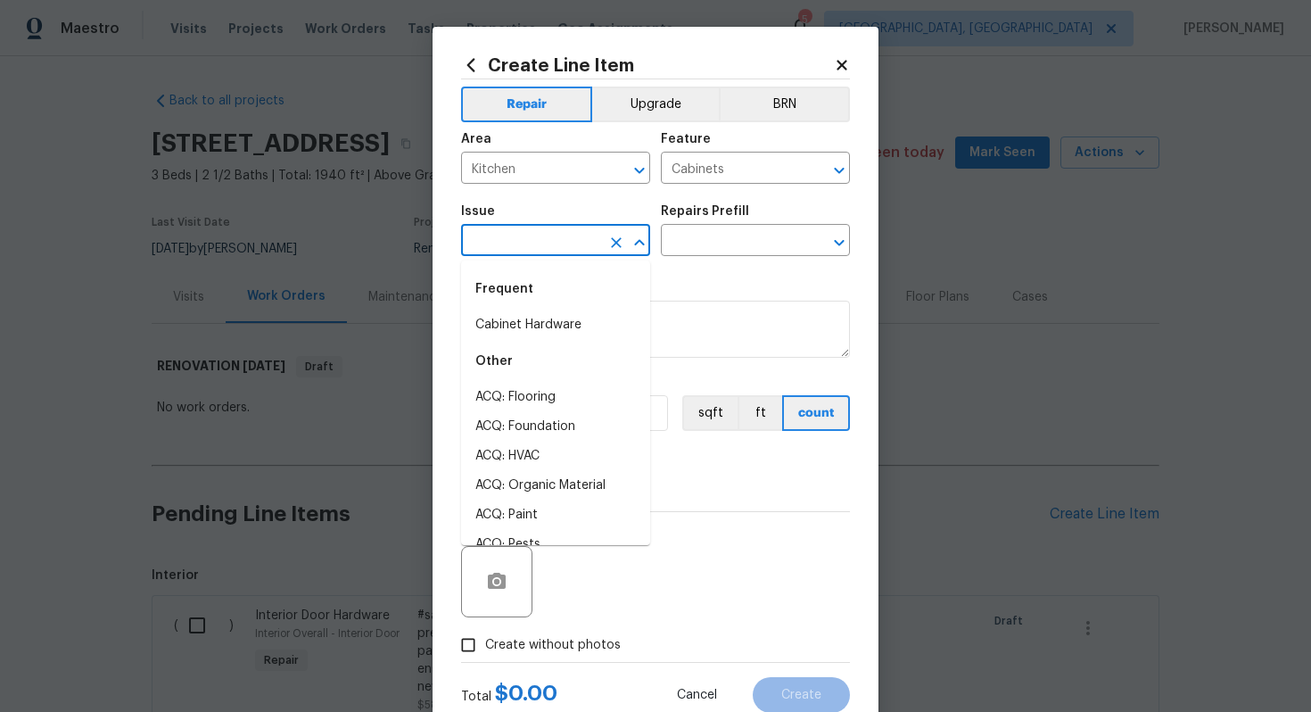
click at [558, 236] on input "text" at bounding box center [530, 242] width 139 height 28
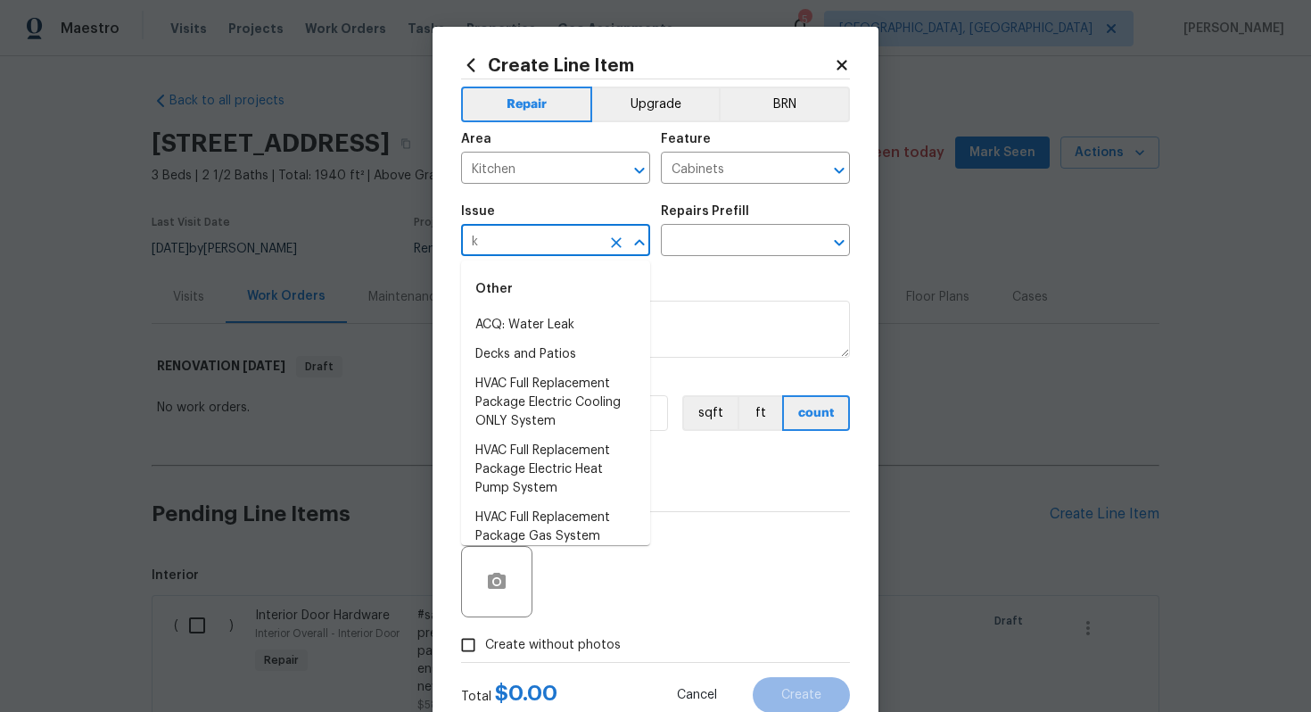
type input "ki"
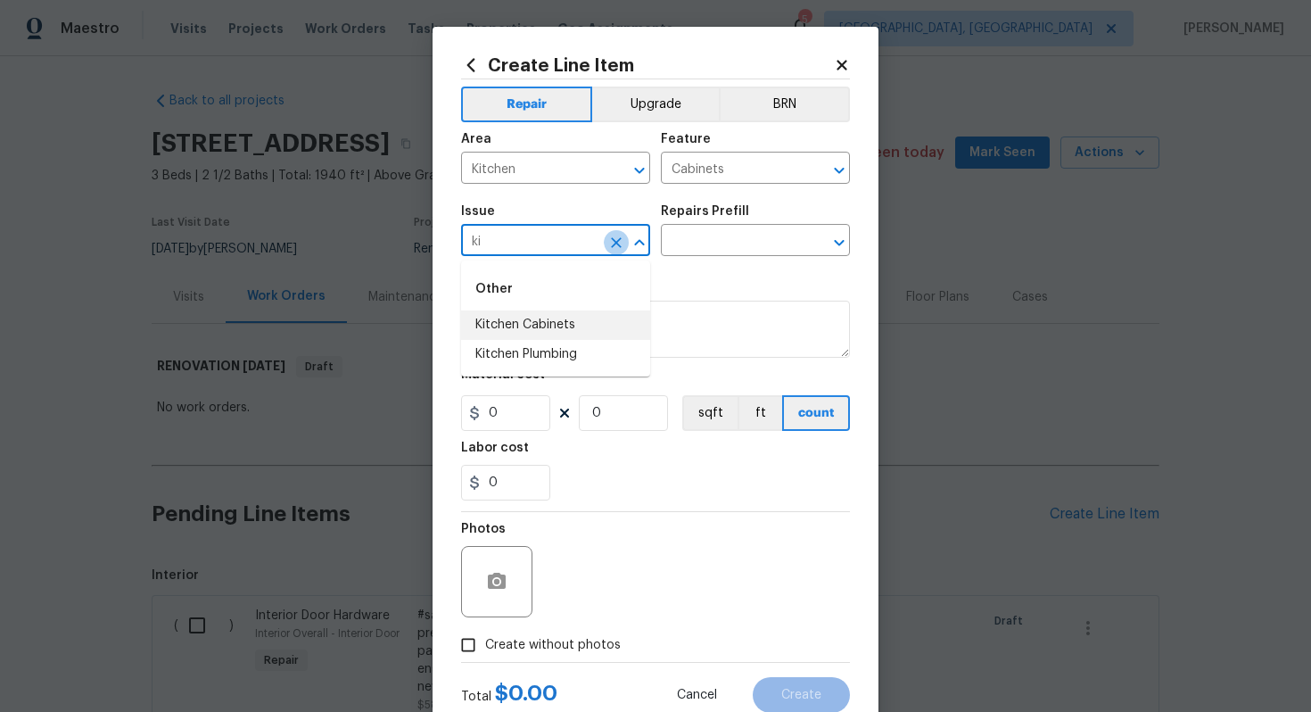
click at [618, 244] on icon "Clear" at bounding box center [616, 242] width 11 height 11
click at [616, 329] on li "Cabinet Hardware" at bounding box center [555, 324] width 189 height 29
type input "Cabinet Hardware"
click at [690, 235] on input "text" at bounding box center [730, 242] width 139 height 28
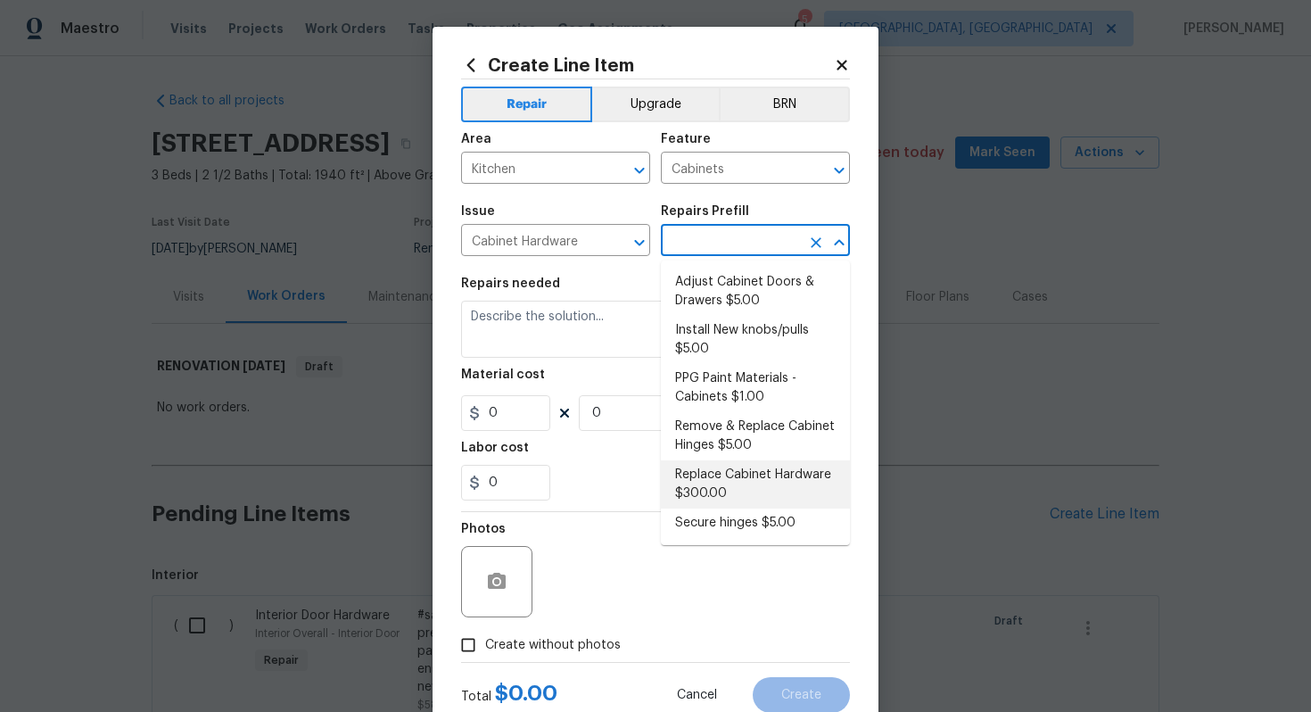
click at [726, 504] on li "Replace Cabinet Hardware $300.00" at bounding box center [755, 484] width 189 height 48
type input "Replace Cabinet Hardware $300.00"
type textarea "Replace cabinet hardware with new hinges and pulls. HPM to provide specs"
type input "300"
type input "1"
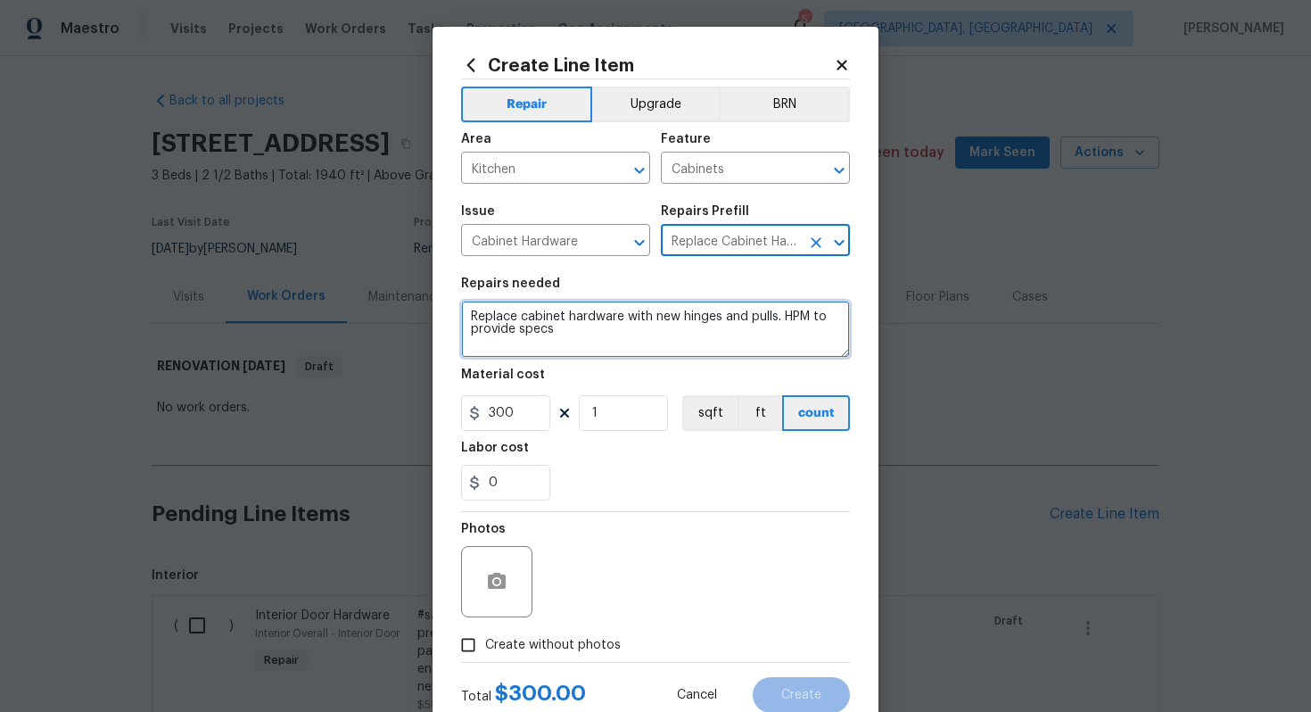
click at [468, 318] on textarea "Replace cabinet hardware with new hinges and pulls. HPM to provide specs" at bounding box center [655, 329] width 389 height 57
type textarea "#sala - Replace cabinet hardware with new hinges and pulls. HPM to provide specs"
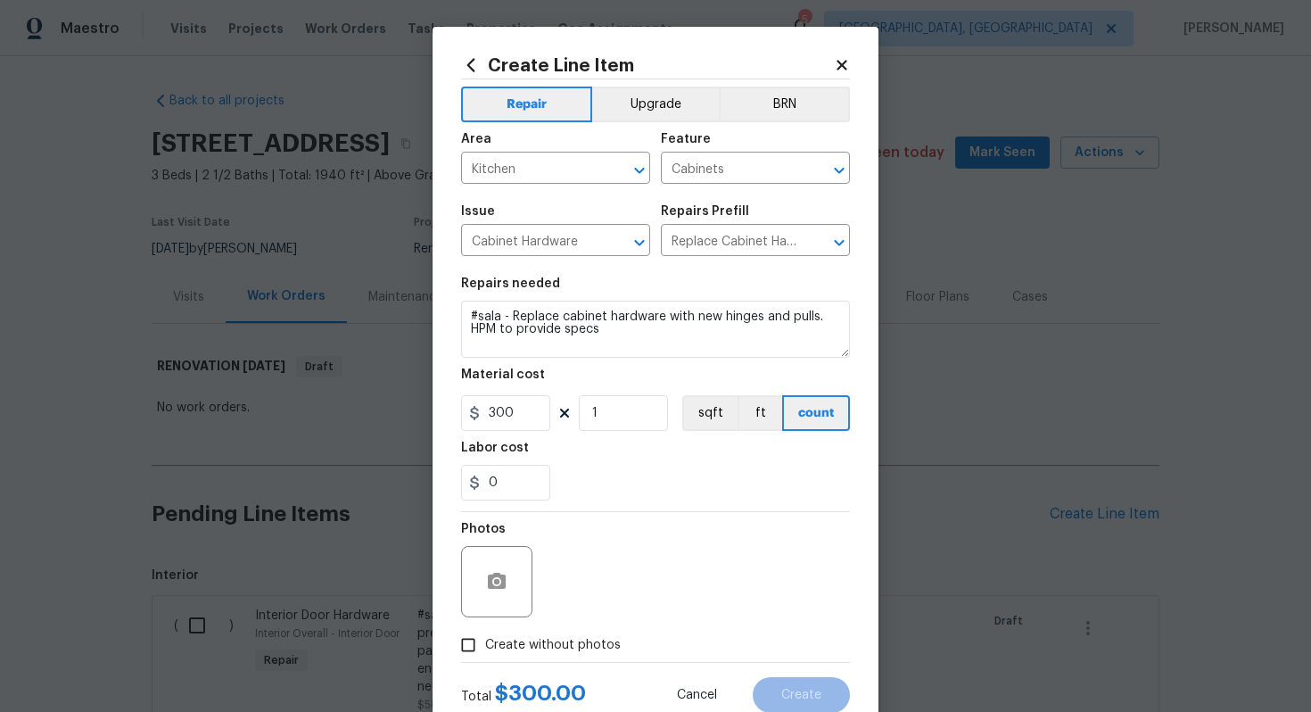
click at [568, 638] on span "Create without photos" at bounding box center [553, 645] width 136 height 19
click at [485, 638] on input "Create without photos" at bounding box center [468, 645] width 34 height 34
checkbox input "true"
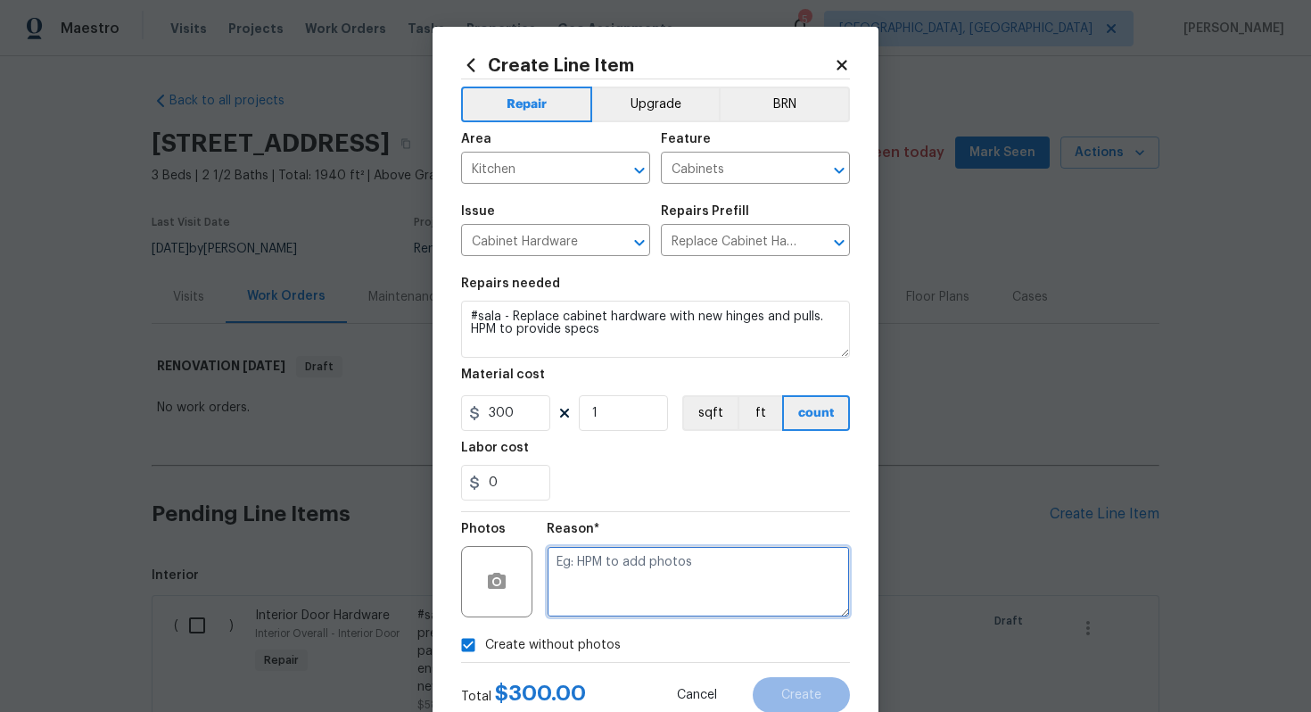
click at [597, 601] on textarea at bounding box center [698, 581] width 303 height 71
type textarea "n/a"
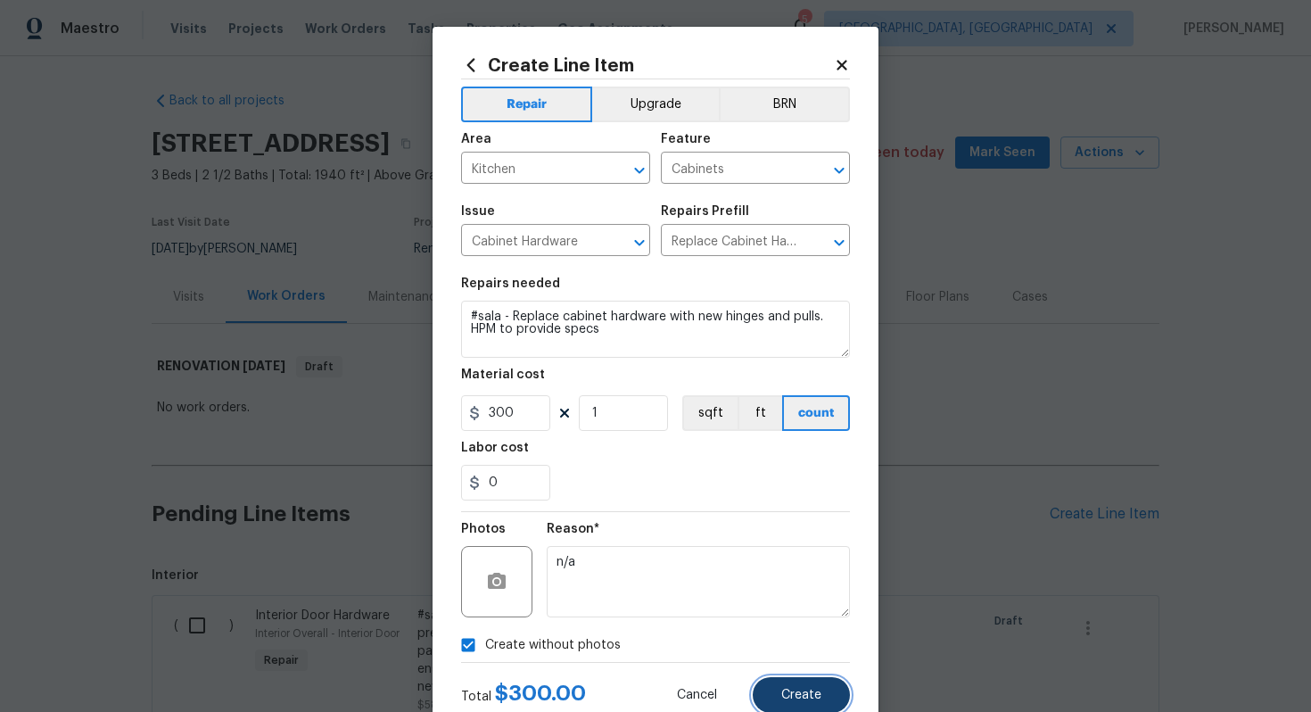
click at [814, 686] on button "Create" at bounding box center [801, 695] width 97 height 36
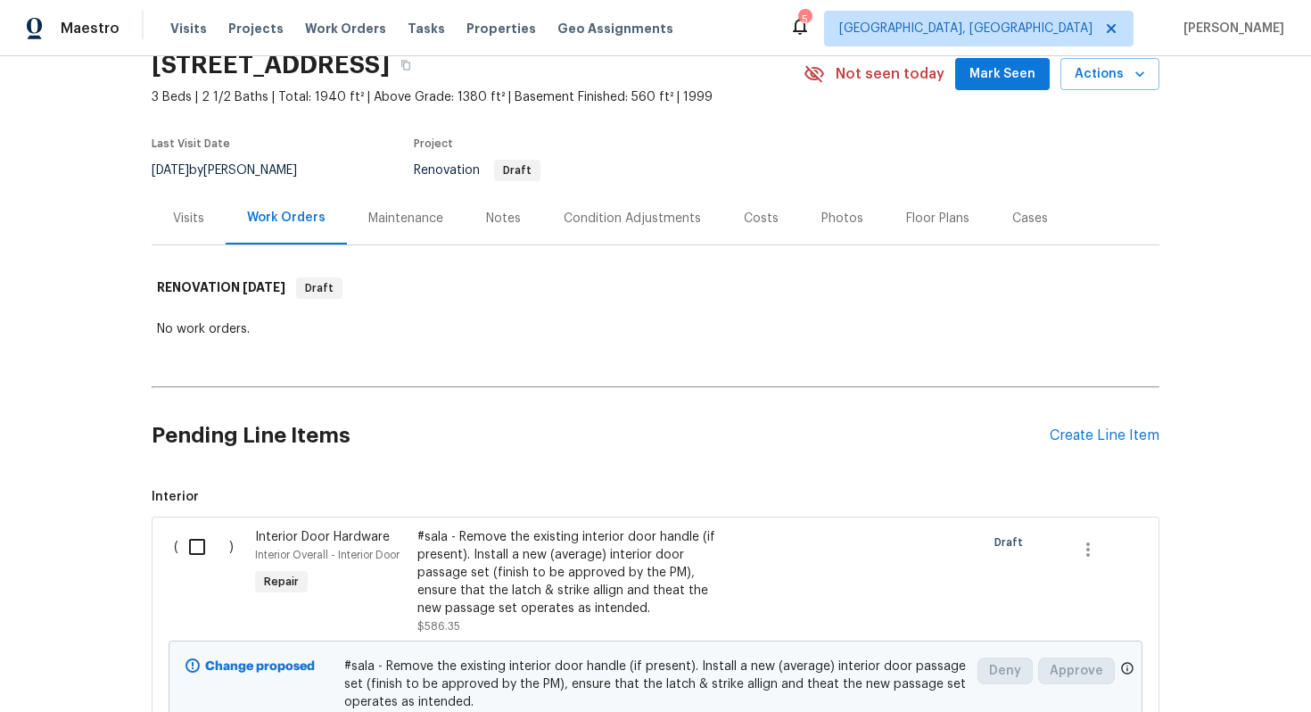
scroll to position [0, 0]
